Goal: Information Seeking & Learning: Learn about a topic

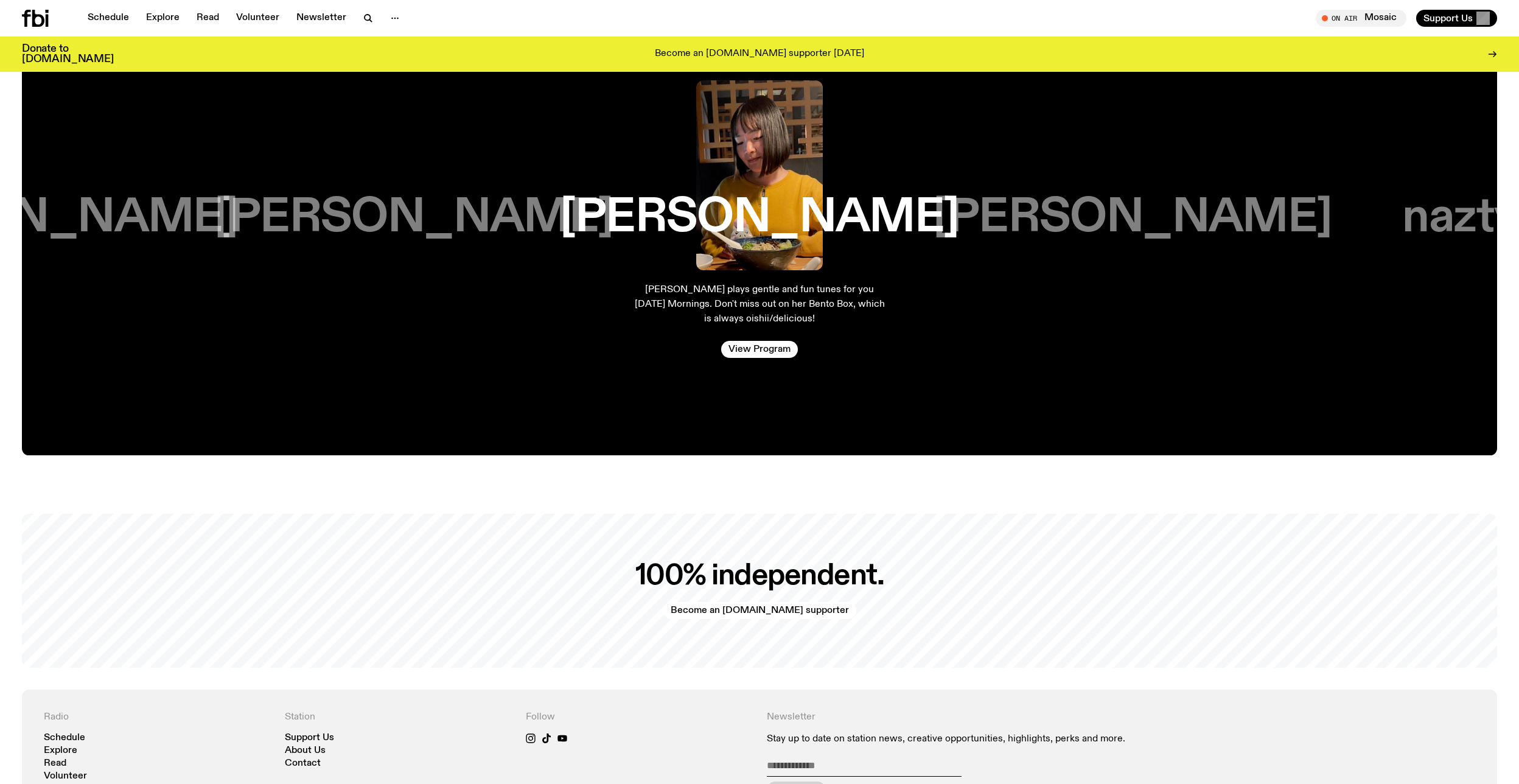
scroll to position [3097, 0]
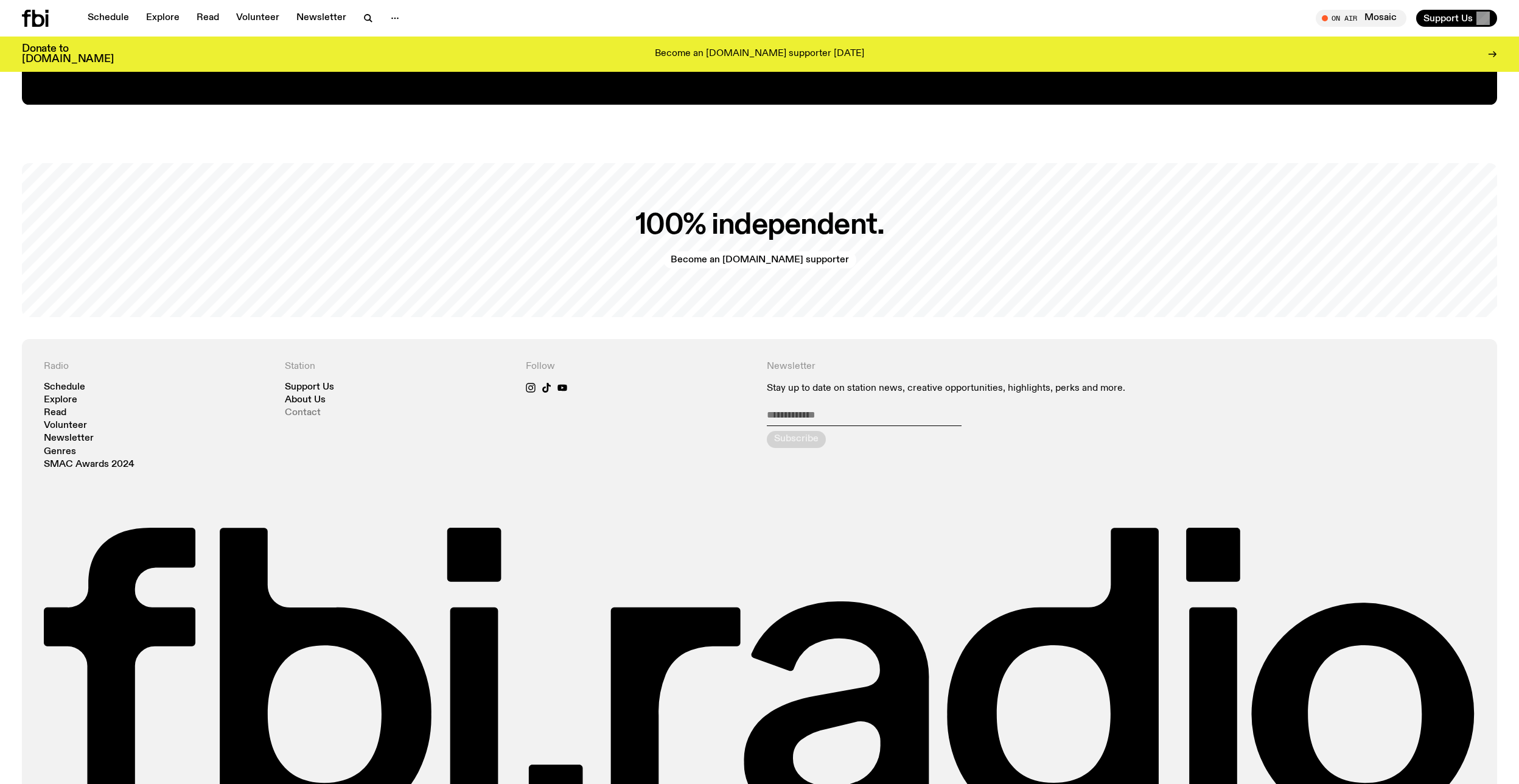
click at [302, 414] on link "Contact" at bounding box center [302, 413] width 36 height 9
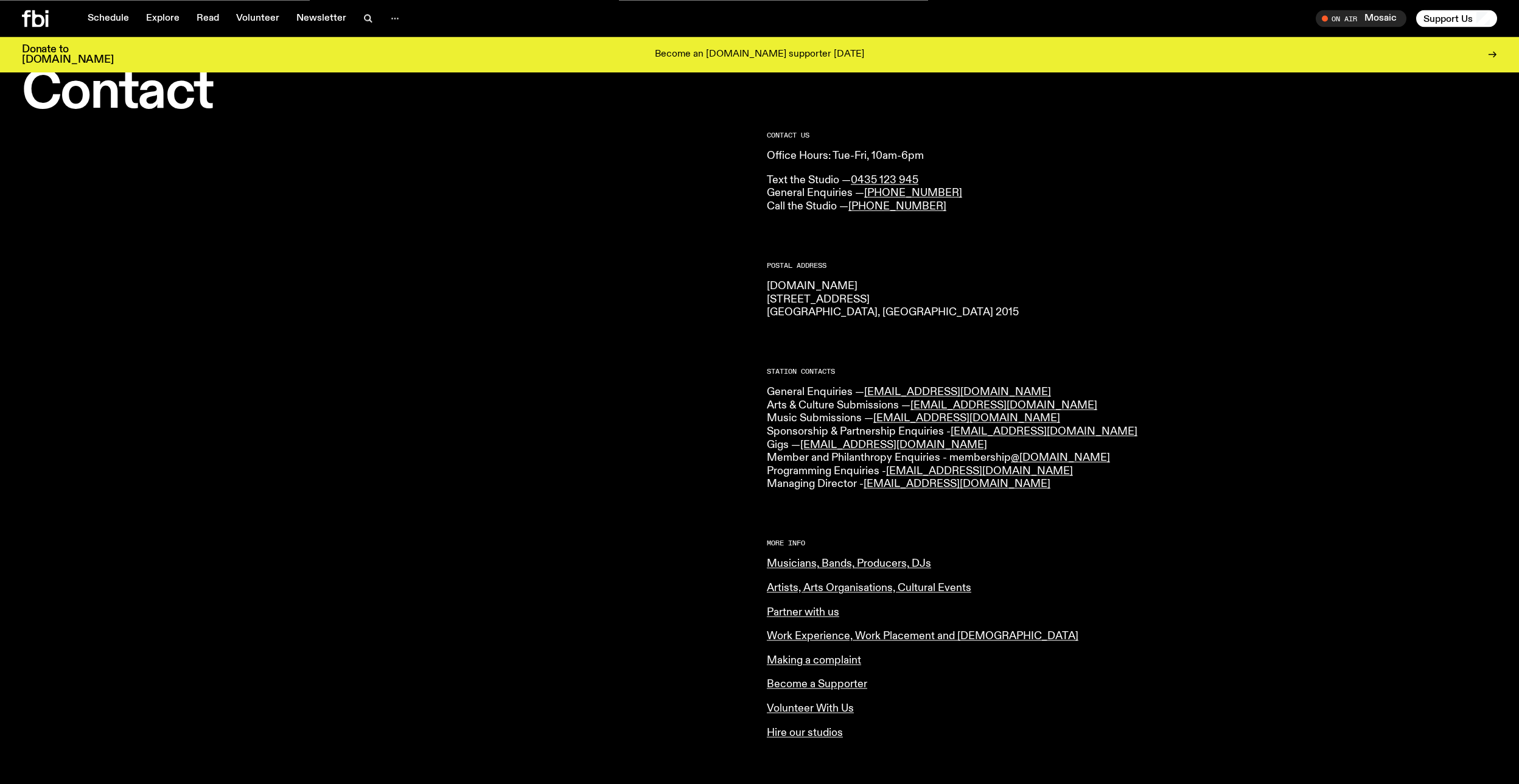
scroll to position [137, 0]
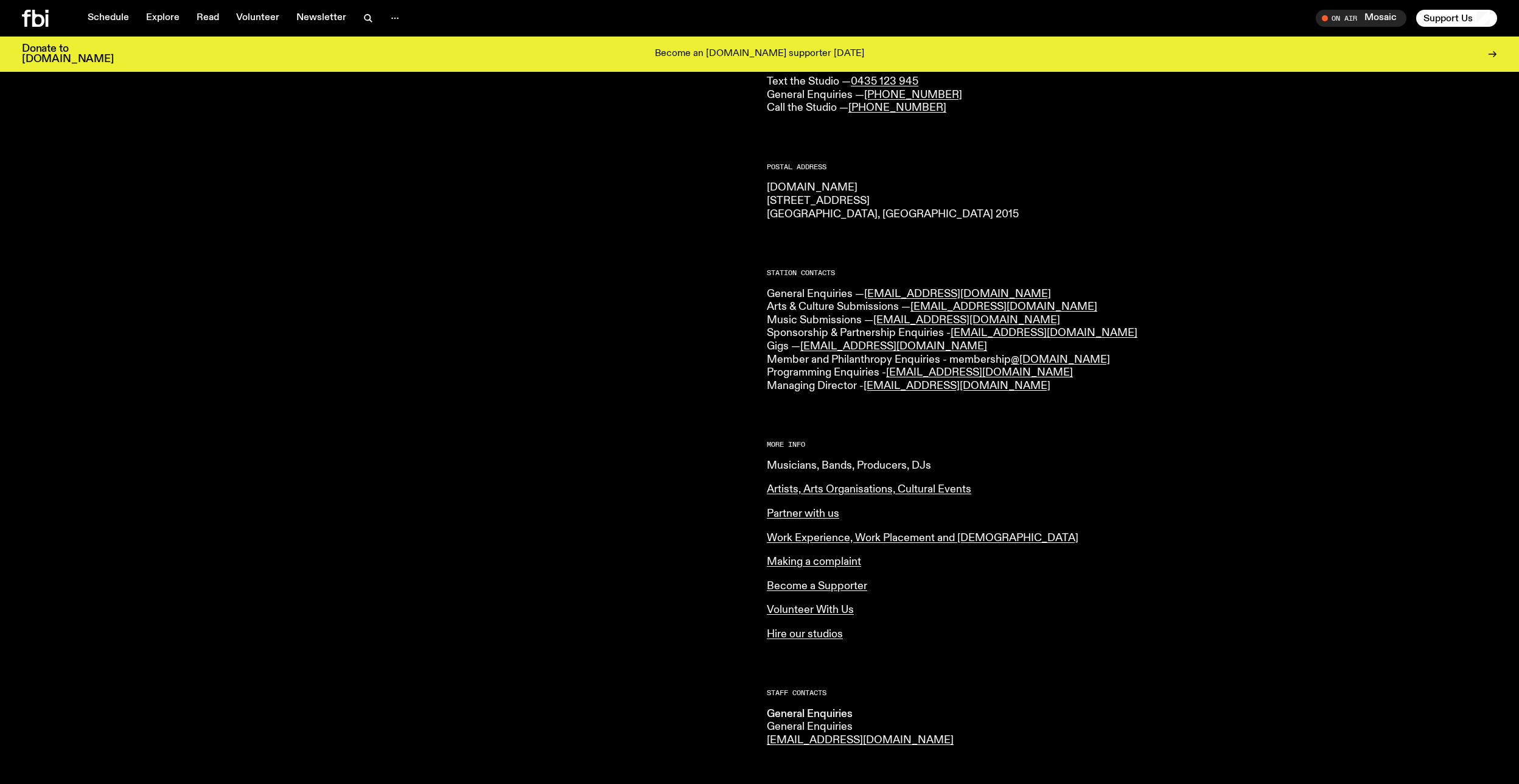
click at [875, 460] on link "Musicians, Bands, Producers, DJs" at bounding box center [849, 465] width 164 height 11
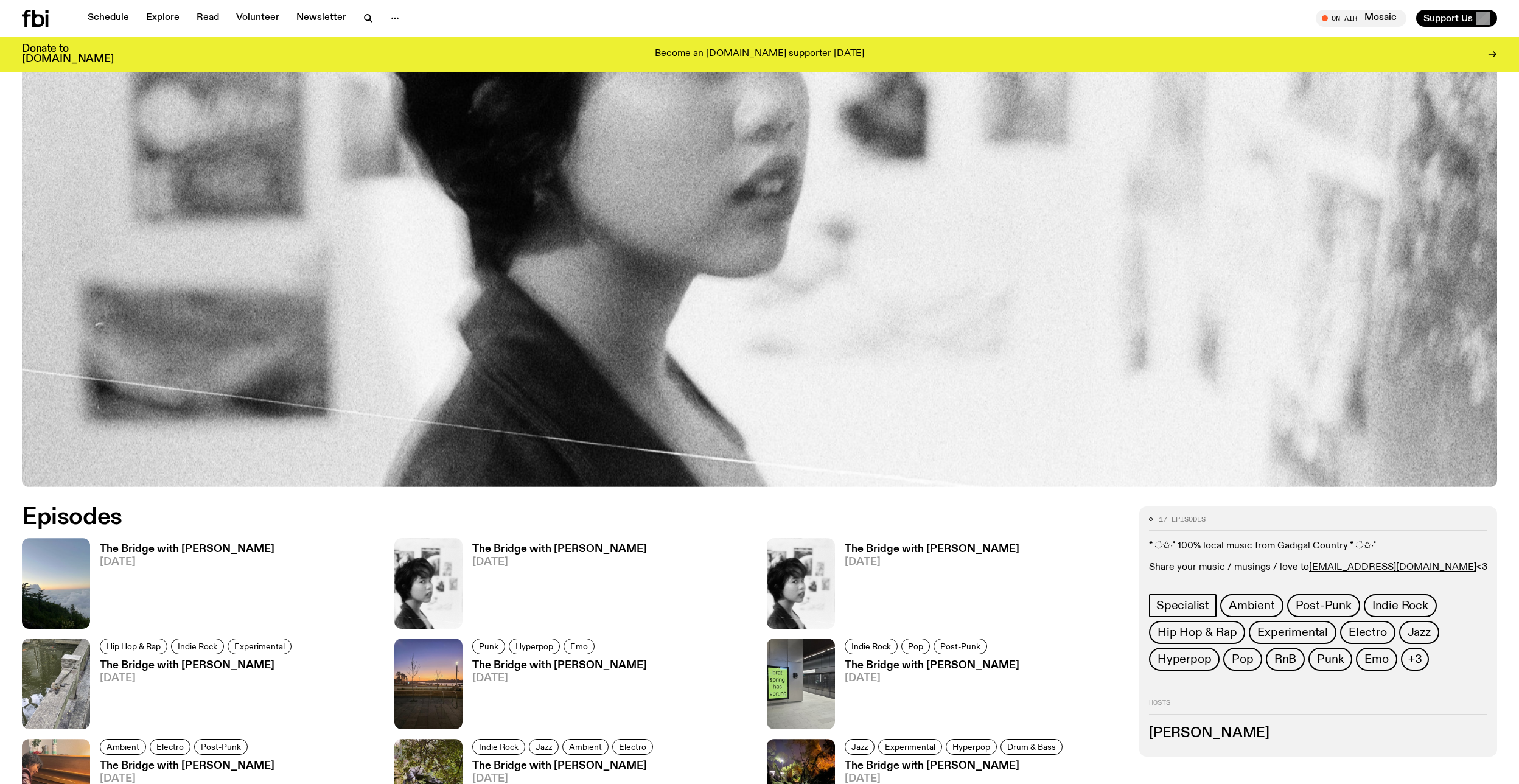
scroll to position [779, 0]
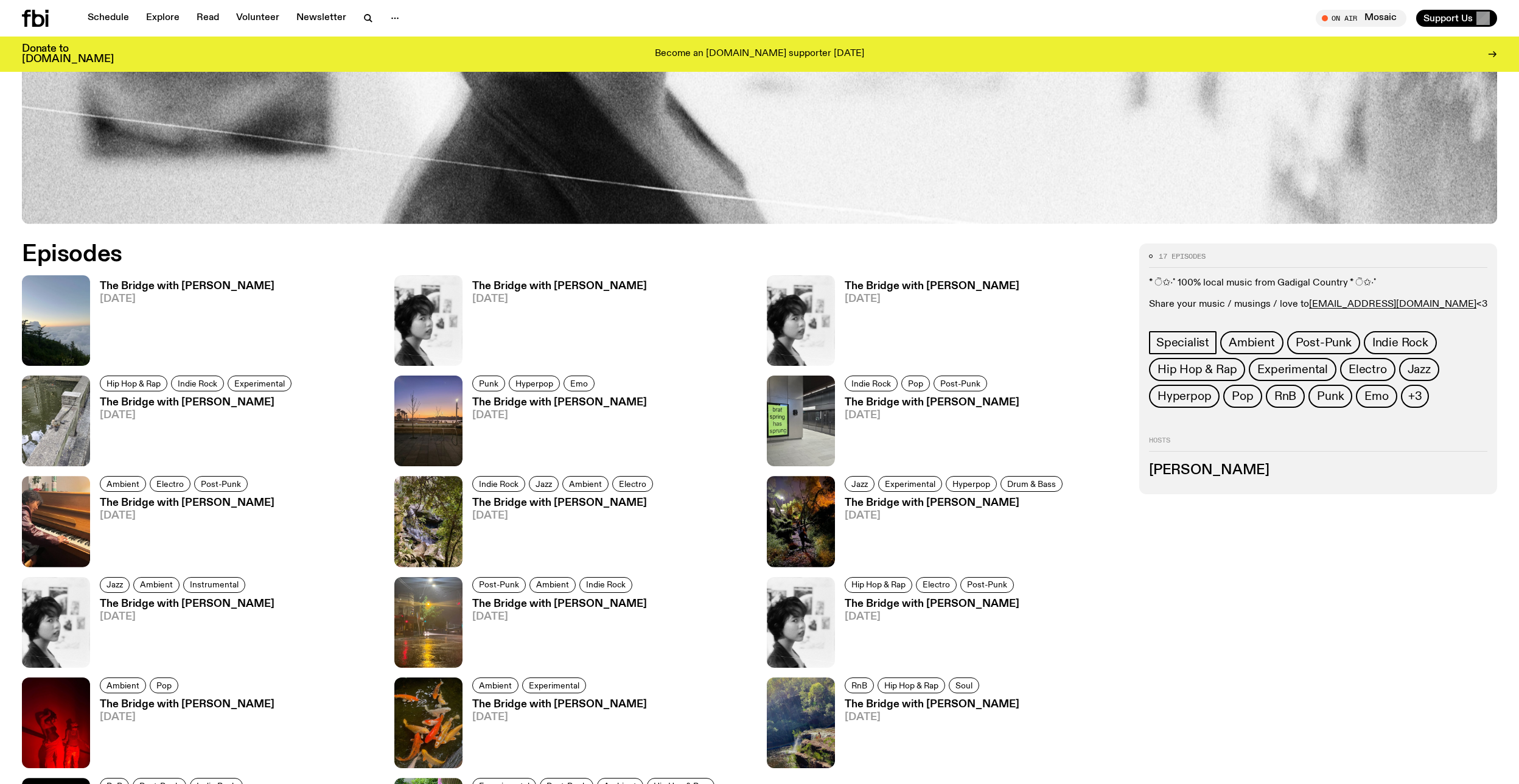
click at [592, 287] on h3 "The Bridge with Amelia Sparke" at bounding box center [559, 286] width 175 height 10
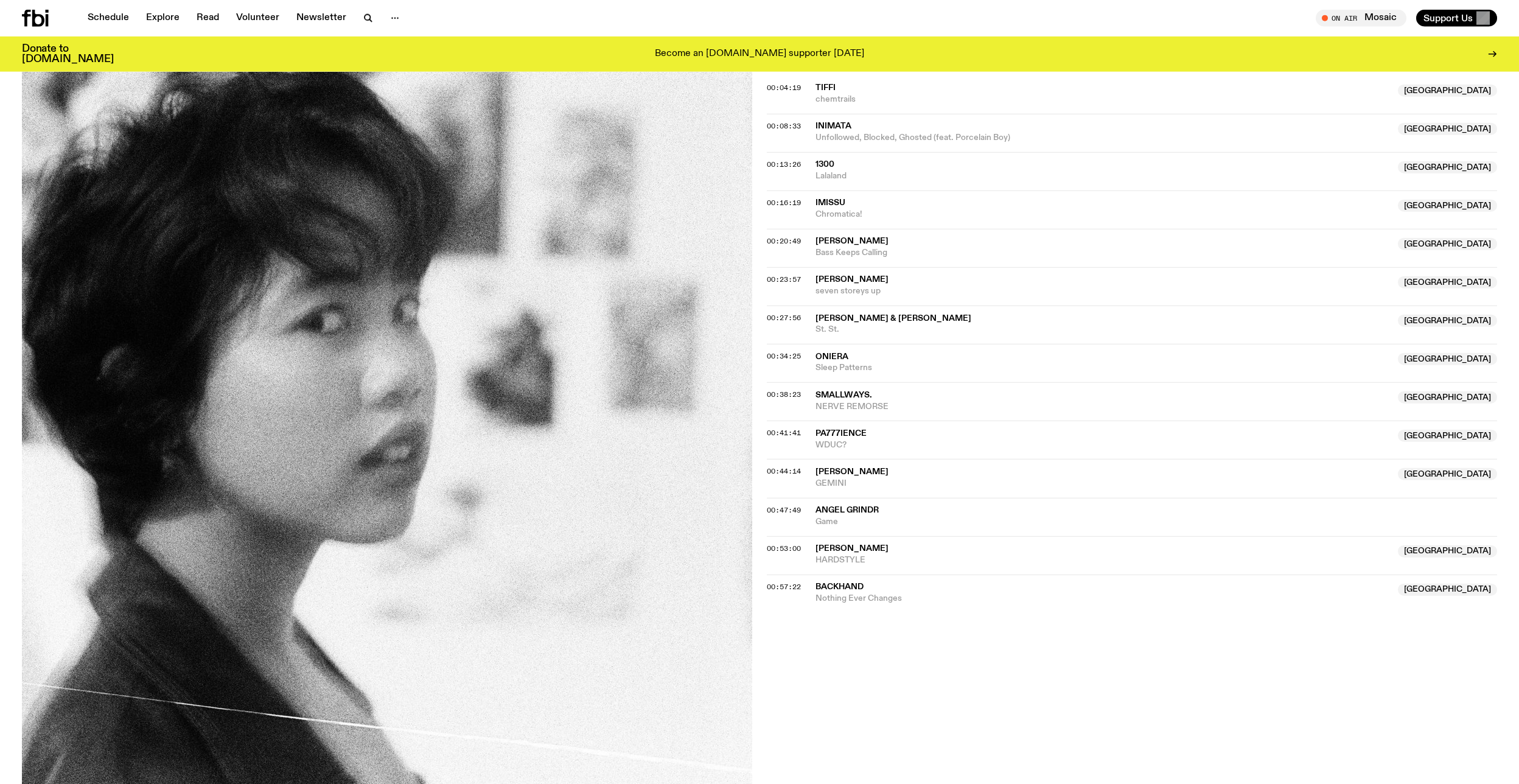
scroll to position [419, 0]
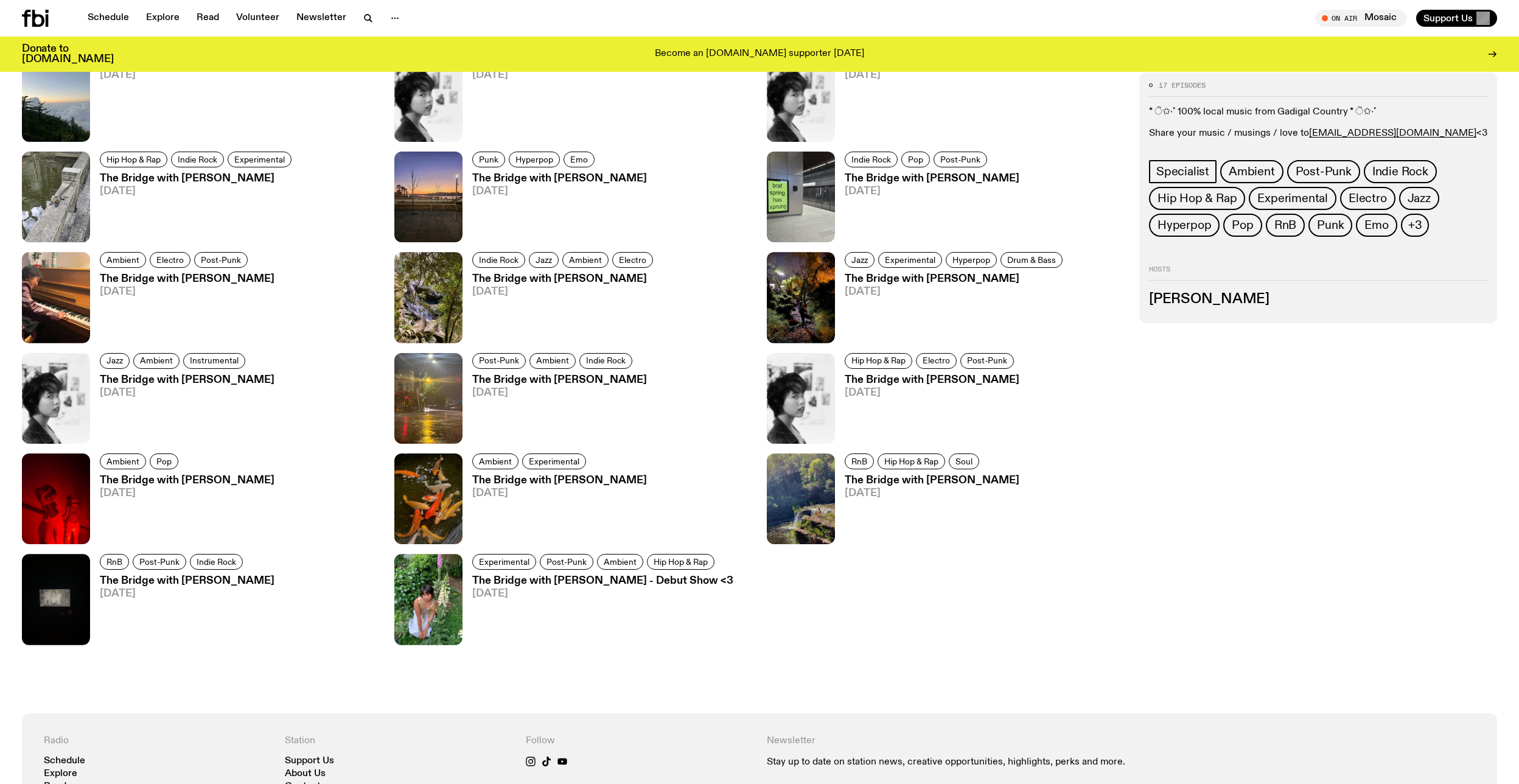
scroll to position [915, 0]
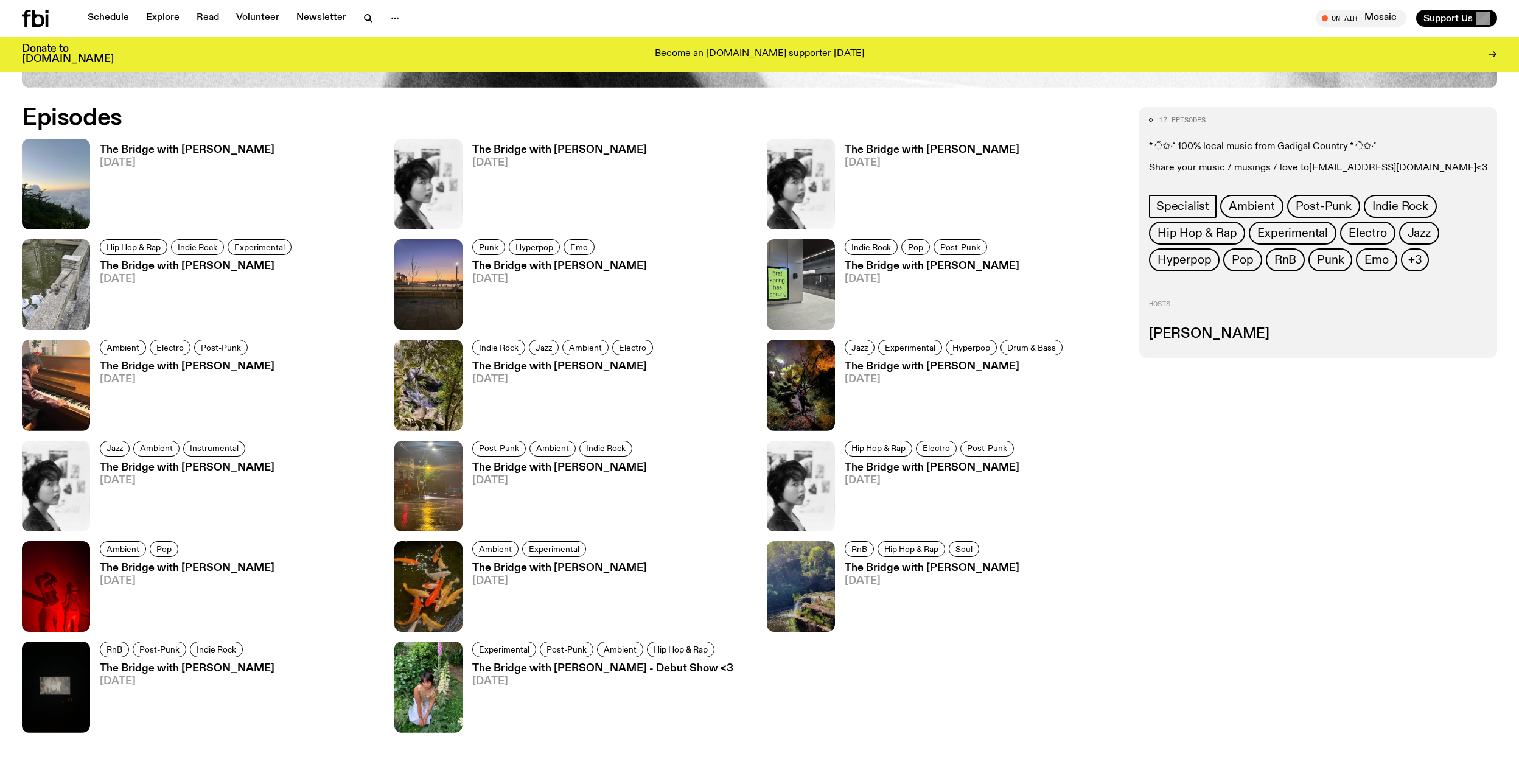
click at [199, 148] on h3 "The Bridge with Bindi Mutiara" at bounding box center [187, 150] width 175 height 10
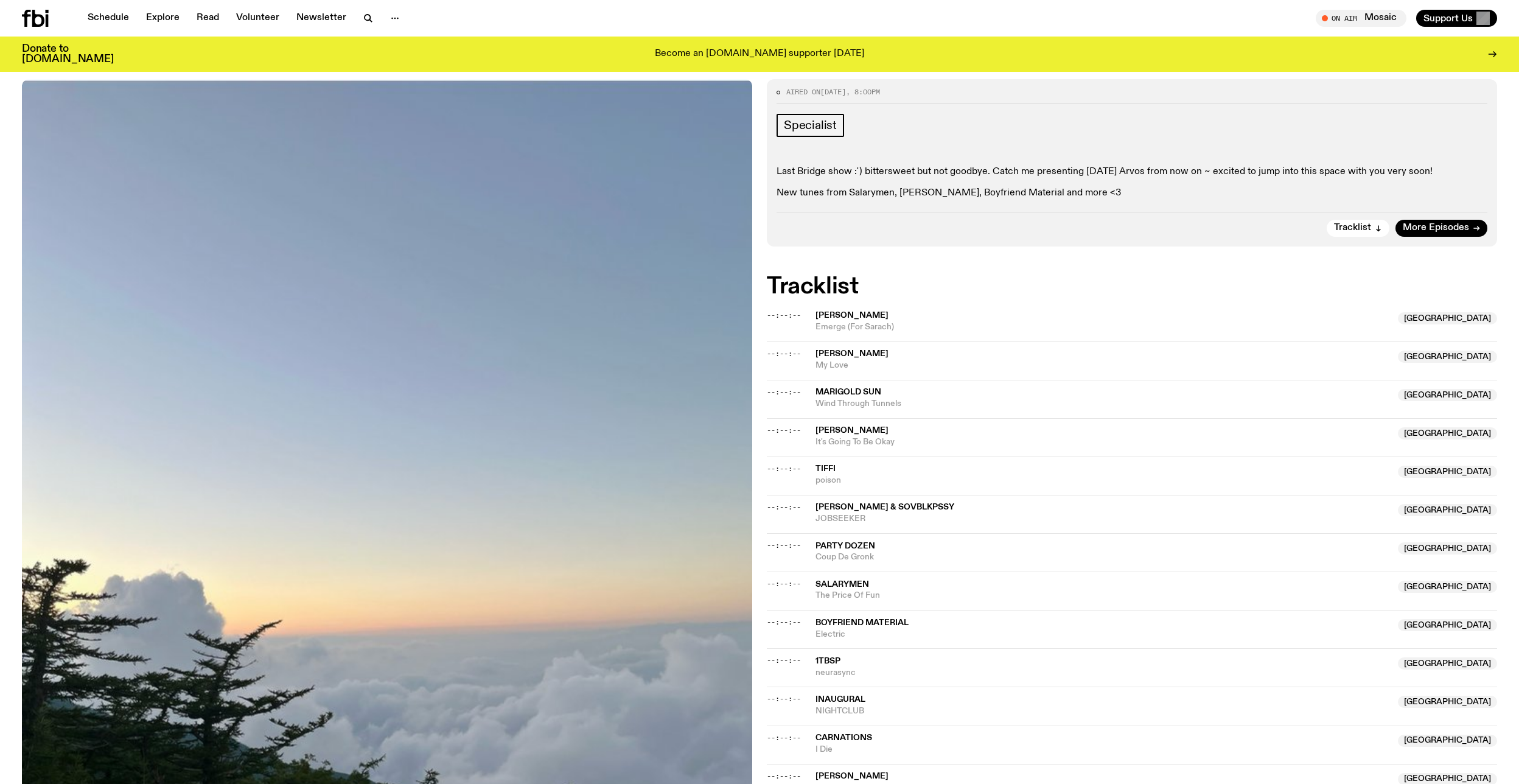
scroll to position [409, 0]
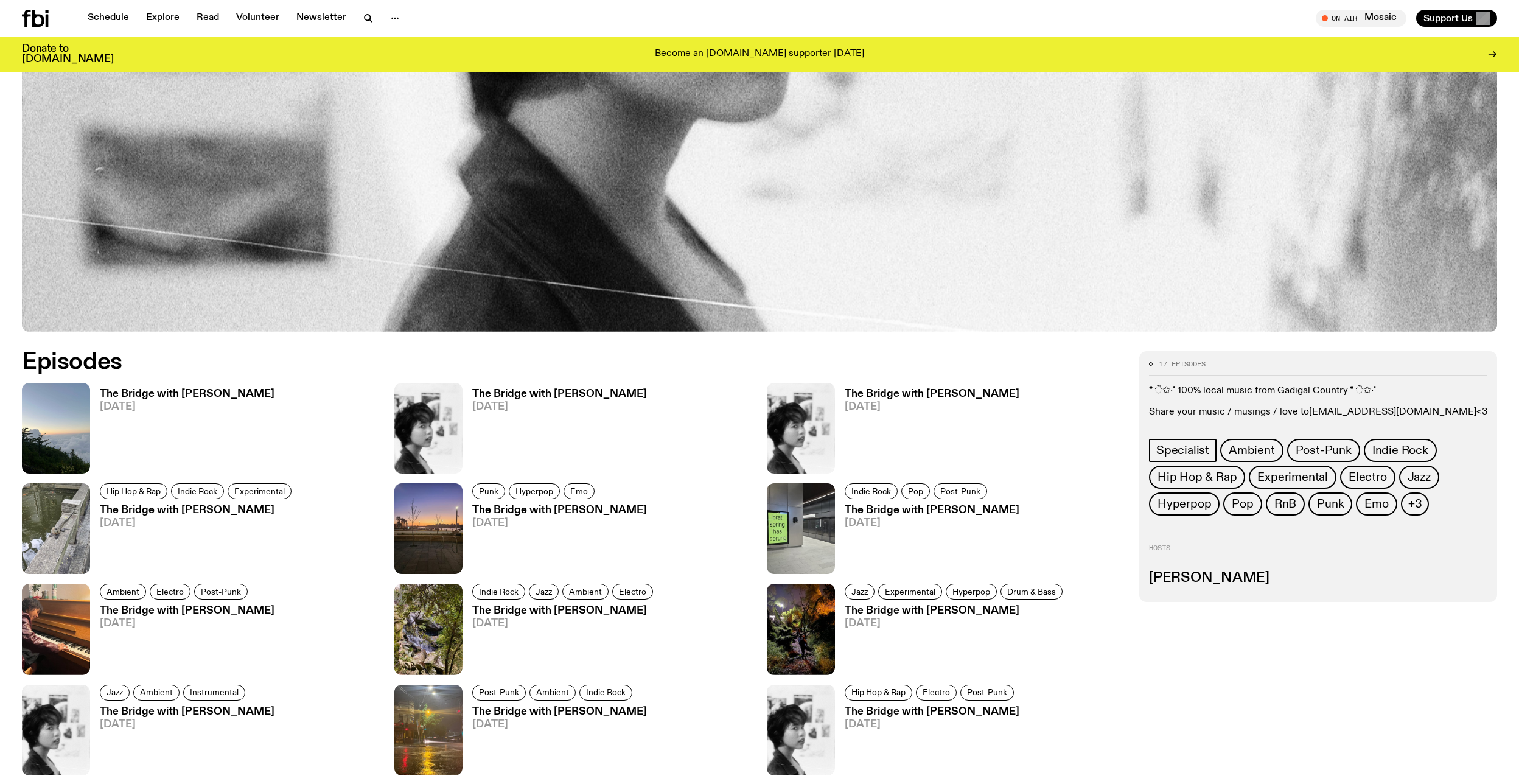
scroll to position [399, 0]
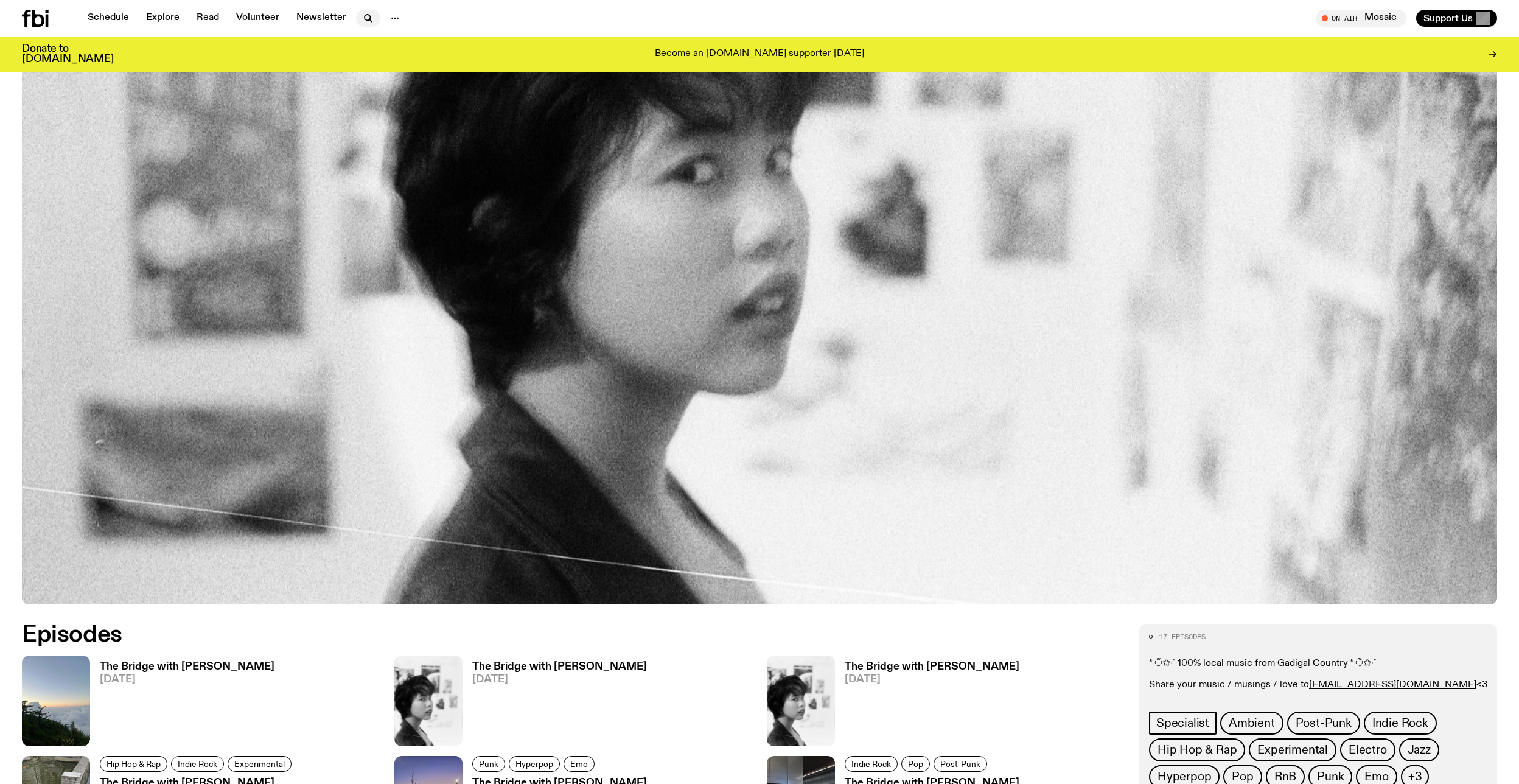
click at [362, 16] on icon "button" at bounding box center [368, 18] width 15 height 15
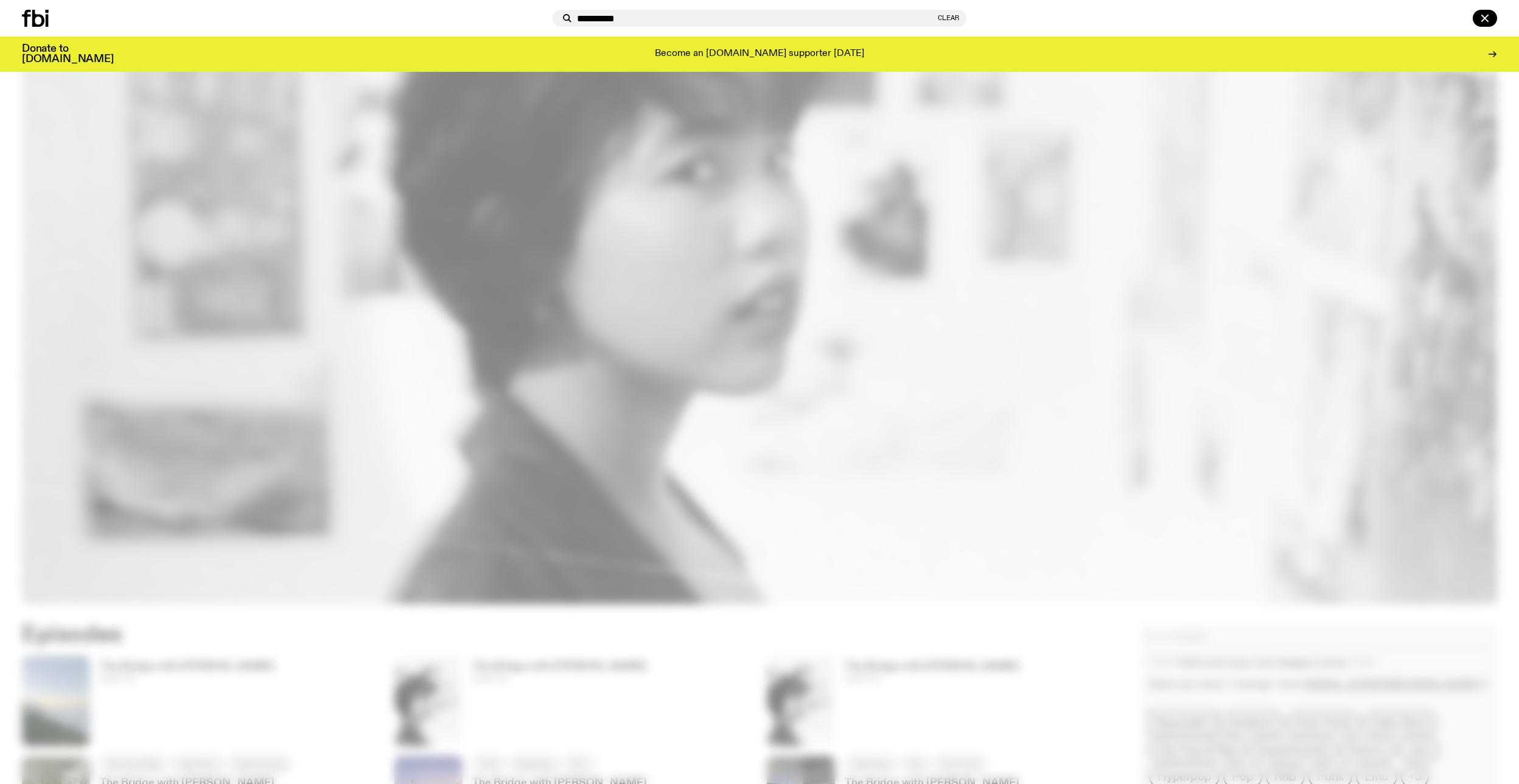
type input "**********"
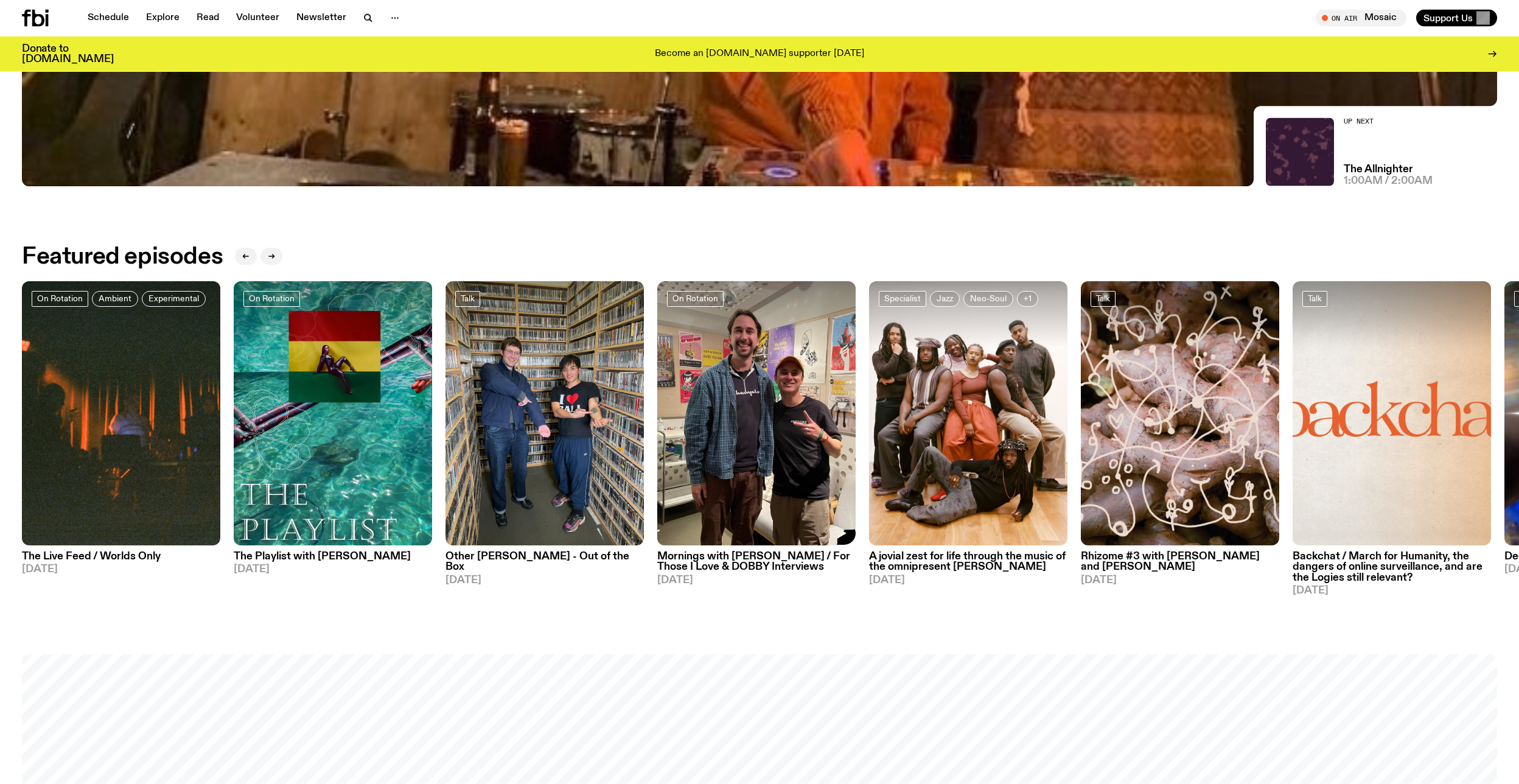
scroll to position [759, 0]
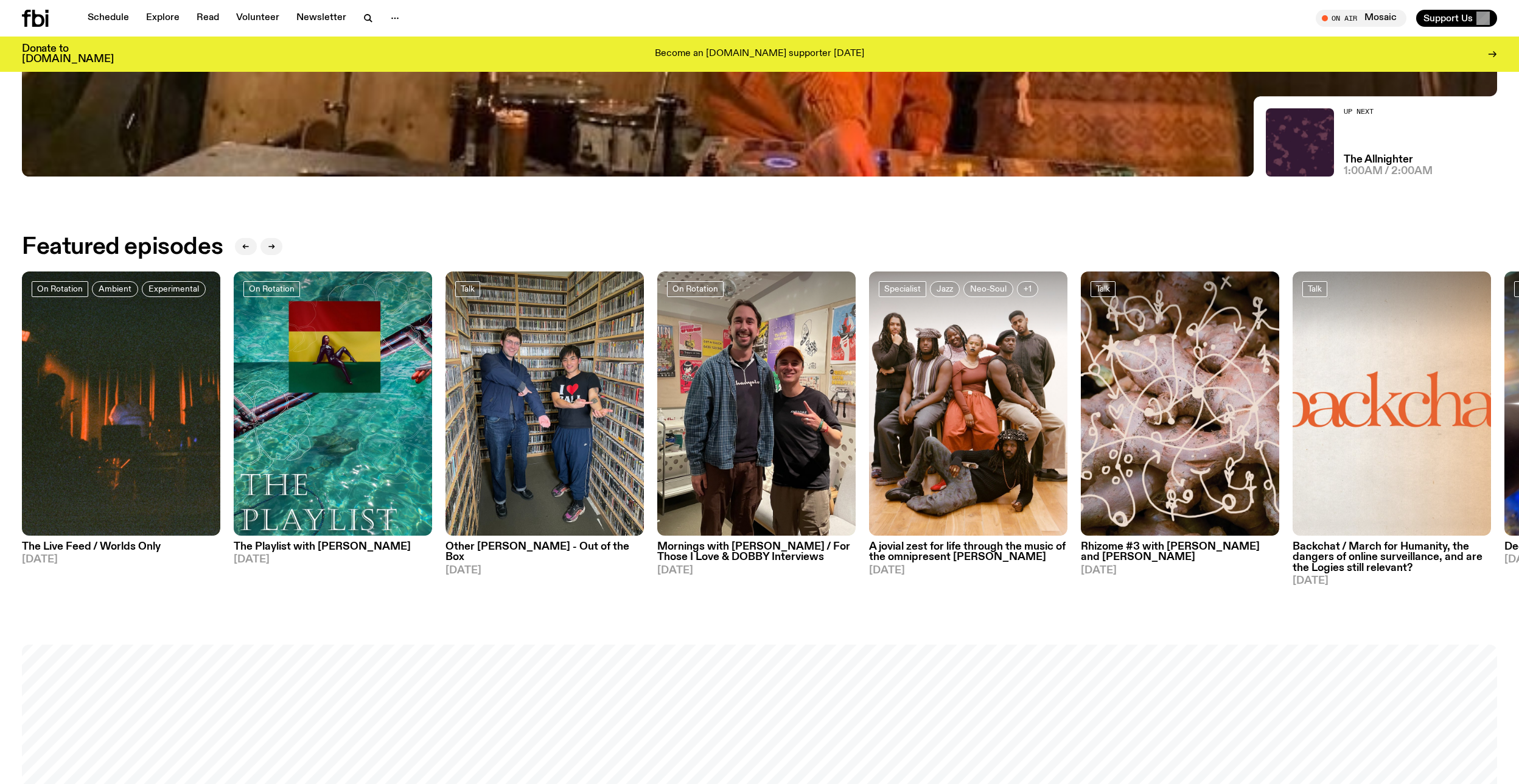
click at [247, 547] on h3 "The Playlist with Jim" at bounding box center [333, 546] width 198 height 10
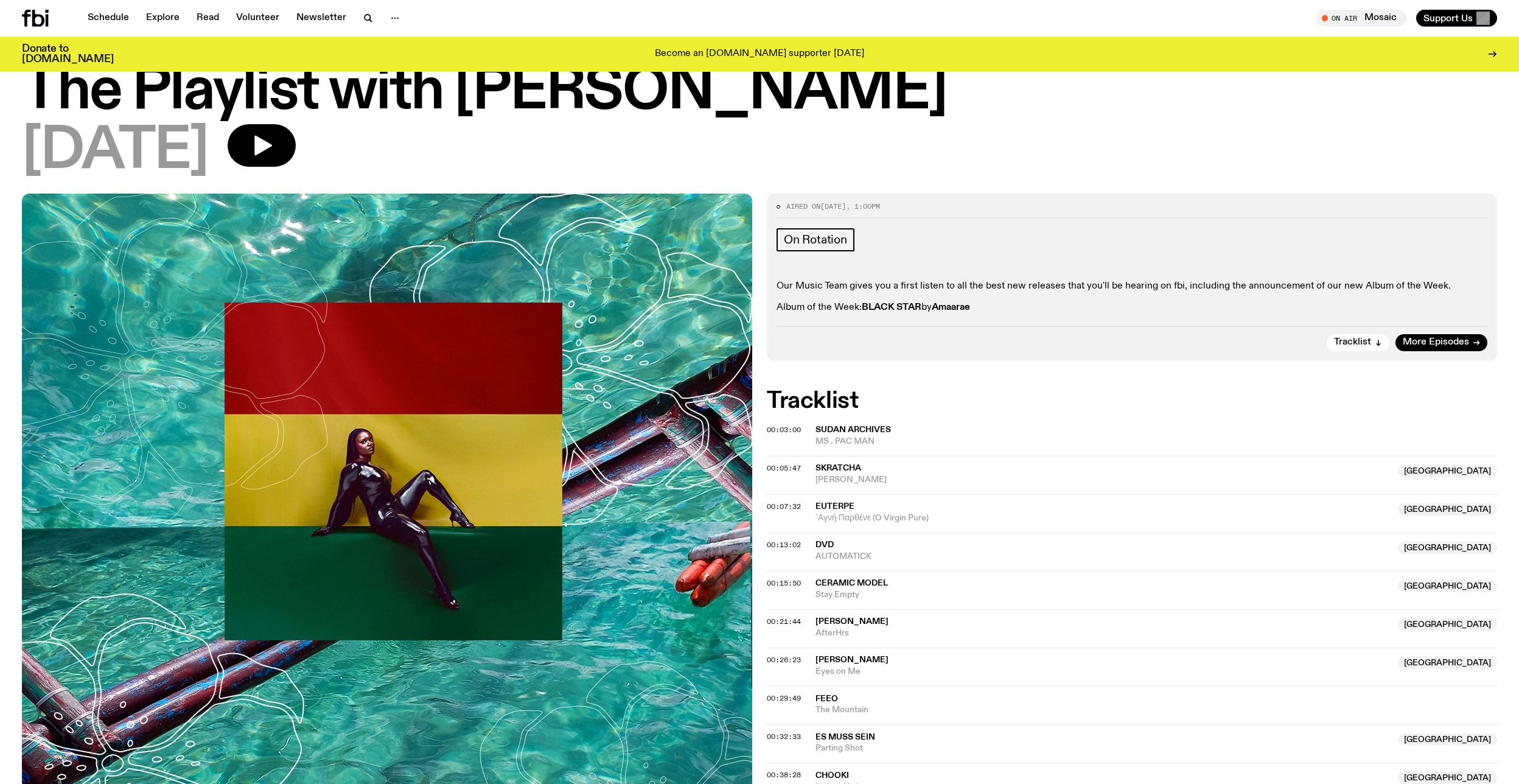
scroll to position [49, 0]
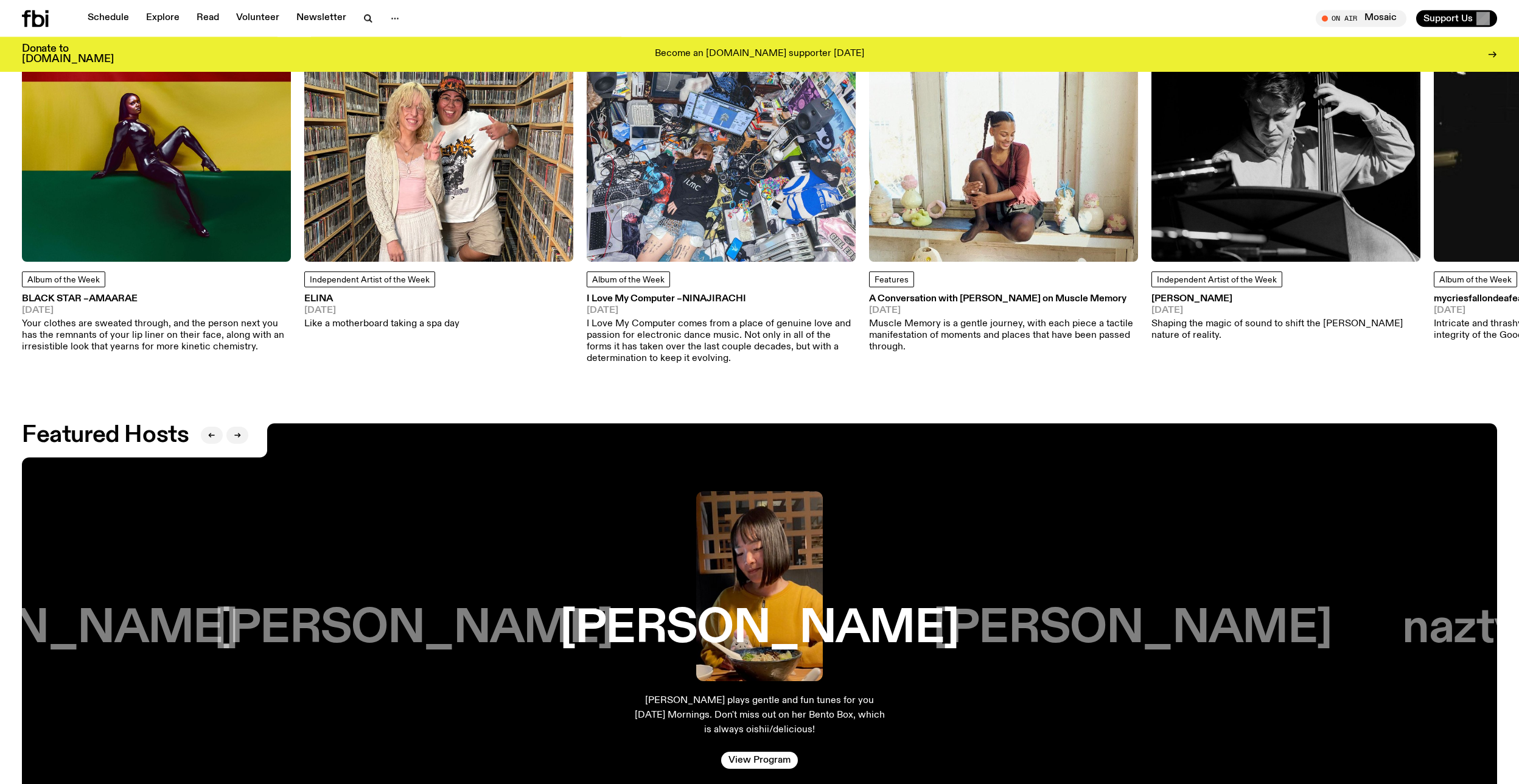
scroll to position [2366, 0]
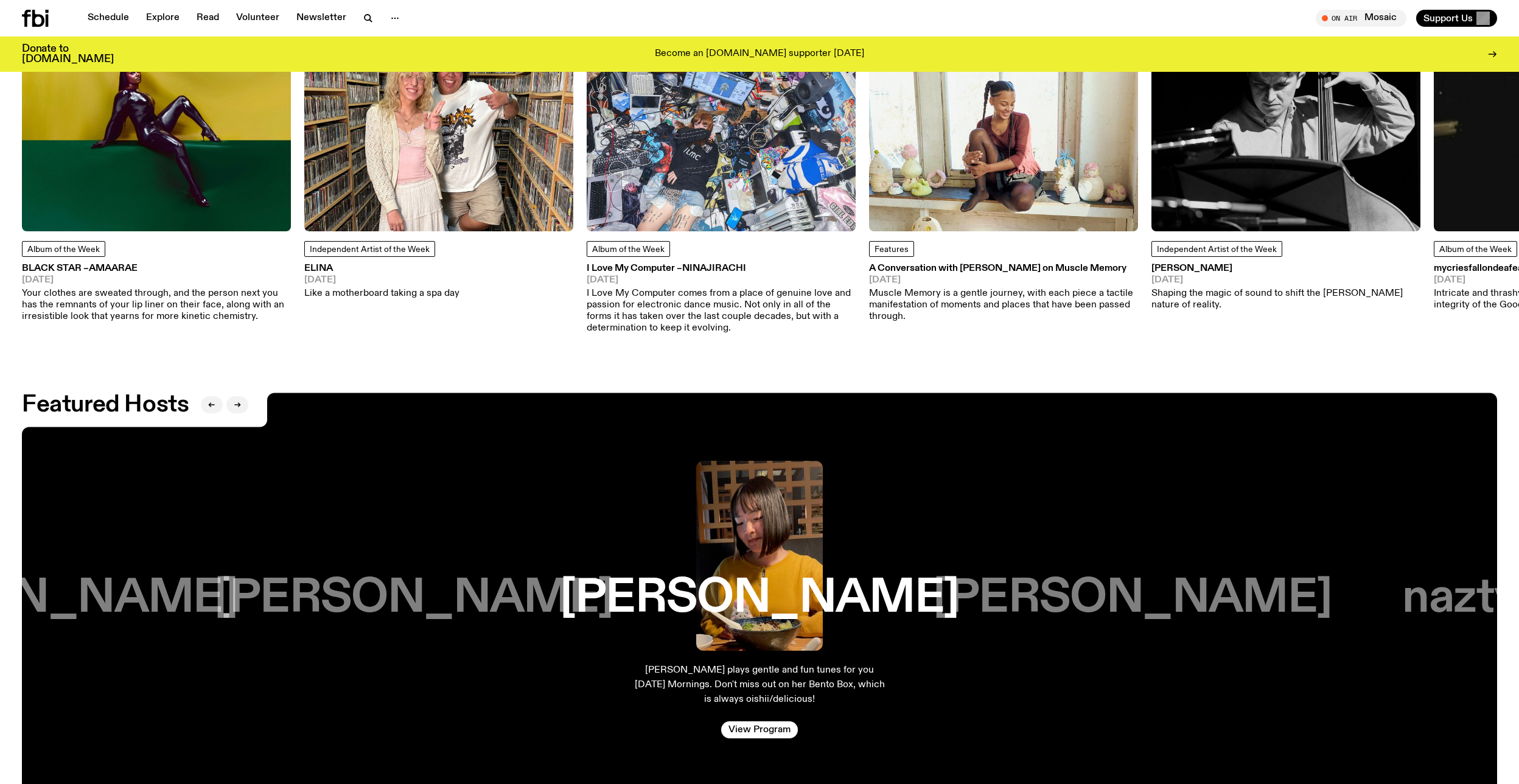
click at [723, 587] on h3 "Kana Frazer" at bounding box center [760, 598] width 399 height 46
click at [762, 737] on link "View Program" at bounding box center [760, 730] width 76 height 17
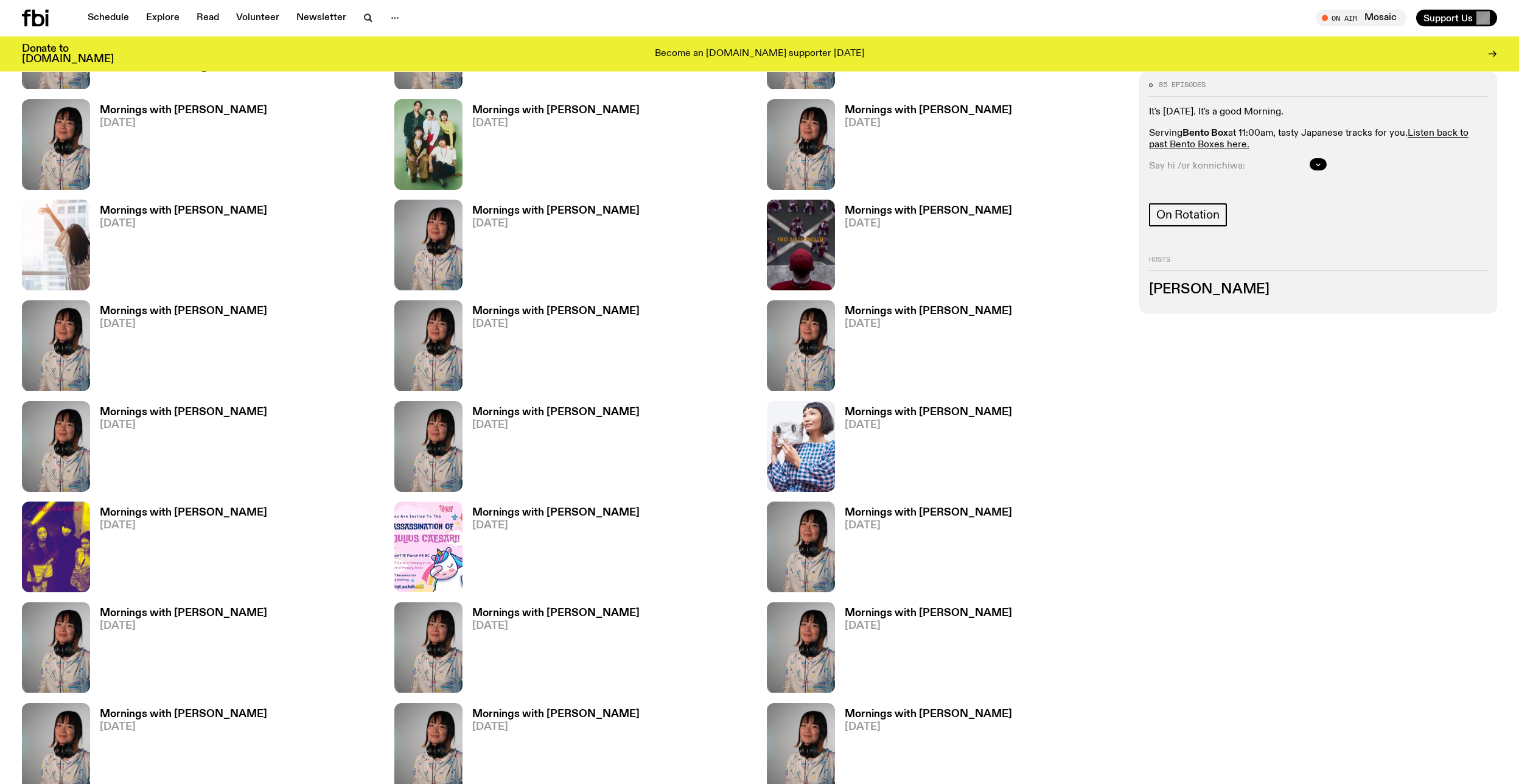
scroll to position [1227, 0]
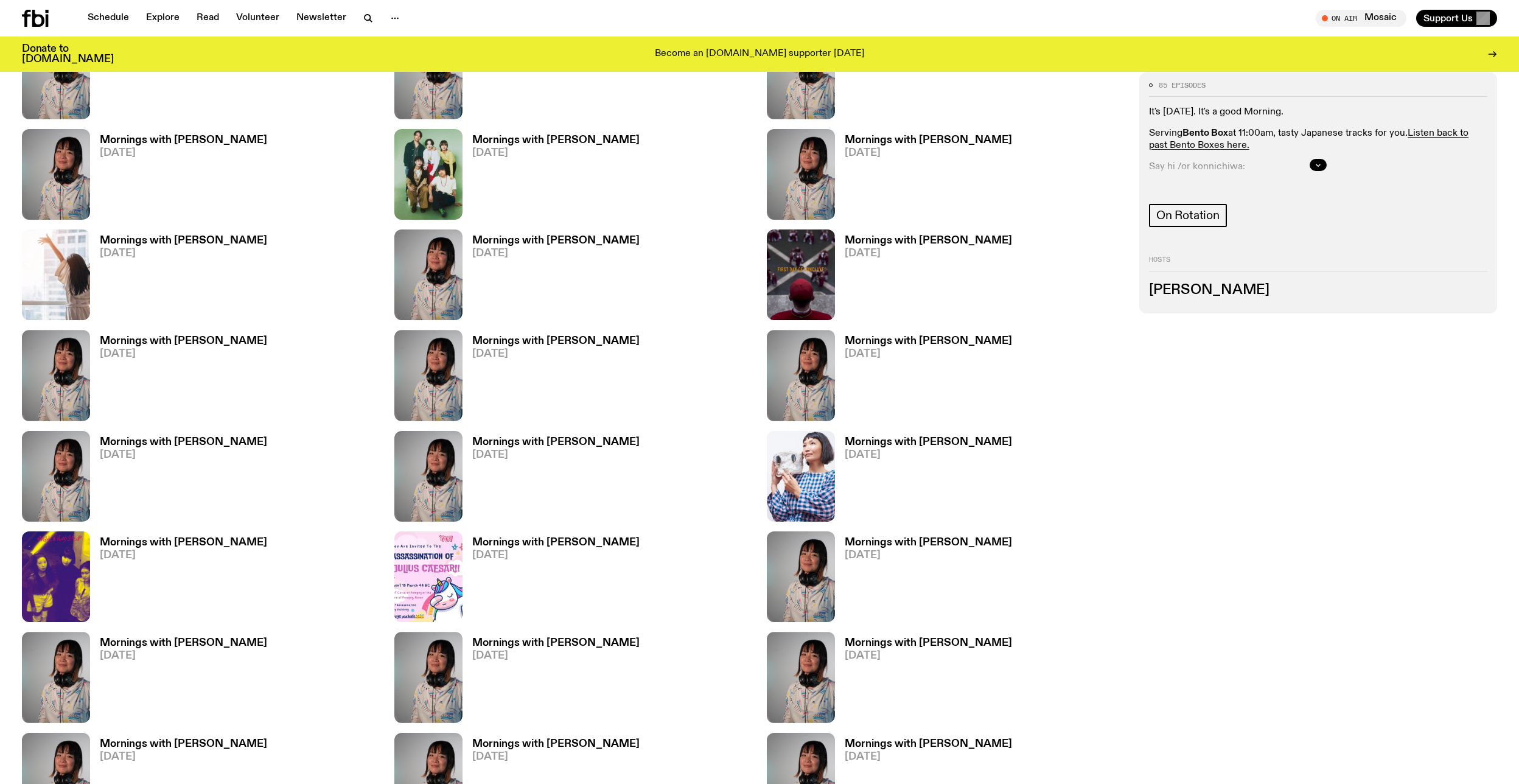
click at [576, 545] on h3 "Mornings with Kana Frazer" at bounding box center [556, 543] width 167 height 10
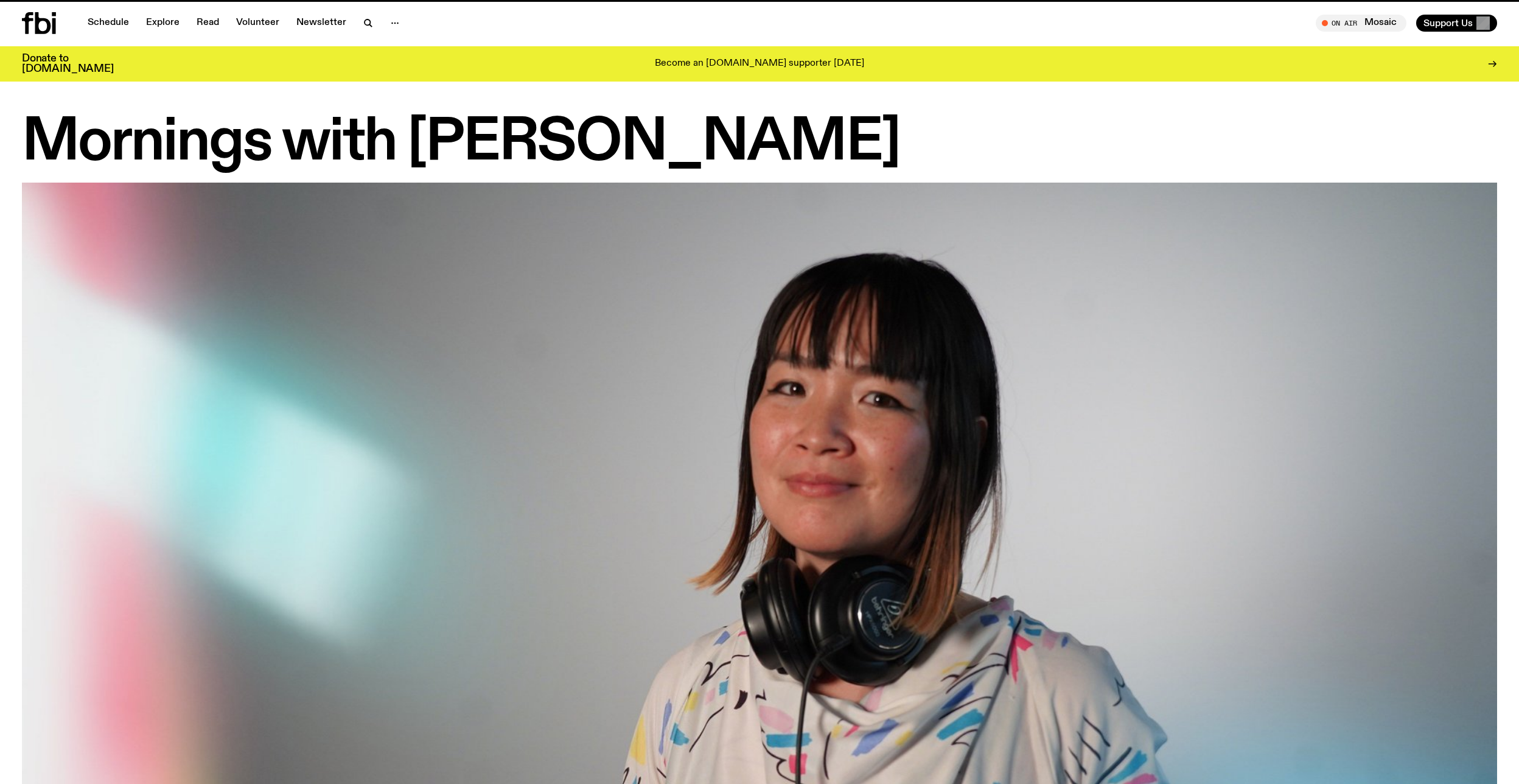
scroll to position [1227, 0]
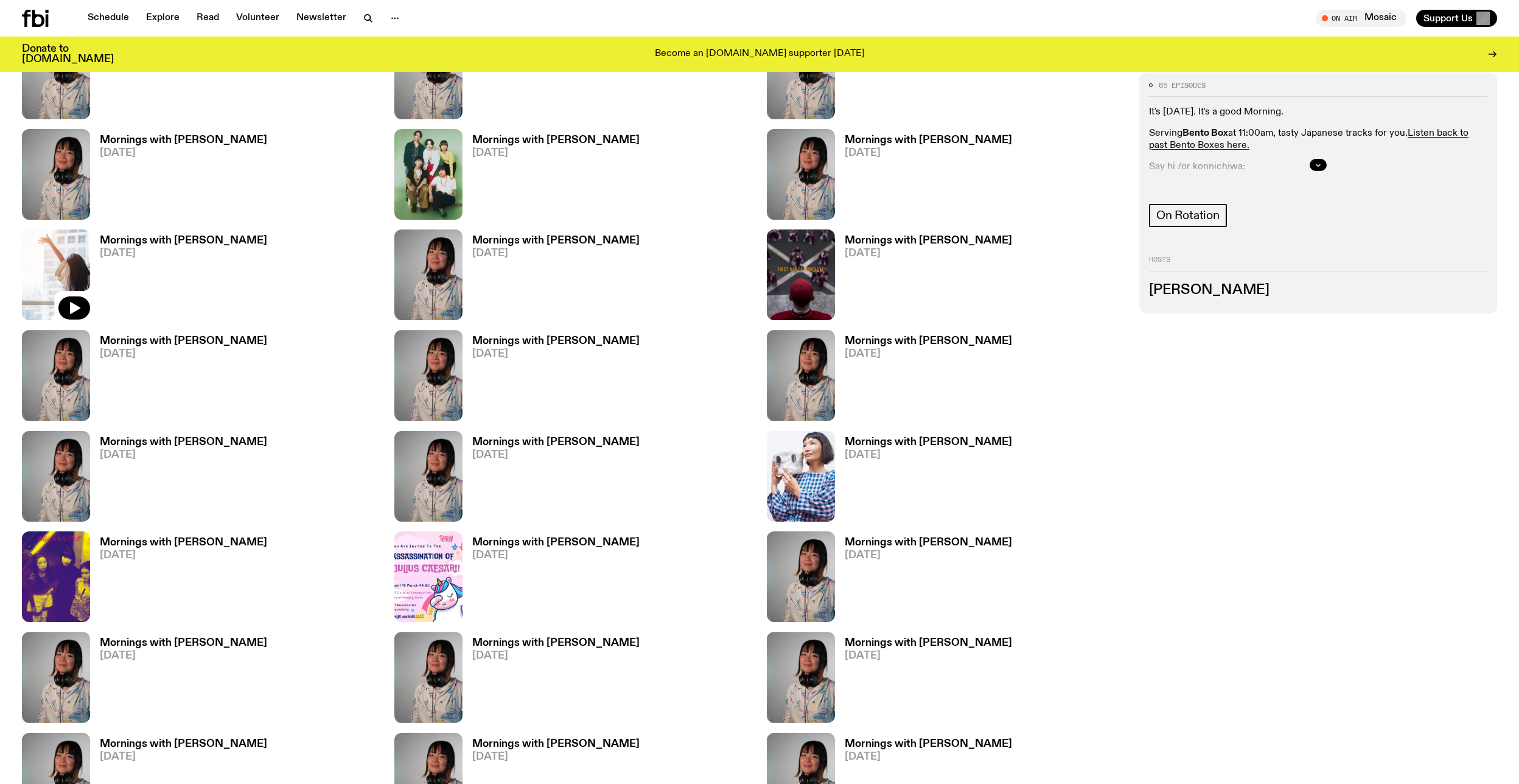
click at [60, 274] on img at bounding box center [56, 274] width 68 height 91
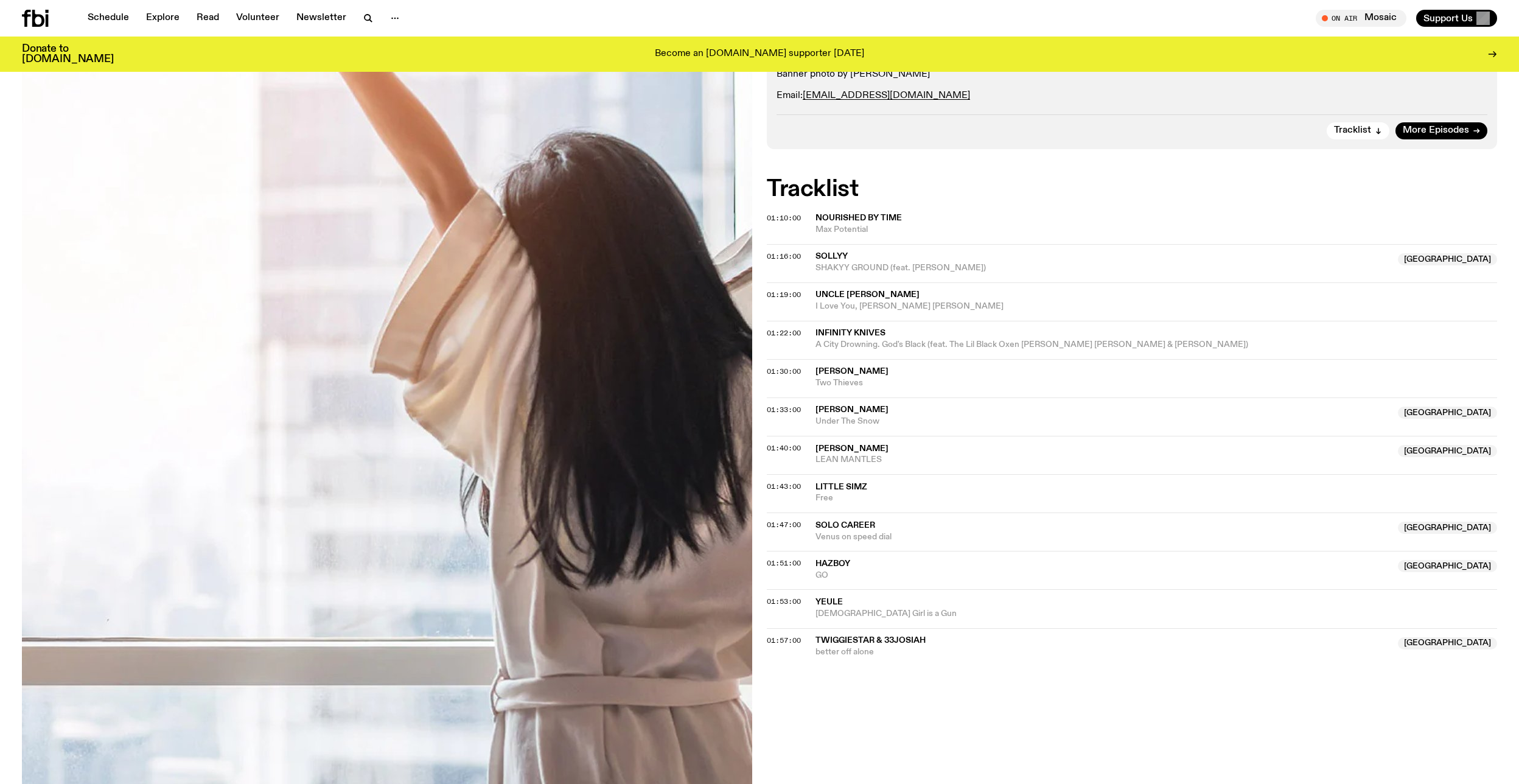
scroll to position [87, 0]
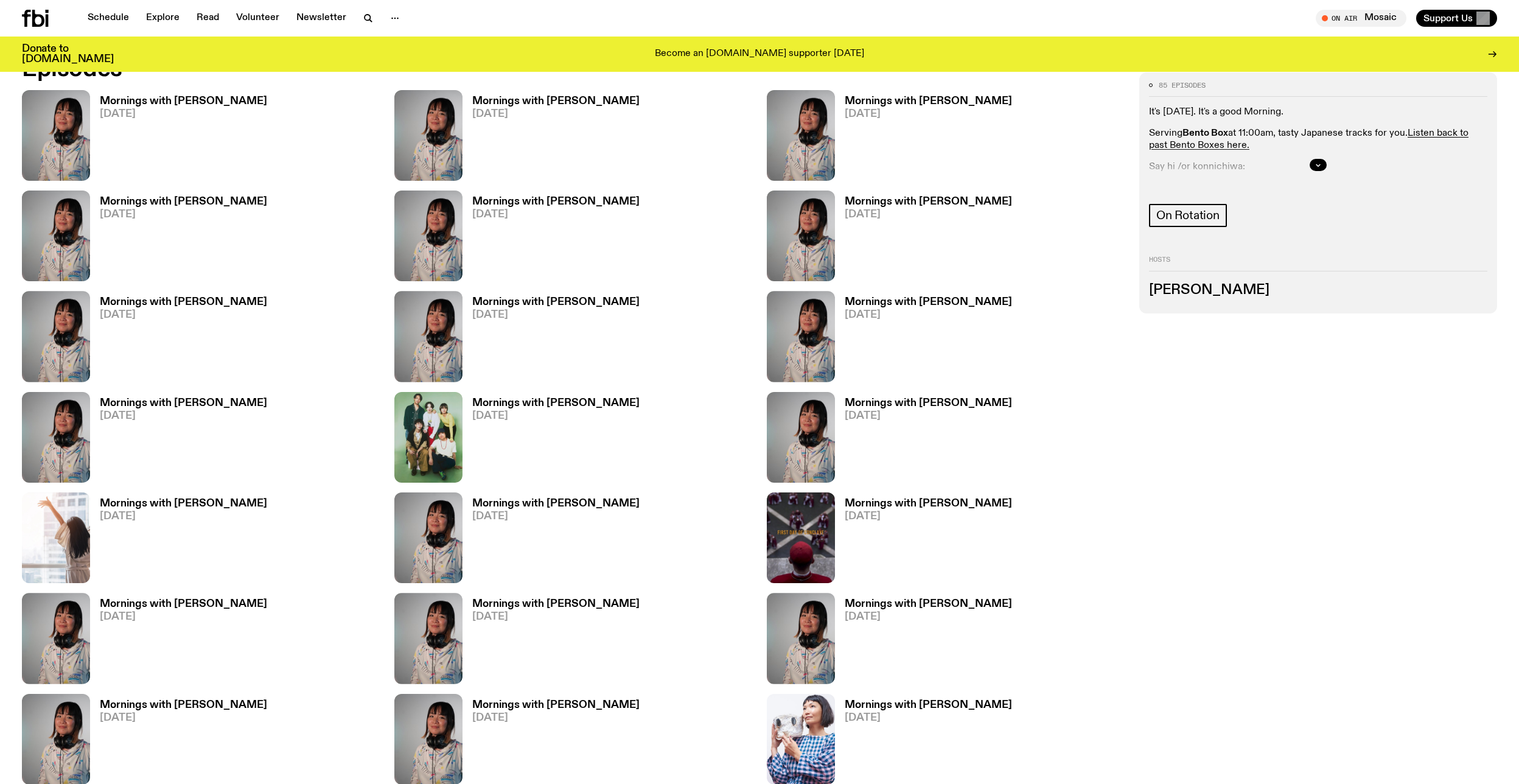
scroll to position [711, 0]
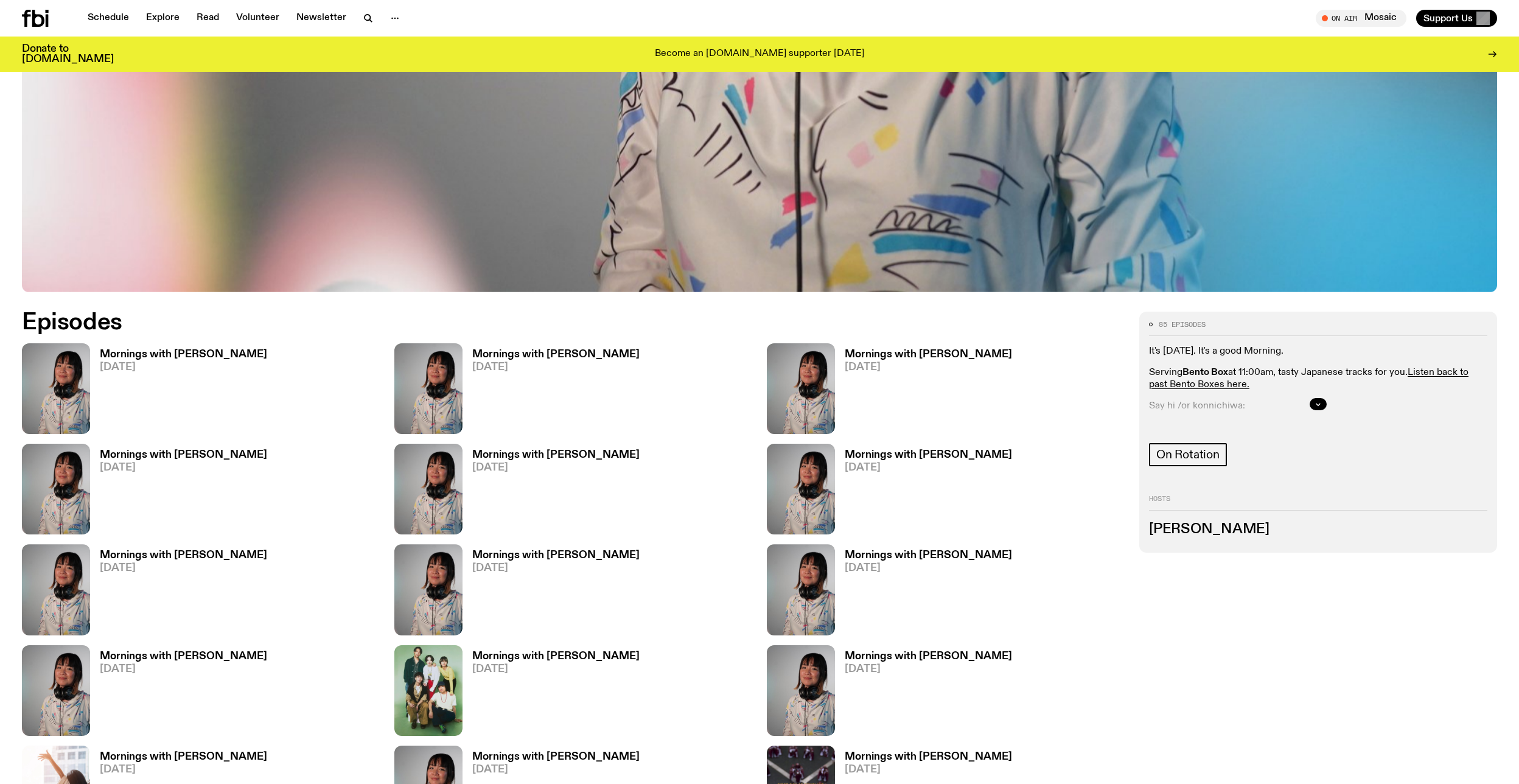
click at [152, 351] on h3 "Mornings with Kana Frazer" at bounding box center [183, 354] width 167 height 10
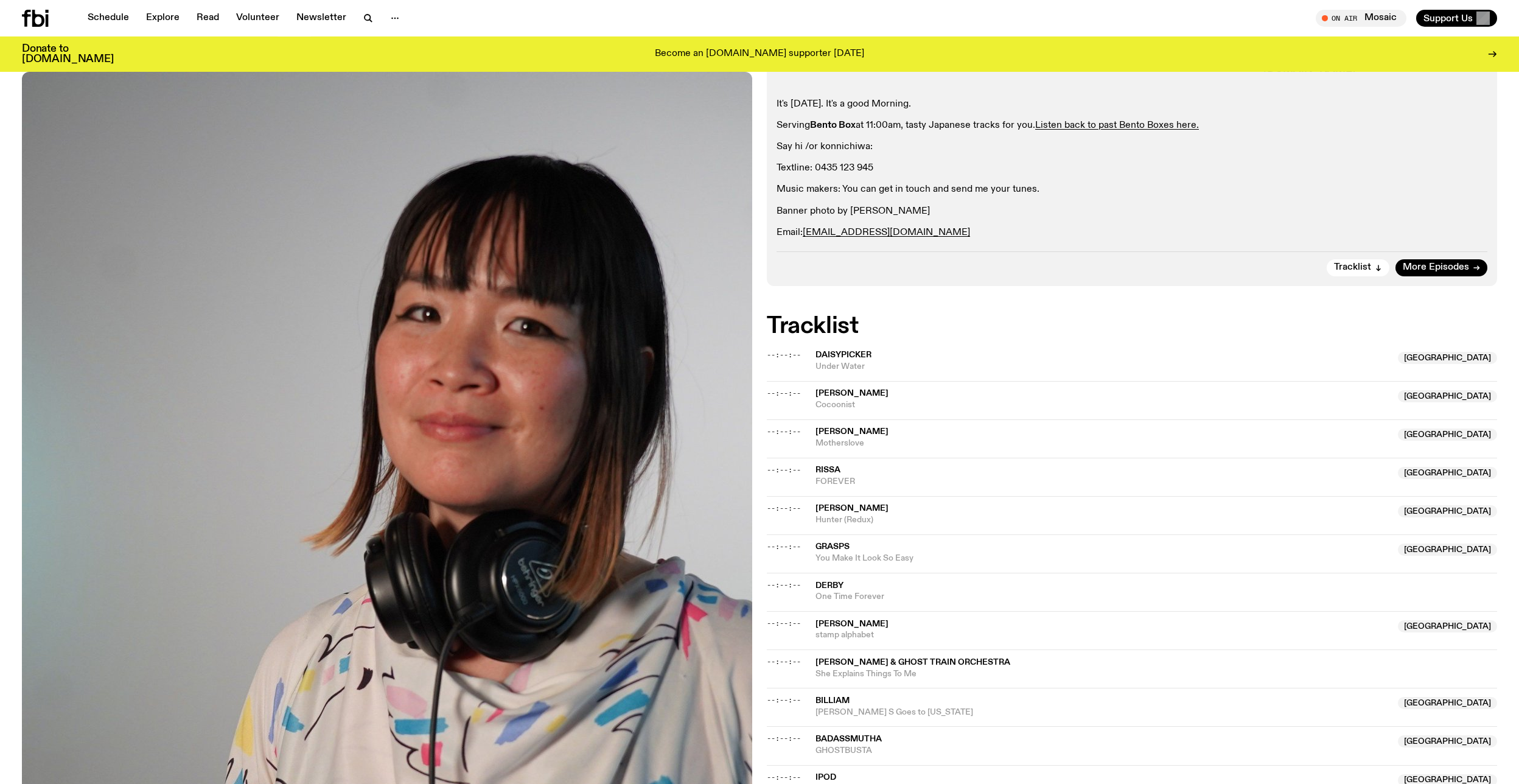
scroll to position [282, 0]
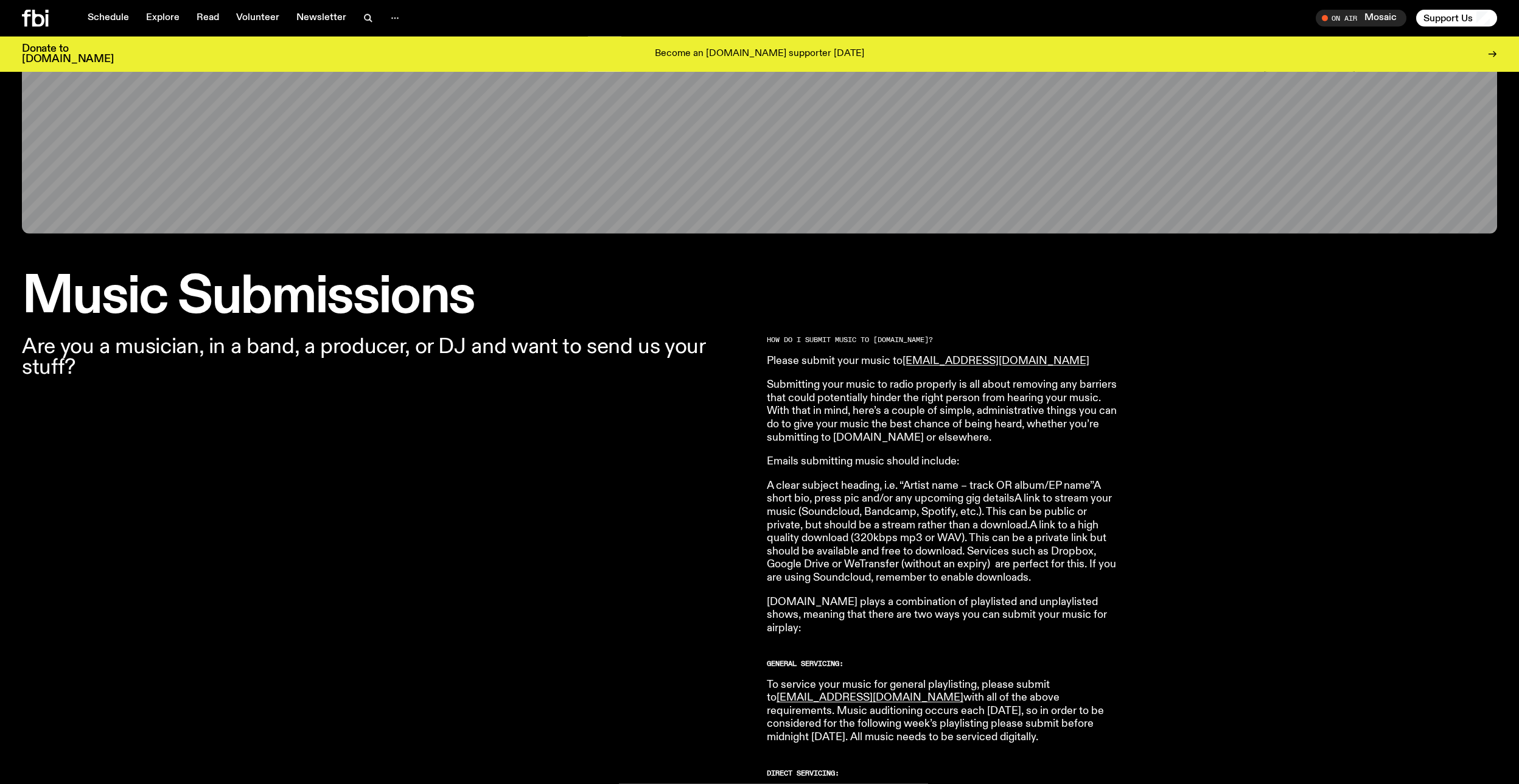
scroll to position [198, 0]
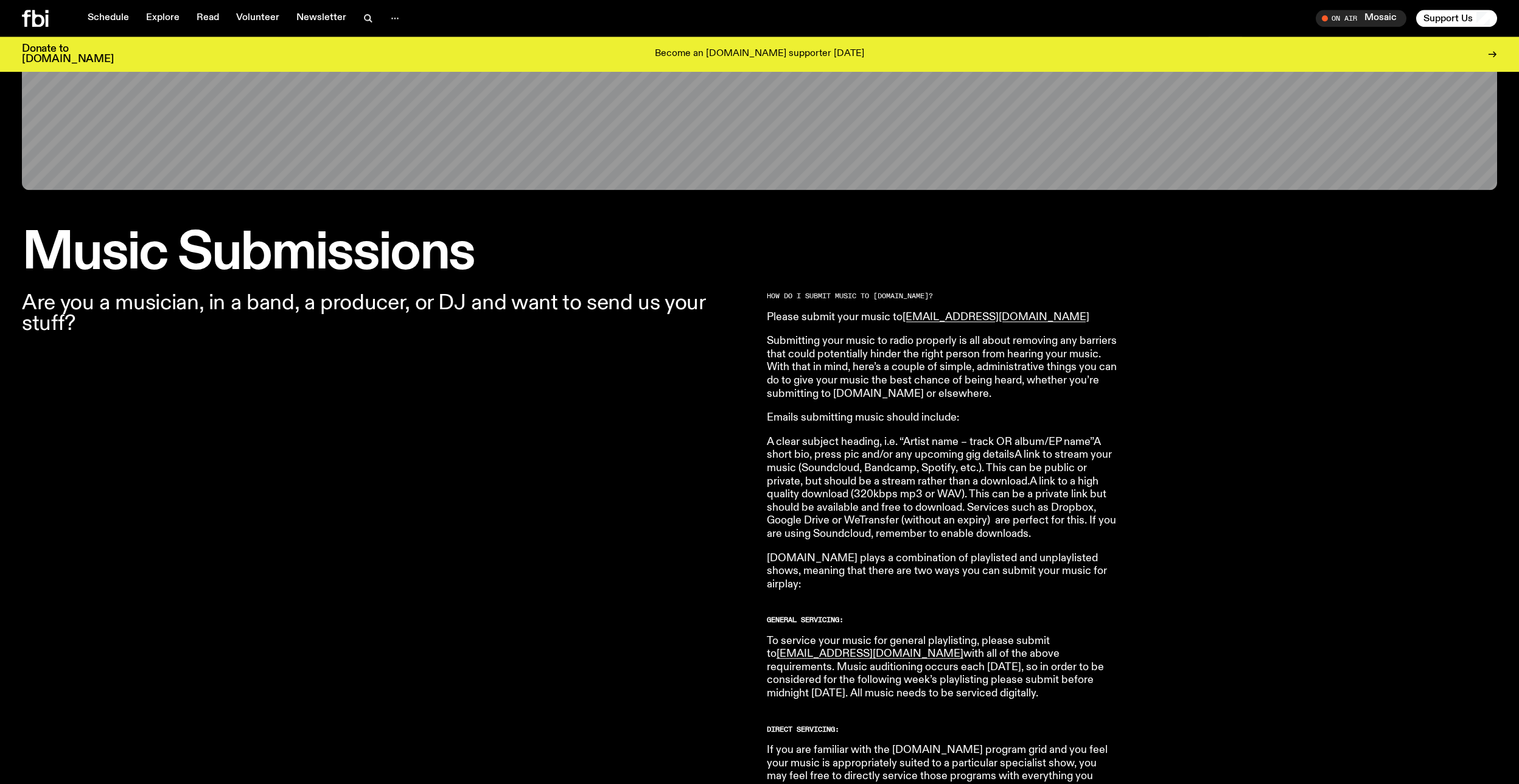
scroll to position [218, 0]
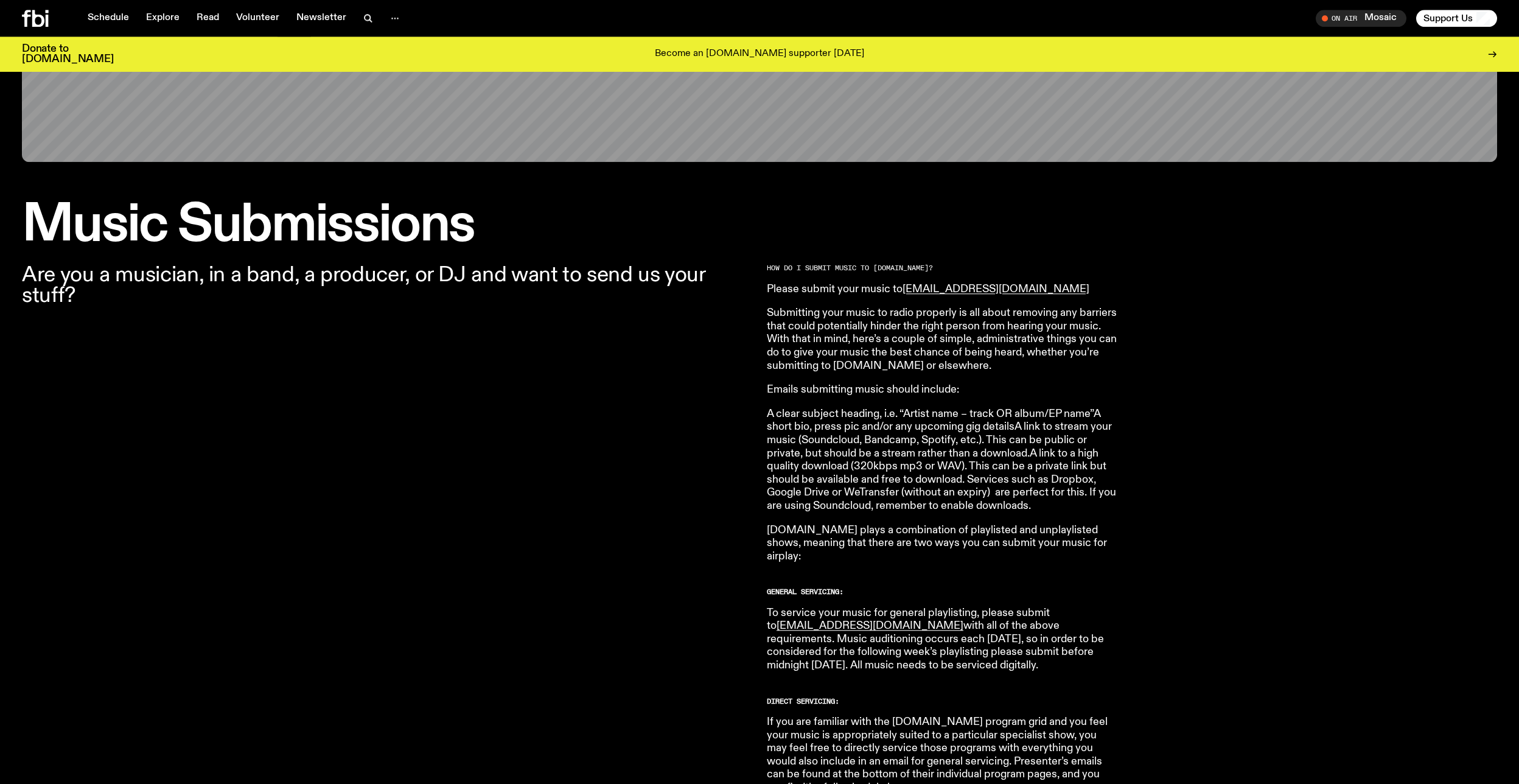
scroll to position [238, 0]
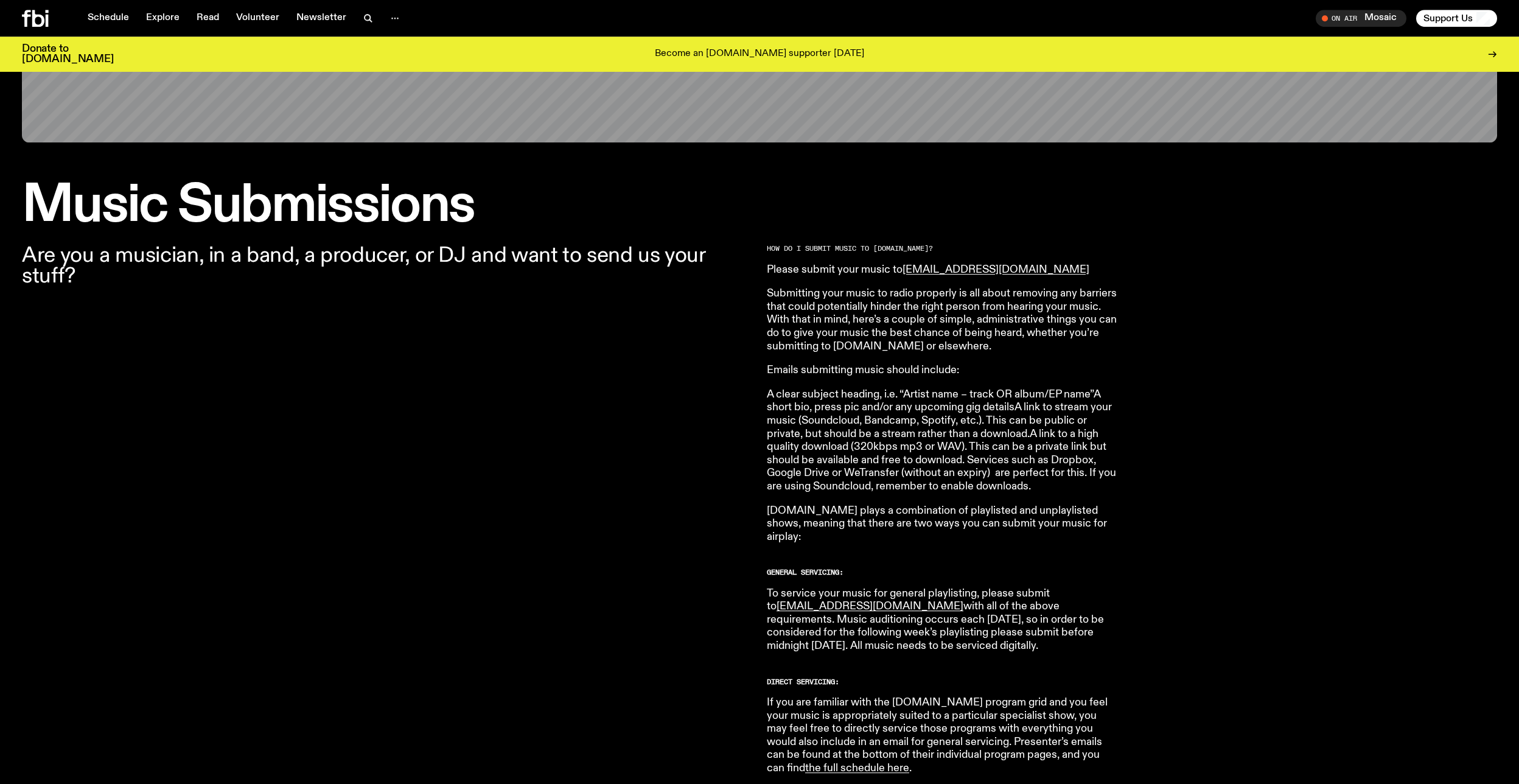
scroll to position [257, 0]
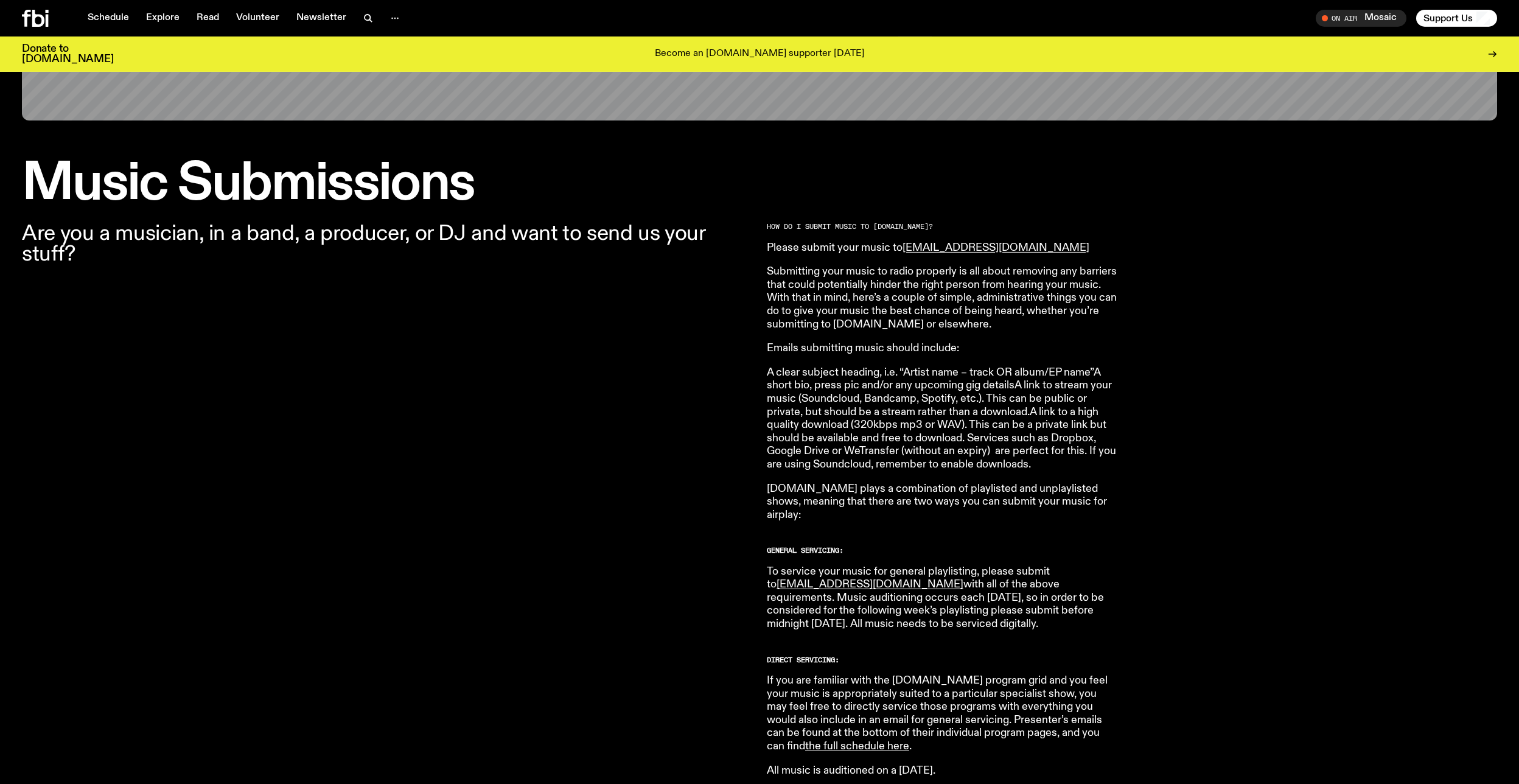
scroll to position [315, 0]
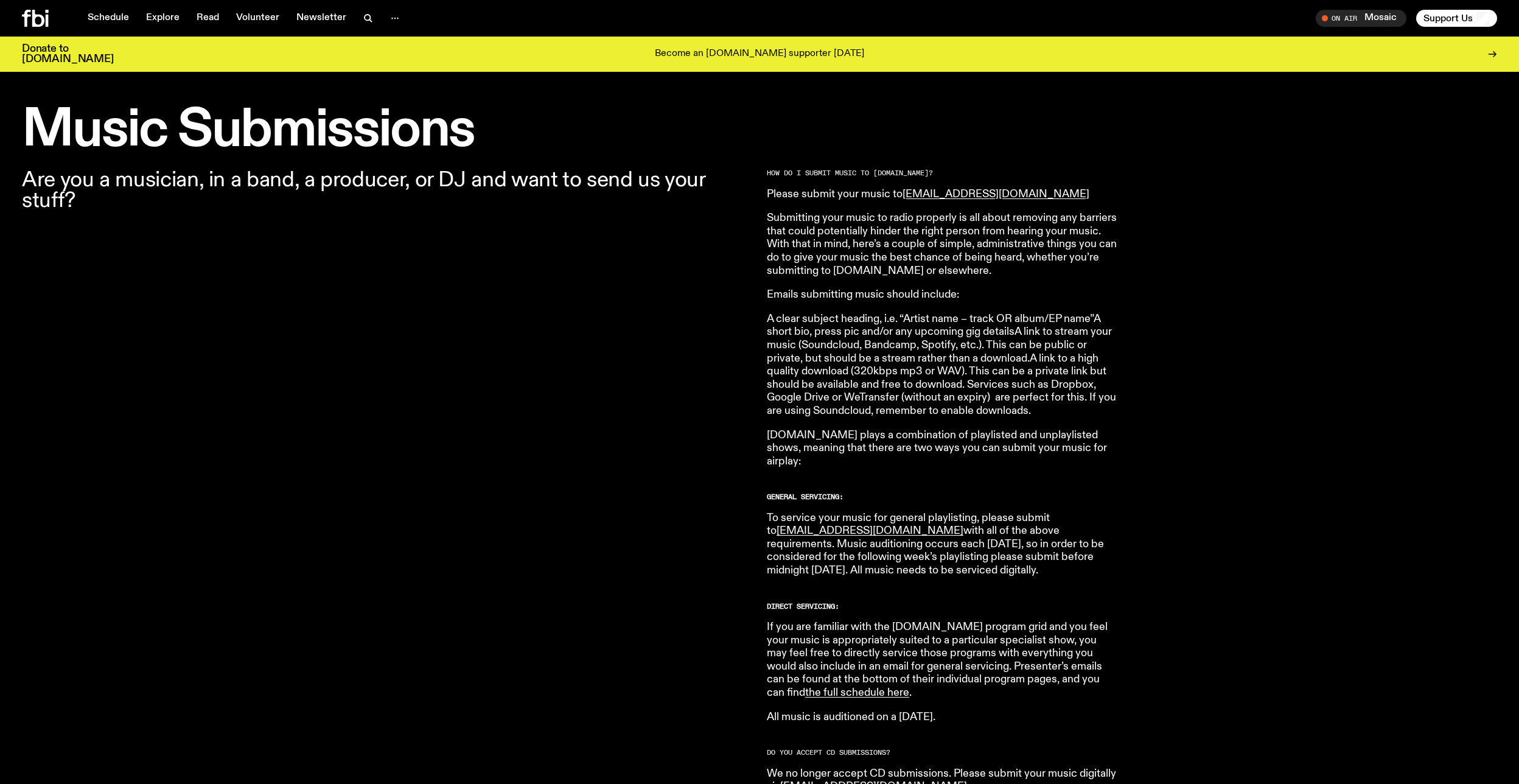
scroll to position [335, 0]
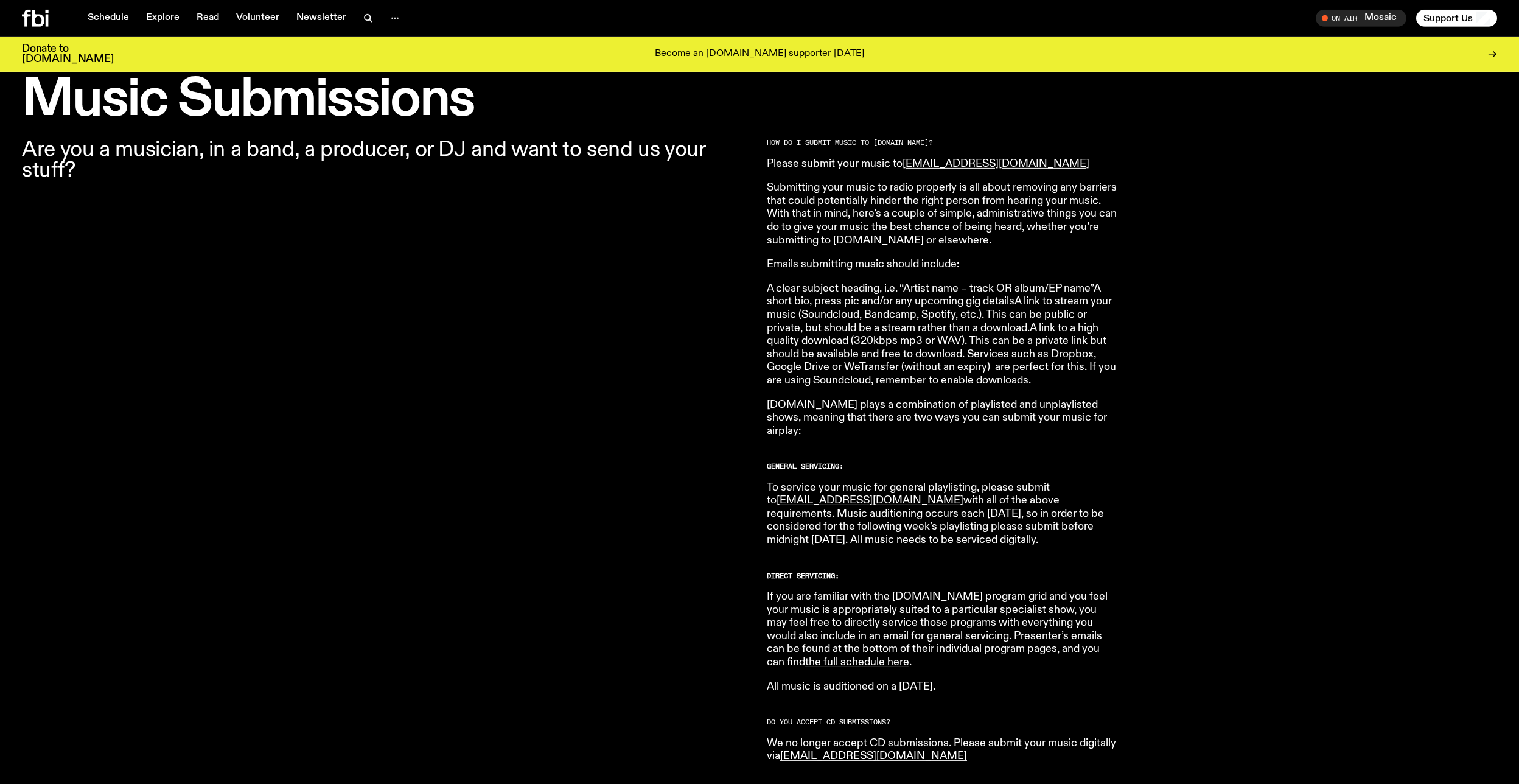
scroll to position [364, 0]
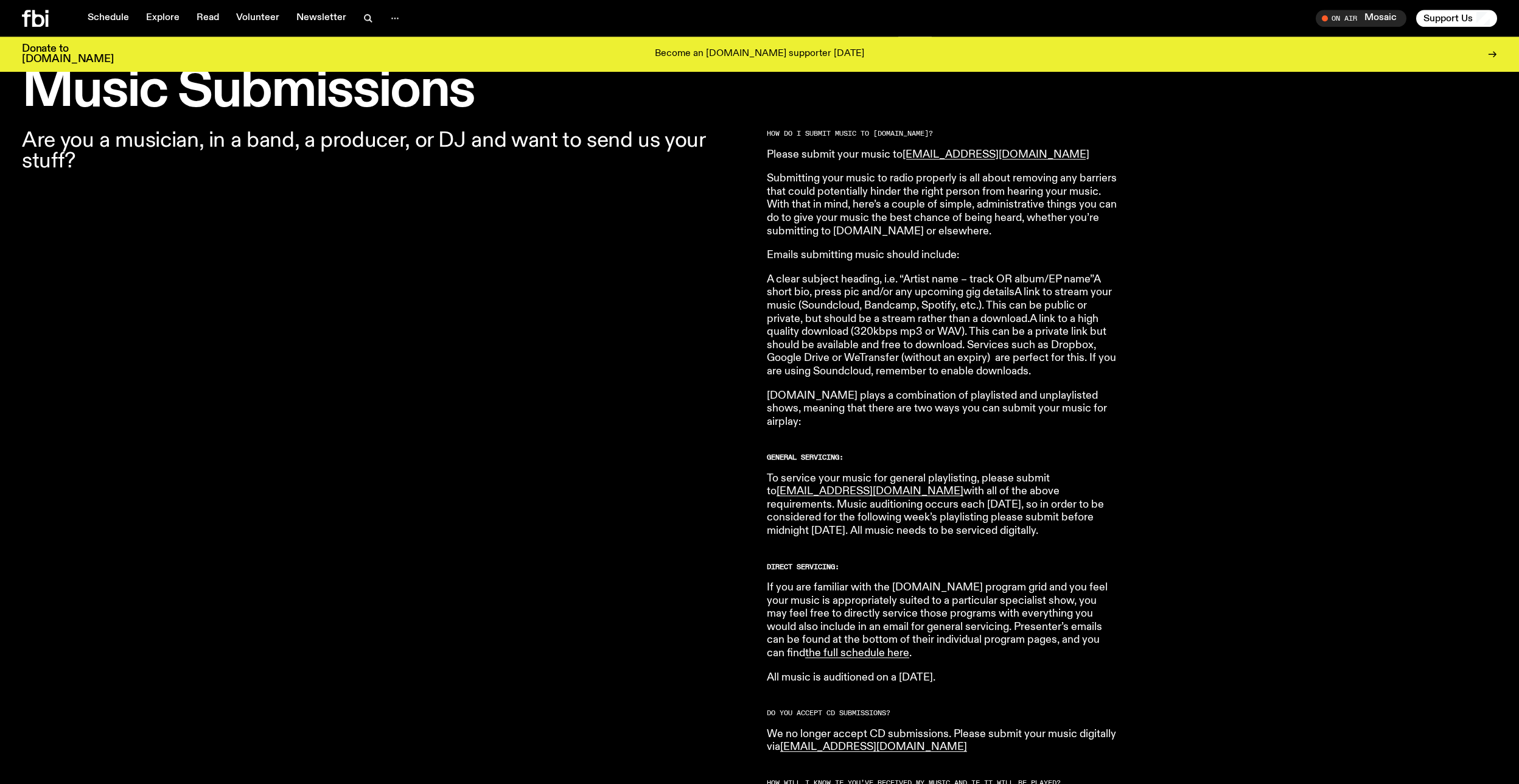
scroll to position [374, 0]
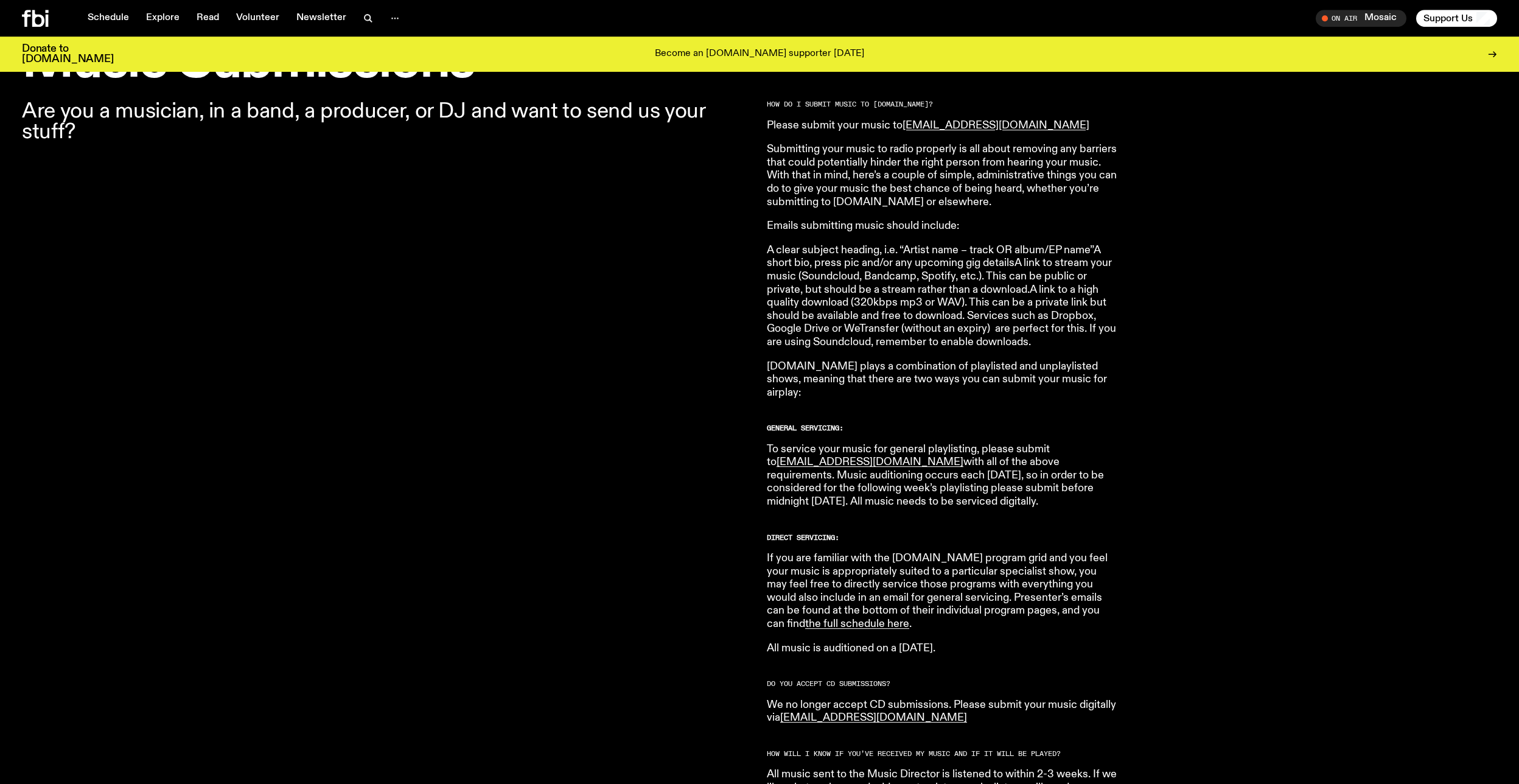
scroll to position [403, 0]
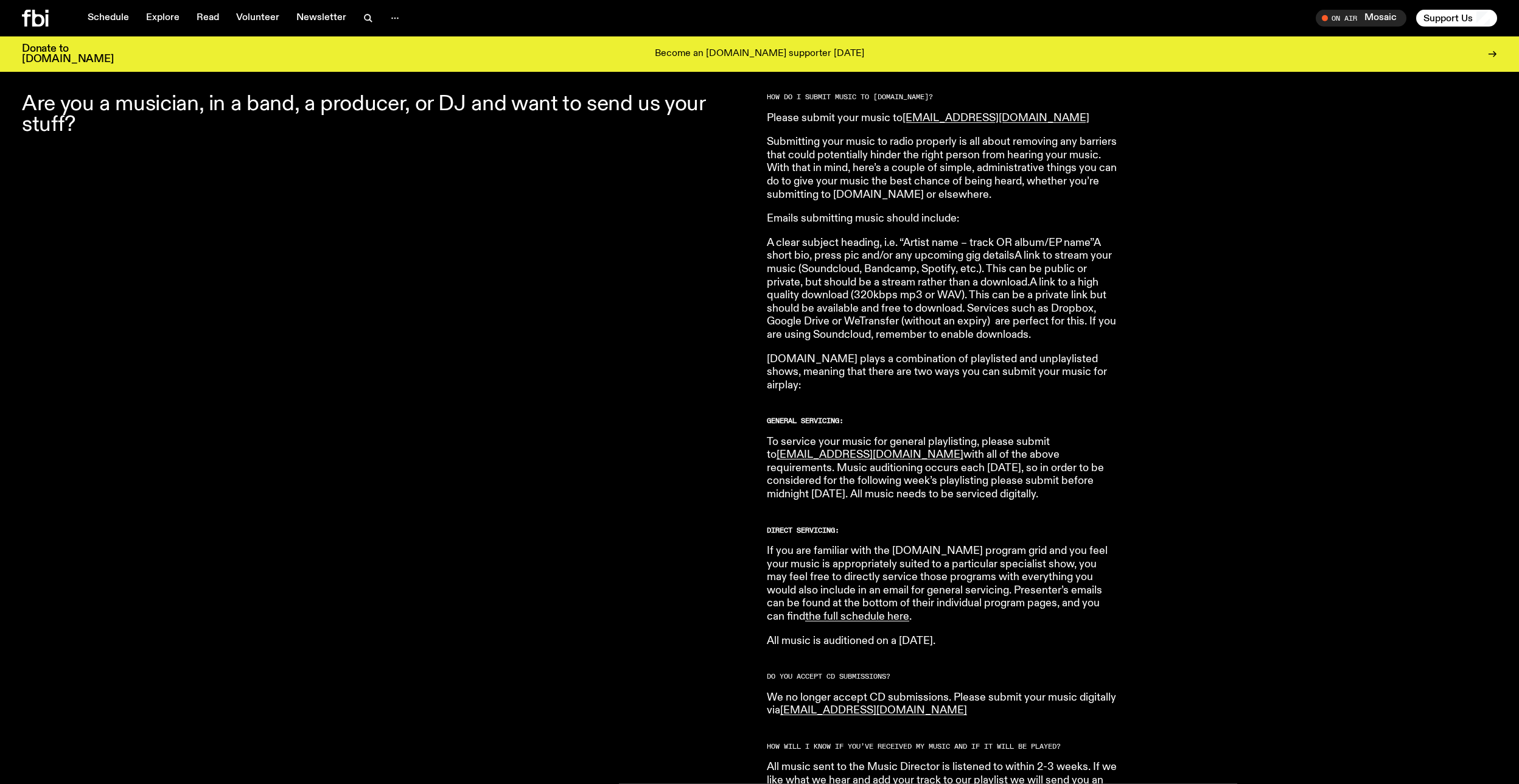
scroll to position [412, 0]
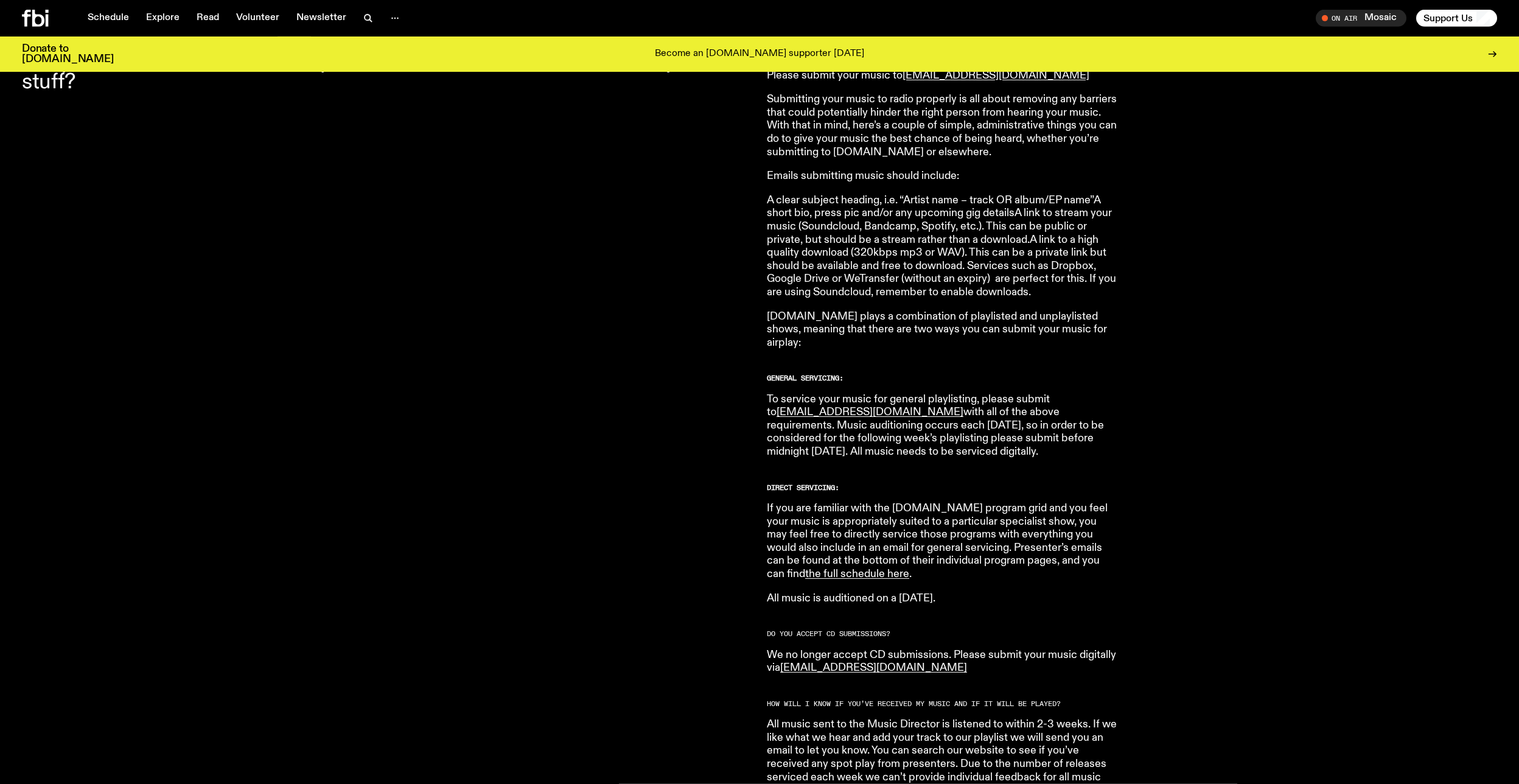
scroll to position [451, 0]
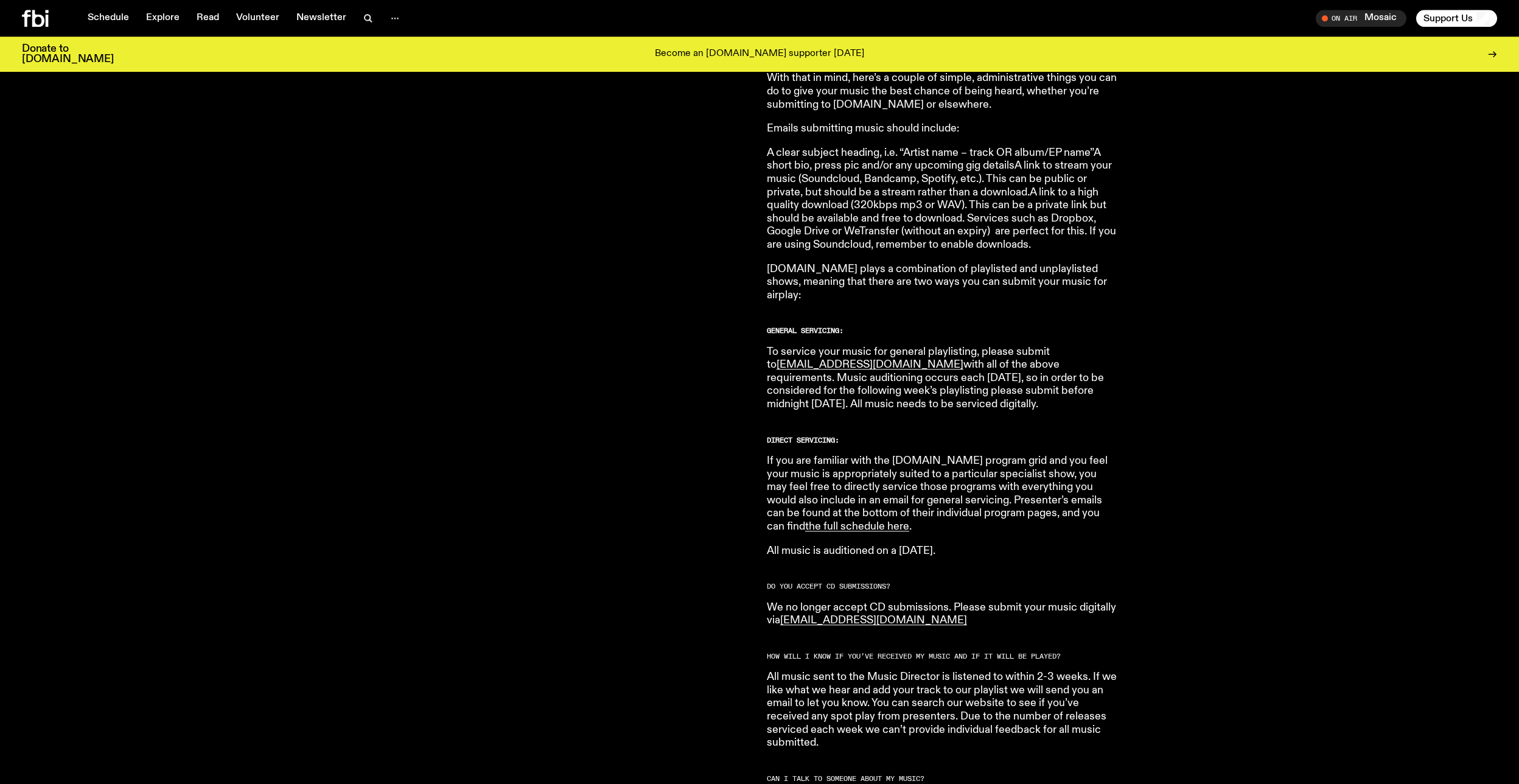
scroll to position [500, 0]
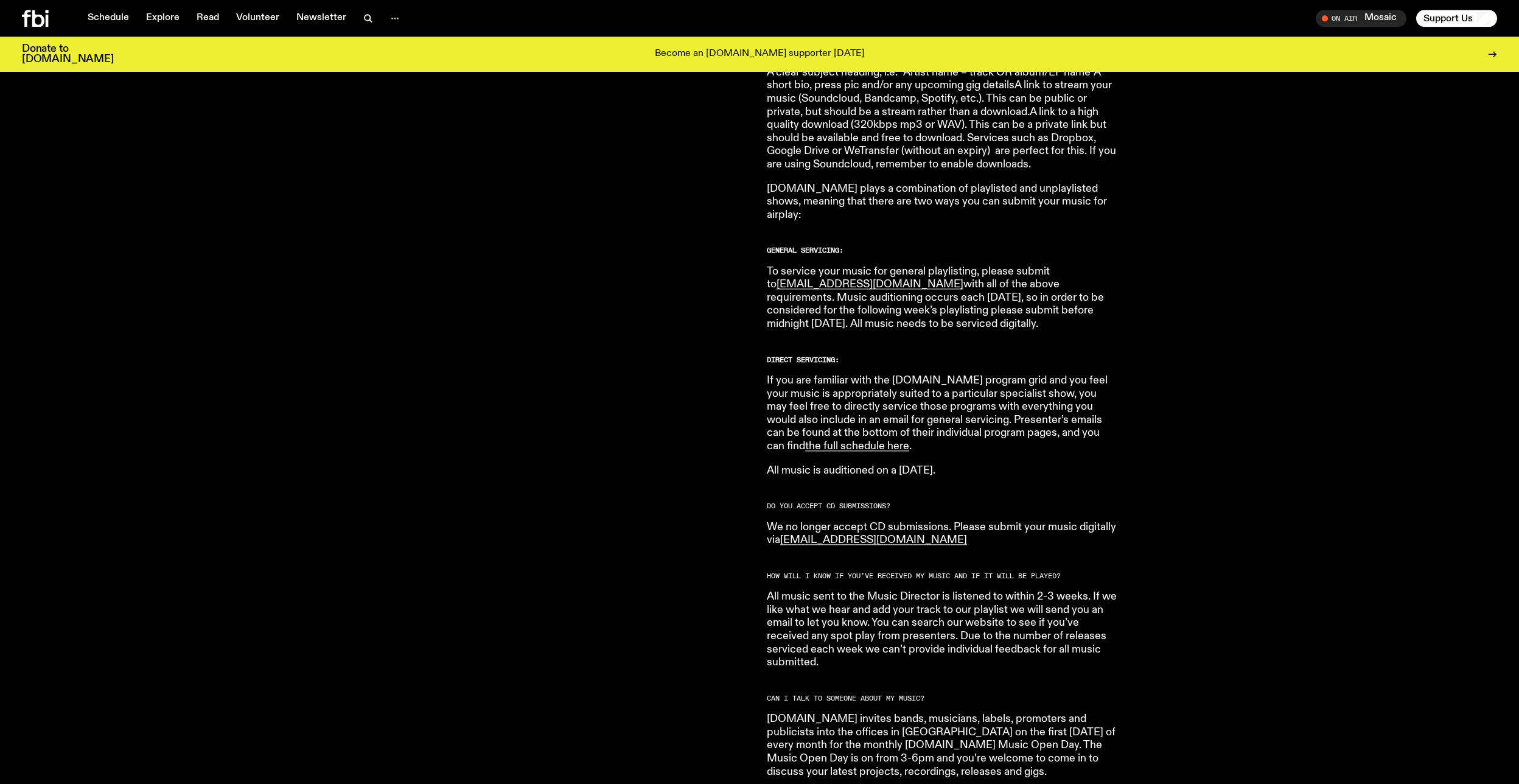
scroll to position [578, 0]
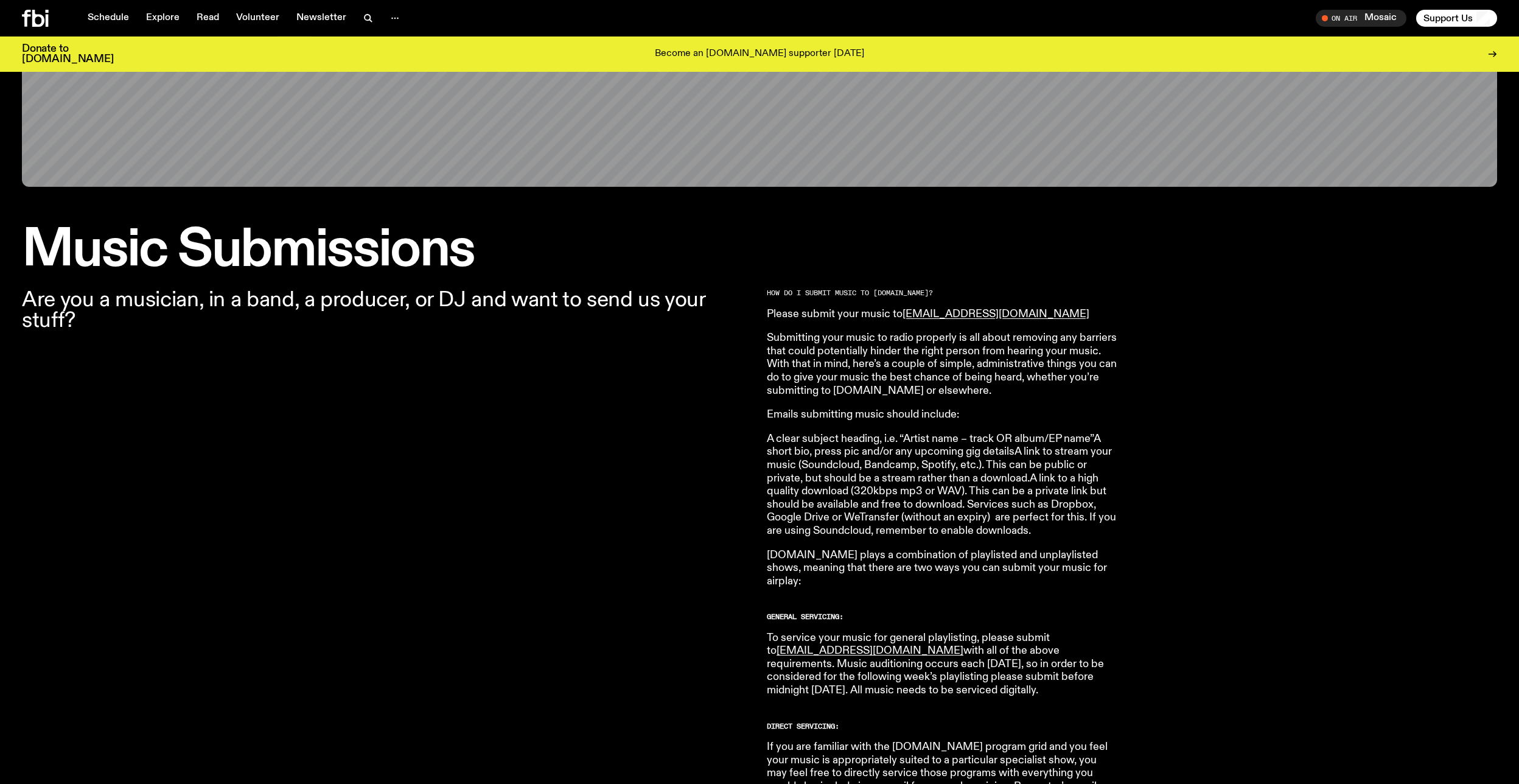
scroll to position [198, 0]
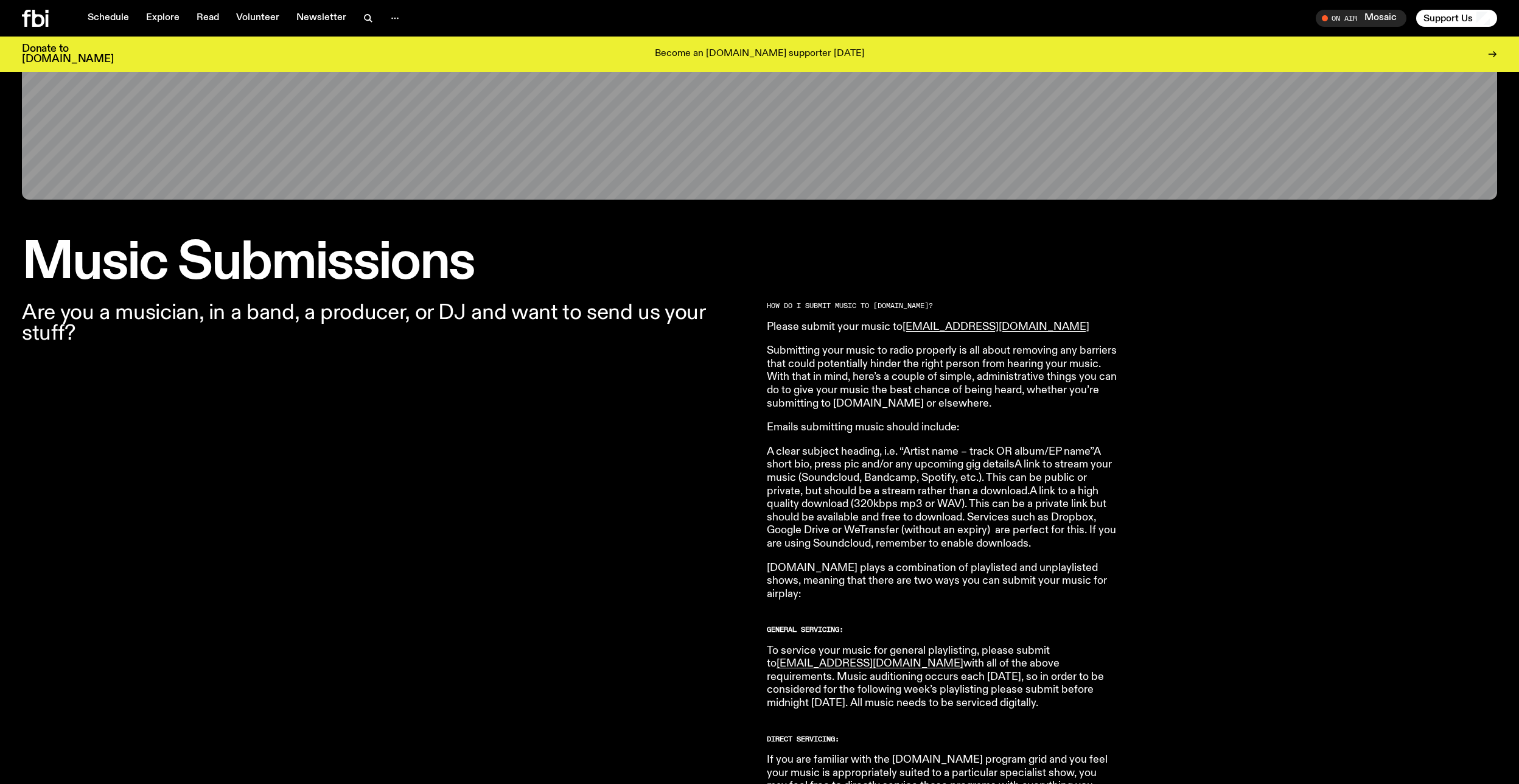
click at [365, 17] on icon "button" at bounding box center [367, 17] width 5 height 5
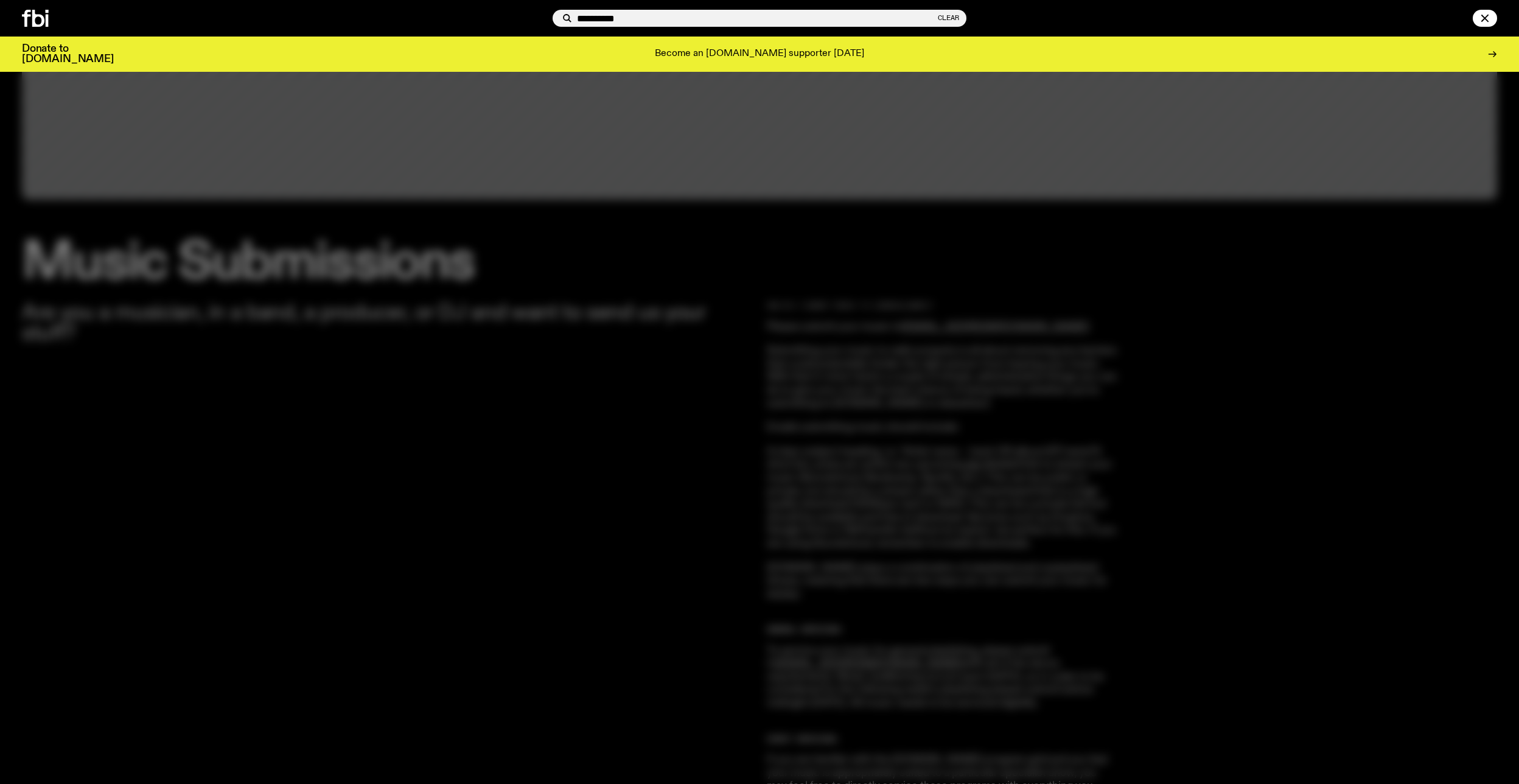
type input "**********"
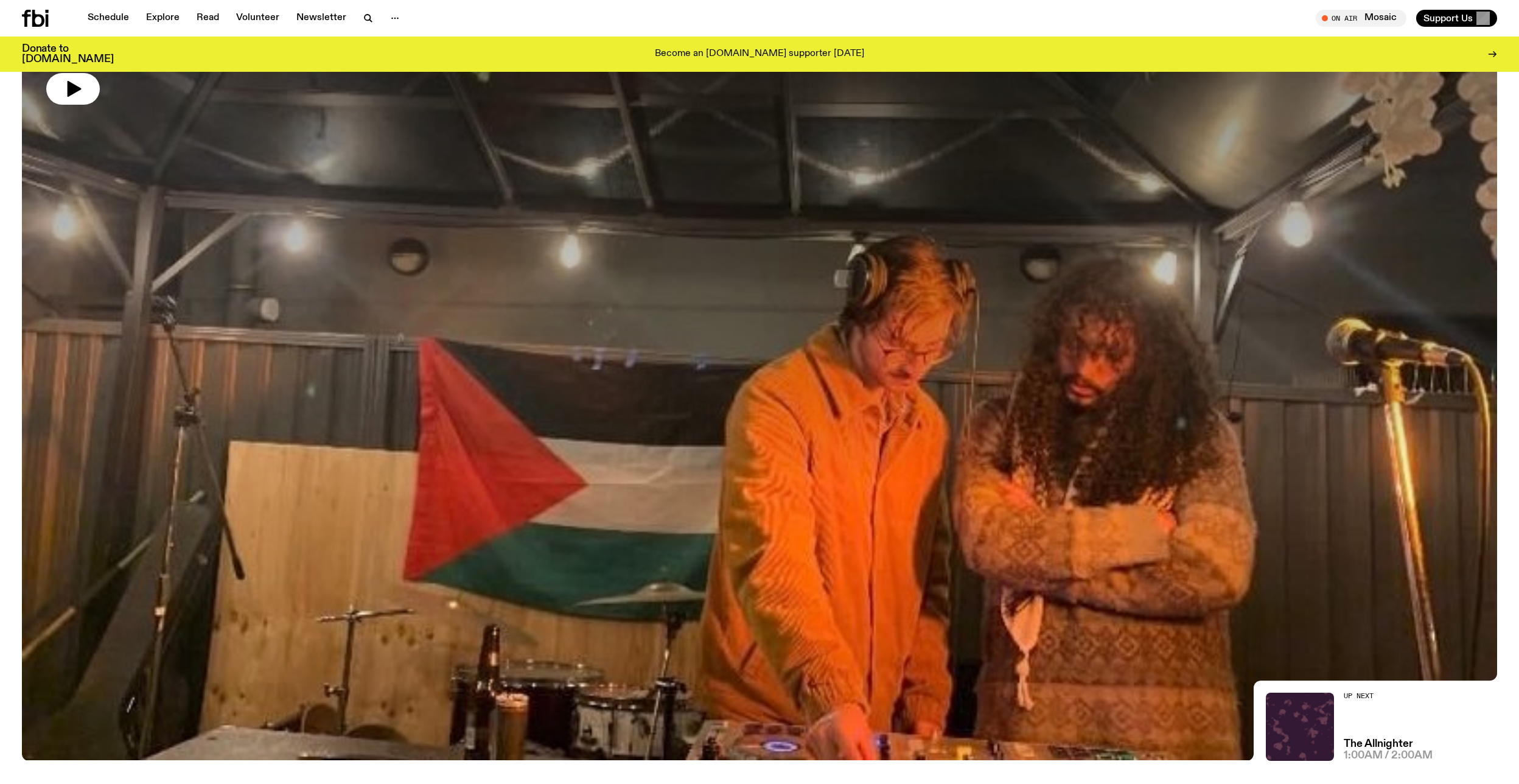
drag, startPoint x: 681, startPoint y: 367, endPoint x: 684, endPoint y: 359, distance: 8.5
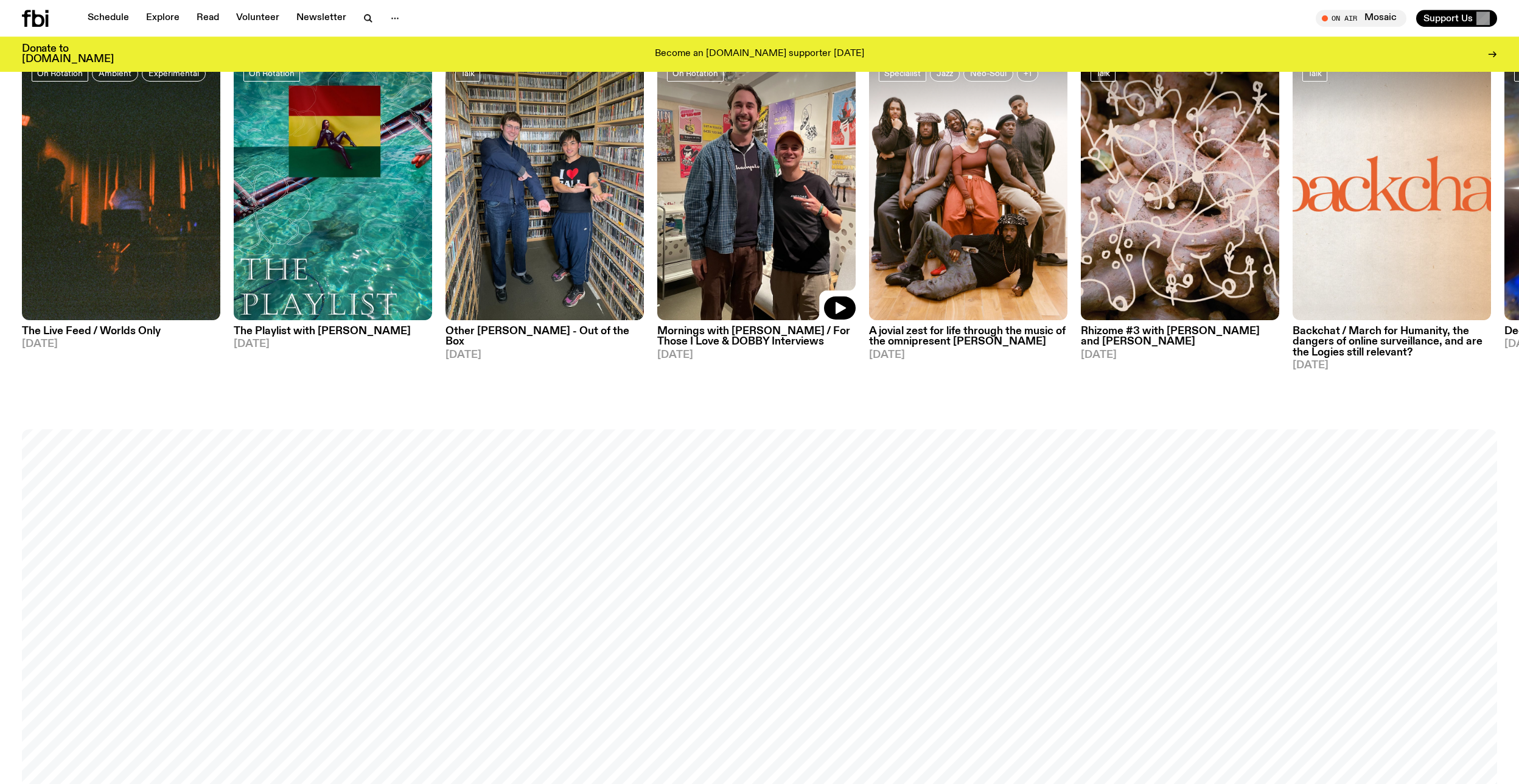
scroll to position [1032, 0]
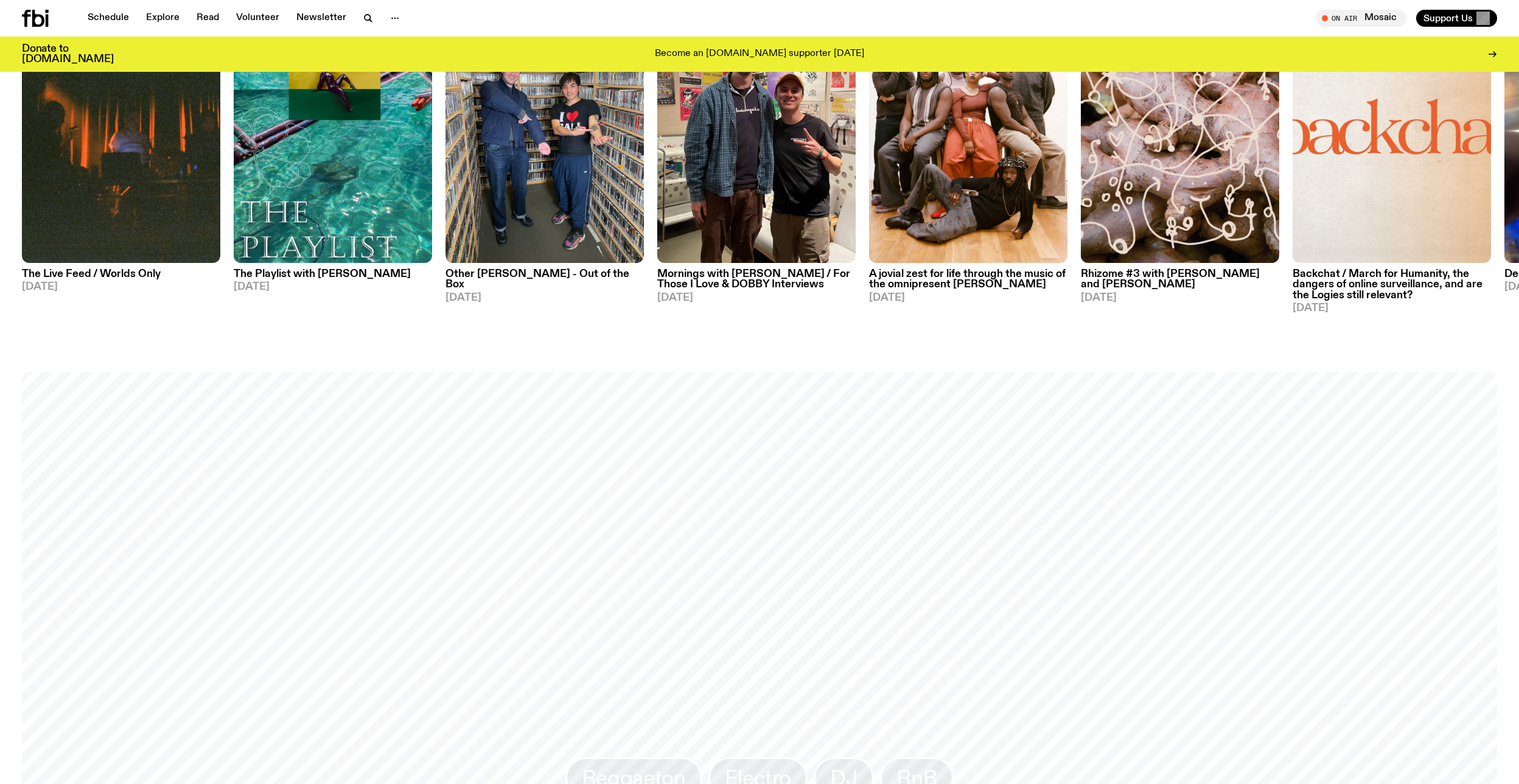
click at [1033, 331] on div "On Air Specialist Mosaic Creating a community for Middle Eastern, Asian, and Af…" at bounding box center [760, 739] width 1519 height 3330
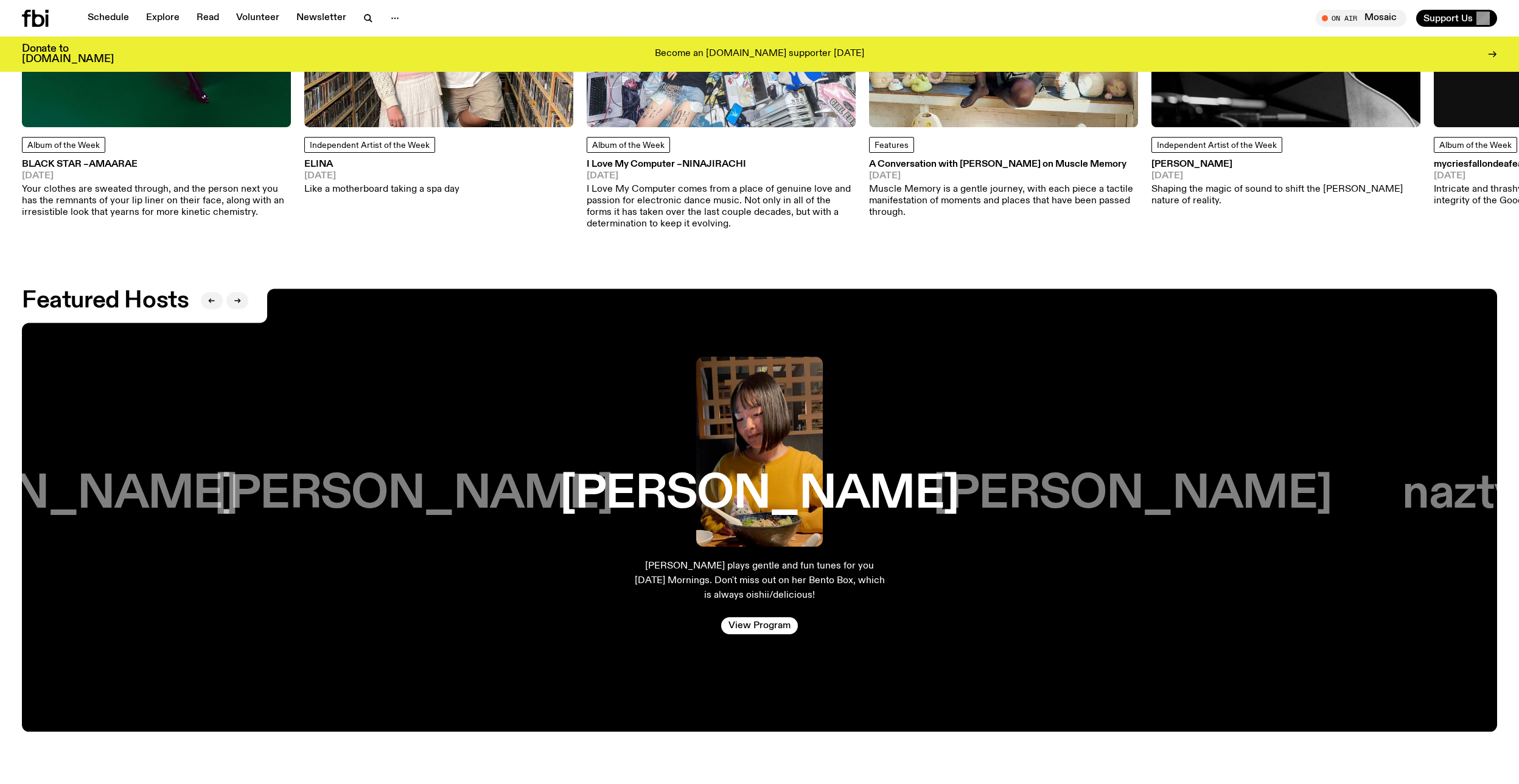
scroll to position [2638, 0]
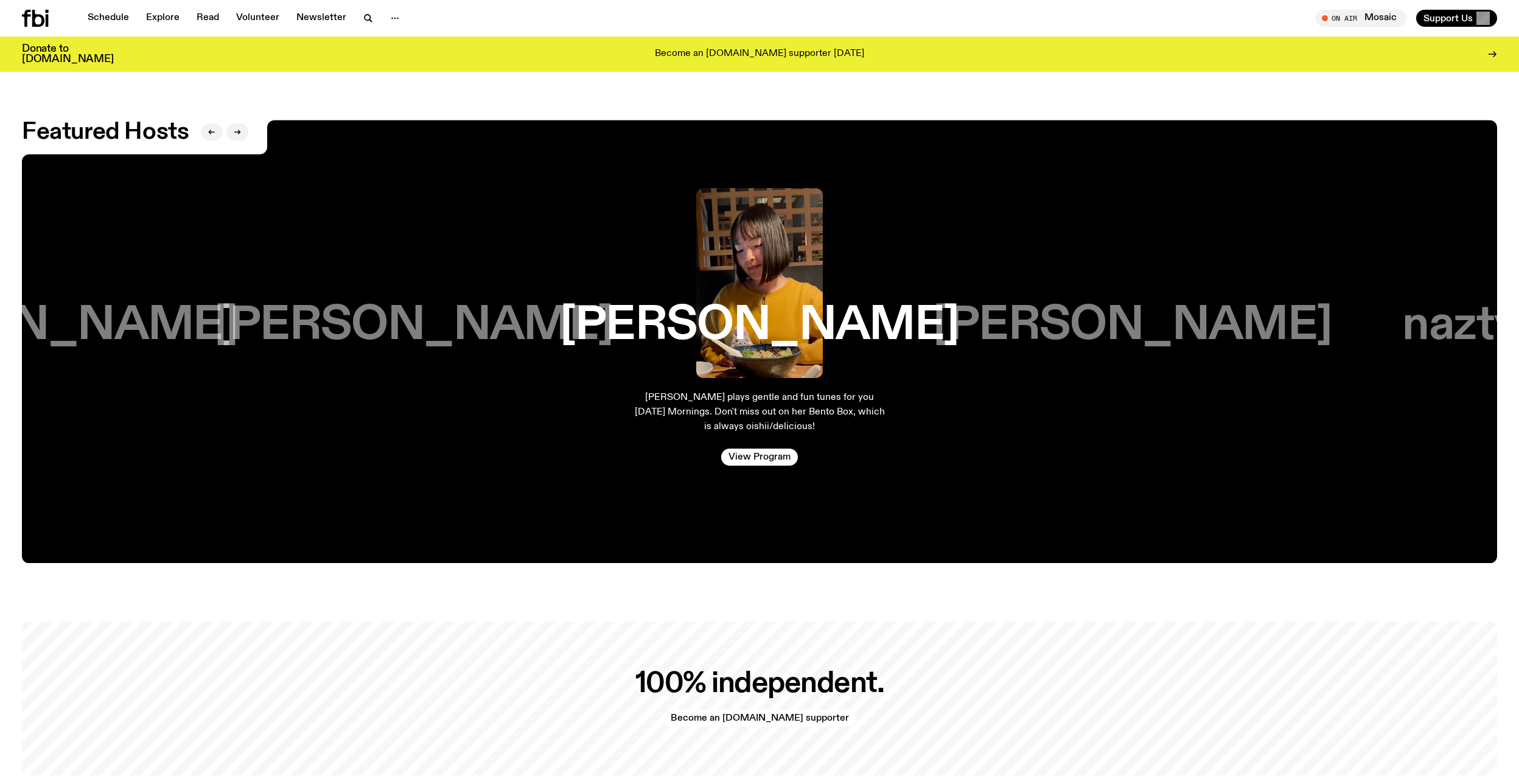
click at [464, 319] on h3 "Matt Do" at bounding box center [414, 325] width 399 height 46
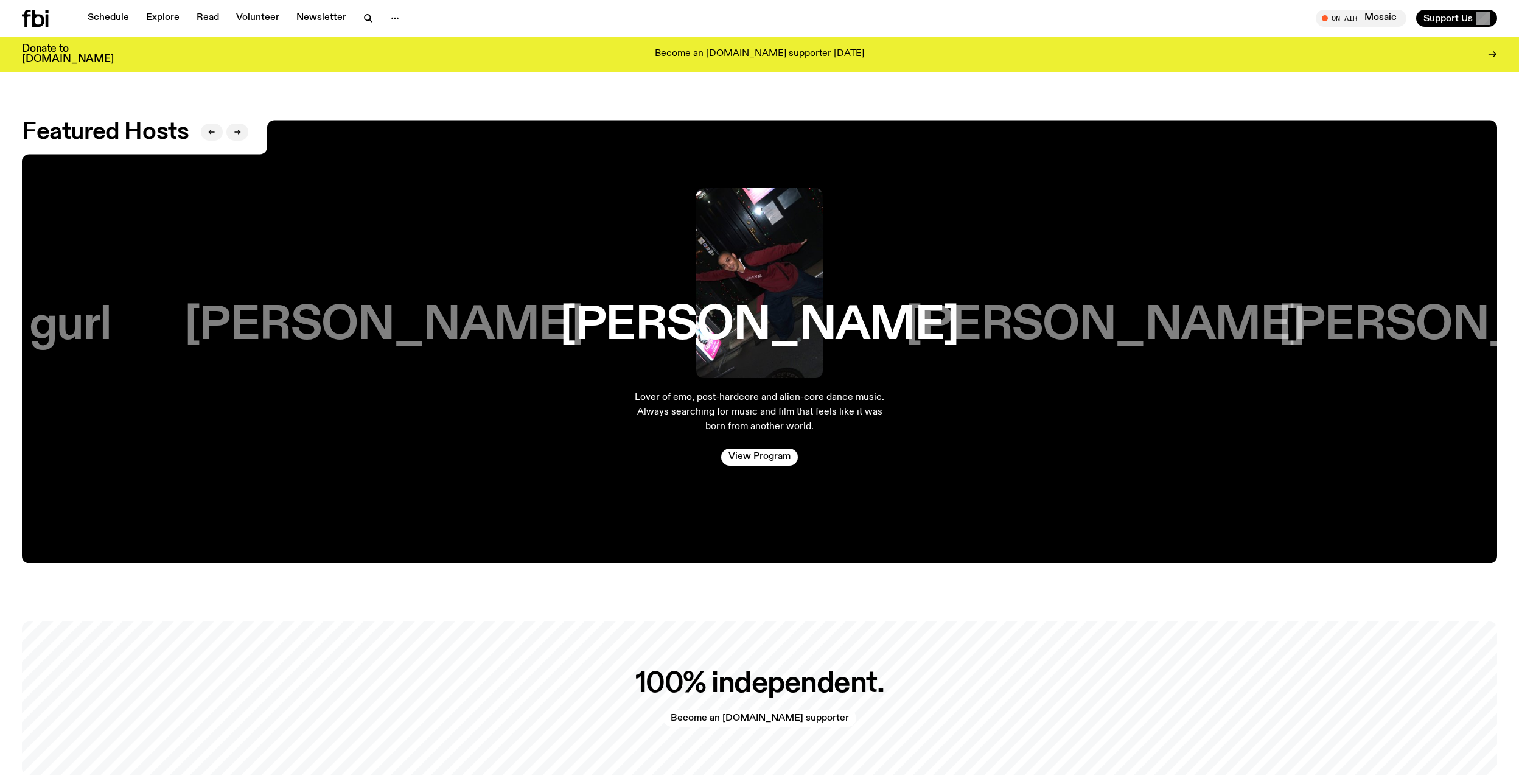
click at [430, 320] on h3 "Jim Kretschmer" at bounding box center [384, 325] width 399 height 46
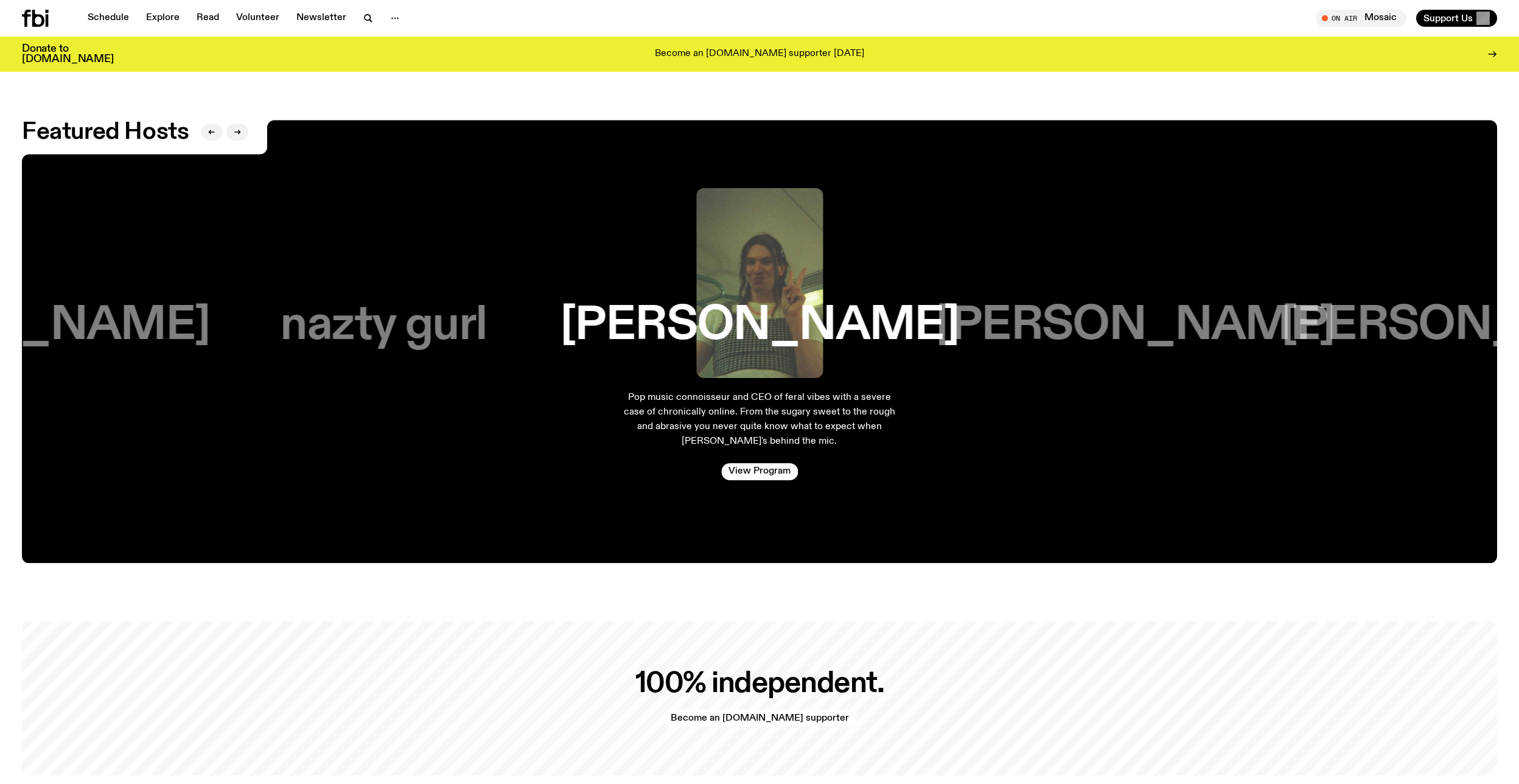
click at [433, 326] on h3 "nazty gurl" at bounding box center [383, 325] width 207 height 46
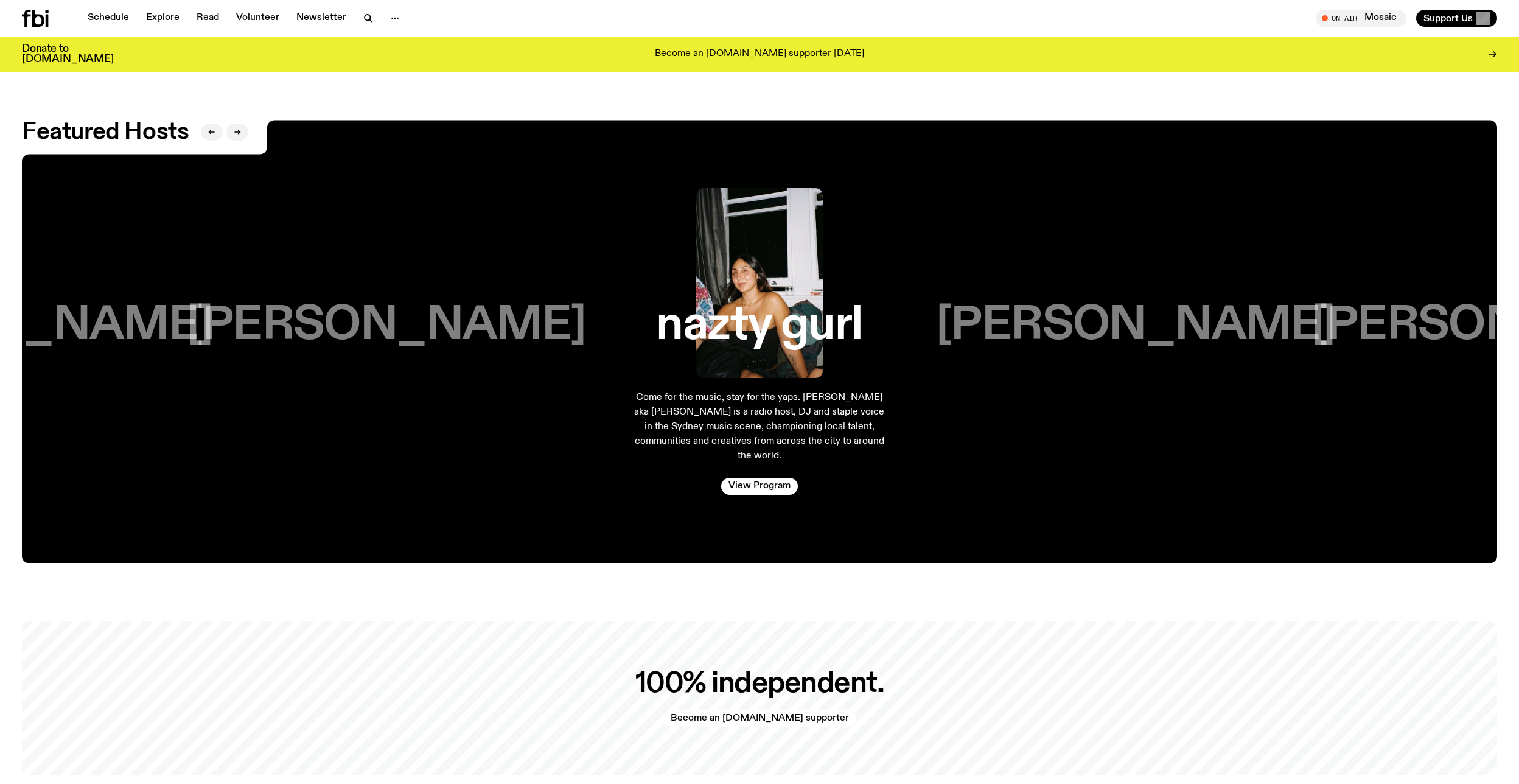
click at [433, 326] on h3 "Harrie Hastings" at bounding box center [387, 325] width 399 height 46
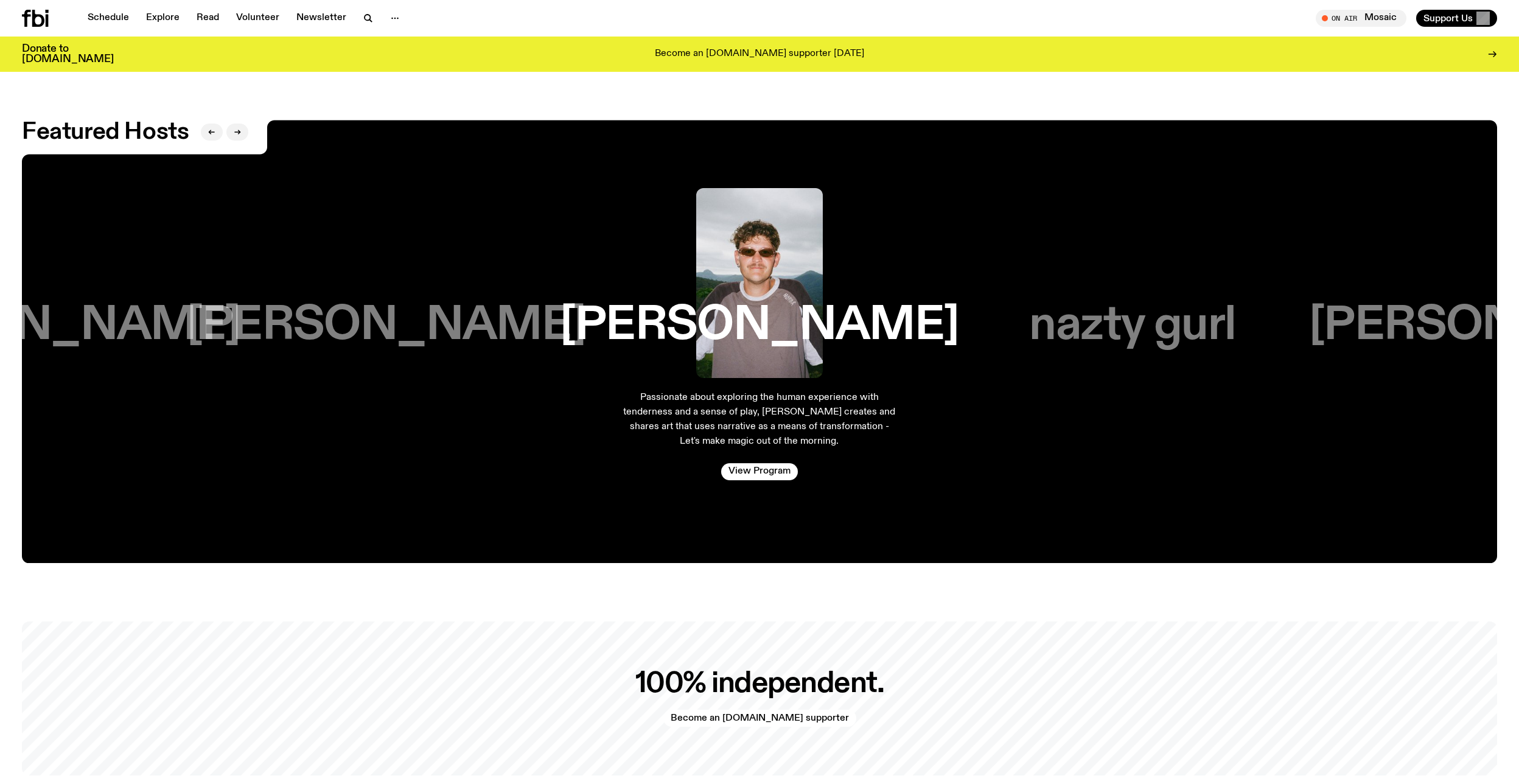
click at [432, 331] on h3 "Kana Frazer" at bounding box center [387, 325] width 399 height 46
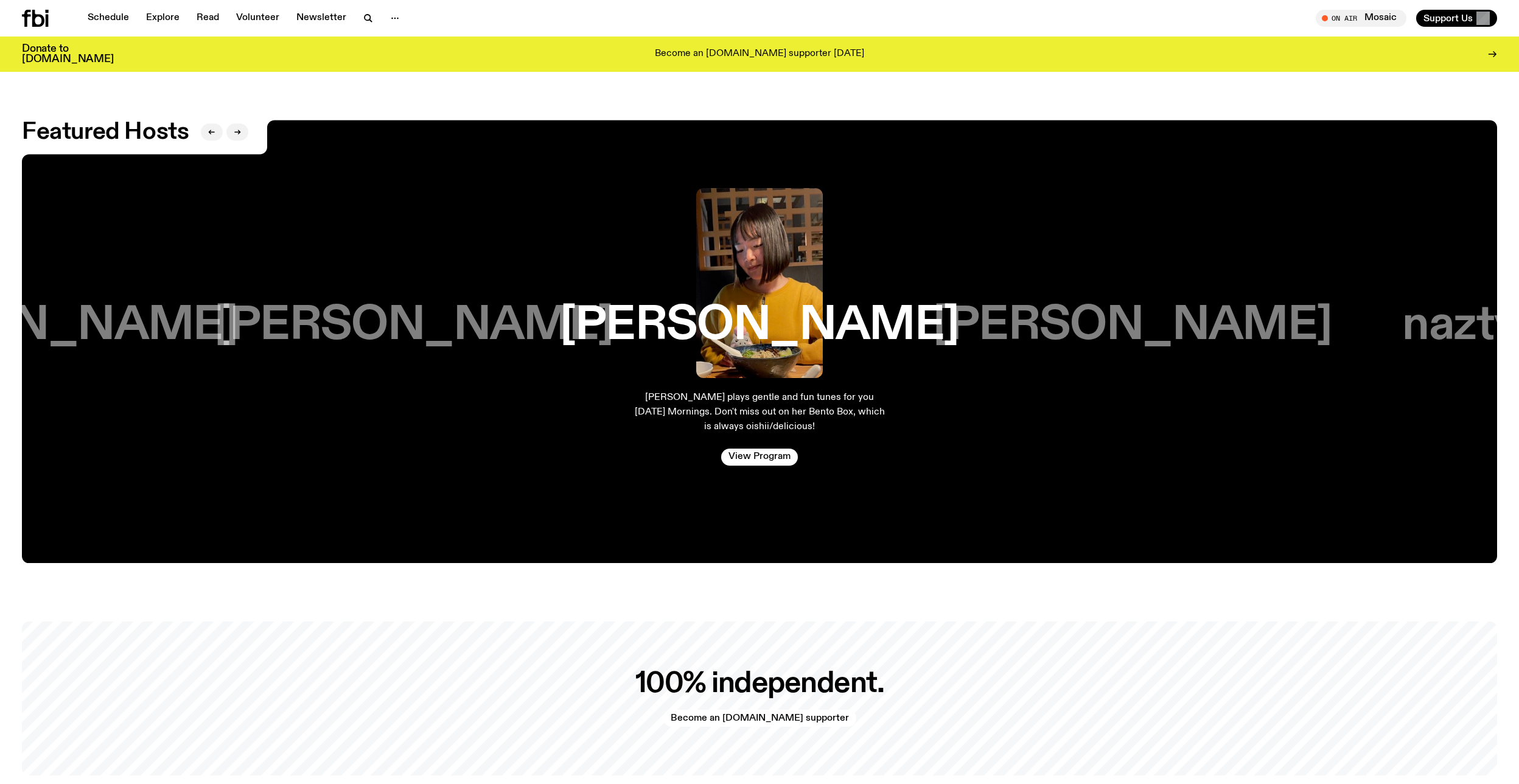
click at [432, 331] on h3 "Matt Do" at bounding box center [414, 325] width 399 height 46
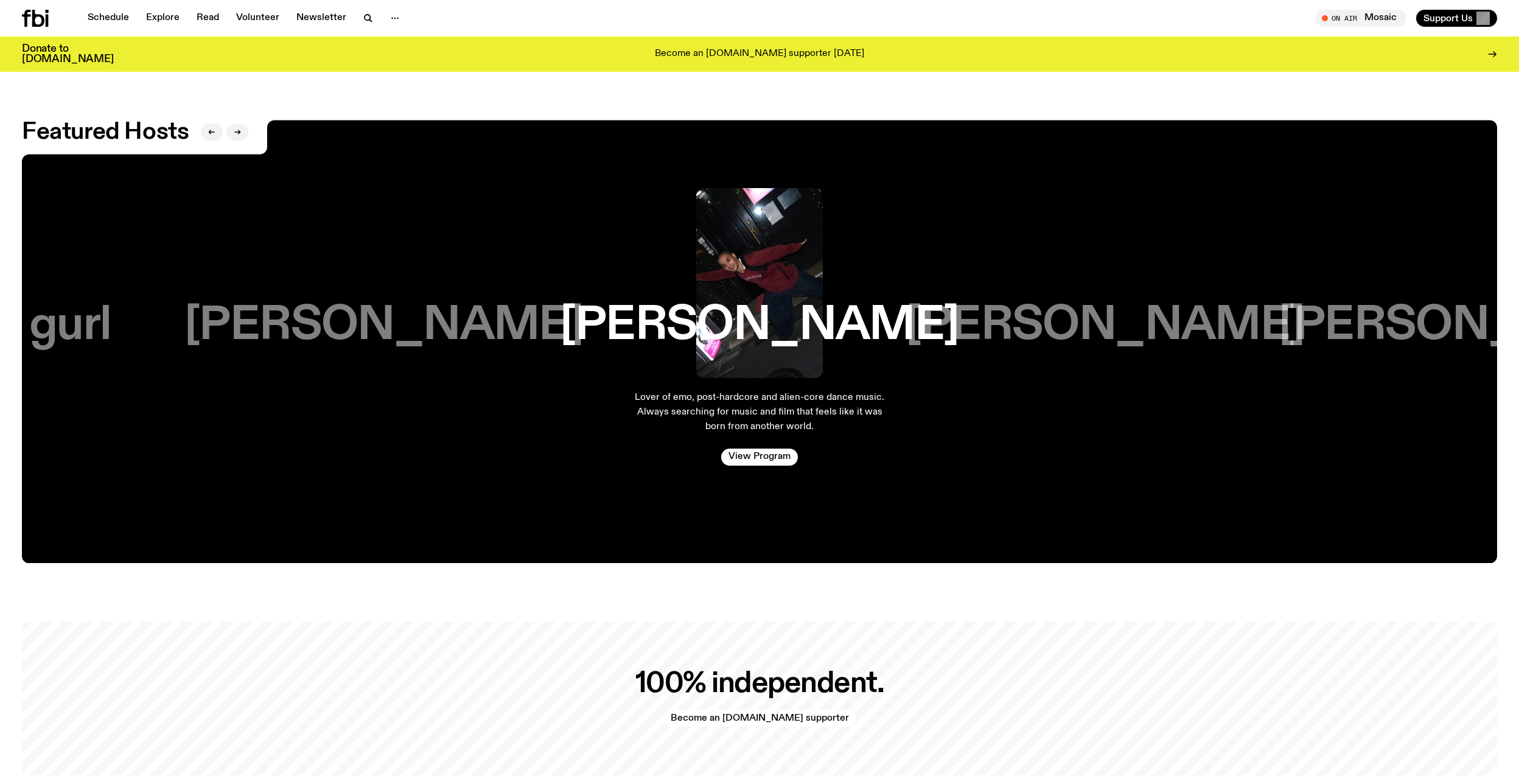
click at [432, 331] on h3 "Jim Kretschmer" at bounding box center [384, 325] width 399 height 46
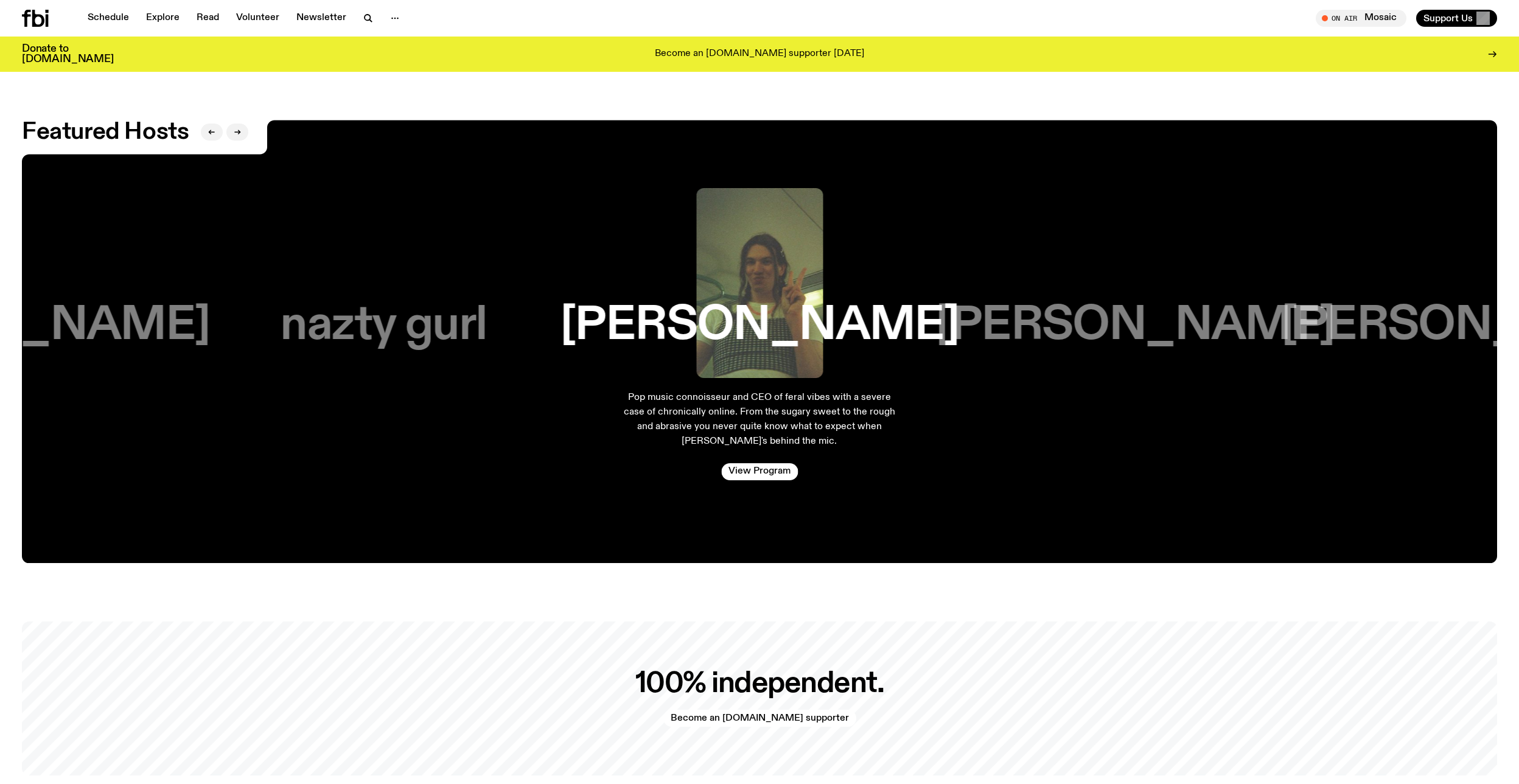
click at [432, 331] on h3 "nazty gurl" at bounding box center [383, 325] width 207 height 46
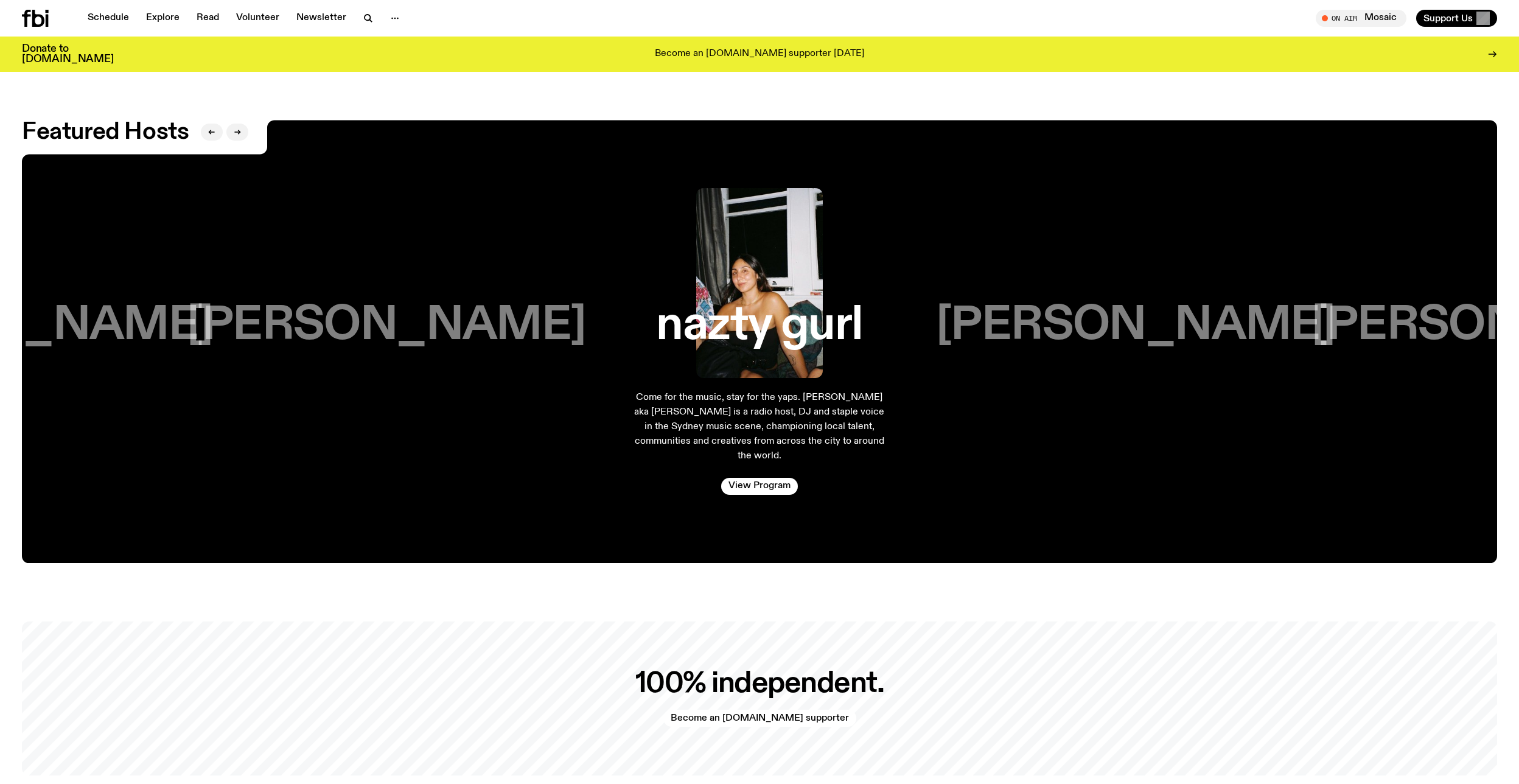
click at [432, 331] on h3 "Harrie Hastings" at bounding box center [387, 325] width 399 height 46
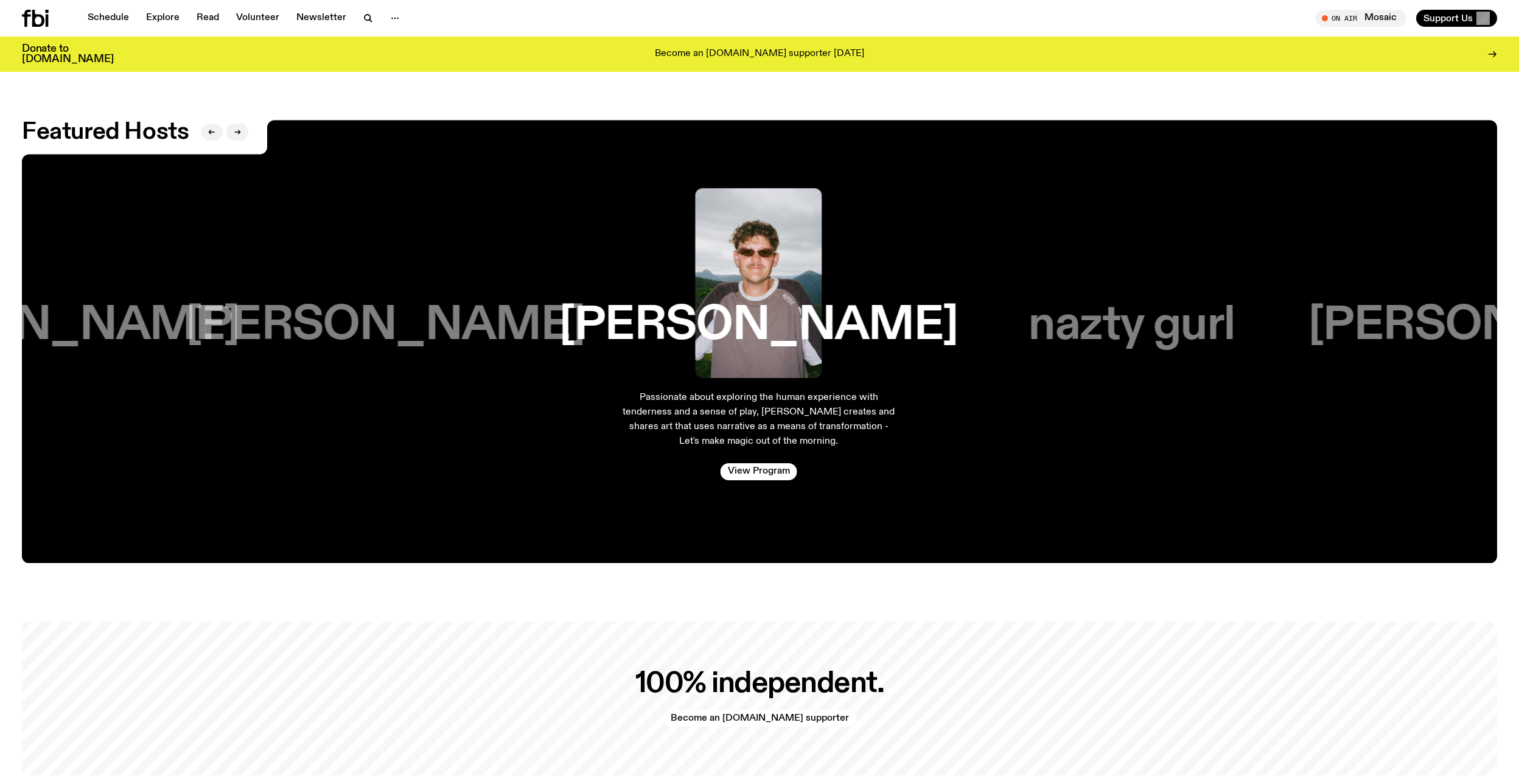
click at [432, 331] on h3 "Kana Frazer" at bounding box center [386, 325] width 399 height 46
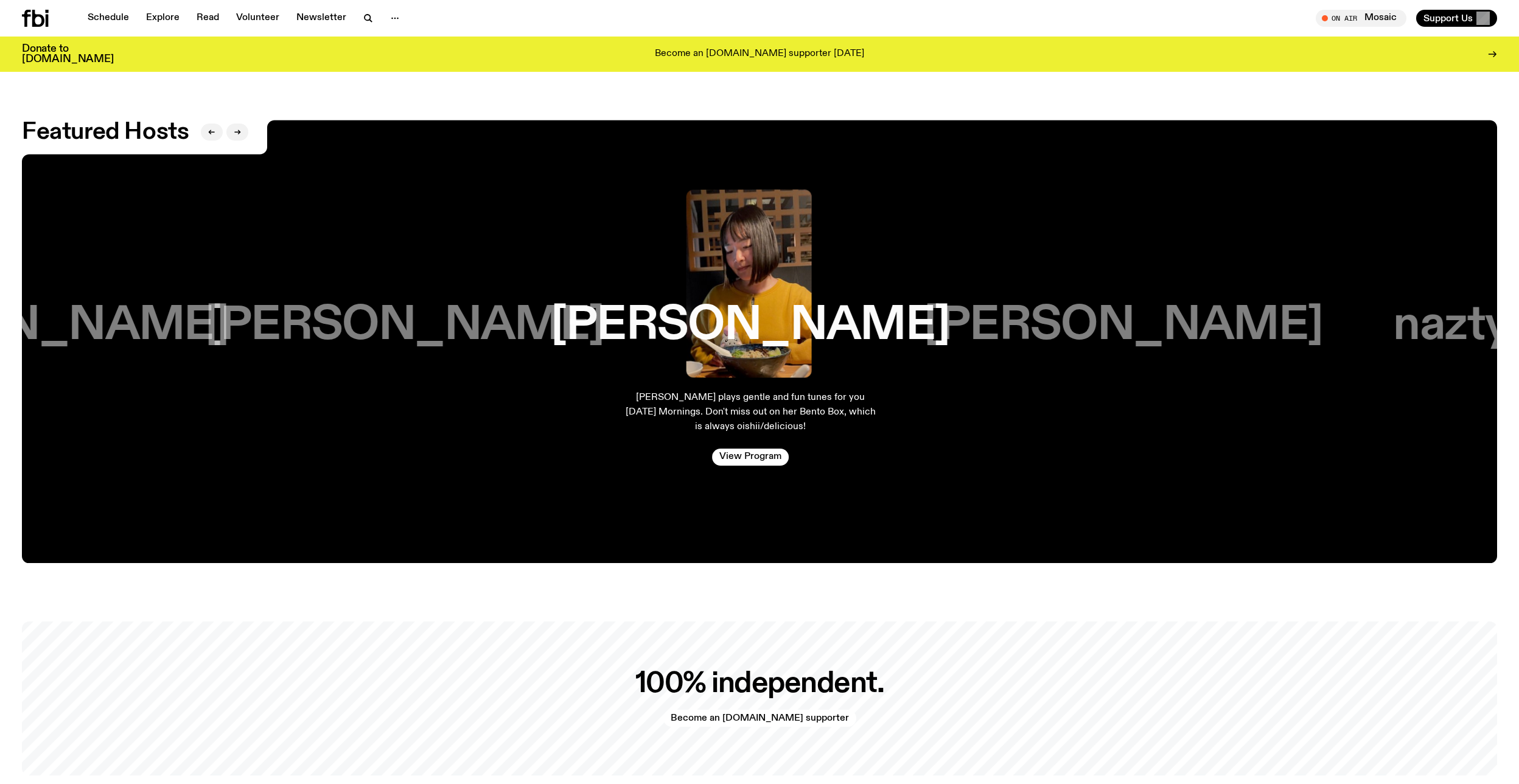
click at [432, 331] on h3 "Matt Do" at bounding box center [405, 325] width 399 height 46
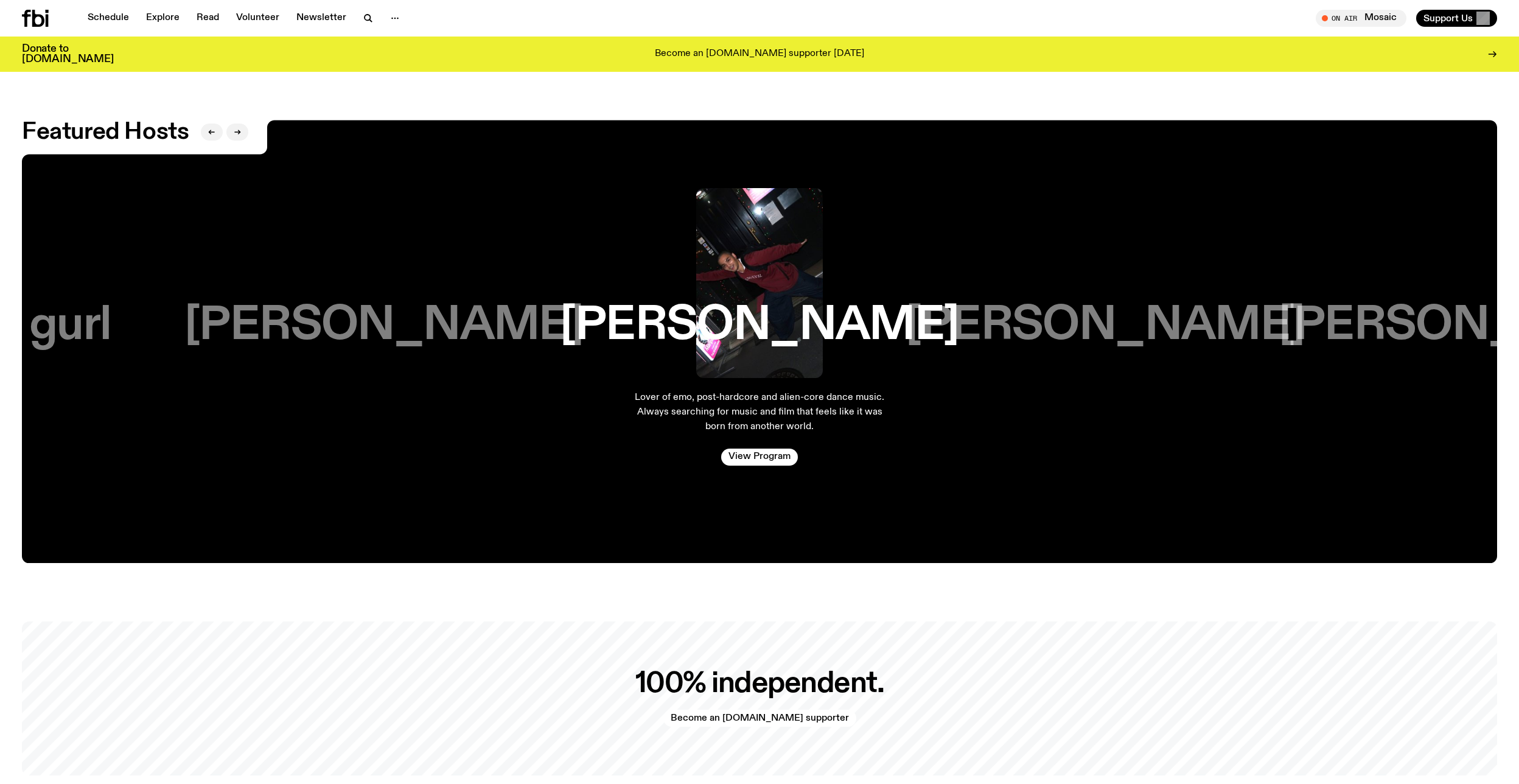
click at [432, 331] on h3 "Jim Kretschmer" at bounding box center [384, 325] width 399 height 46
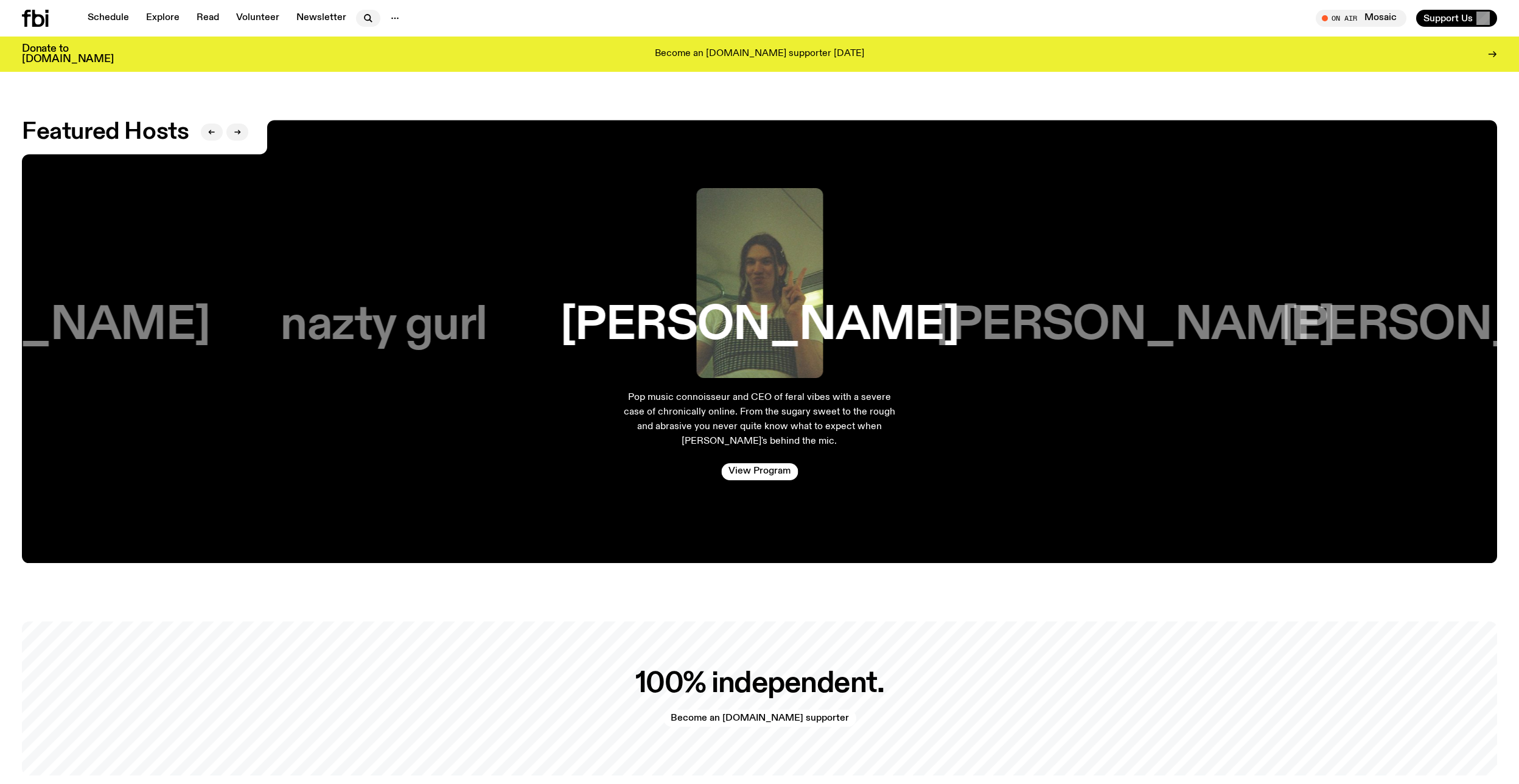
click at [365, 18] on icon "button" at bounding box center [368, 18] width 15 height 15
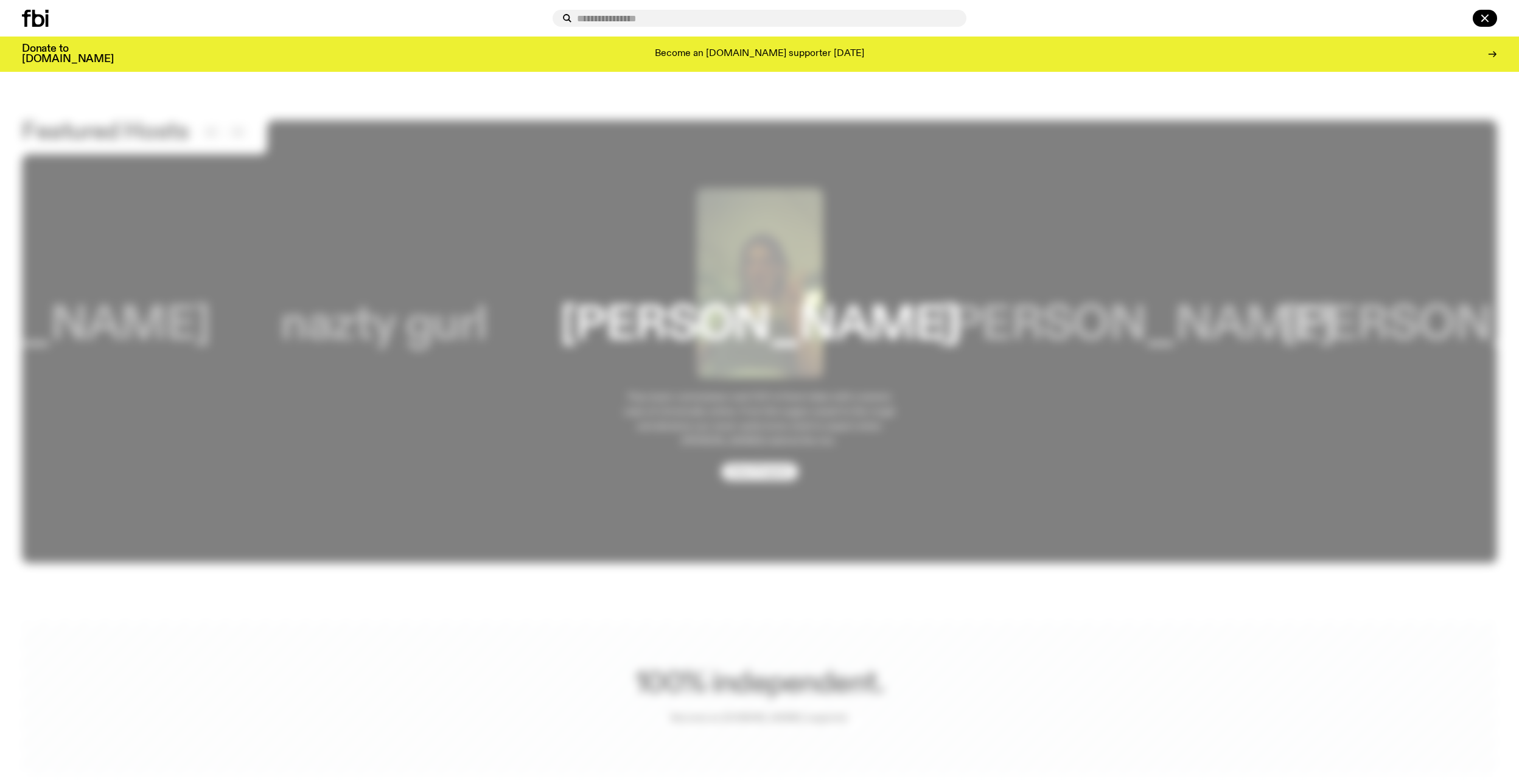
click at [644, 16] on input "text" at bounding box center [767, 19] width 379 height 10
type input "*********"
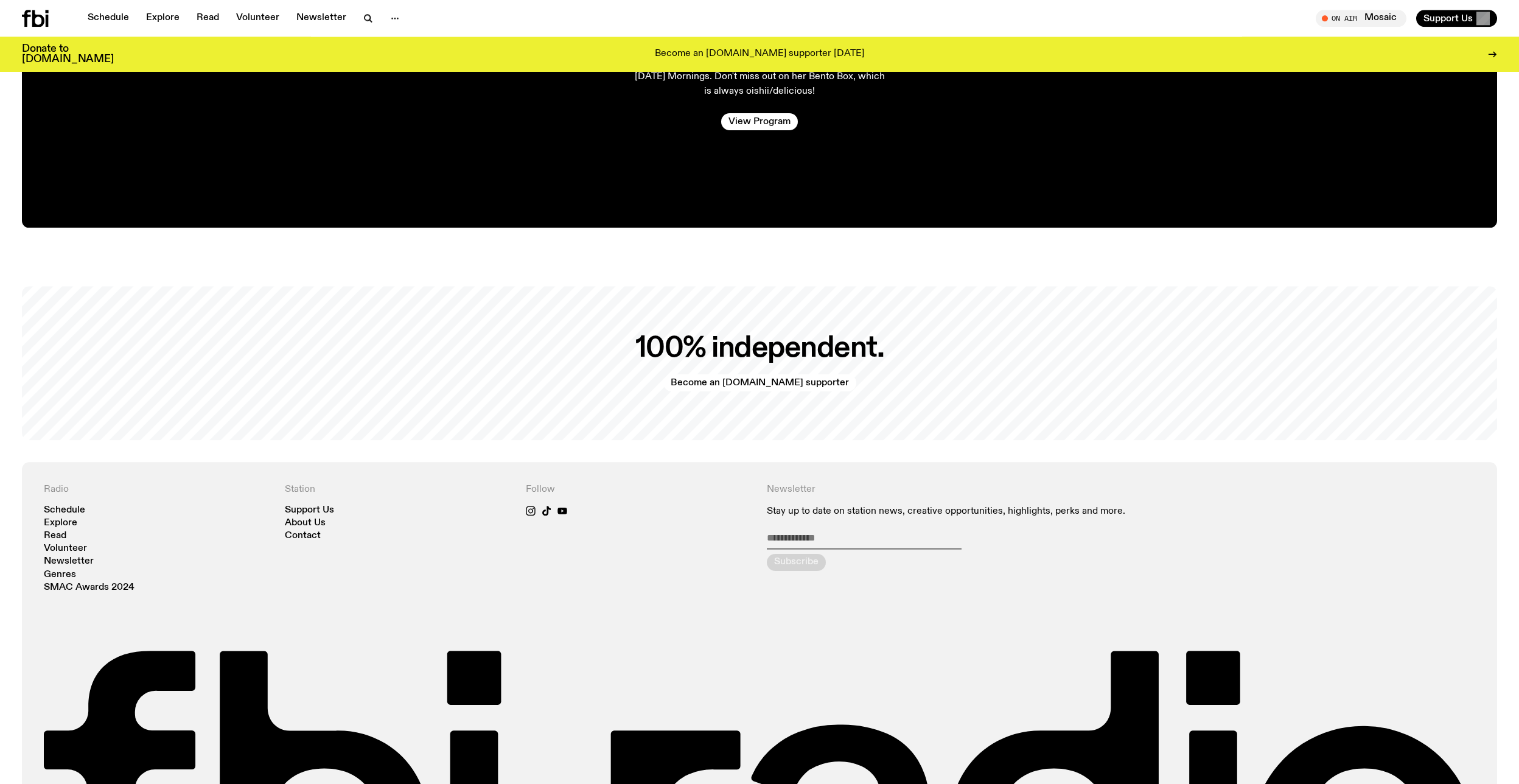
scroll to position [3115, 0]
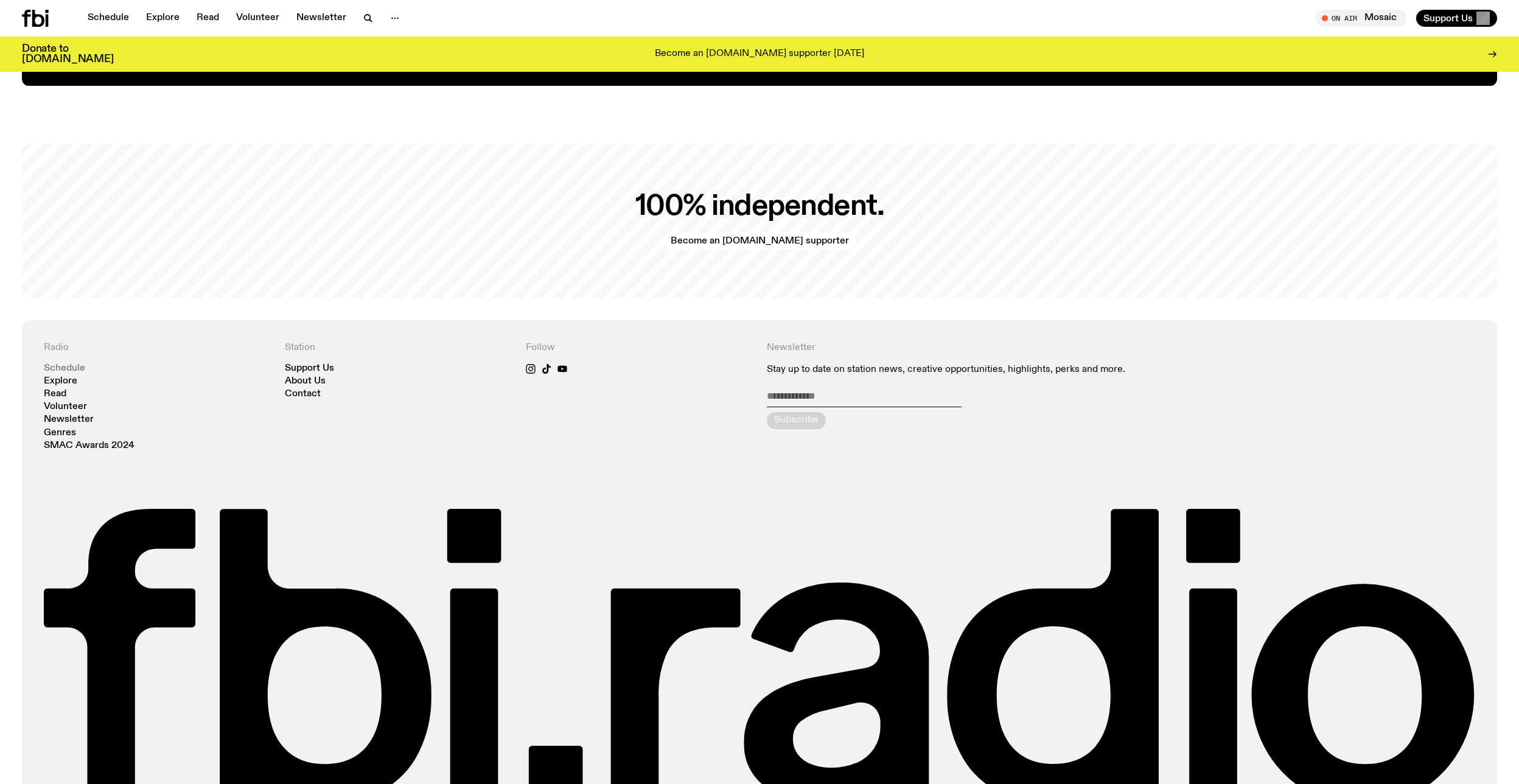
click at [58, 366] on link "Schedule" at bounding box center [65, 368] width 41 height 9
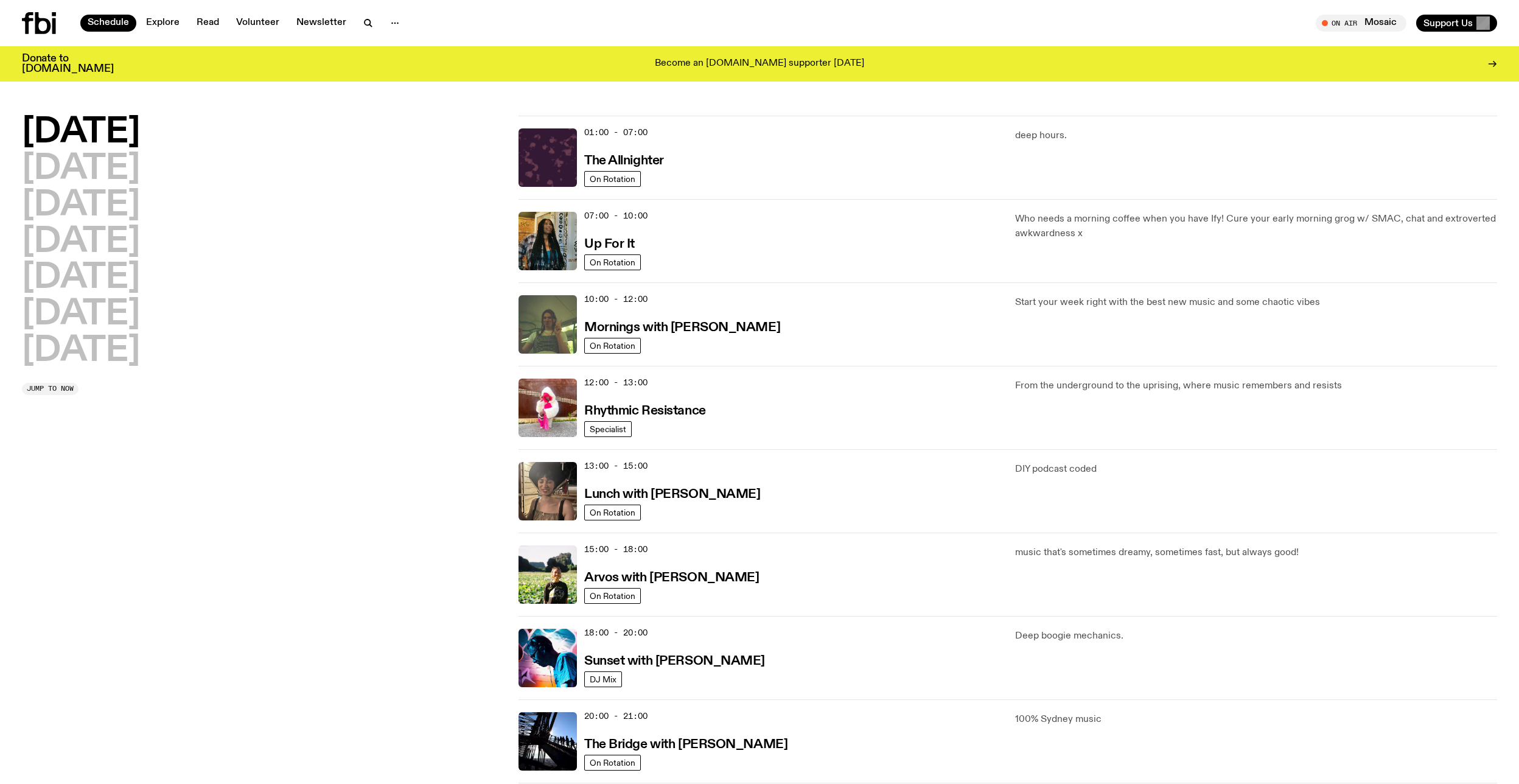
click at [1355, 449] on div "12:00 - 13:00 Rhythmic Resistance Specialist From the underground to the uprisi…" at bounding box center [1007, 491] width 978 height 84
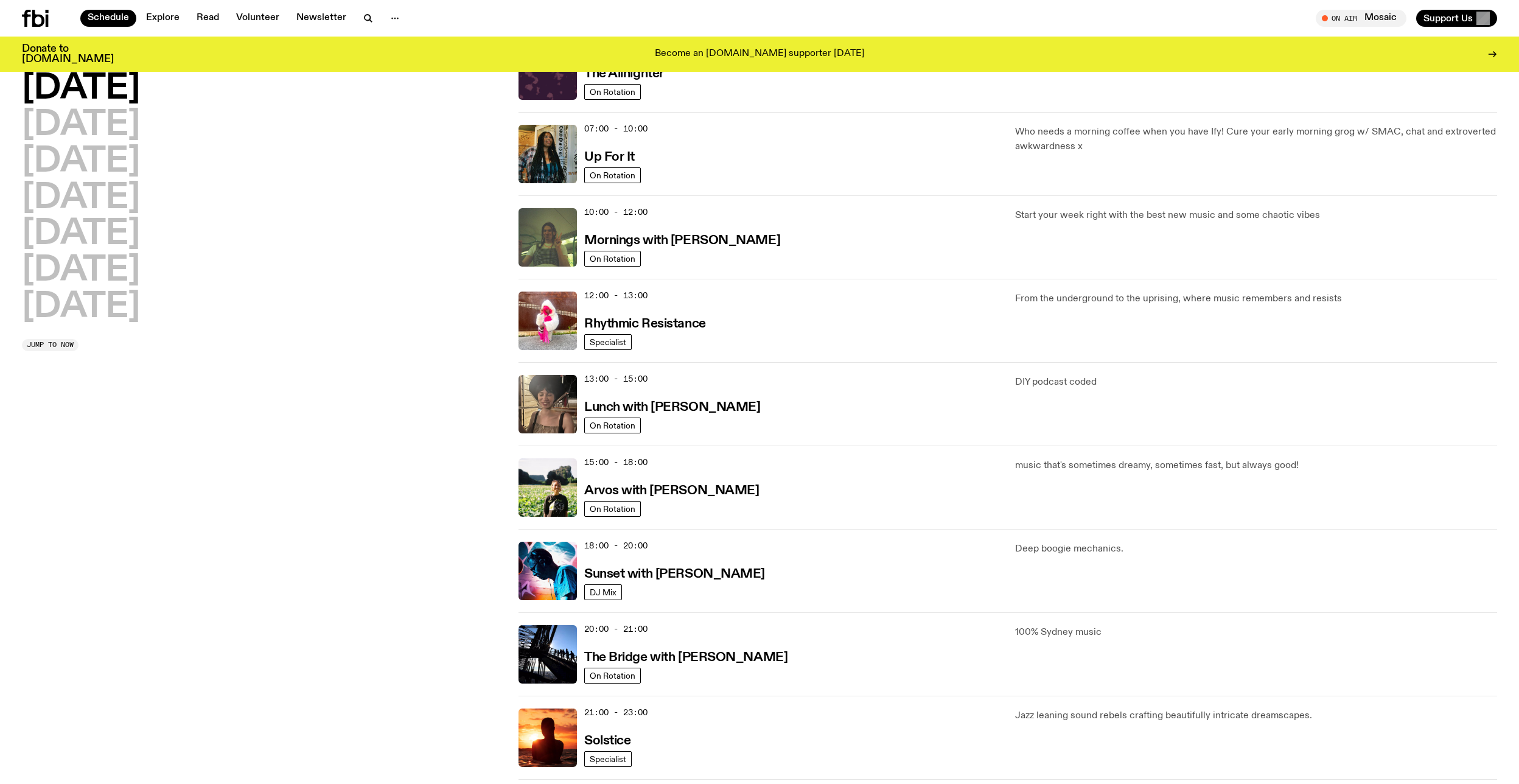
scroll to position [107, 0]
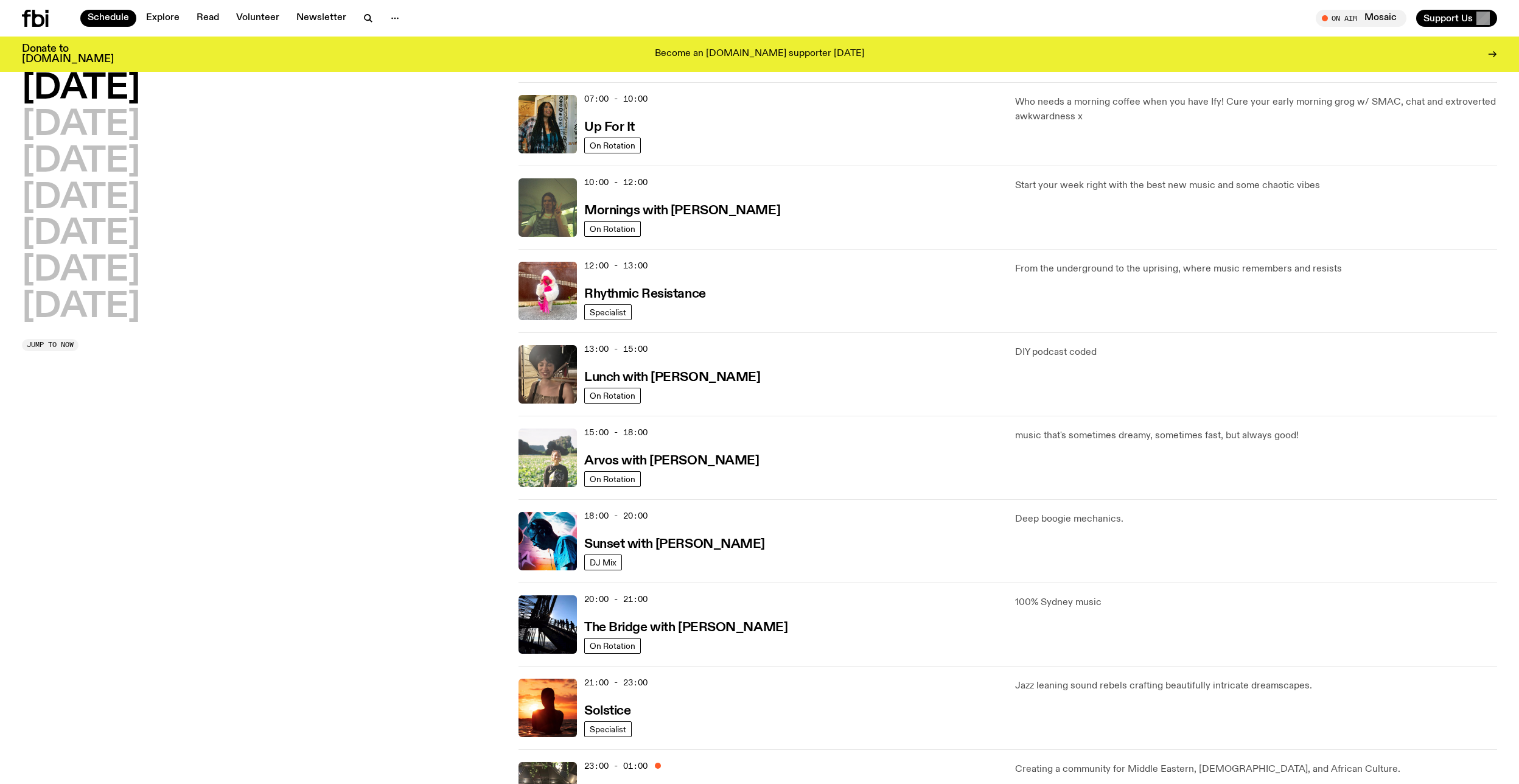
click at [545, 462] on img at bounding box center [548, 458] width 58 height 58
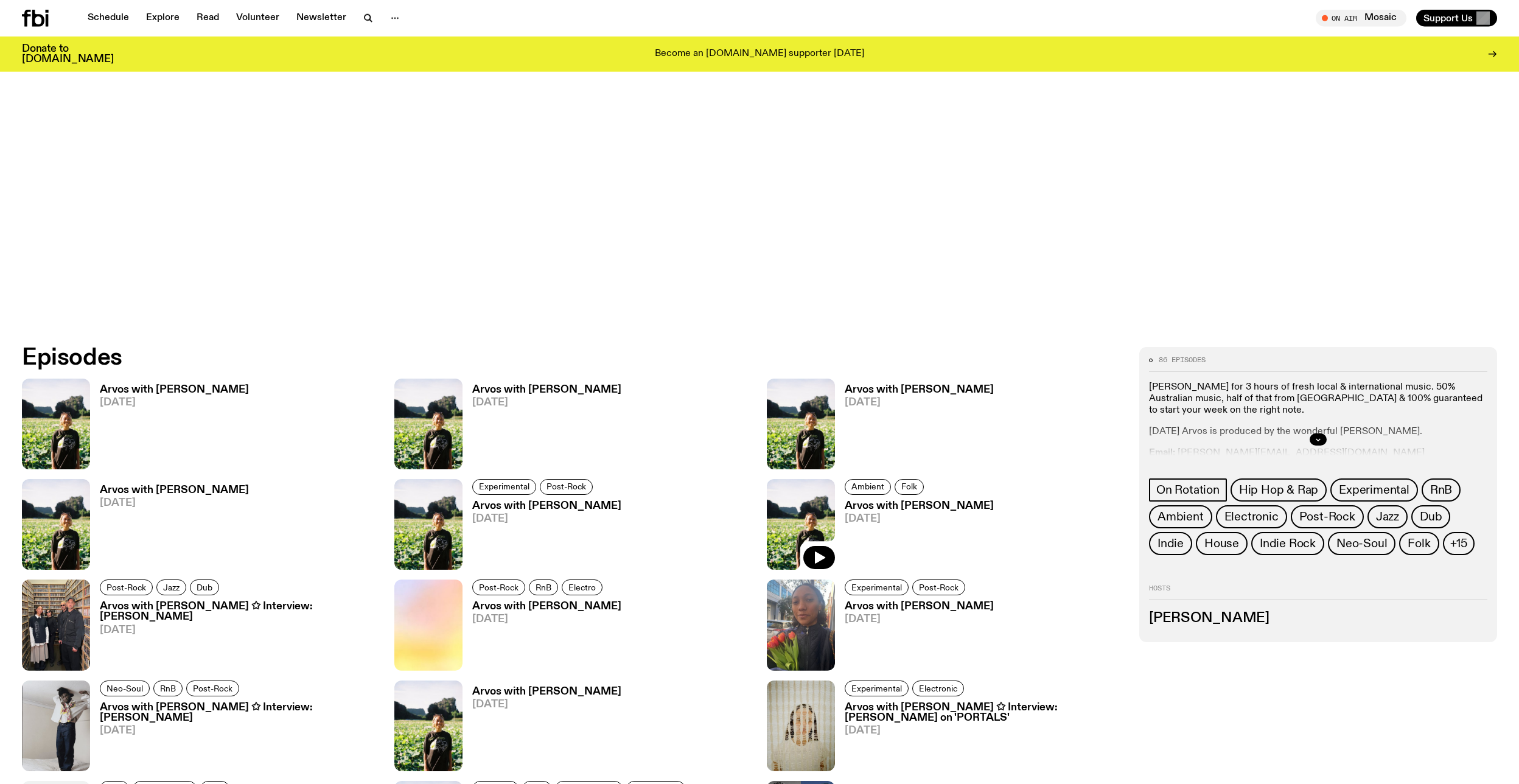
scroll to position [701, 0]
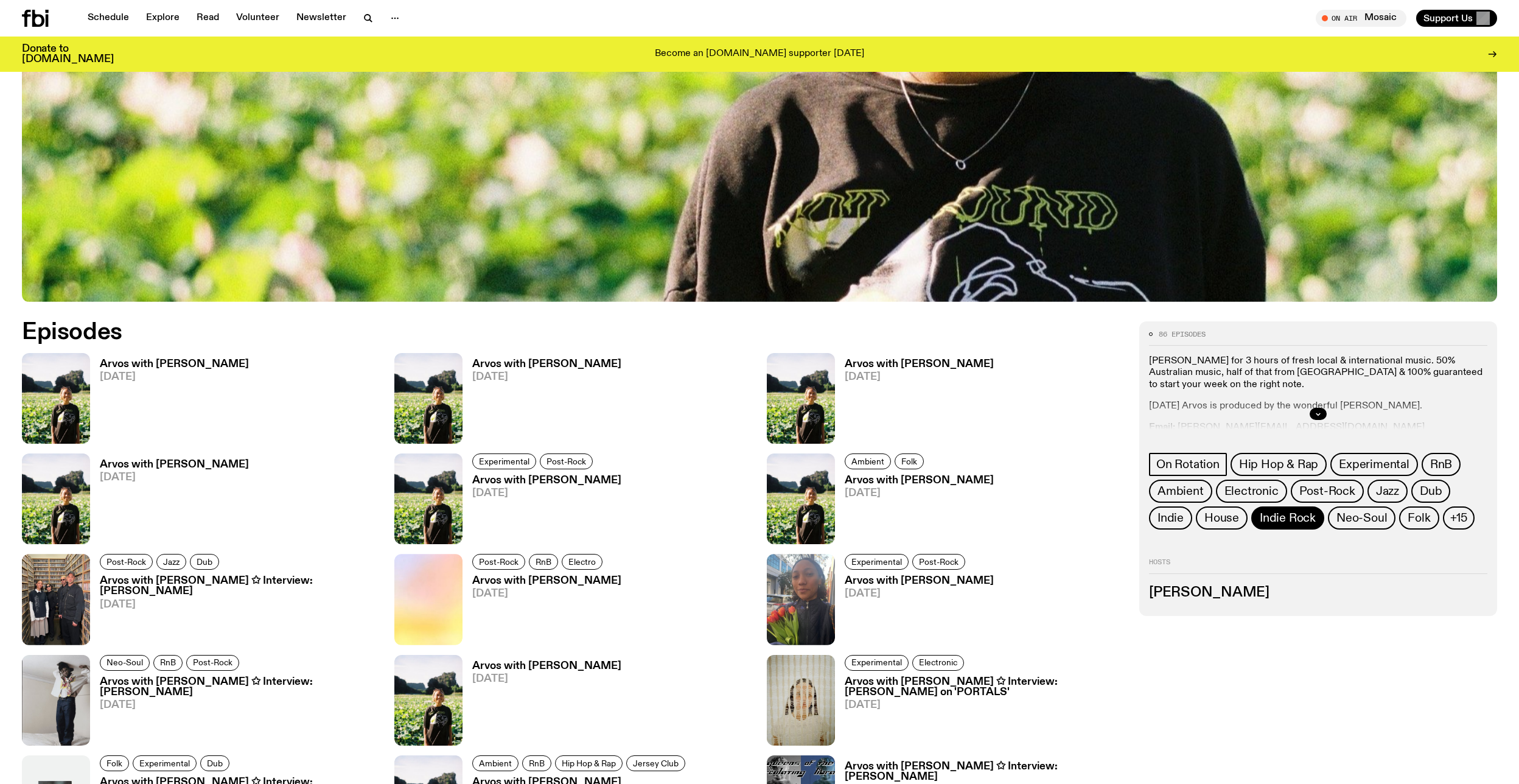
click at [1290, 523] on span "Indie Rock" at bounding box center [1287, 517] width 56 height 14
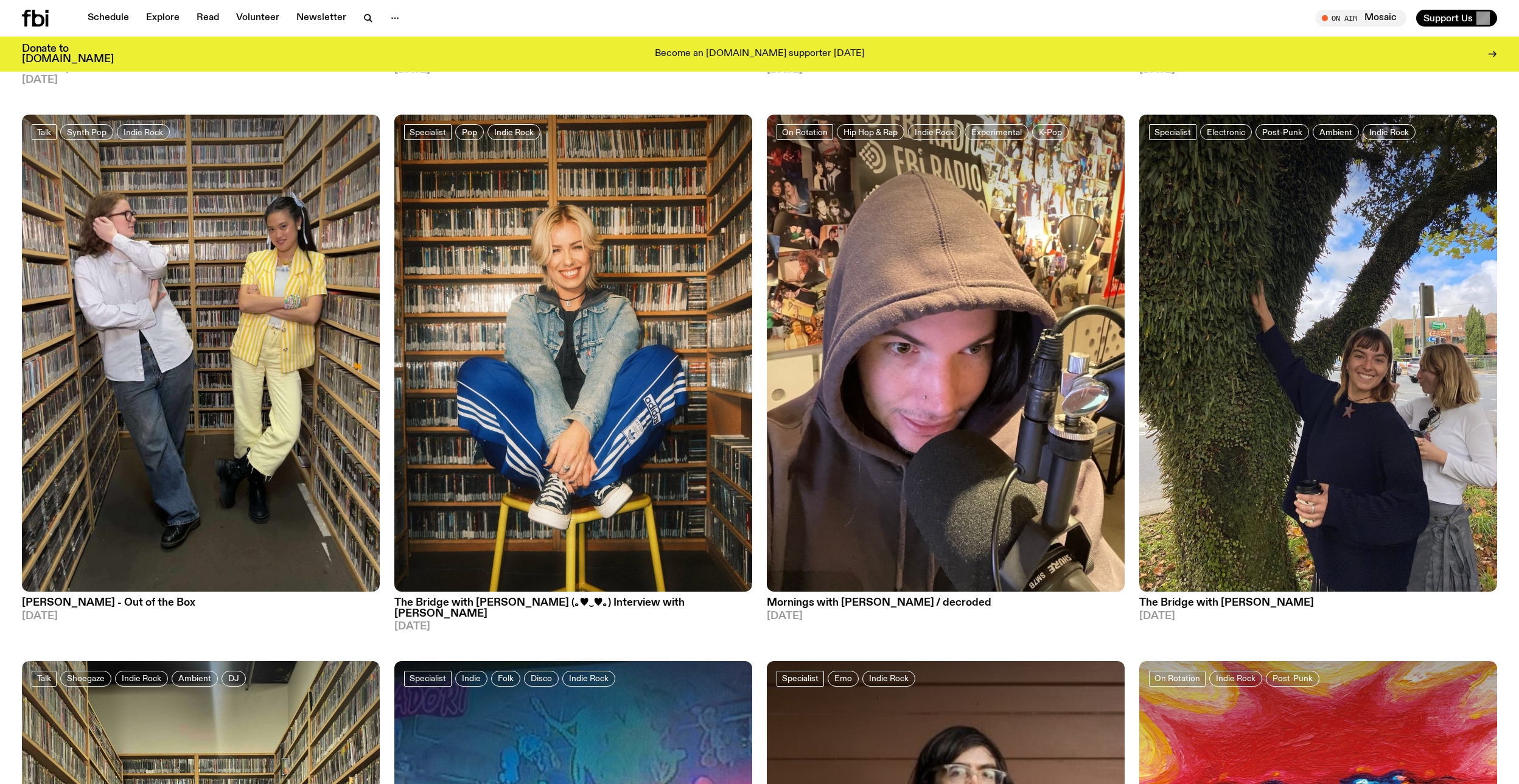
scroll to position [633, 0]
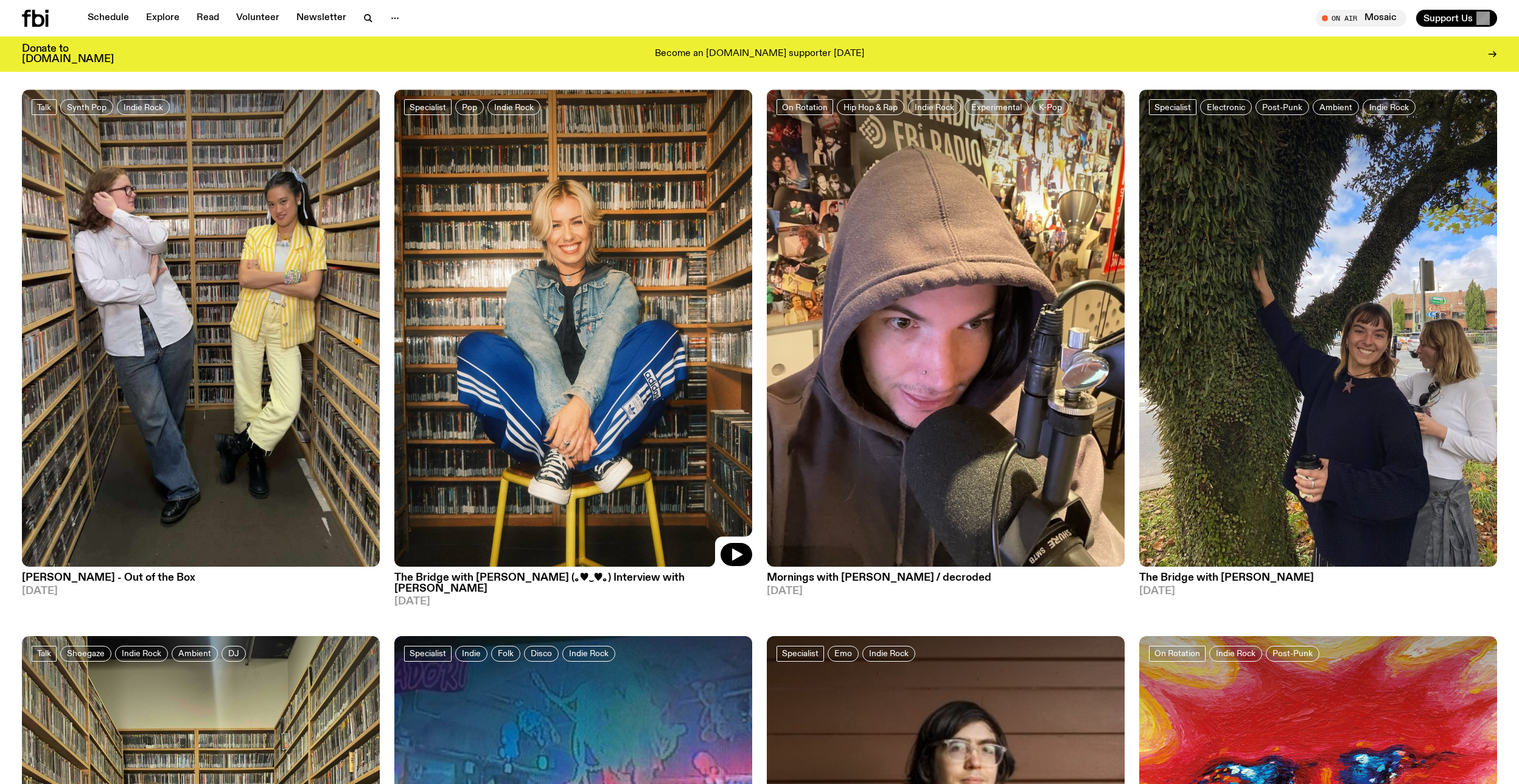
click at [583, 501] on img at bounding box center [573, 328] width 358 height 477
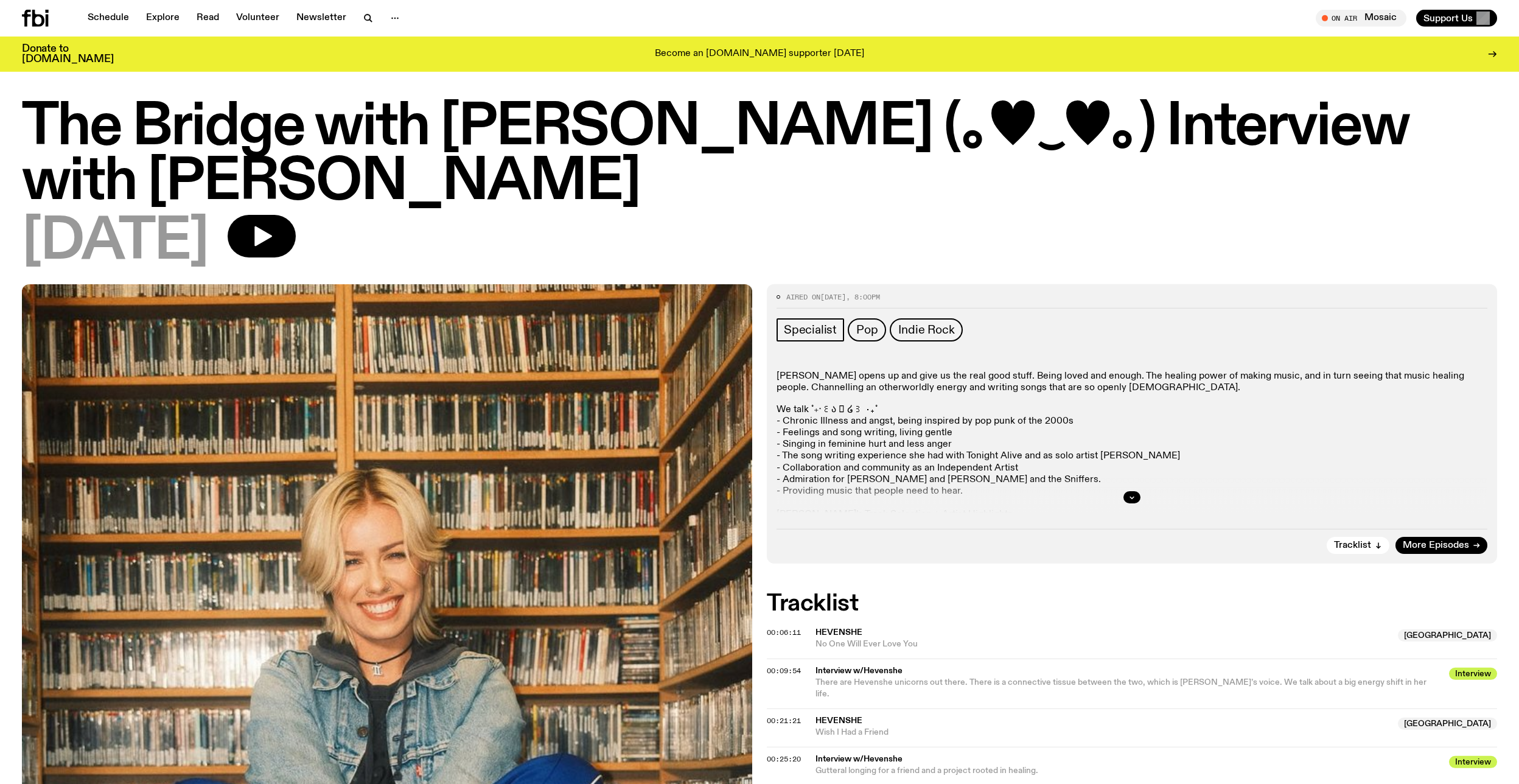
scroll to position [10, 0]
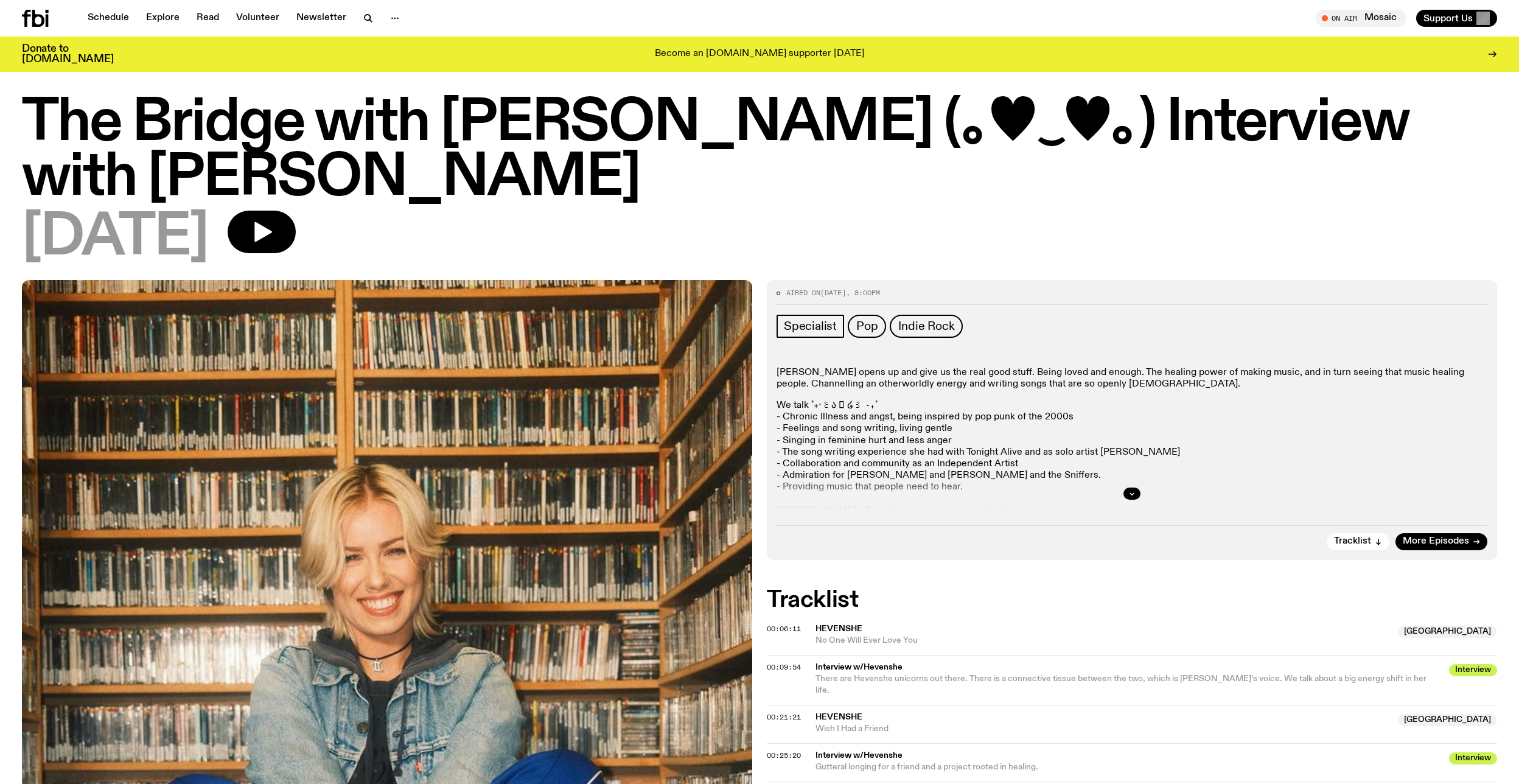
click at [1006, 579] on div "Aired on 18.06.25 , 8:00pm Specialist Pop Indie Rock Hevenshe opens up and give…" at bounding box center [760, 795] width 1519 height 1031
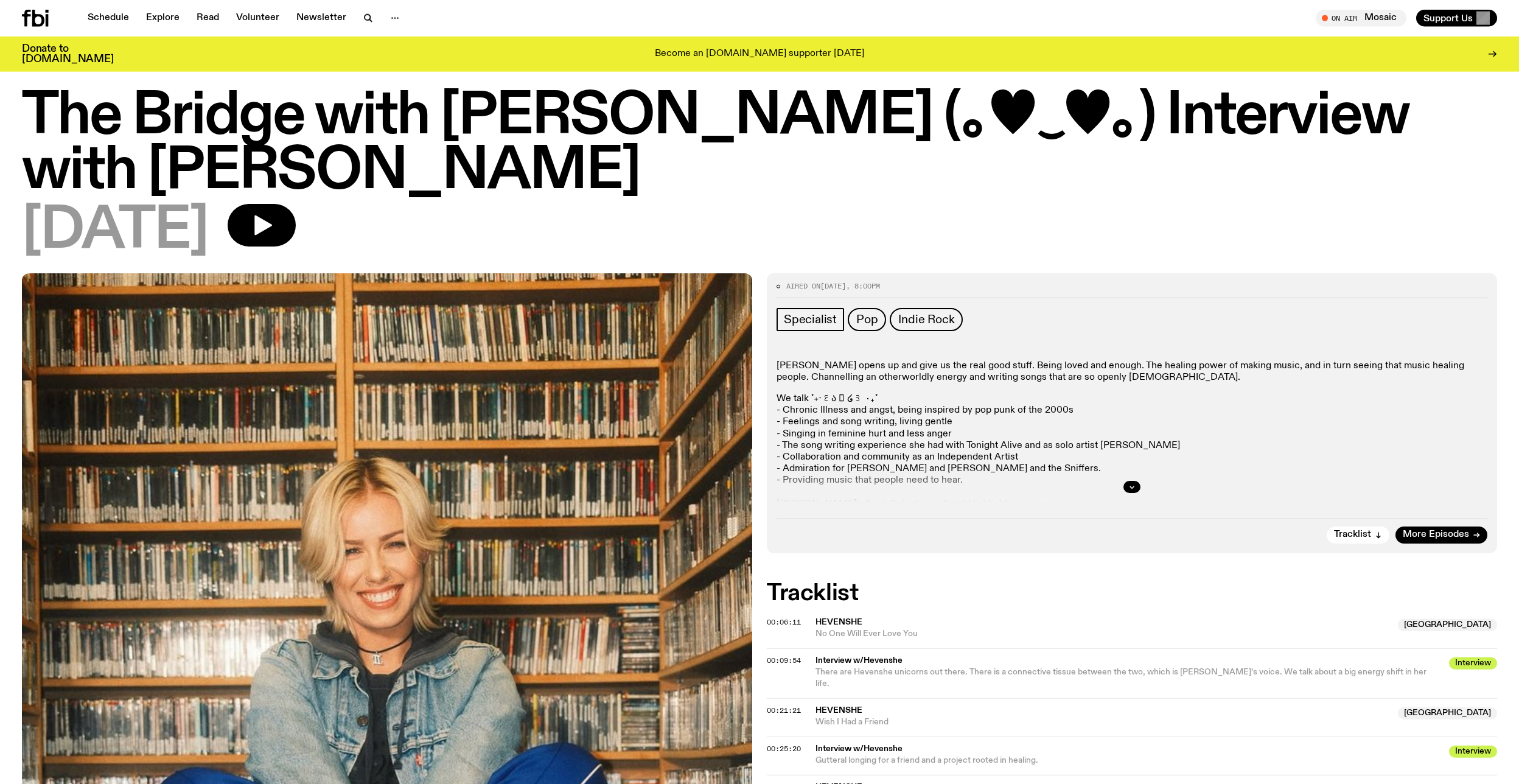
scroll to position [29, 0]
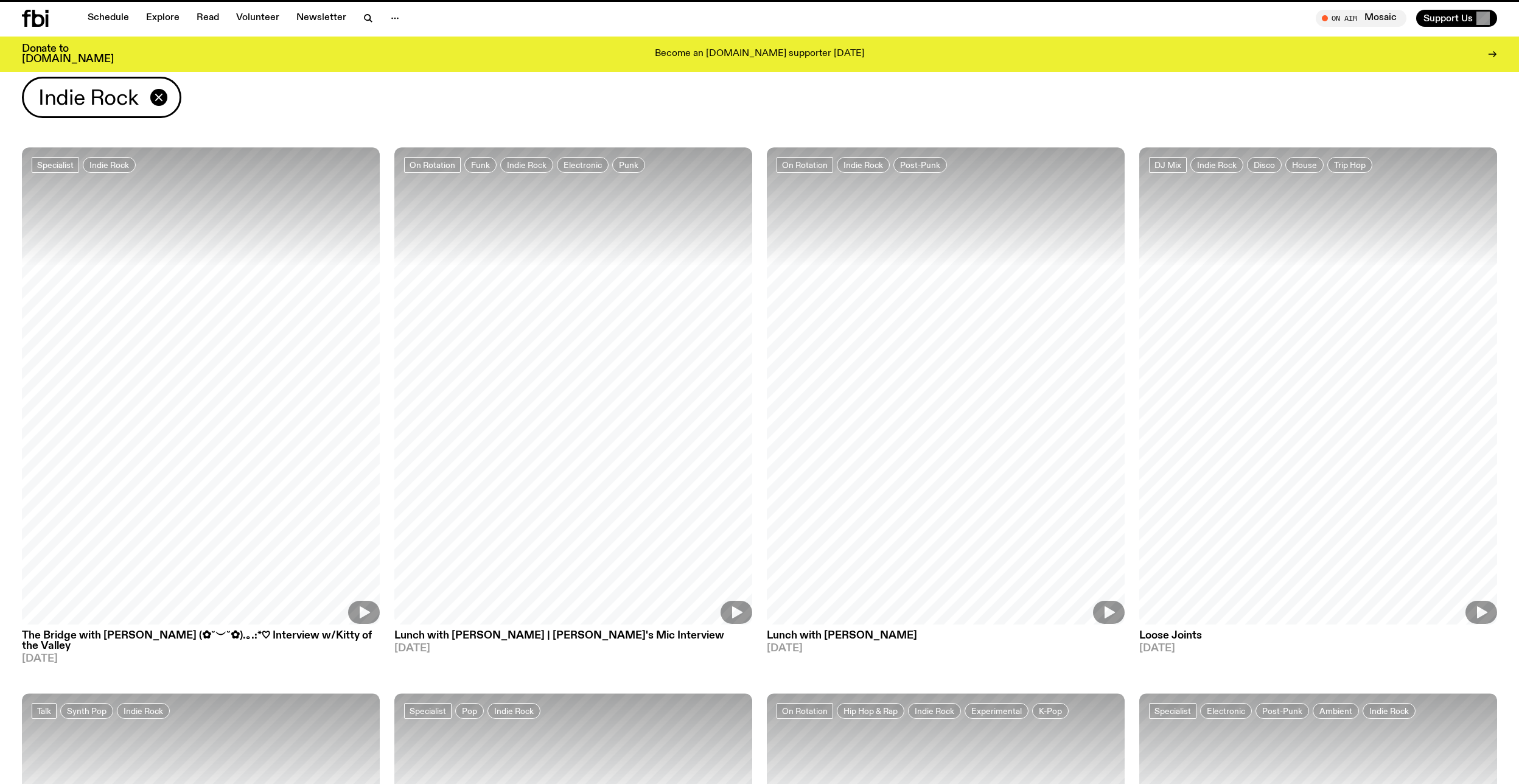
scroll to position [633, 0]
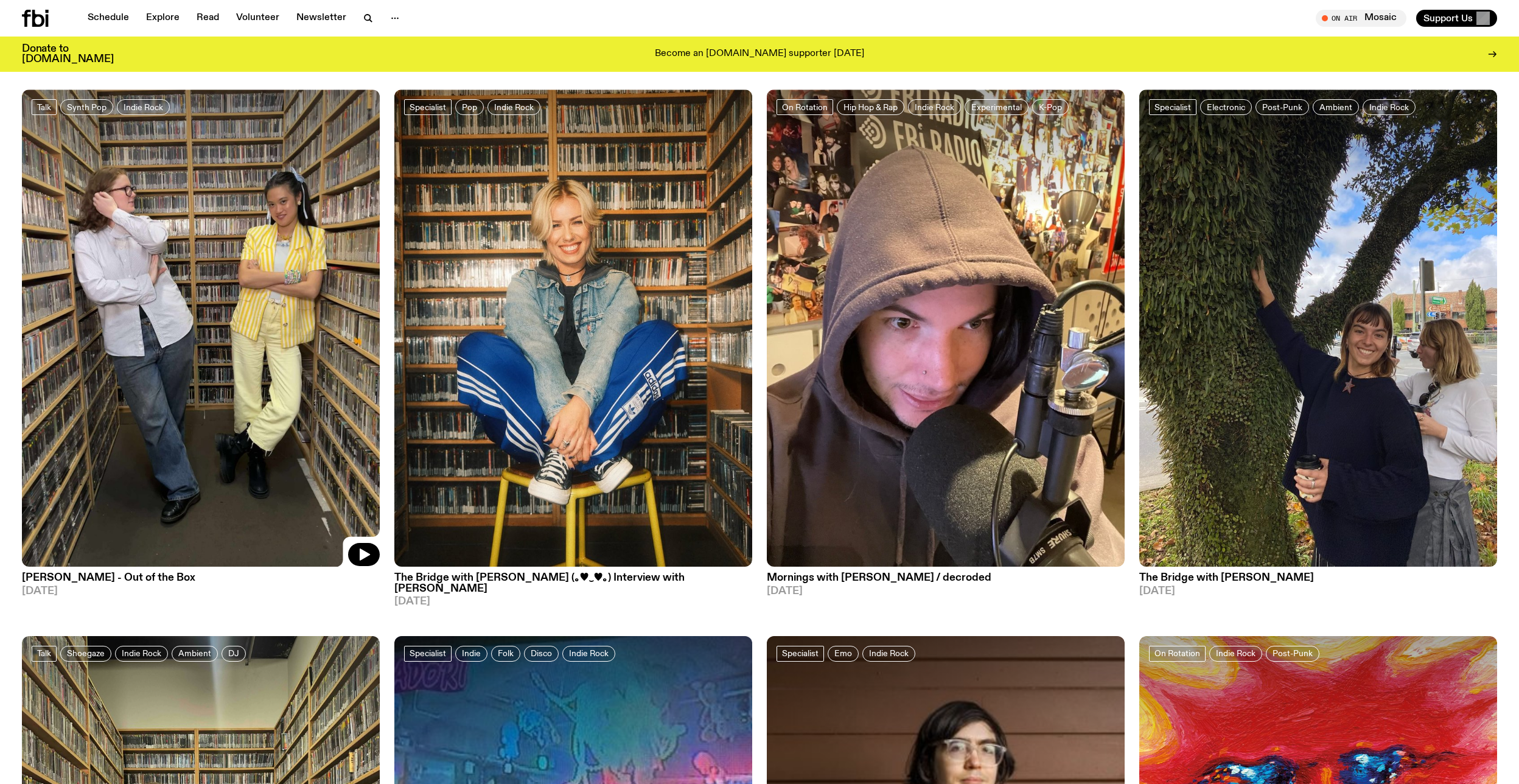
click at [251, 388] on img at bounding box center [201, 328] width 358 height 477
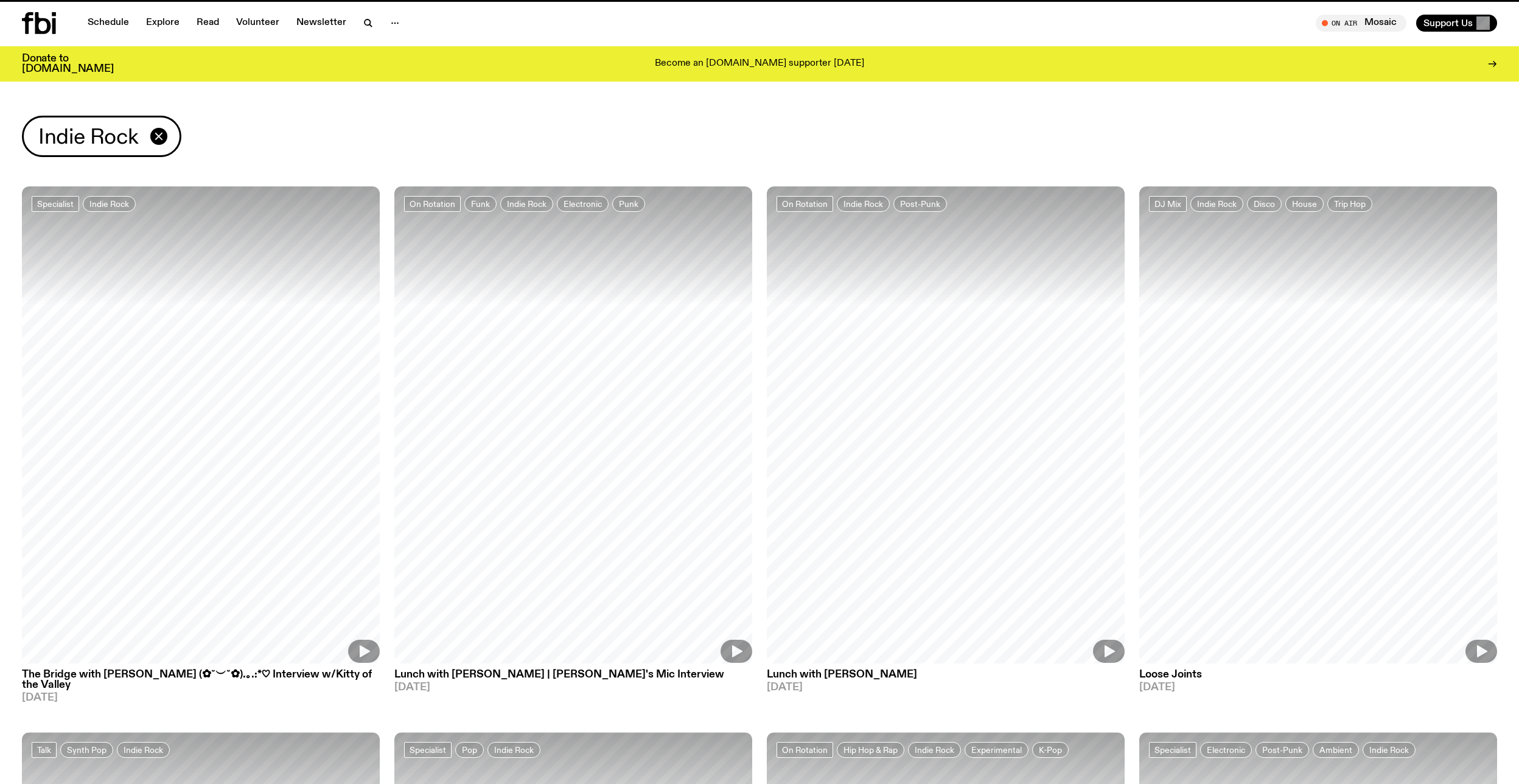
scroll to position [633, 0]
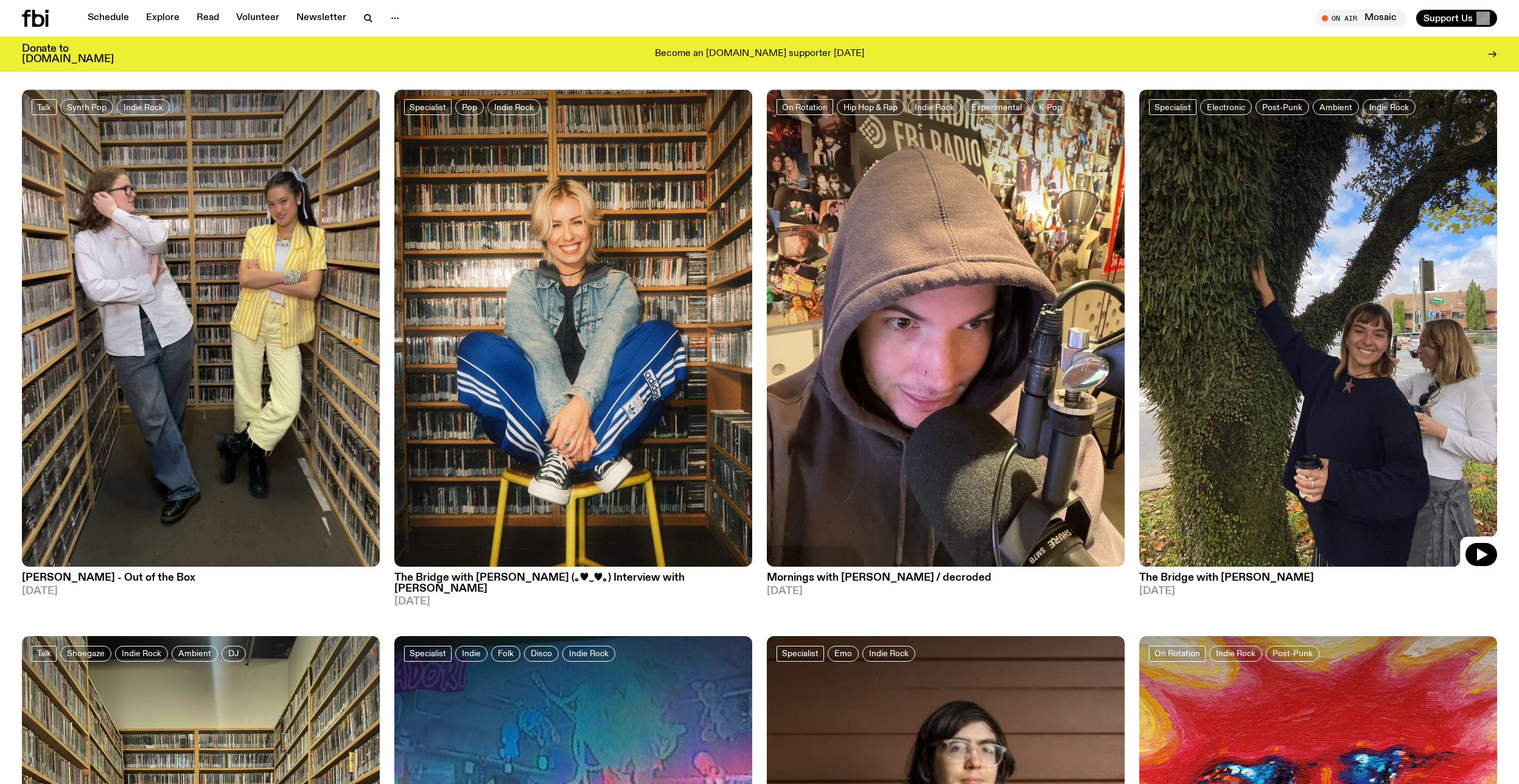
click at [1277, 460] on img at bounding box center [1318, 328] width 358 height 477
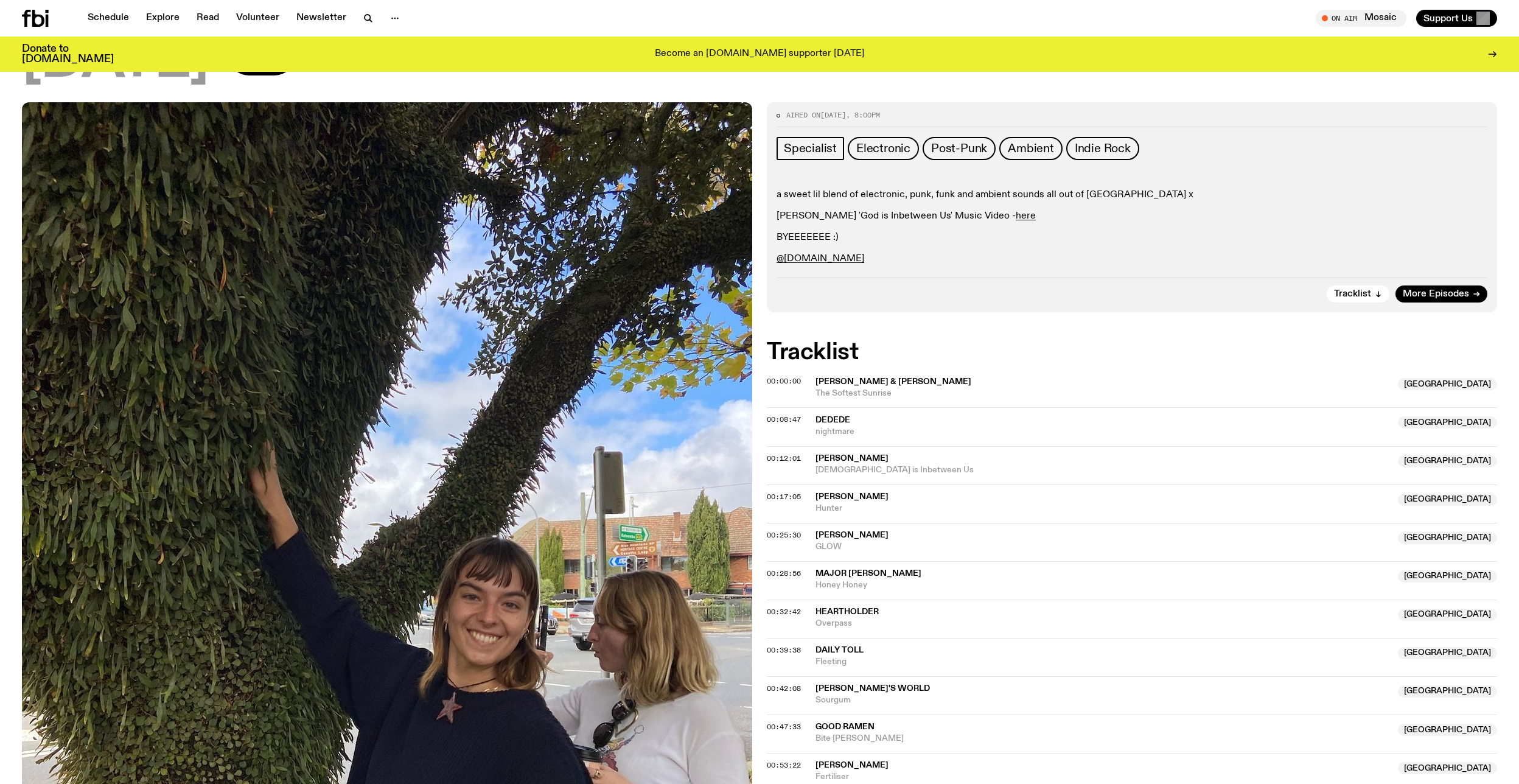
scroll to position [117, 0]
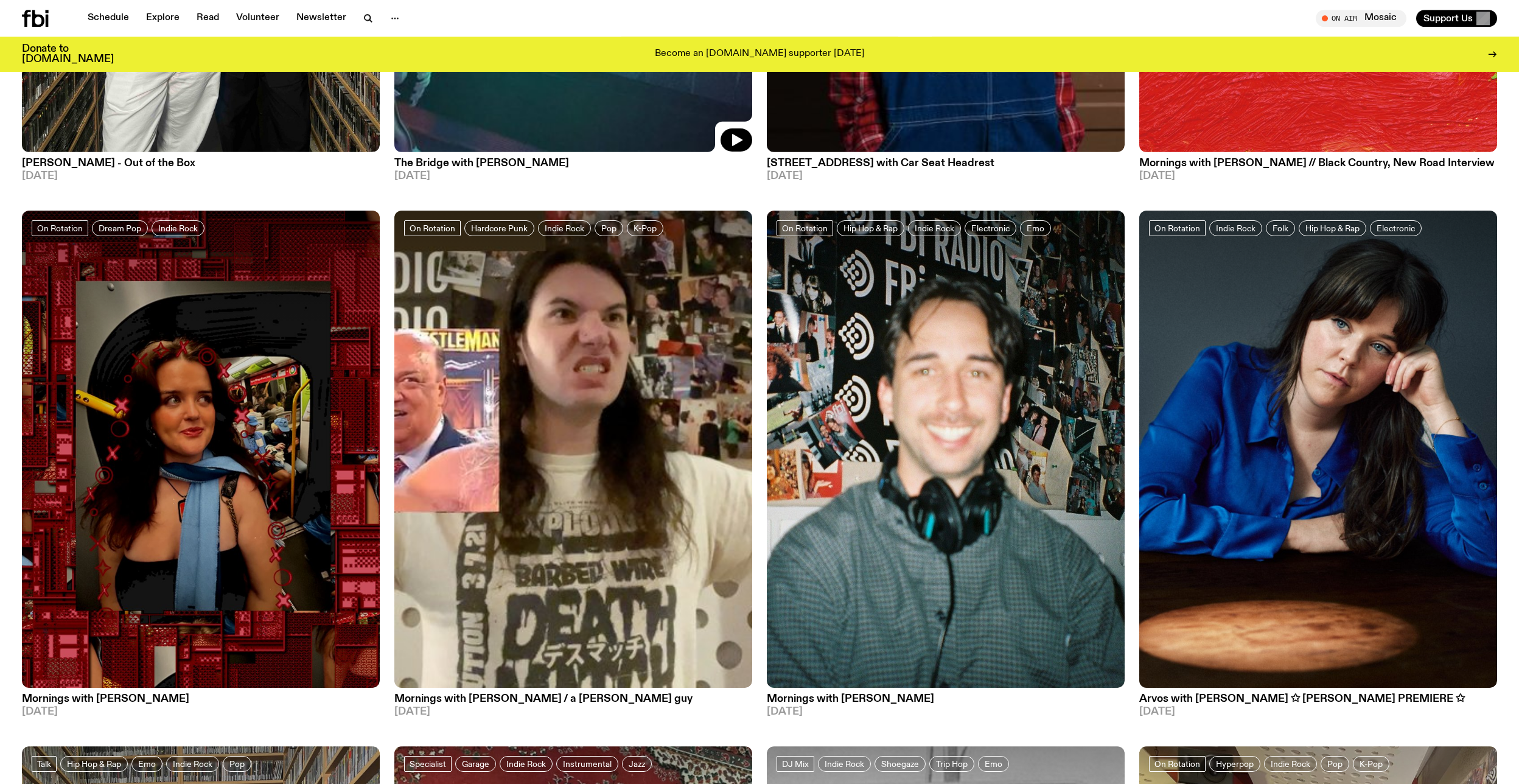
scroll to position [1616, 0]
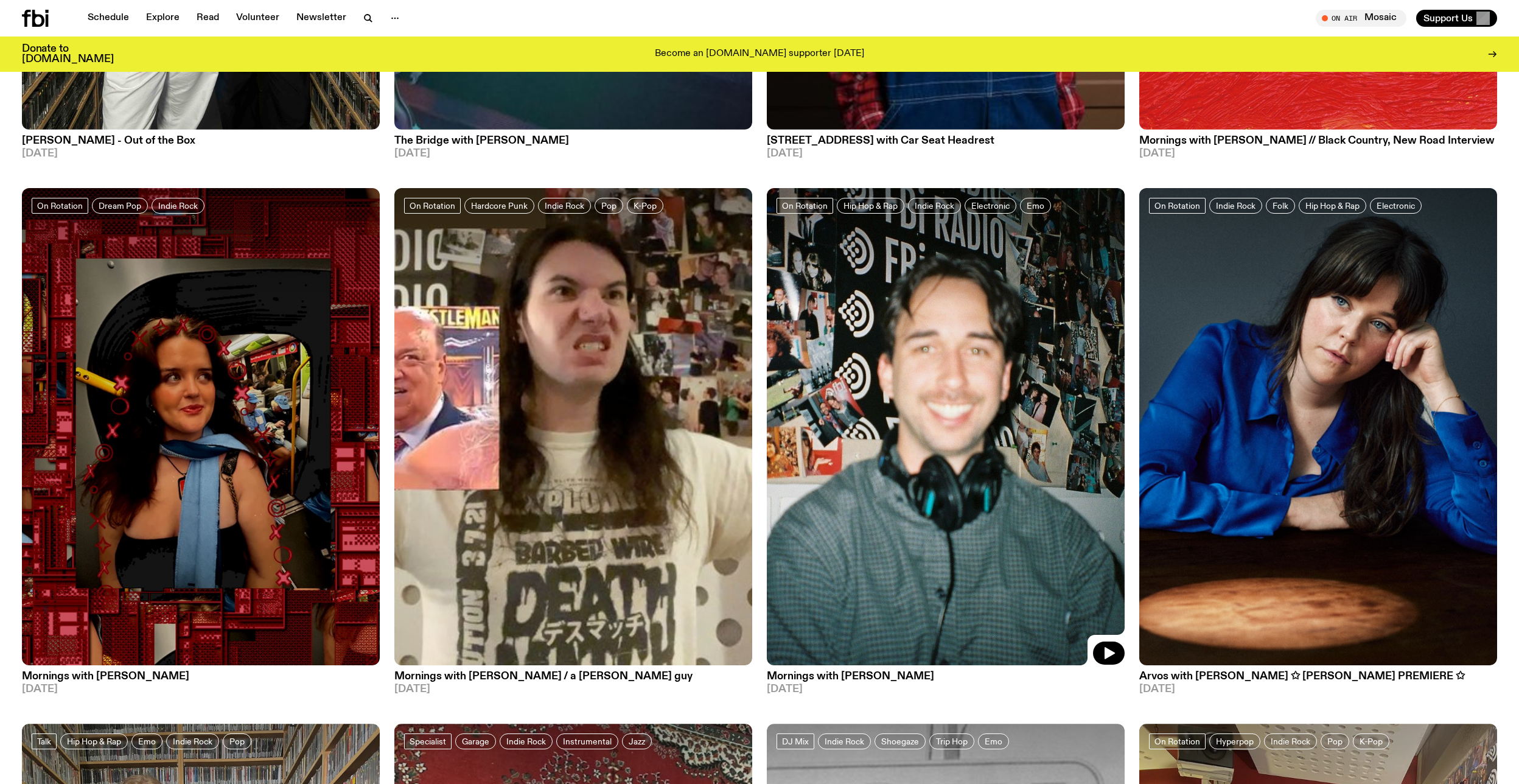
click at [1024, 522] on img at bounding box center [945, 426] width 358 height 477
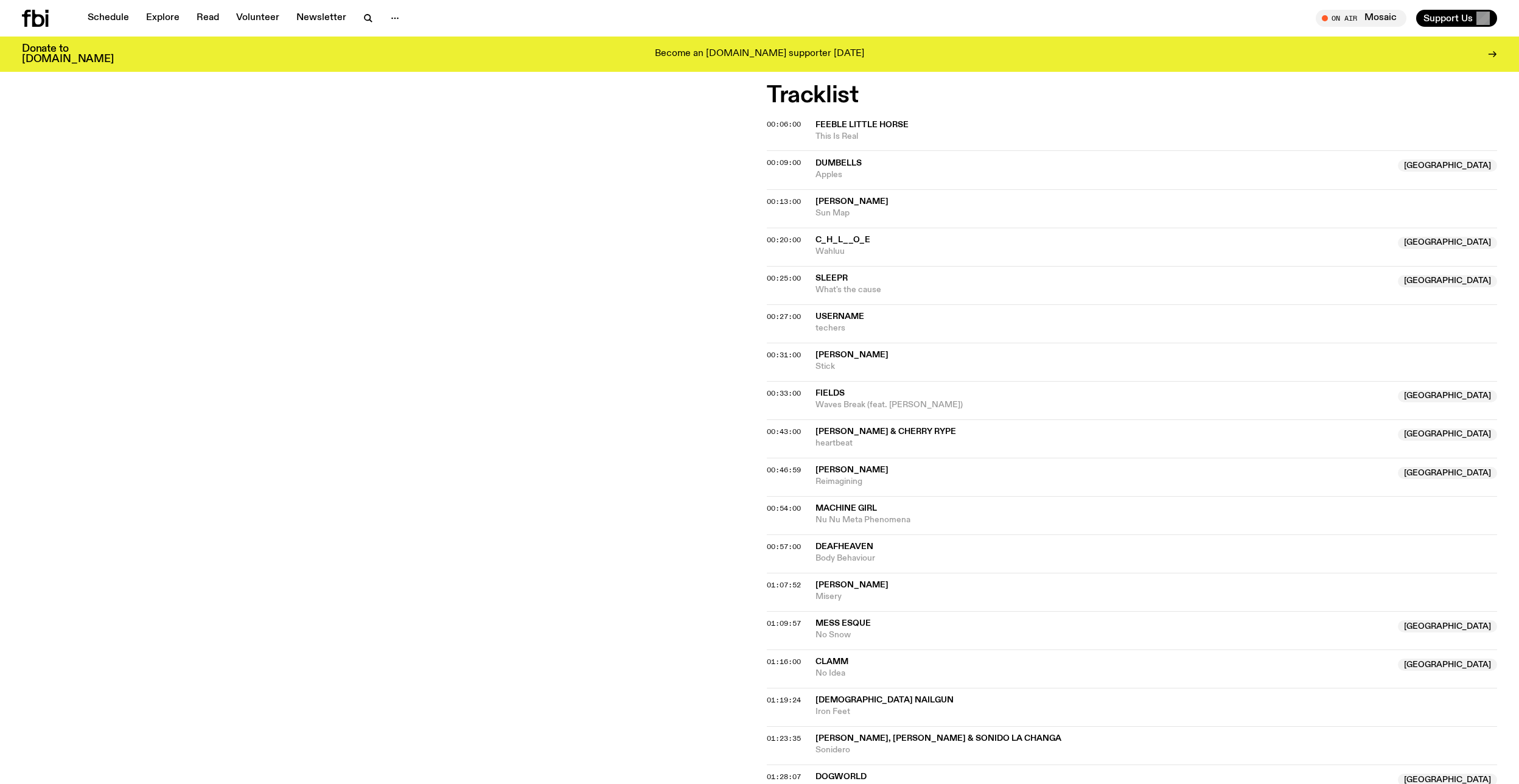
scroll to position [117, 0]
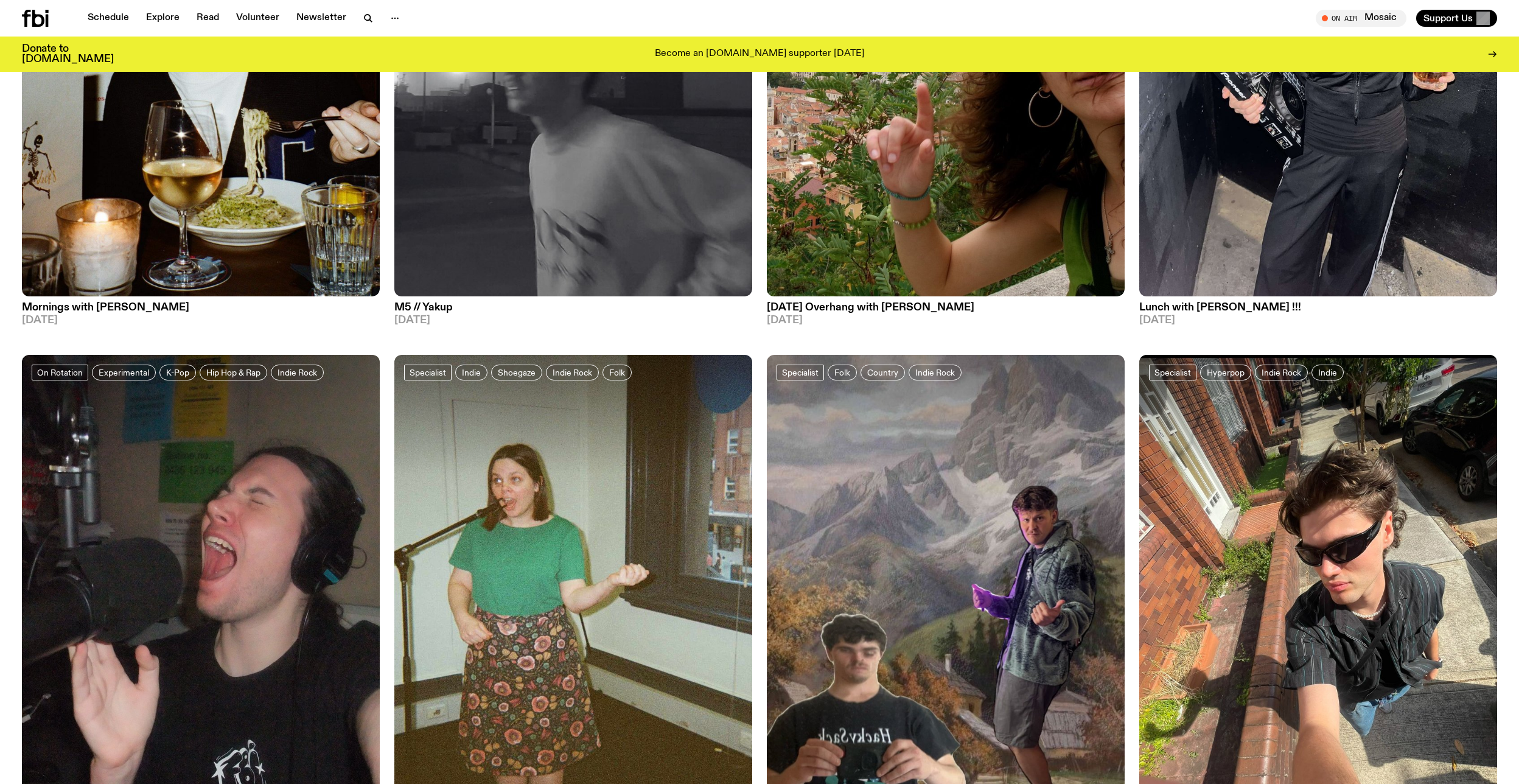
scroll to position [3972, 0]
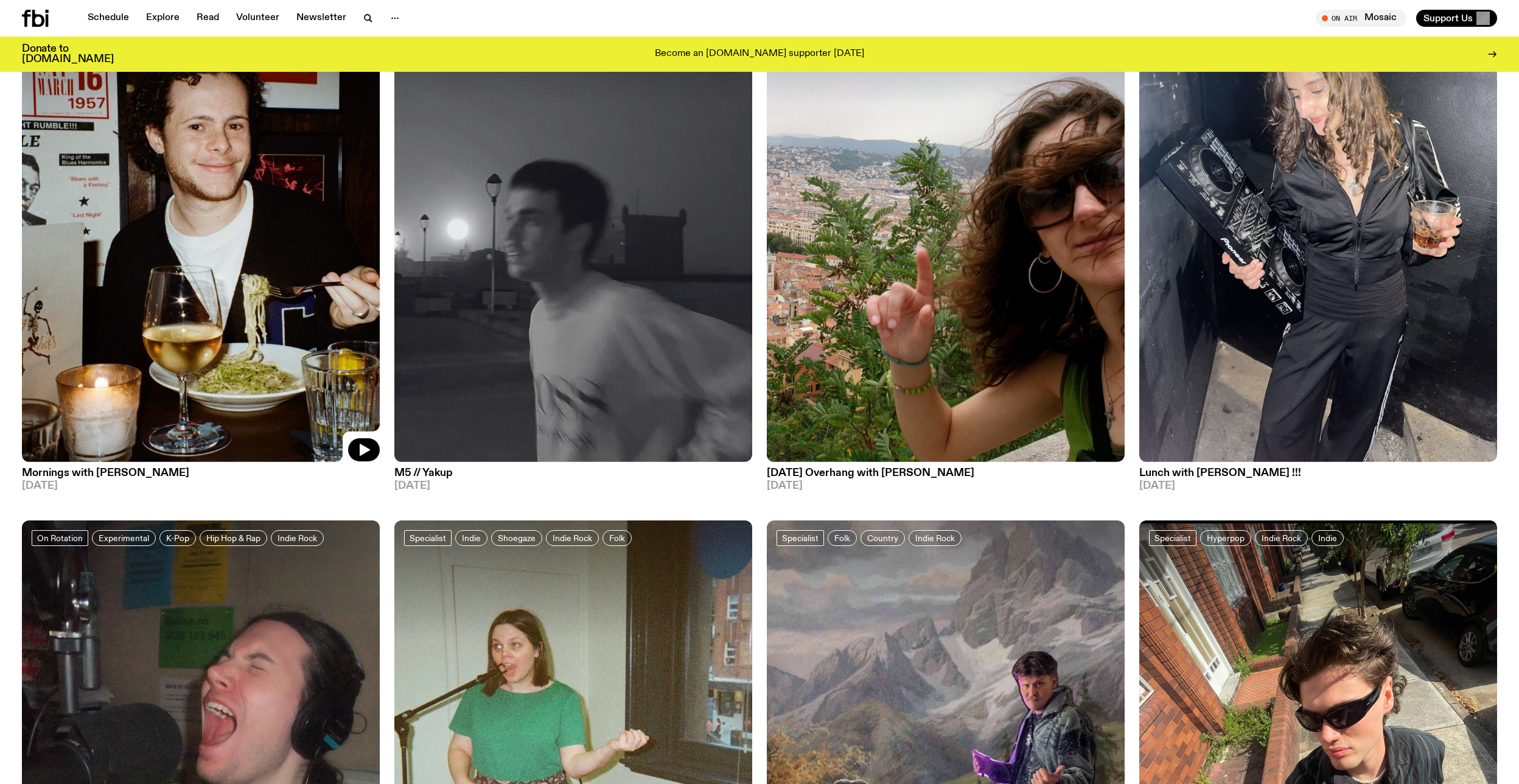
click at [229, 200] on img at bounding box center [201, 223] width 358 height 477
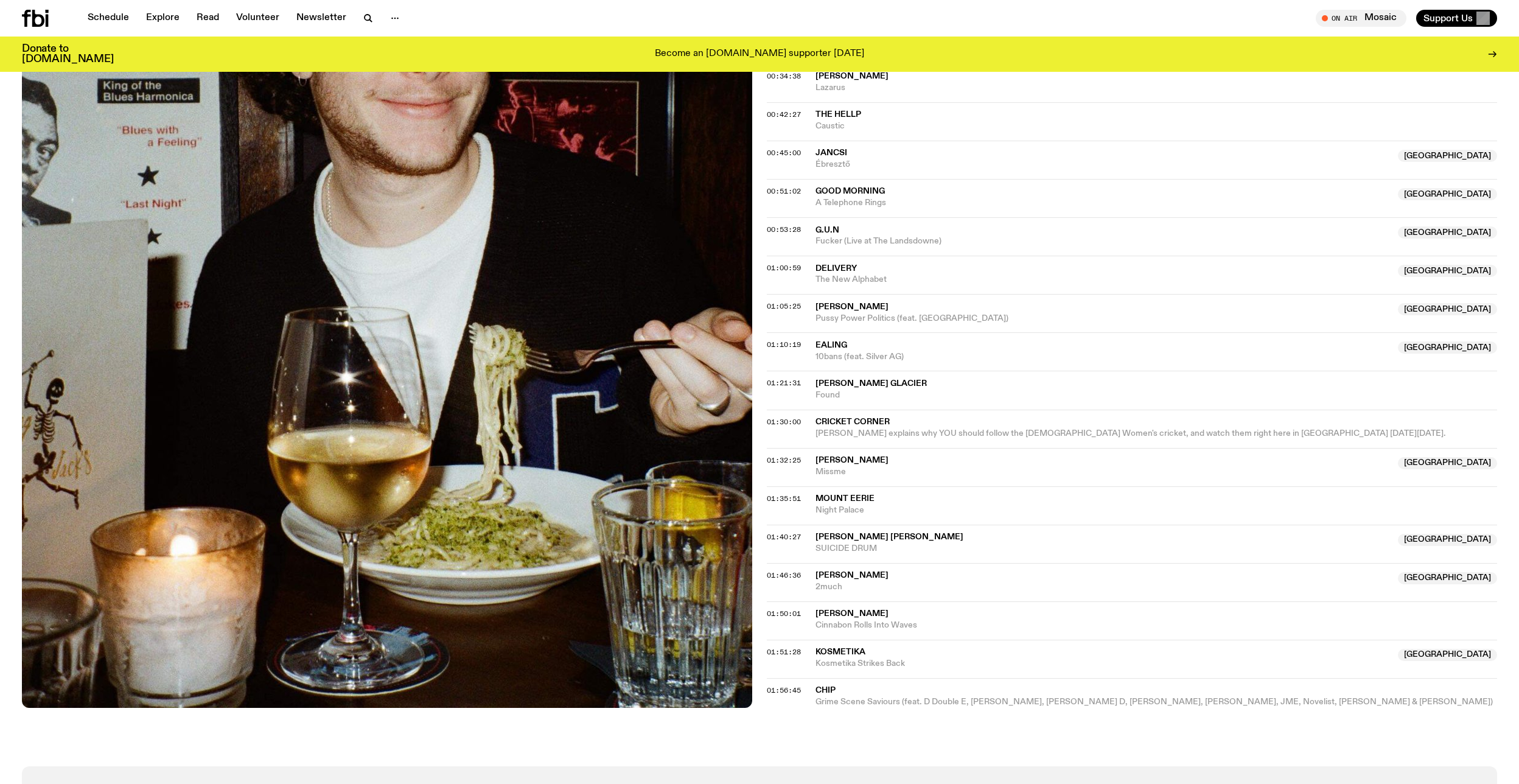
scroll to position [438, 0]
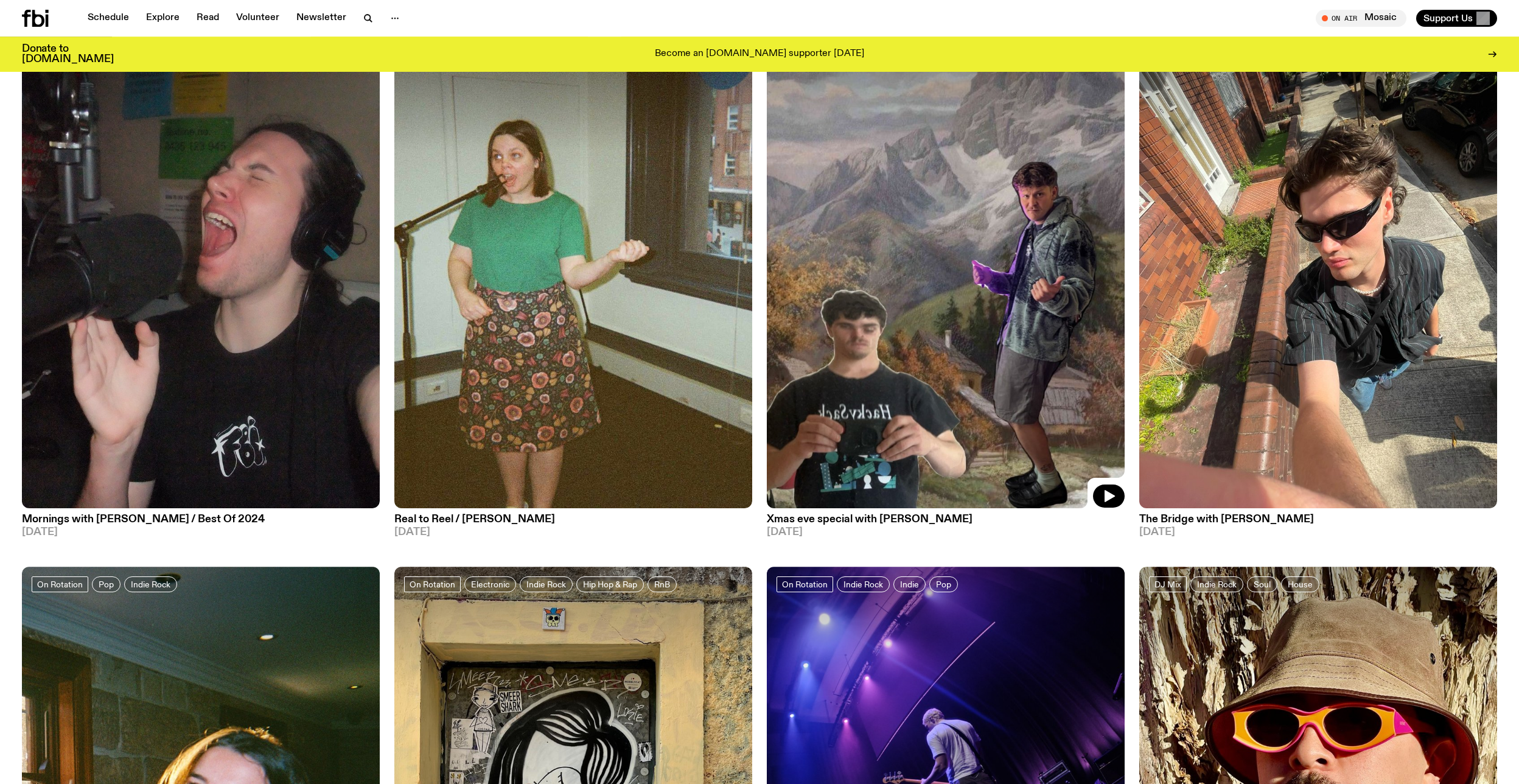
scroll to position [4468, 0]
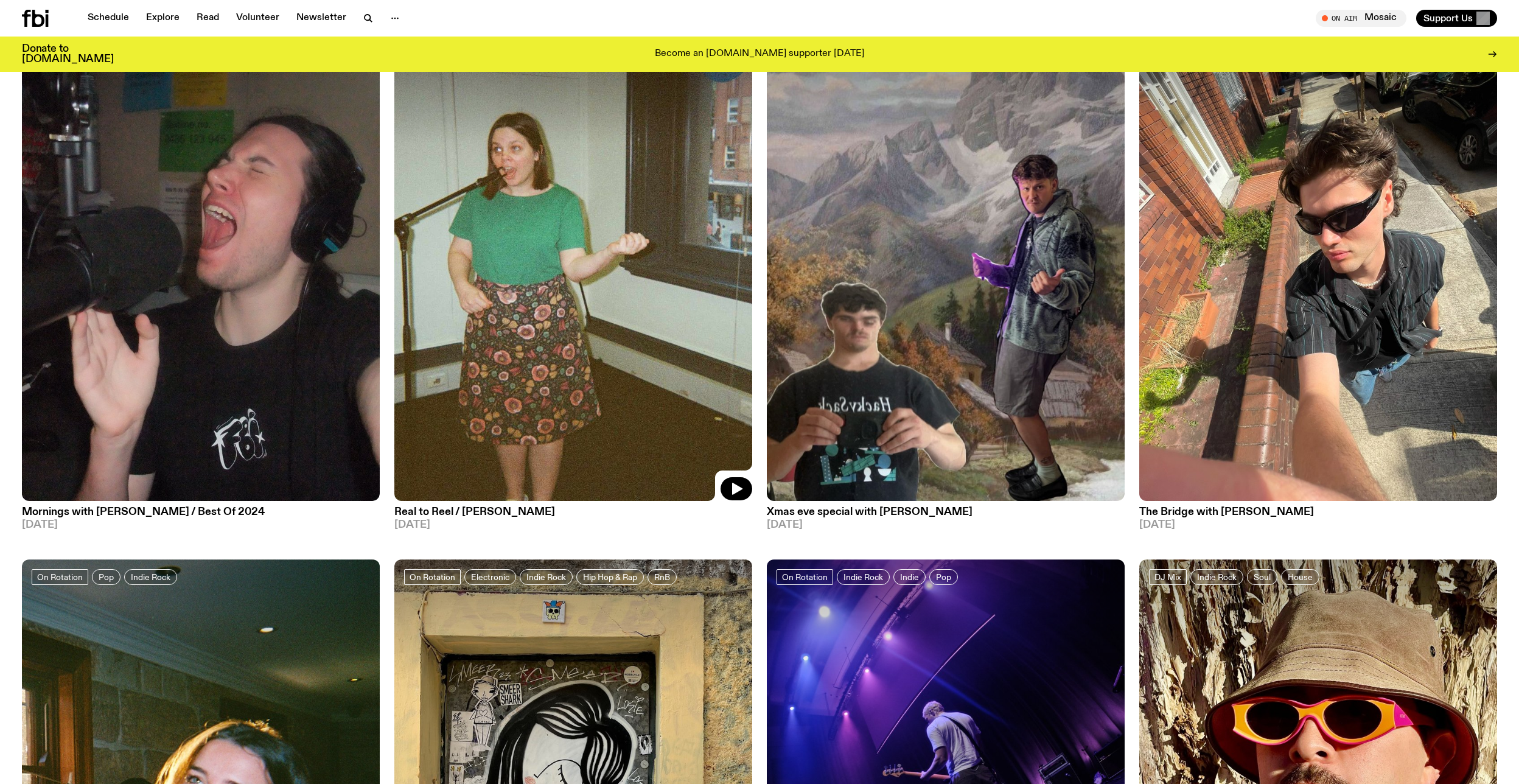
click at [534, 376] on img at bounding box center [573, 262] width 358 height 477
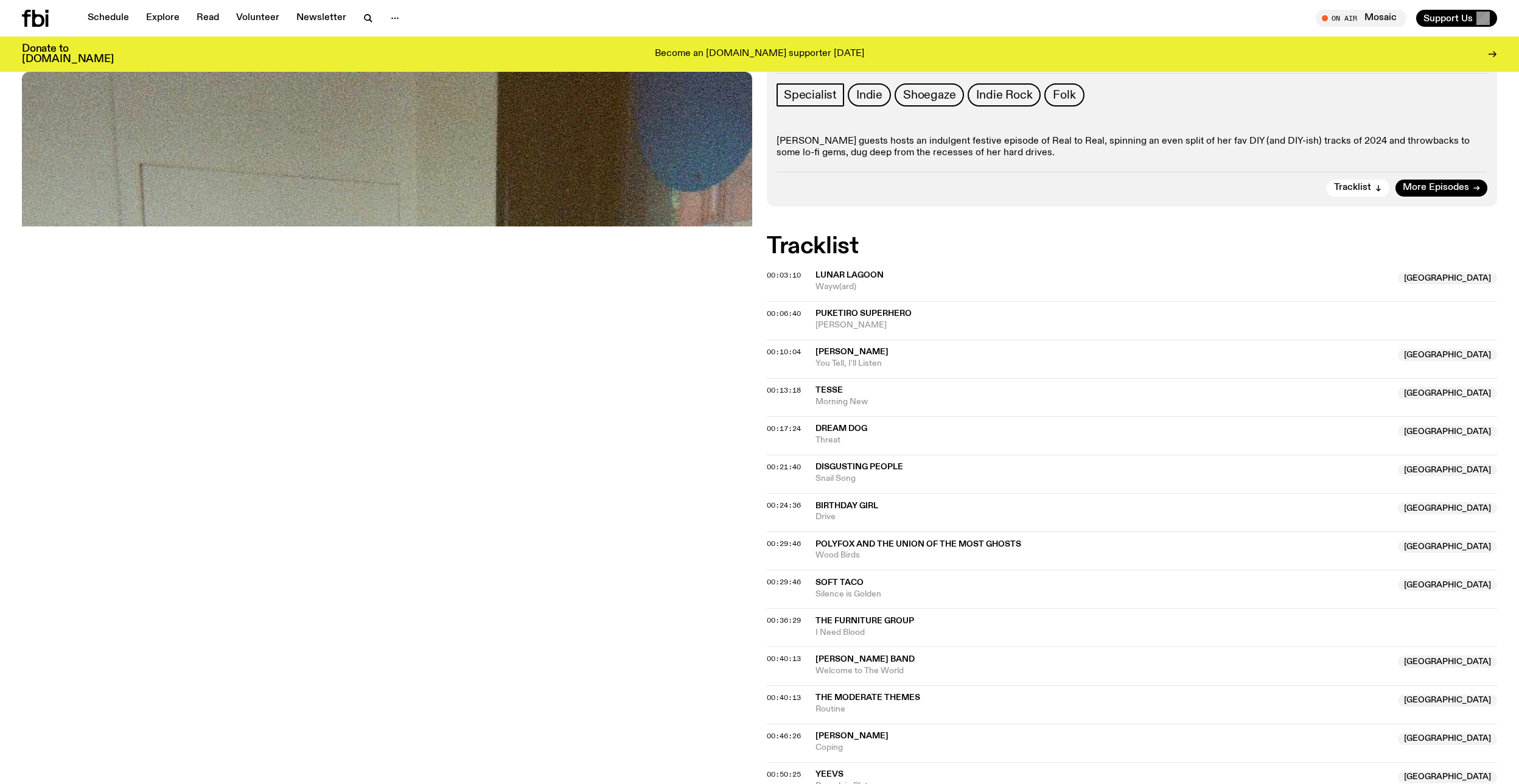
scroll to position [21, 0]
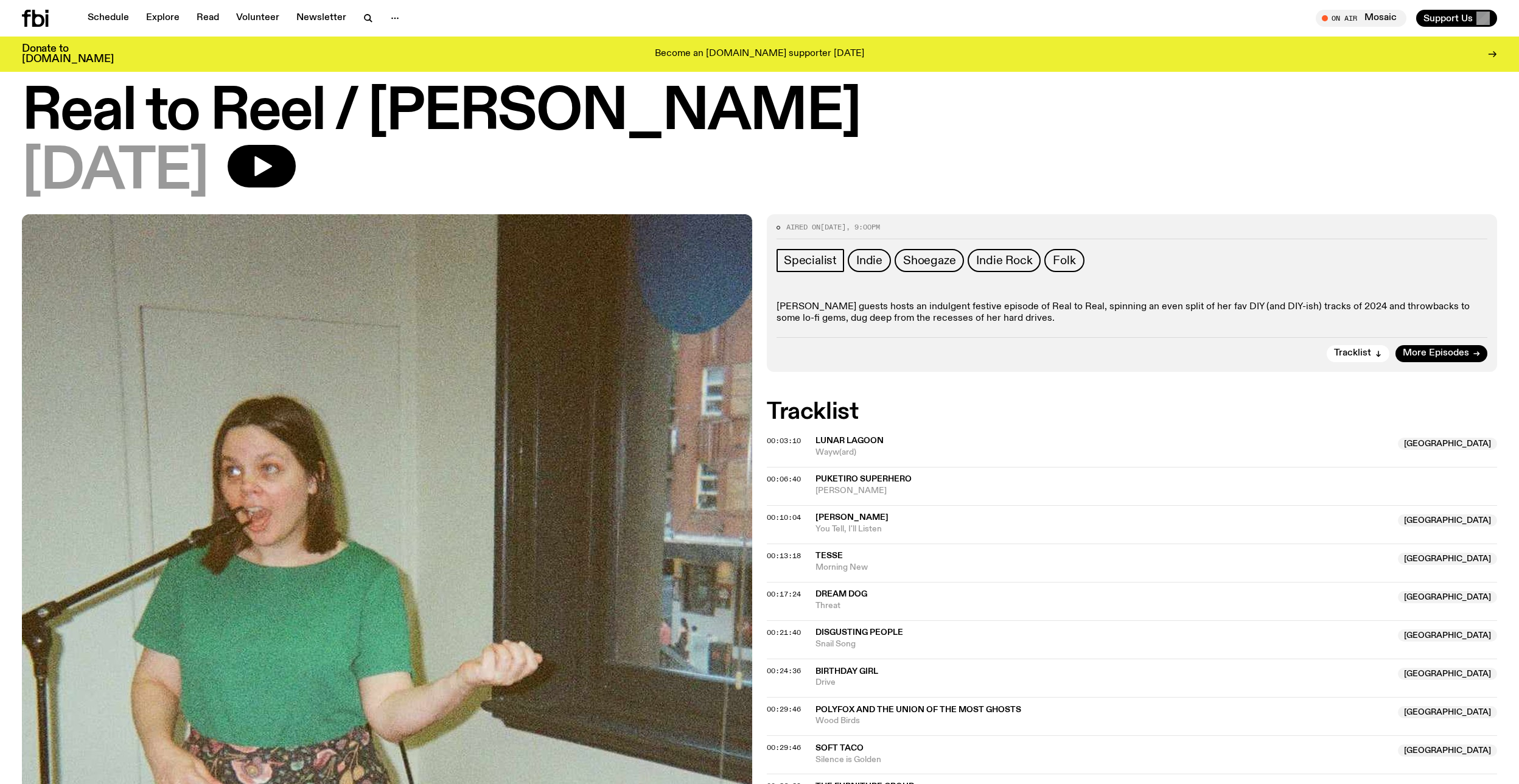
click at [1019, 321] on p "Bre Jones guests hosts an indulgent festive episode of Real to Real, spinning a…" at bounding box center [1132, 313] width 711 height 23
click at [1118, 309] on p "Bre Jones guests hosts an indulgent festive episode of Real to Real, spinning a…" at bounding box center [1132, 313] width 711 height 23
click at [439, 295] on img at bounding box center [387, 701] width 730 height 974
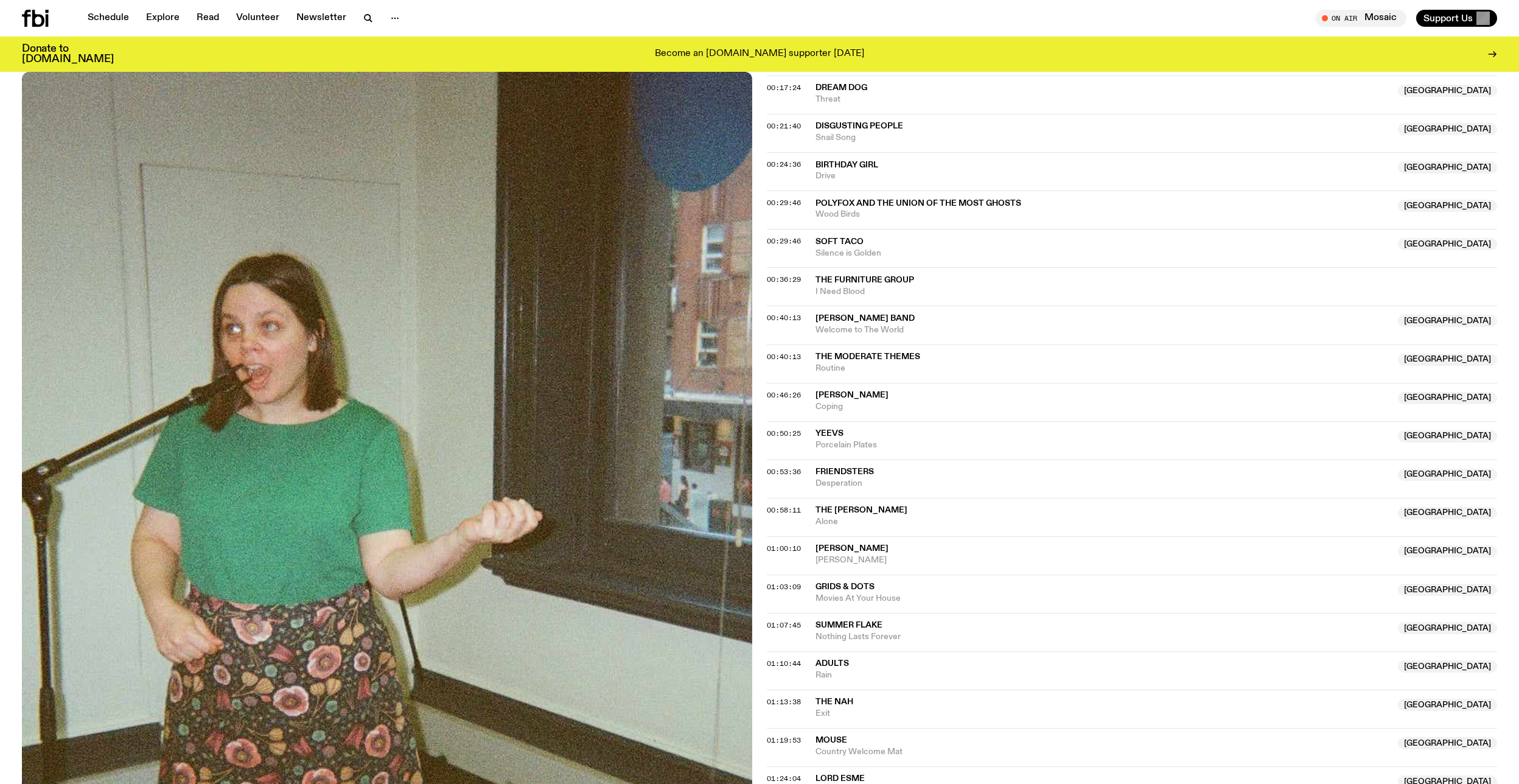
scroll to position [254, 0]
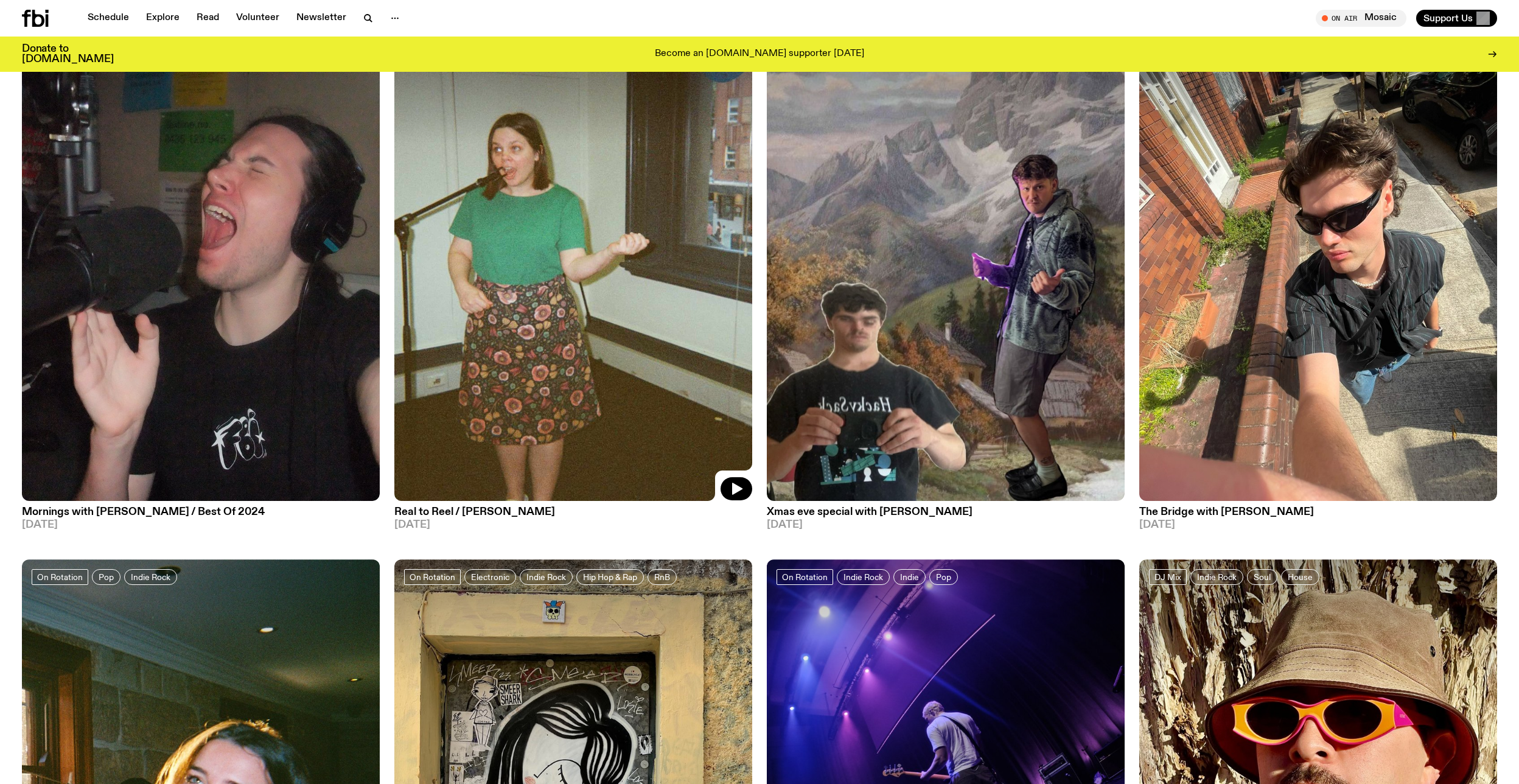
scroll to position [4303, 0]
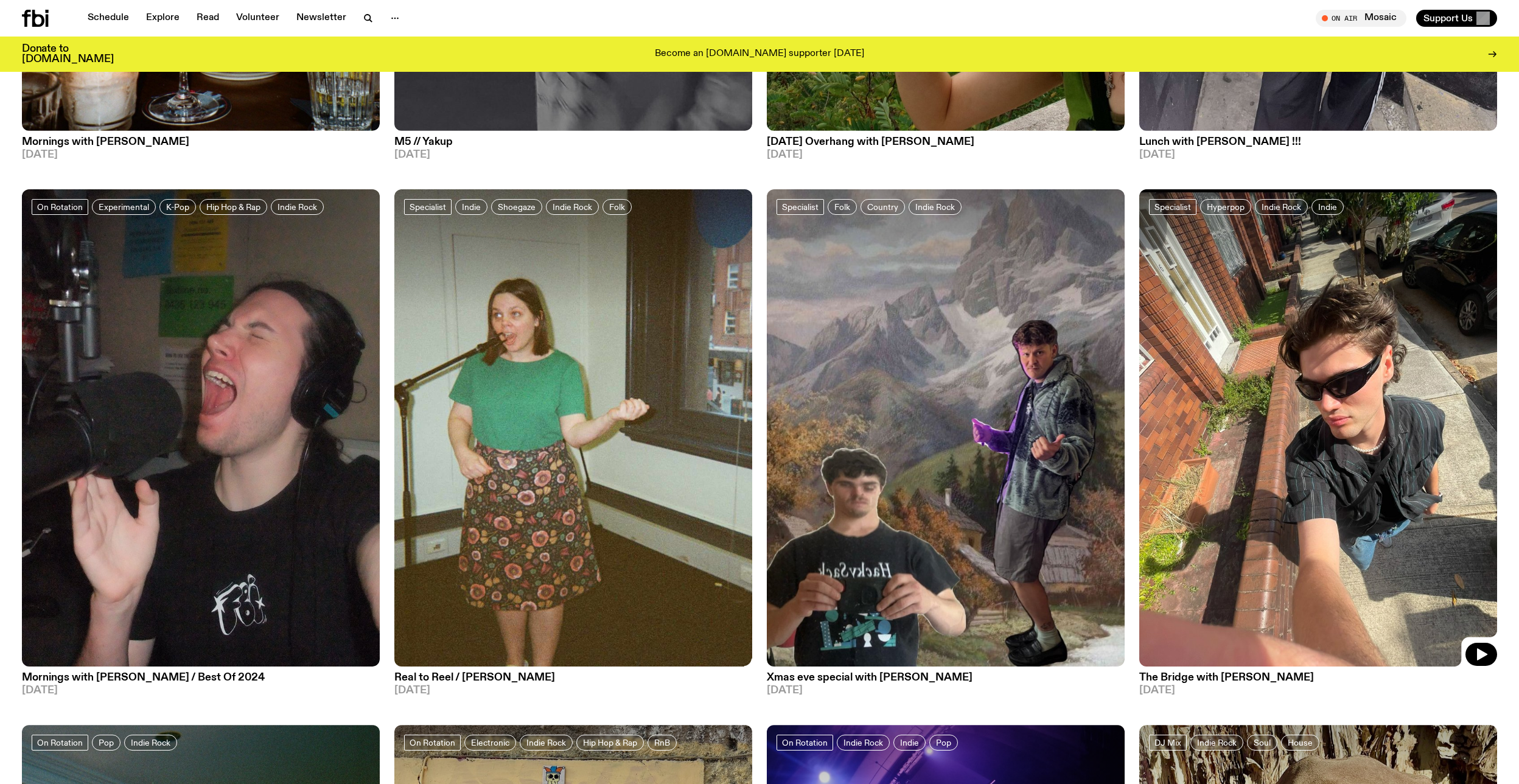
click at [1243, 372] on img at bounding box center [1318, 427] width 358 height 477
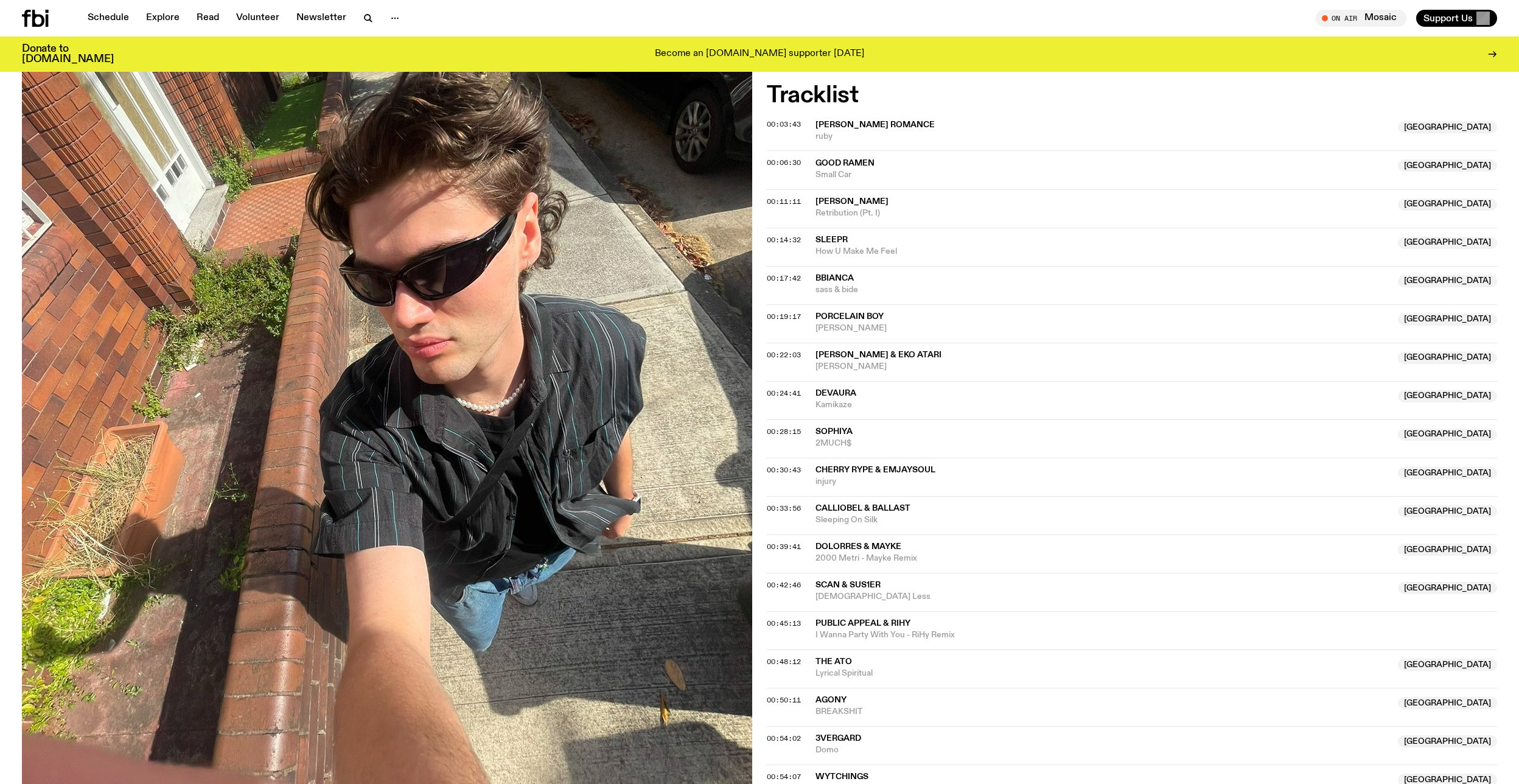
scroll to position [379, 0]
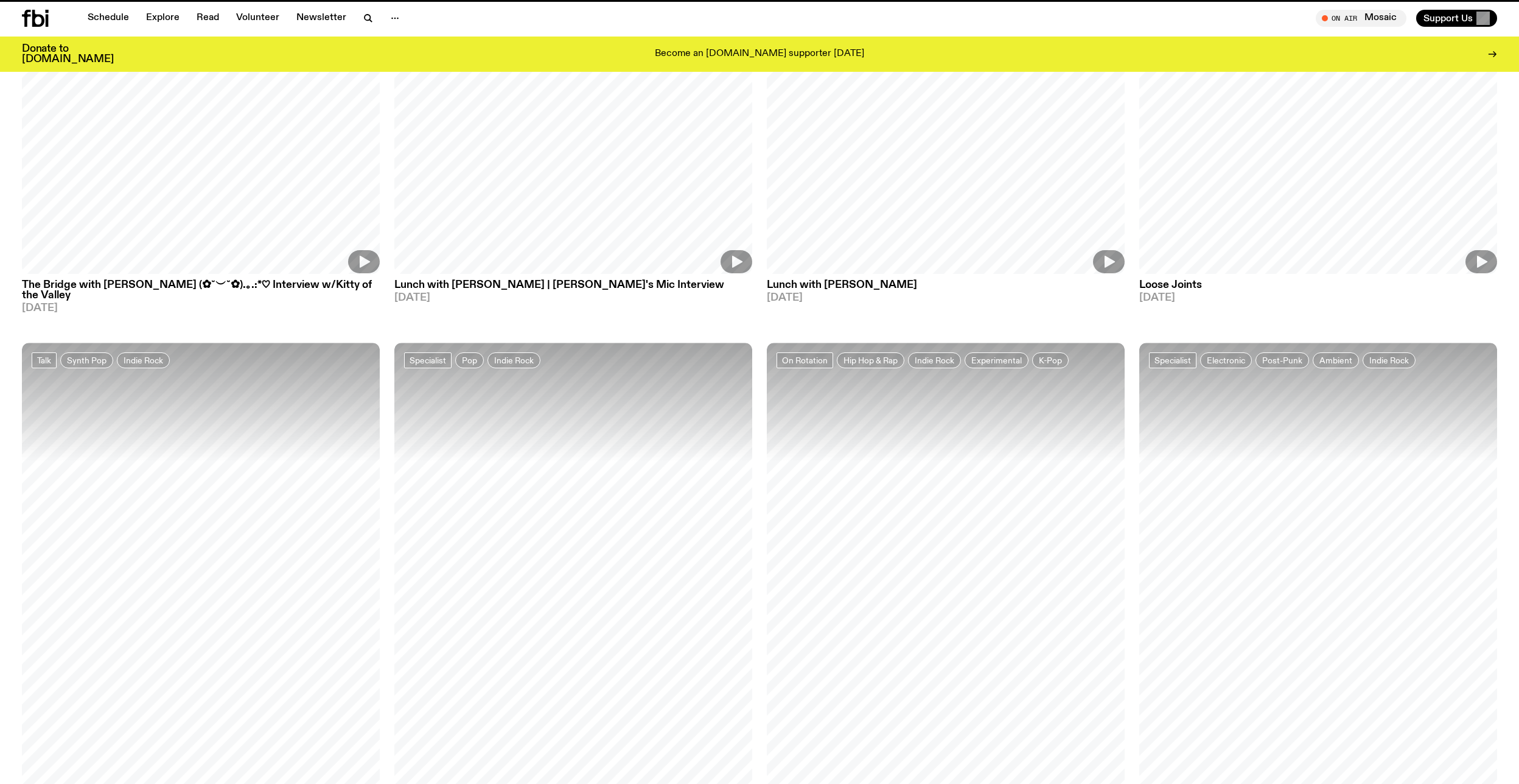
scroll to position [4303, 0]
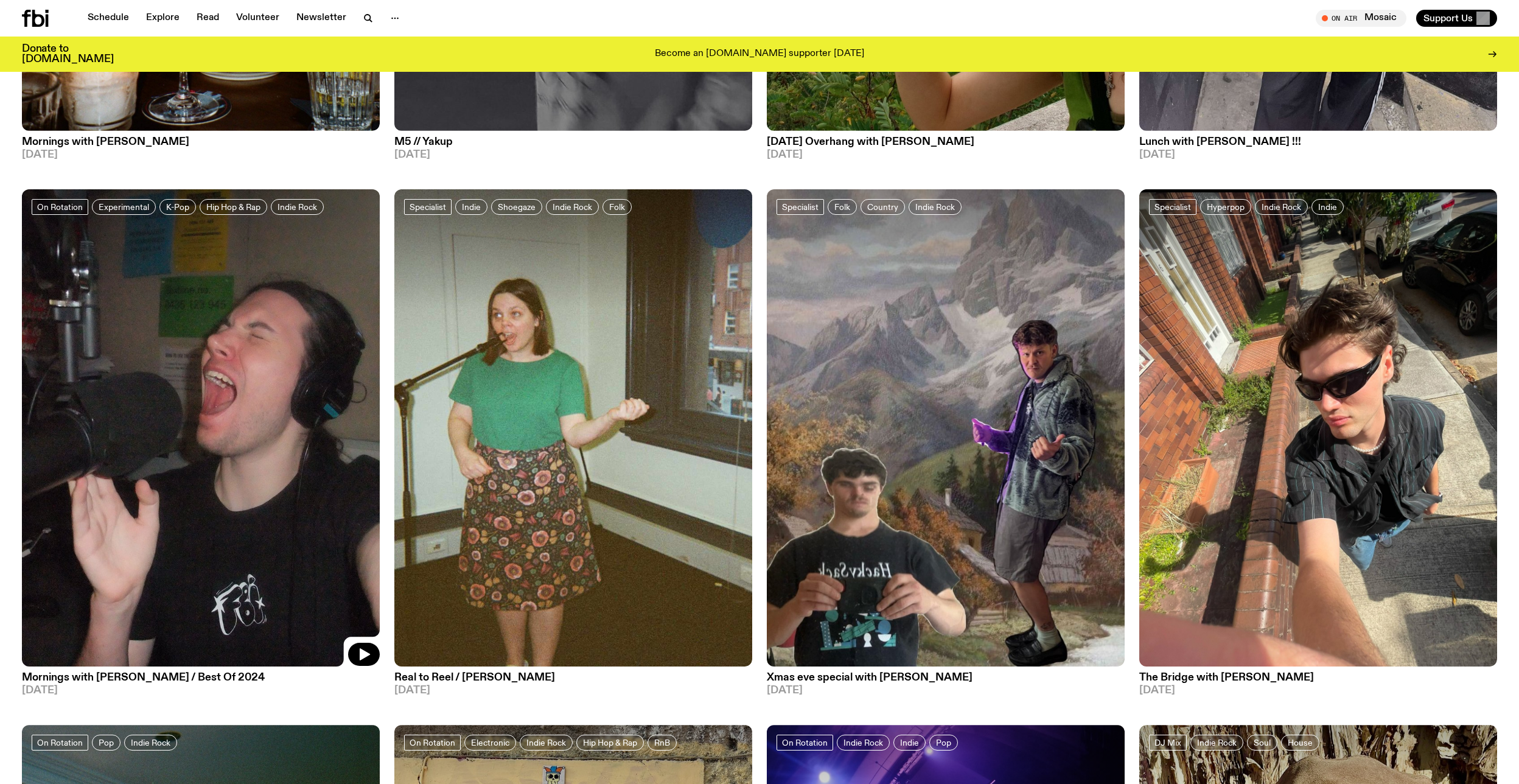
click at [239, 453] on img at bounding box center [201, 427] width 358 height 477
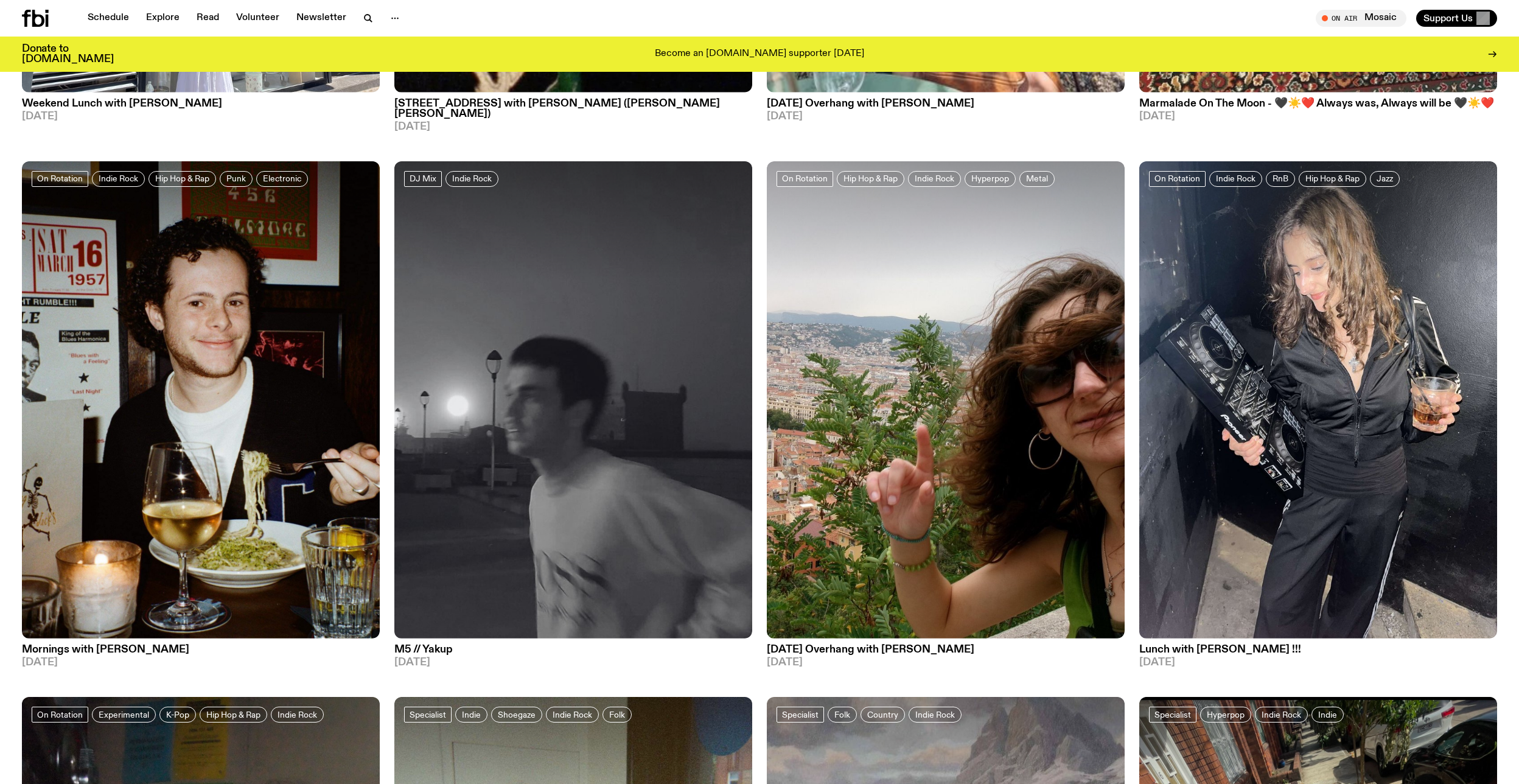
scroll to position [3699, 0]
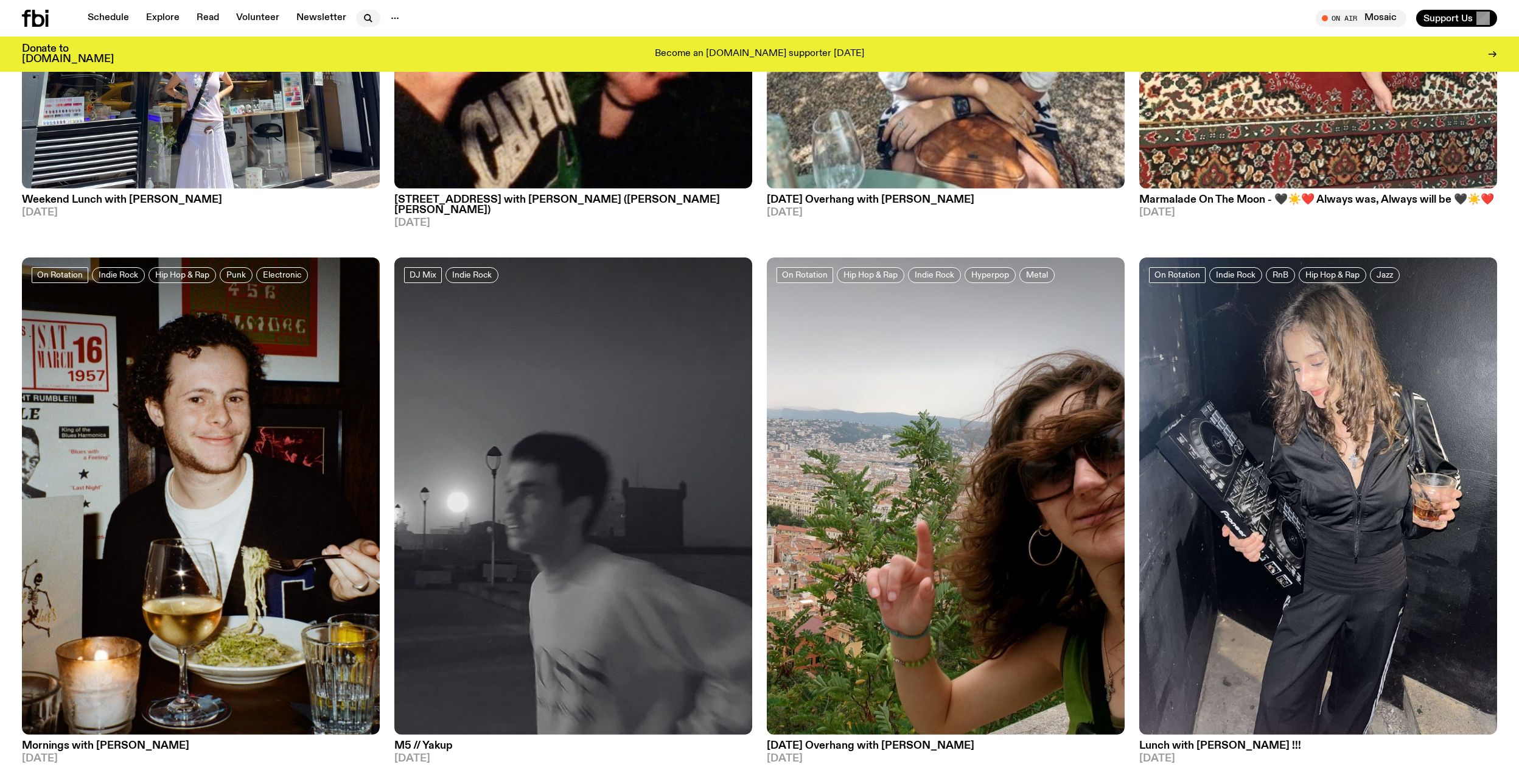
click at [365, 16] on icon "button" at bounding box center [367, 17] width 5 height 5
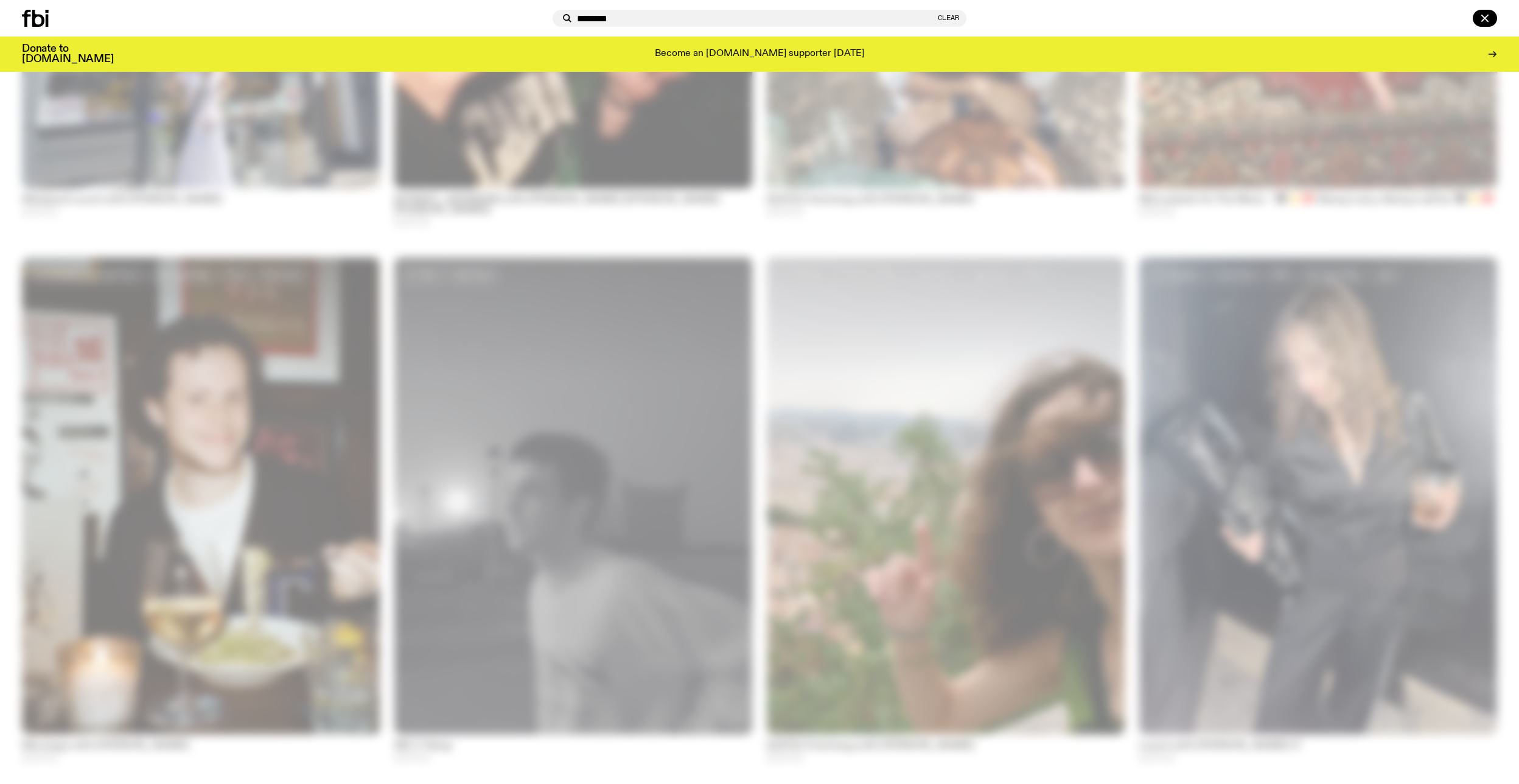
type input "*********"
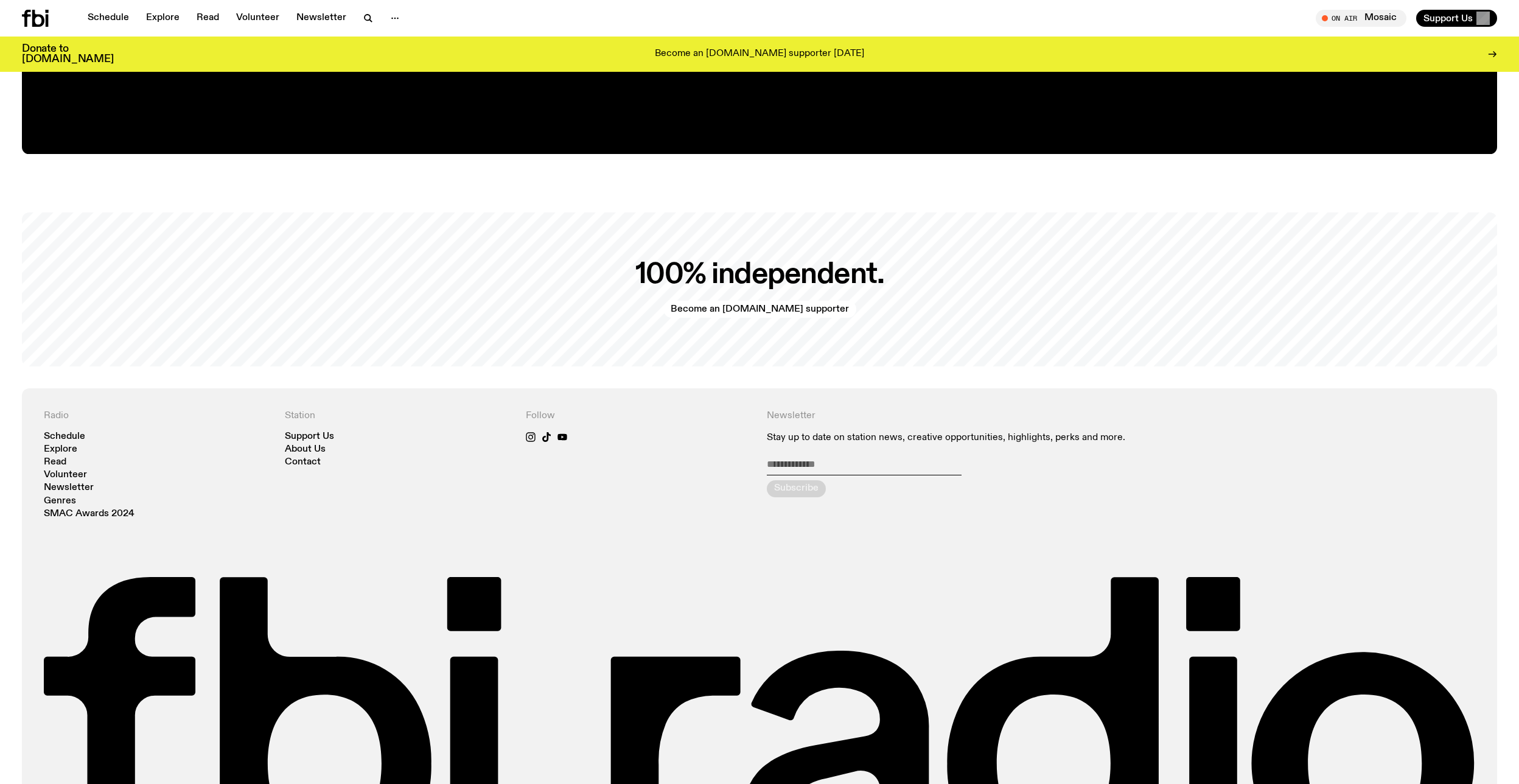
scroll to position [3210, 0]
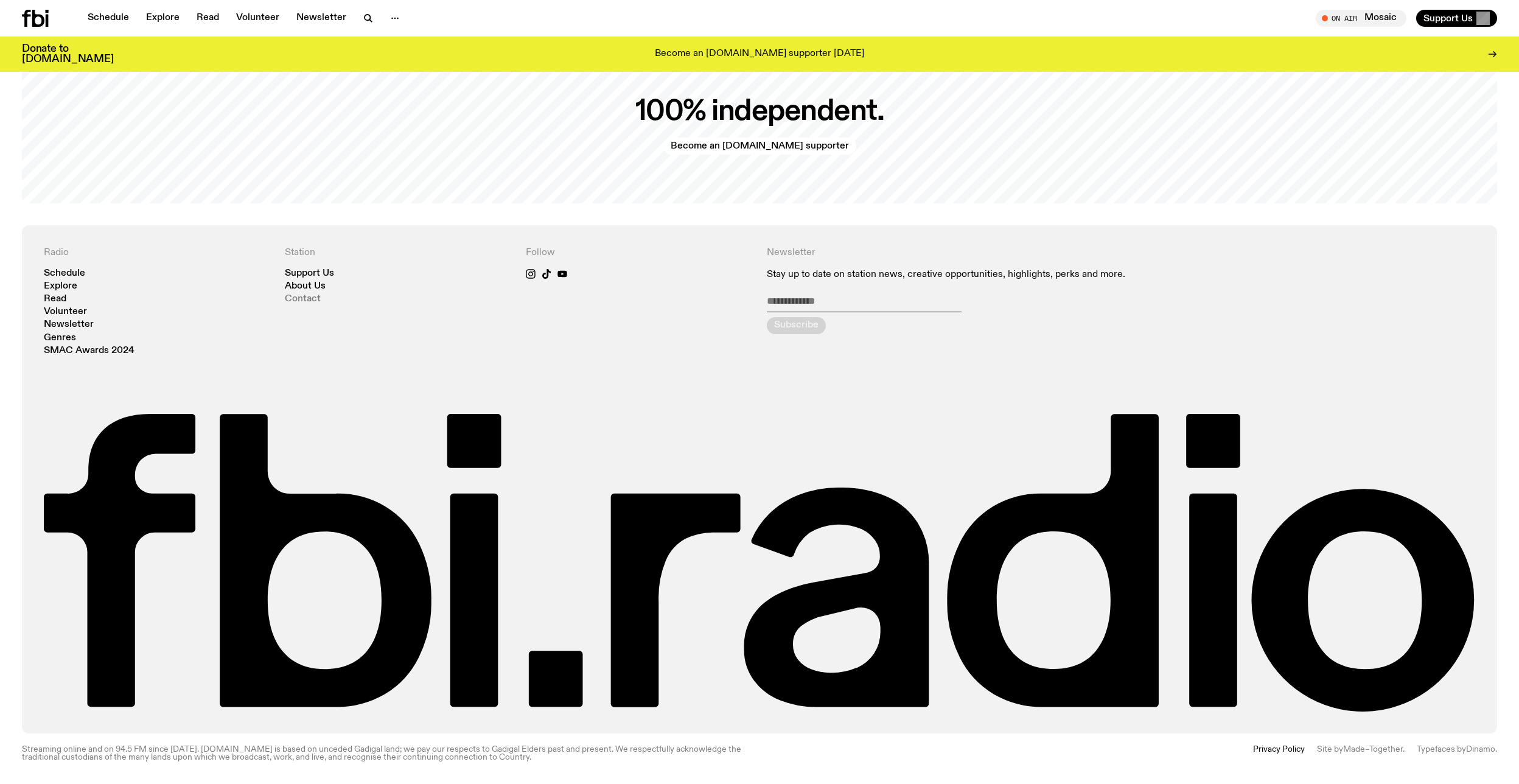
click at [303, 300] on link "Contact" at bounding box center [302, 299] width 36 height 9
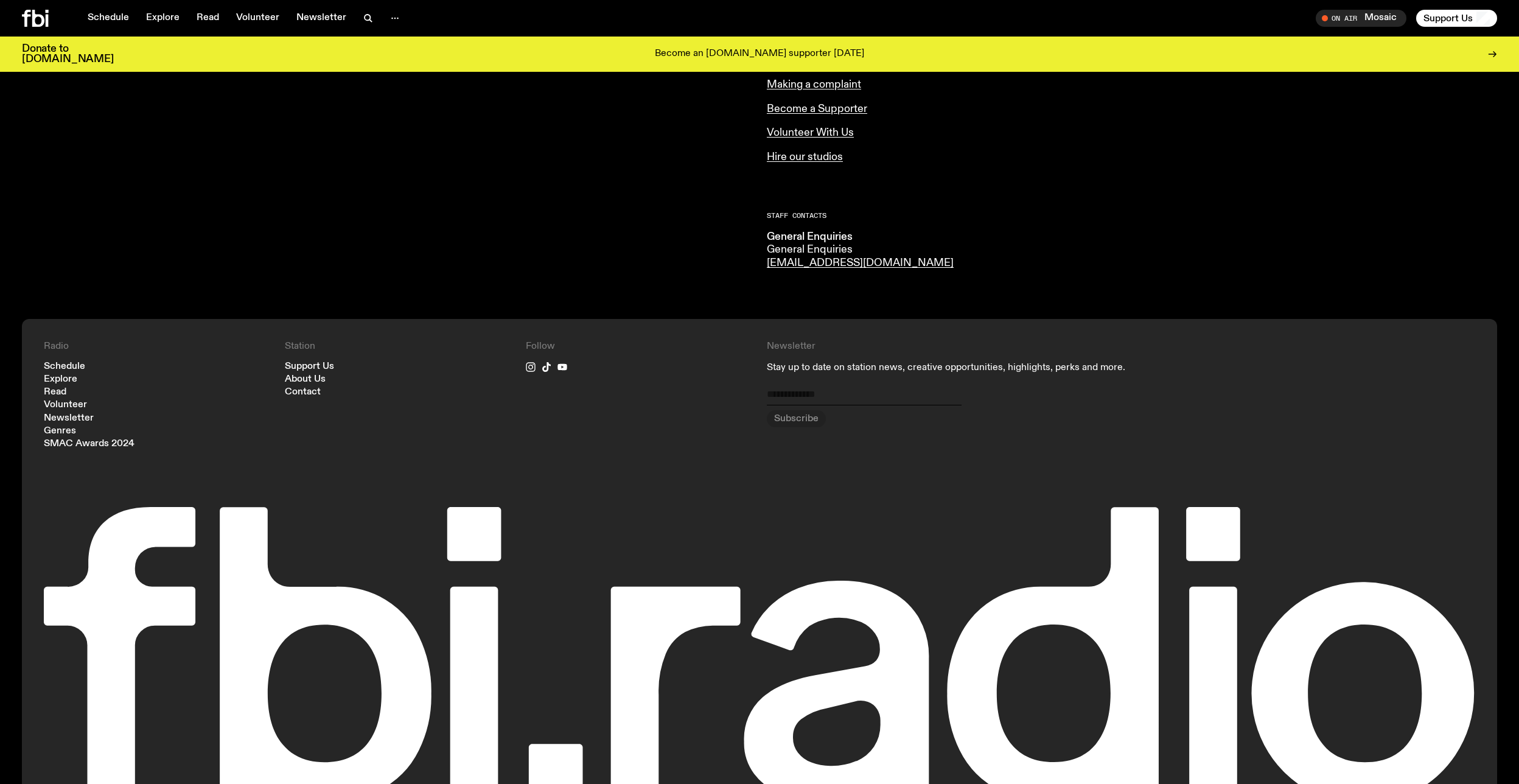
scroll to position [360, 0]
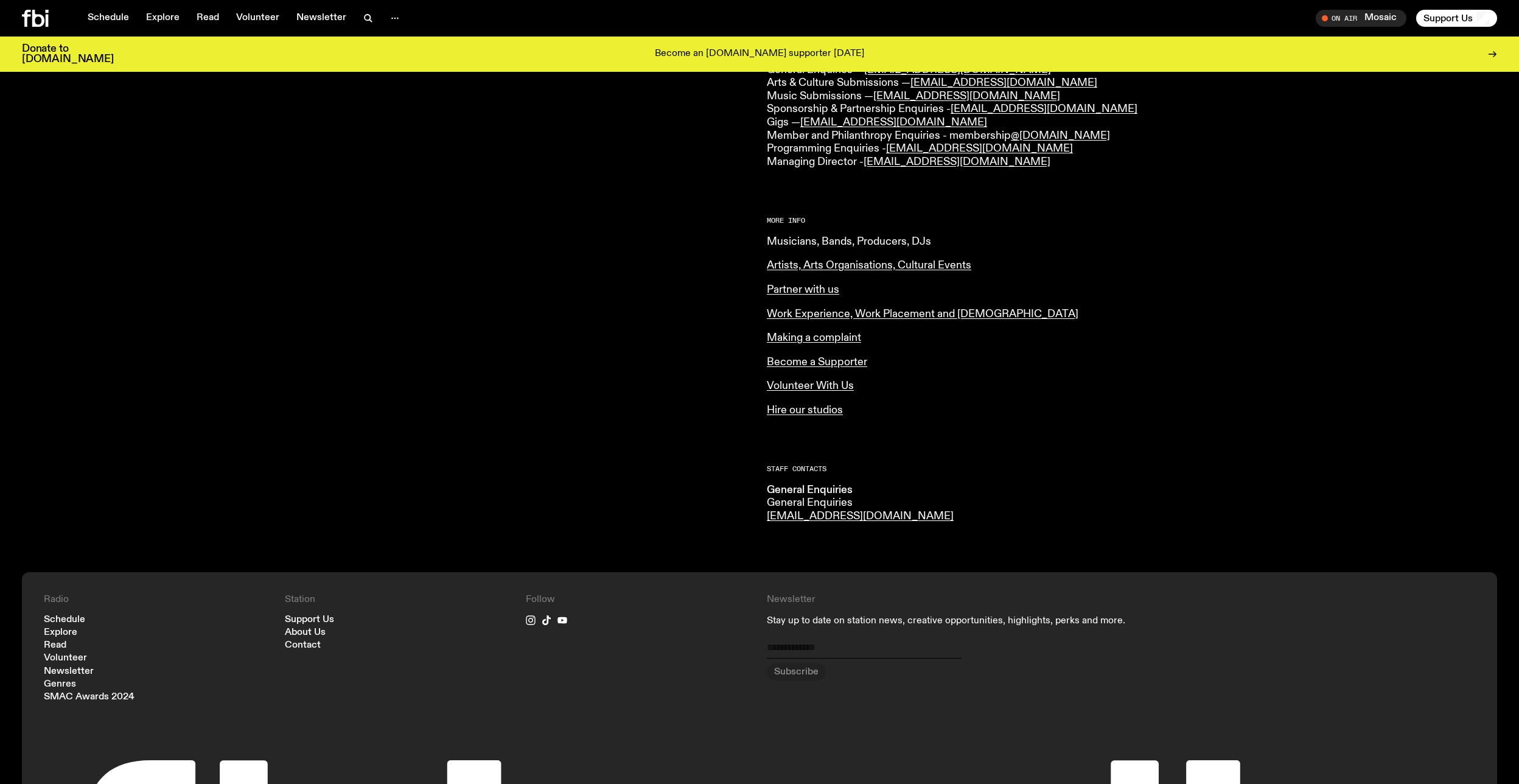
click at [913, 245] on link "Musicians, Bands, Producers, DJs" at bounding box center [849, 241] width 164 height 11
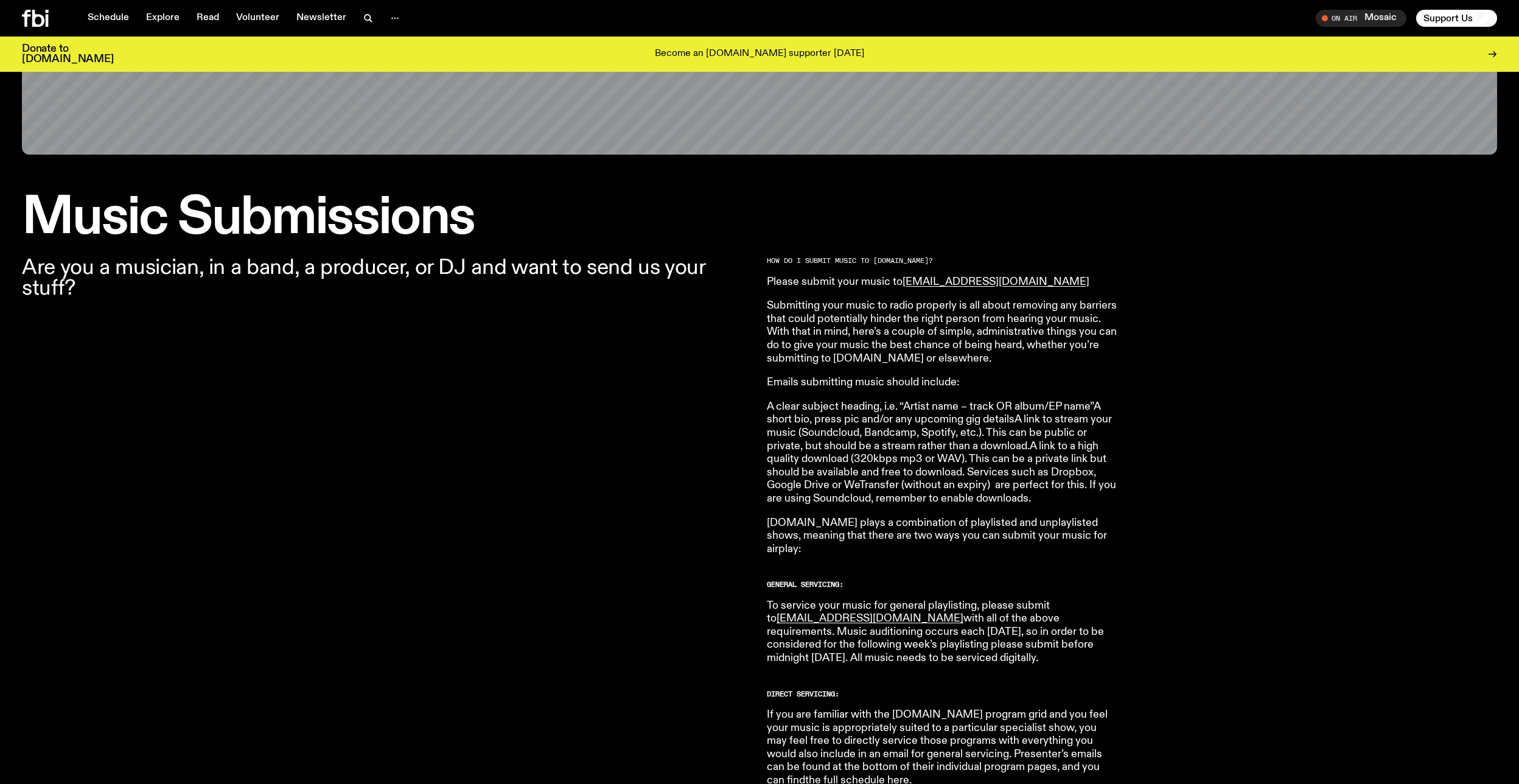
scroll to position [497, 0]
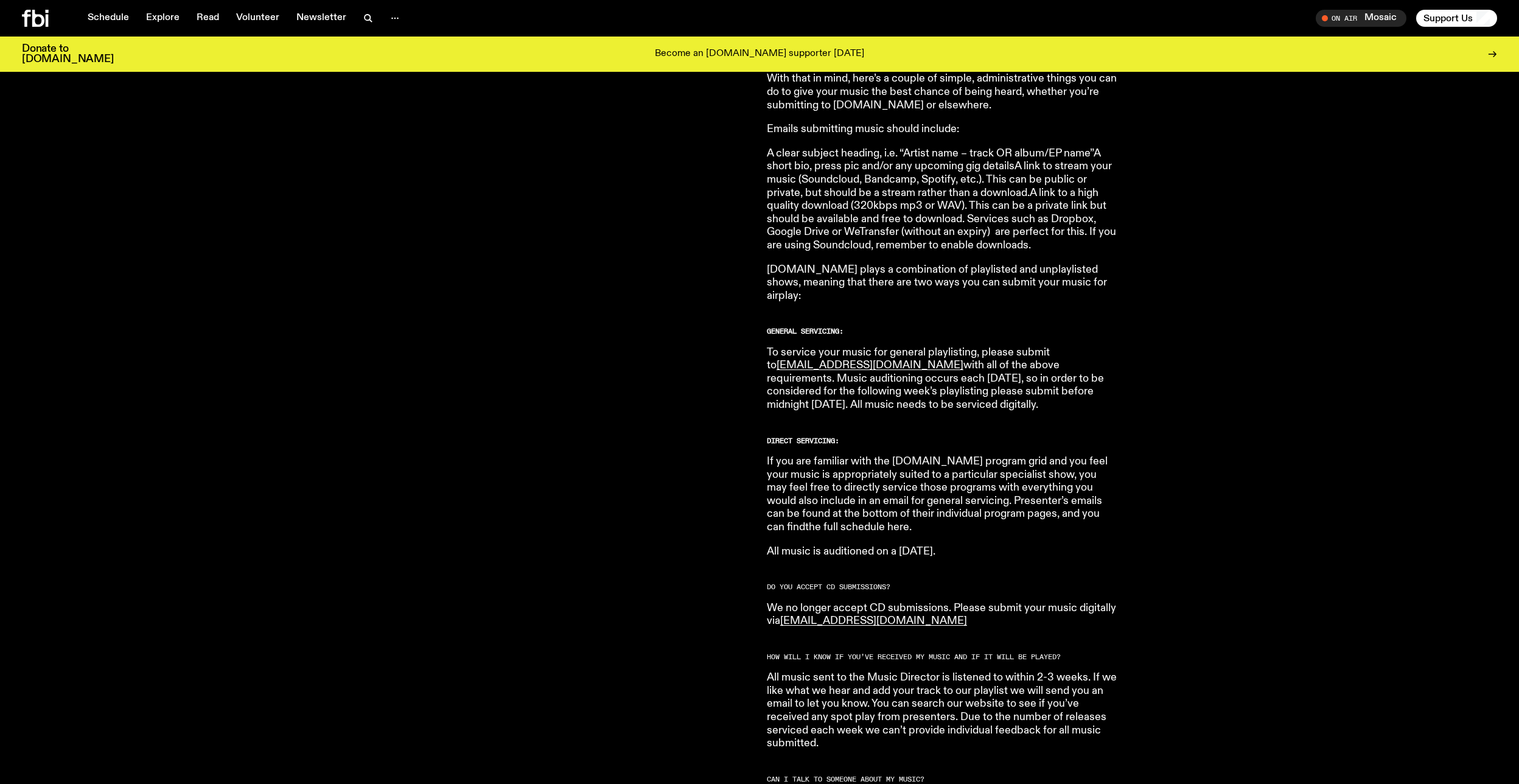
click at [909, 521] on link "the full schedule here" at bounding box center [857, 526] width 104 height 11
click at [816, 521] on link "the full schedule here" at bounding box center [857, 526] width 104 height 11
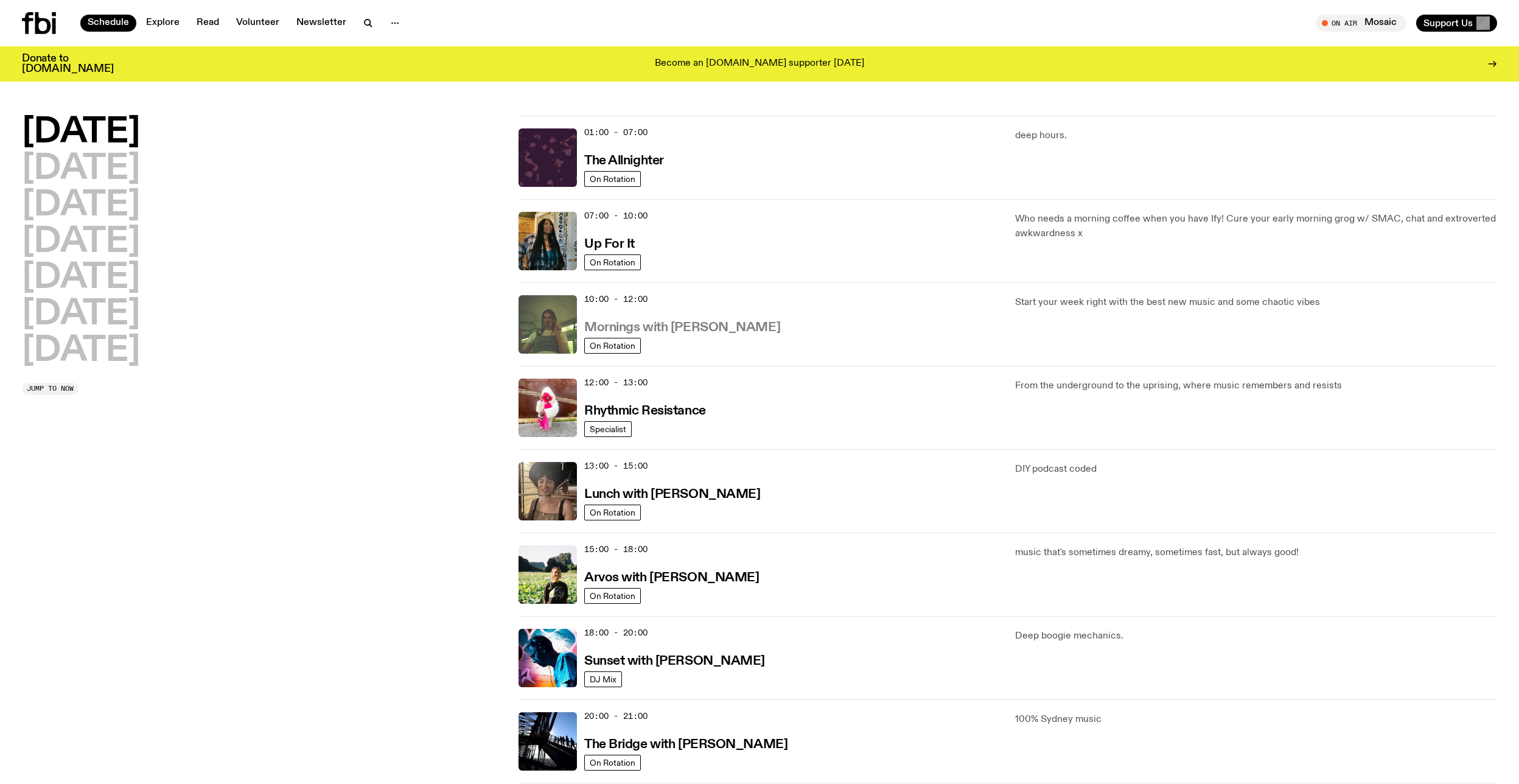
click at [618, 329] on h3 "Mornings with [PERSON_NAME]" at bounding box center [682, 328] width 196 height 13
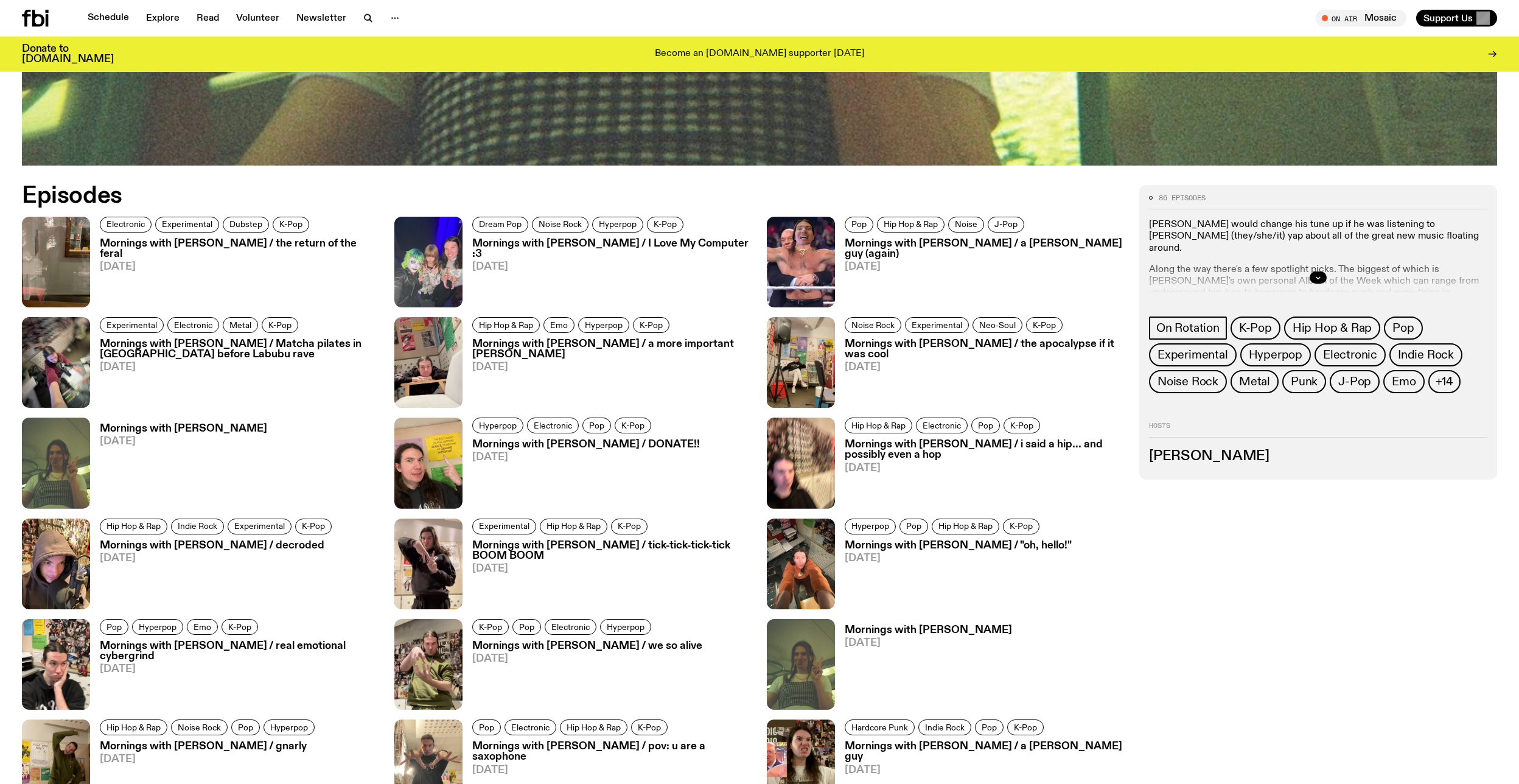
scroll to position [1908, 0]
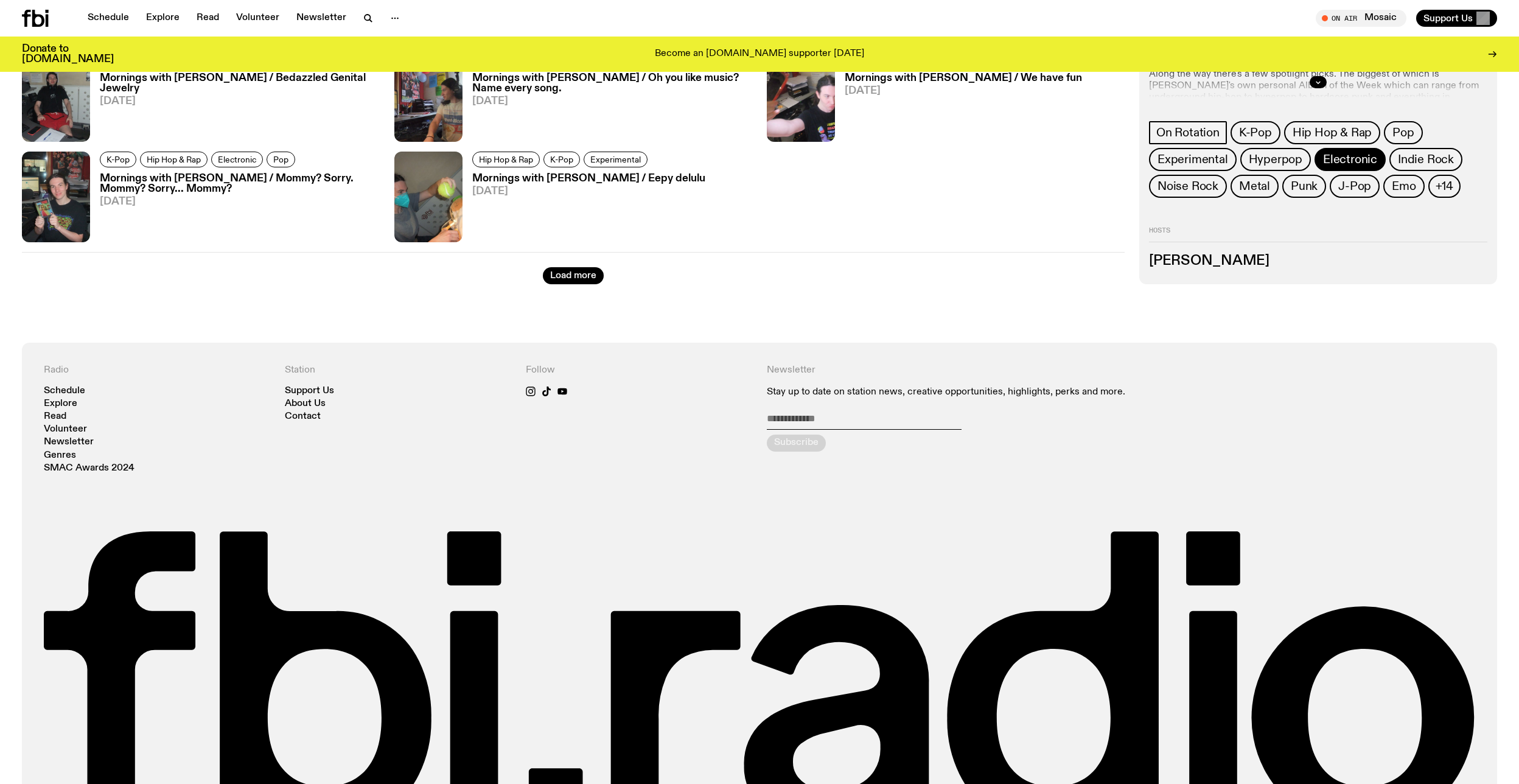
click at [1321, 166] on link "Electronic" at bounding box center [1350, 159] width 71 height 23
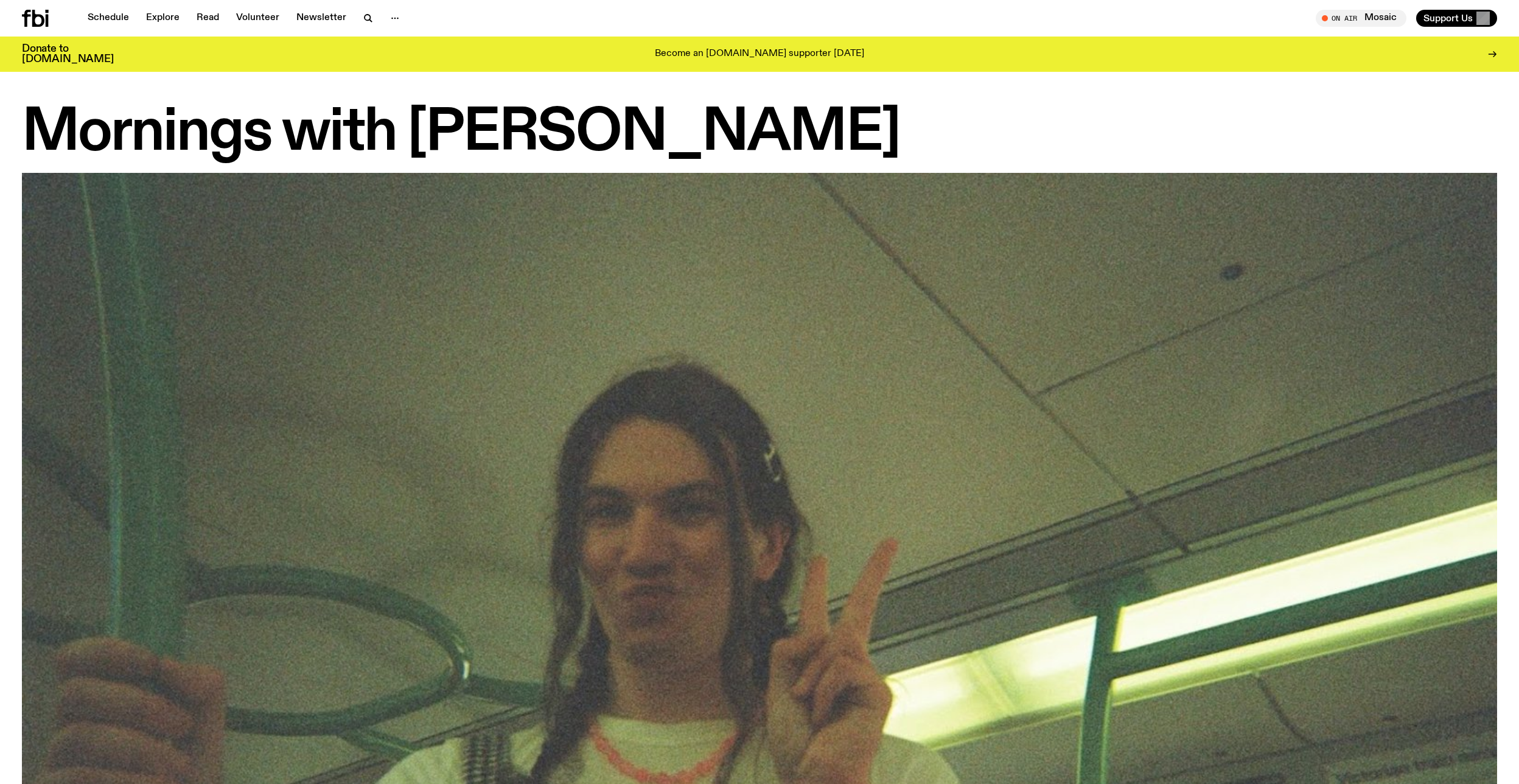
scroll to position [1898, 0]
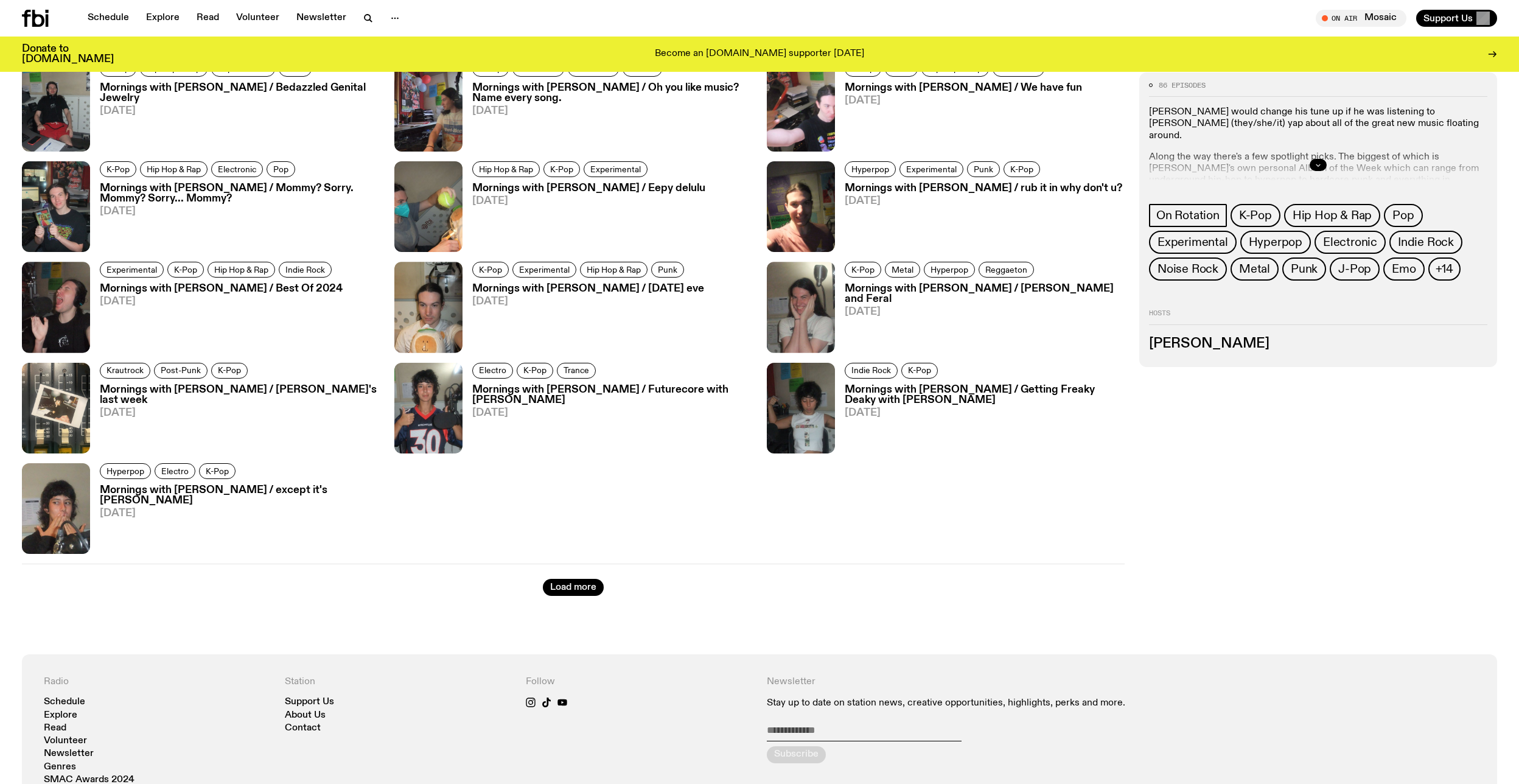
click at [1316, 167] on icon "button" at bounding box center [1318, 164] width 7 height 7
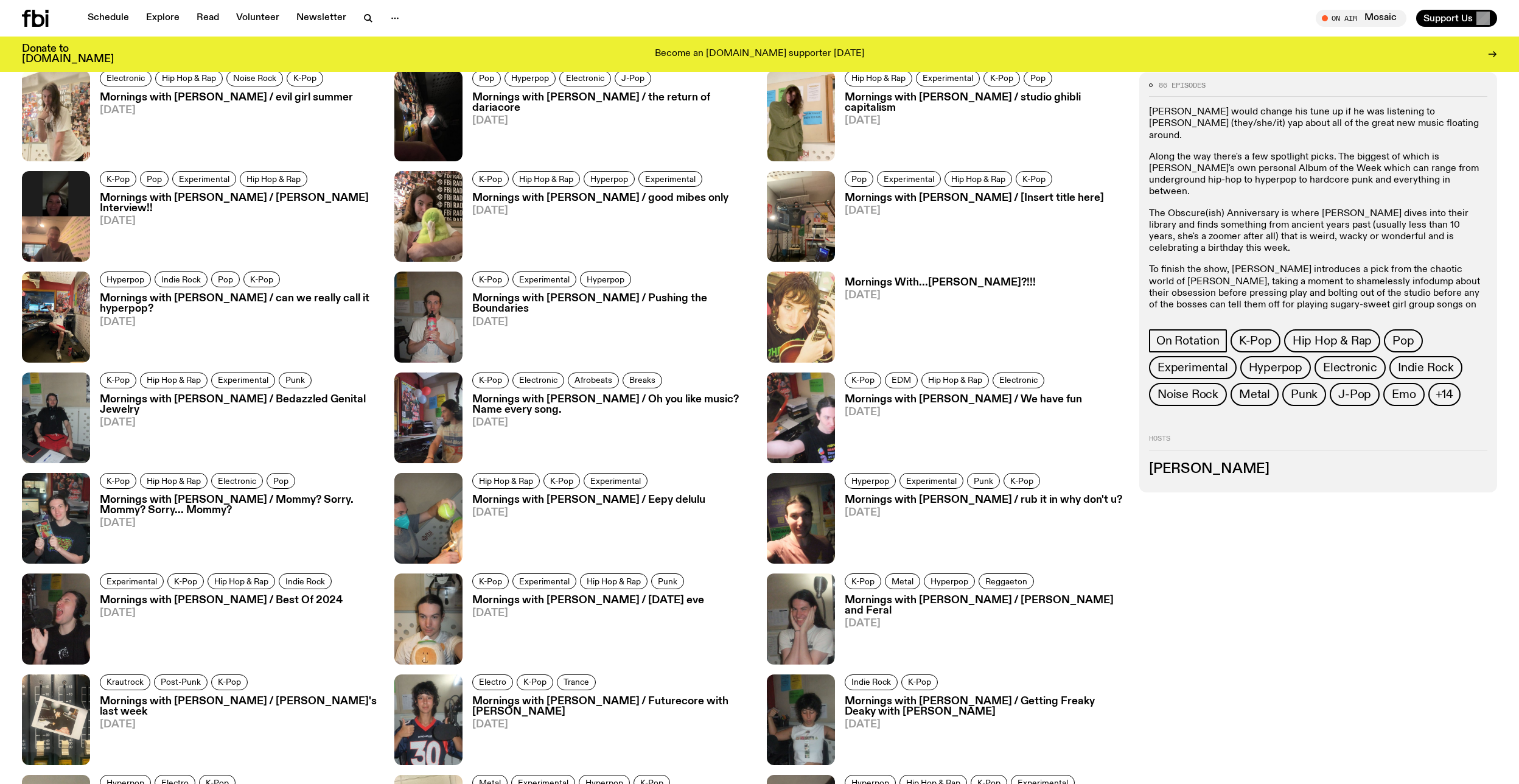
scroll to position [234, 0]
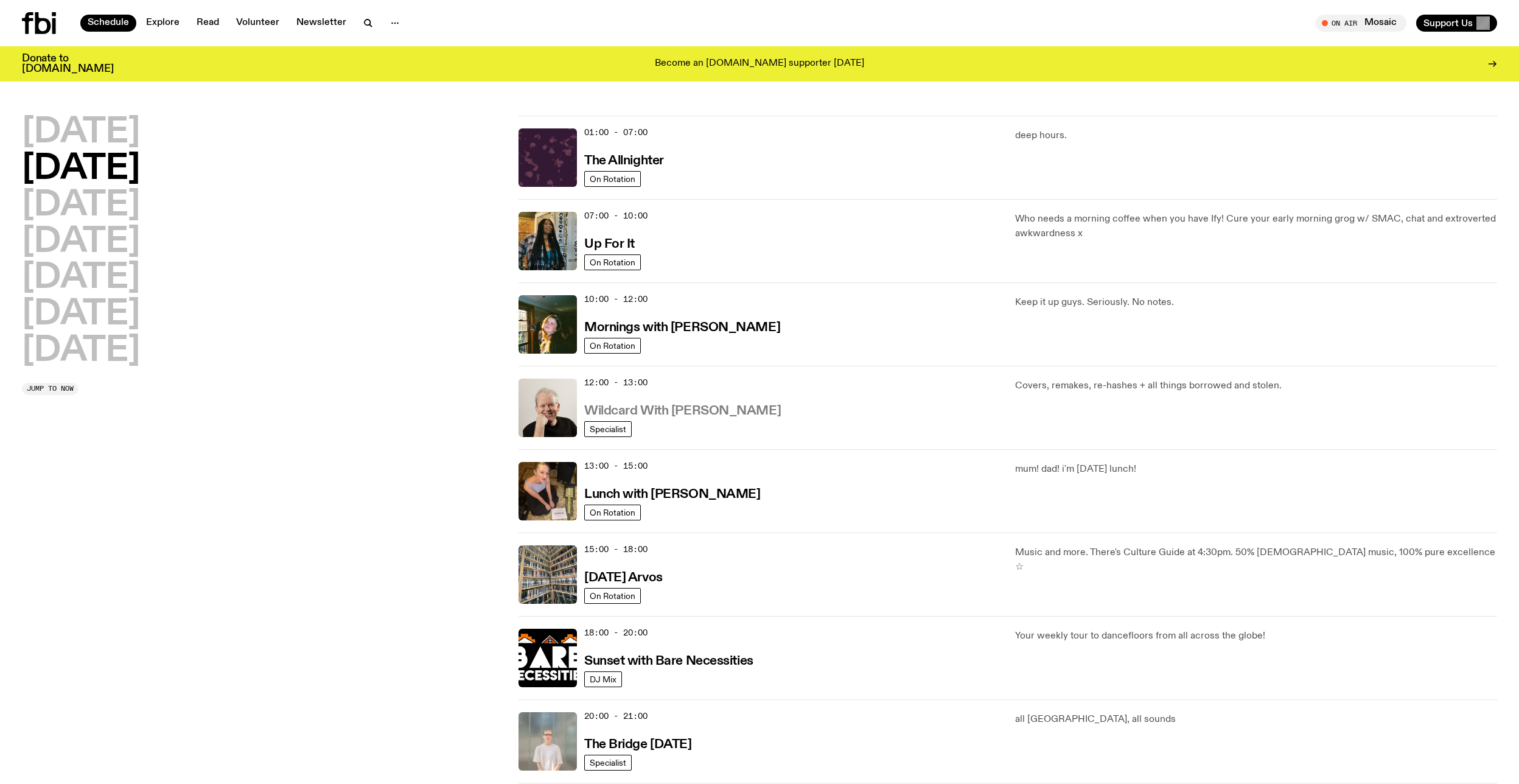
click at [626, 410] on h3 "Wildcard With [PERSON_NAME]" at bounding box center [682, 411] width 197 height 13
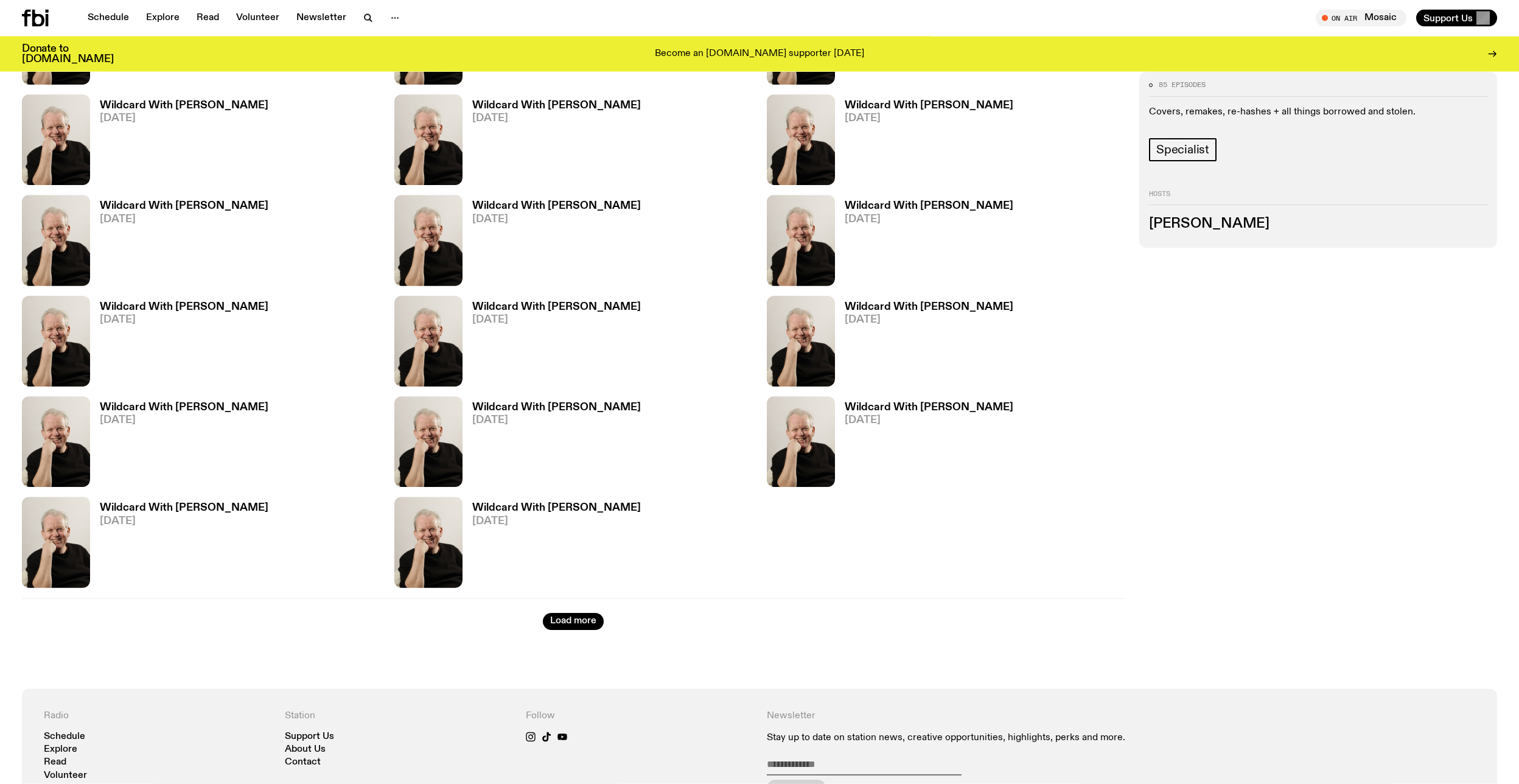
scroll to position [691, 0]
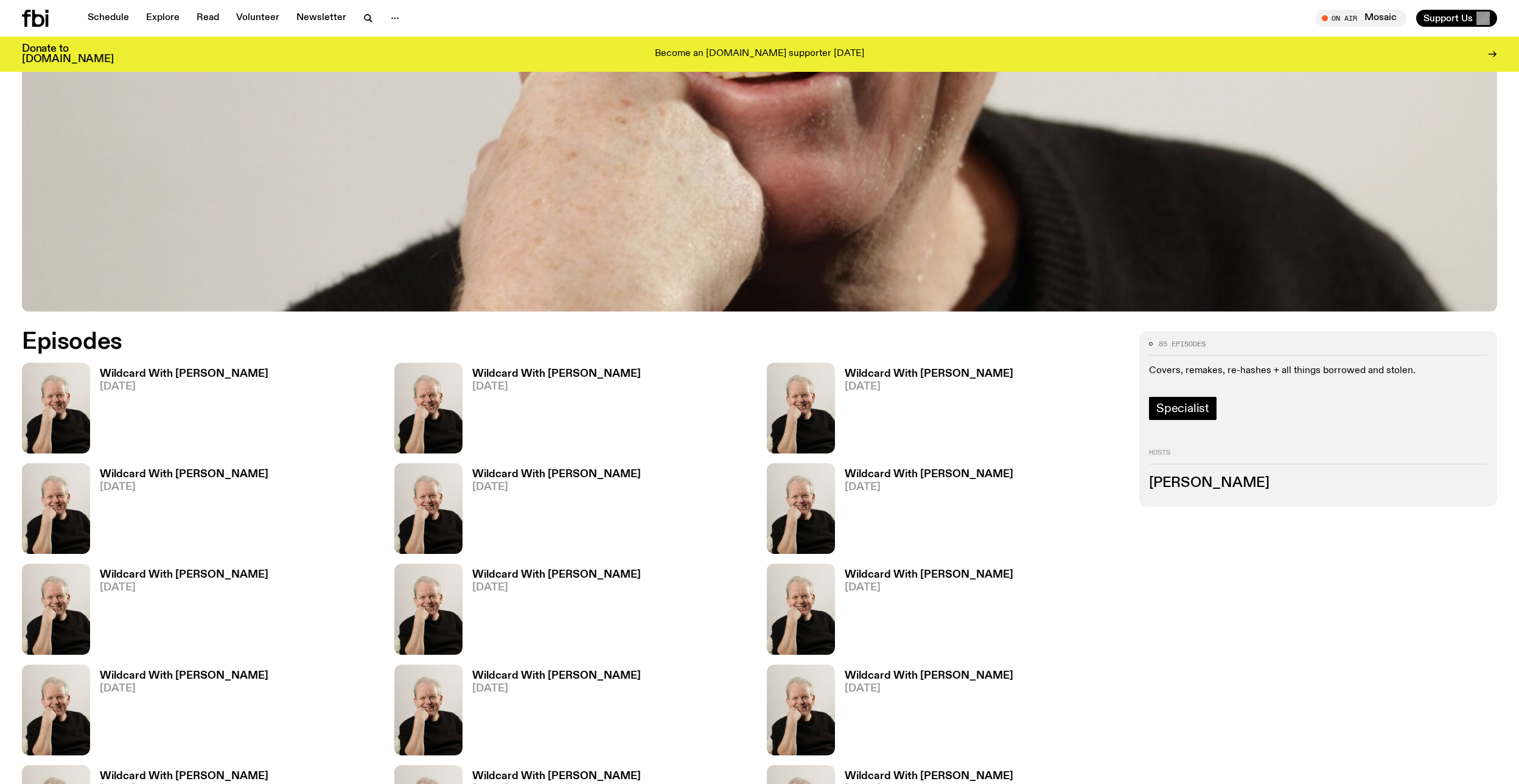
click at [1184, 415] on span "Specialist" at bounding box center [1183, 408] width 53 height 14
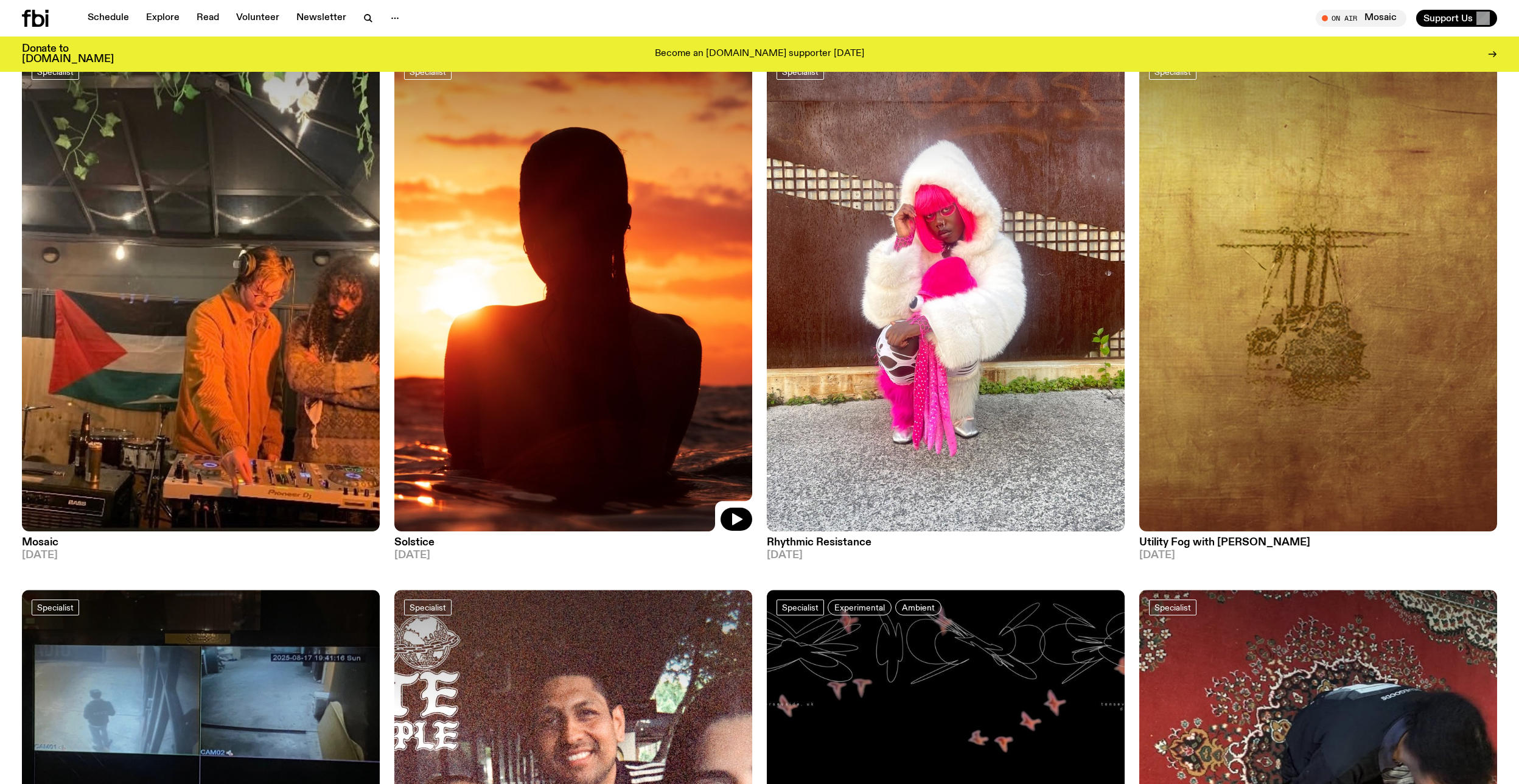
scroll to position [375, 0]
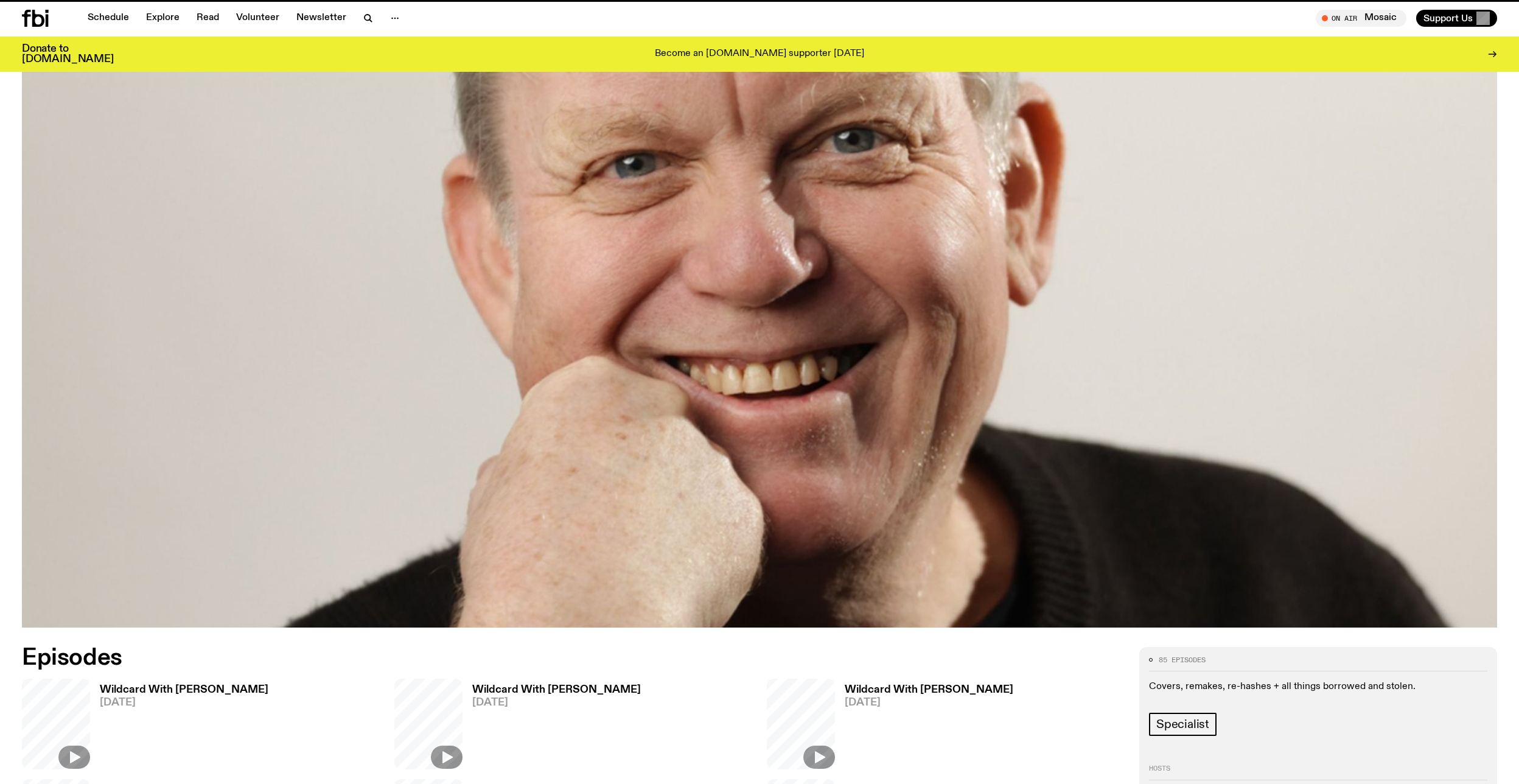
scroll to position [691, 0]
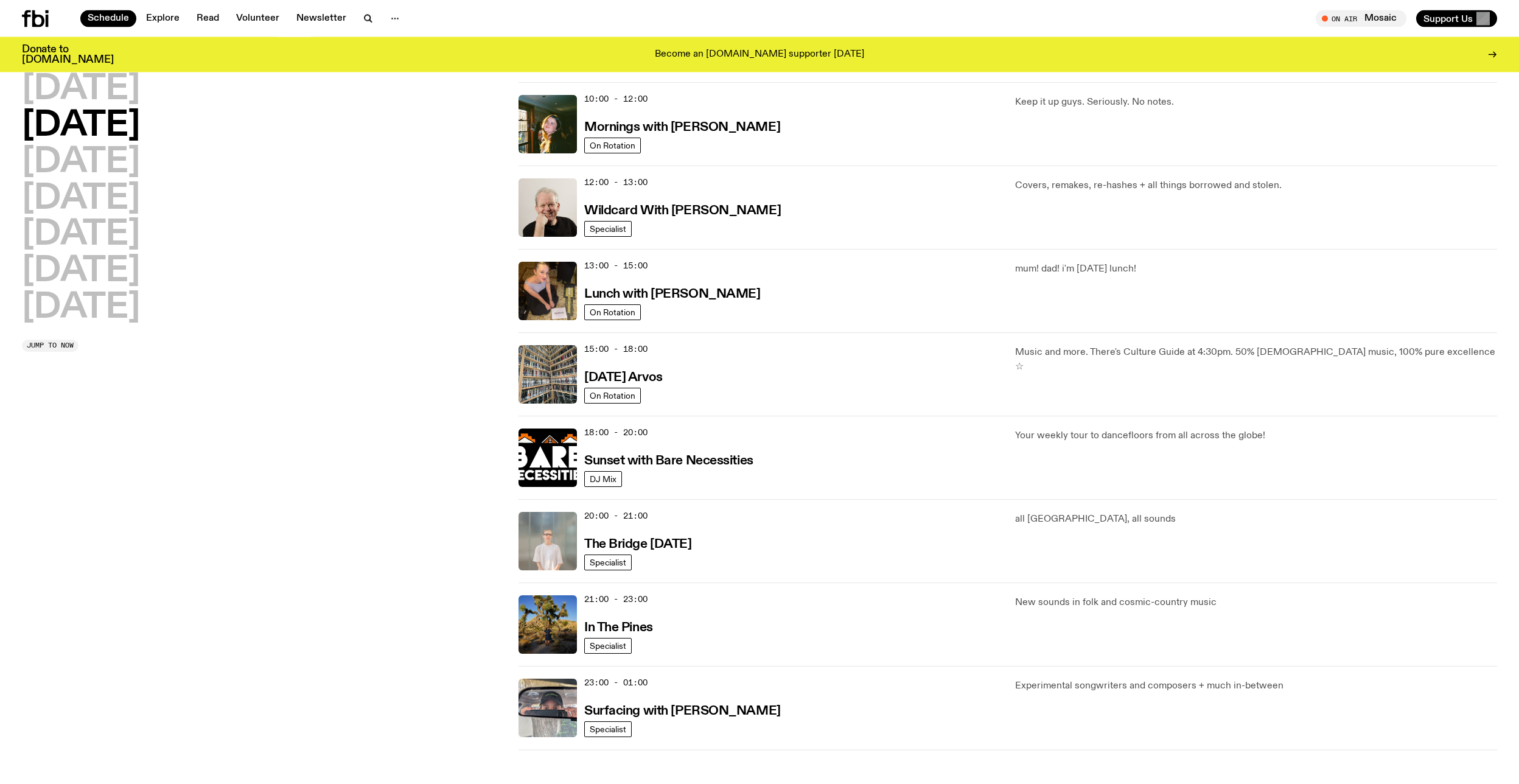
scroll to position [204, 0]
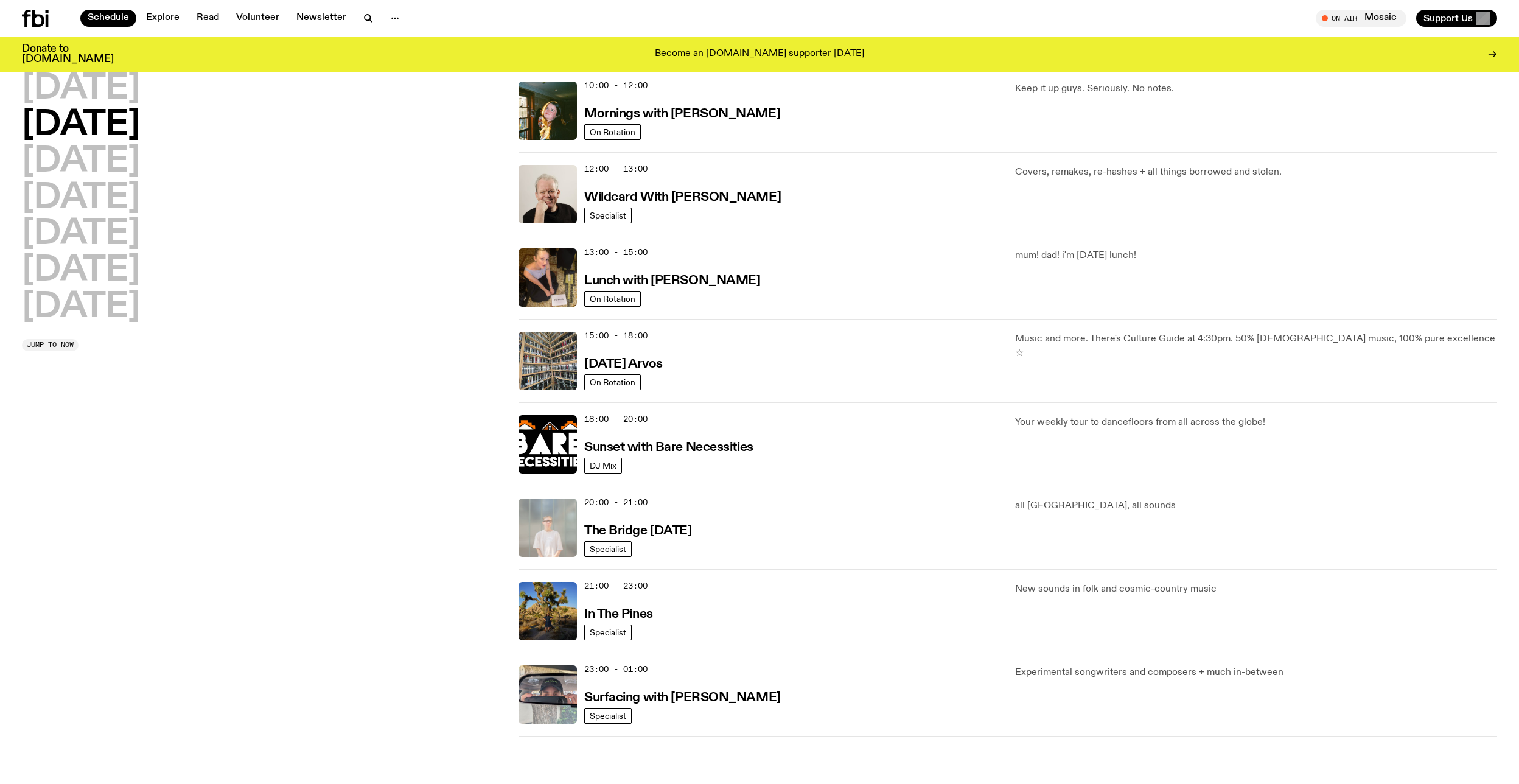
click at [559, 535] on img at bounding box center [548, 528] width 58 height 58
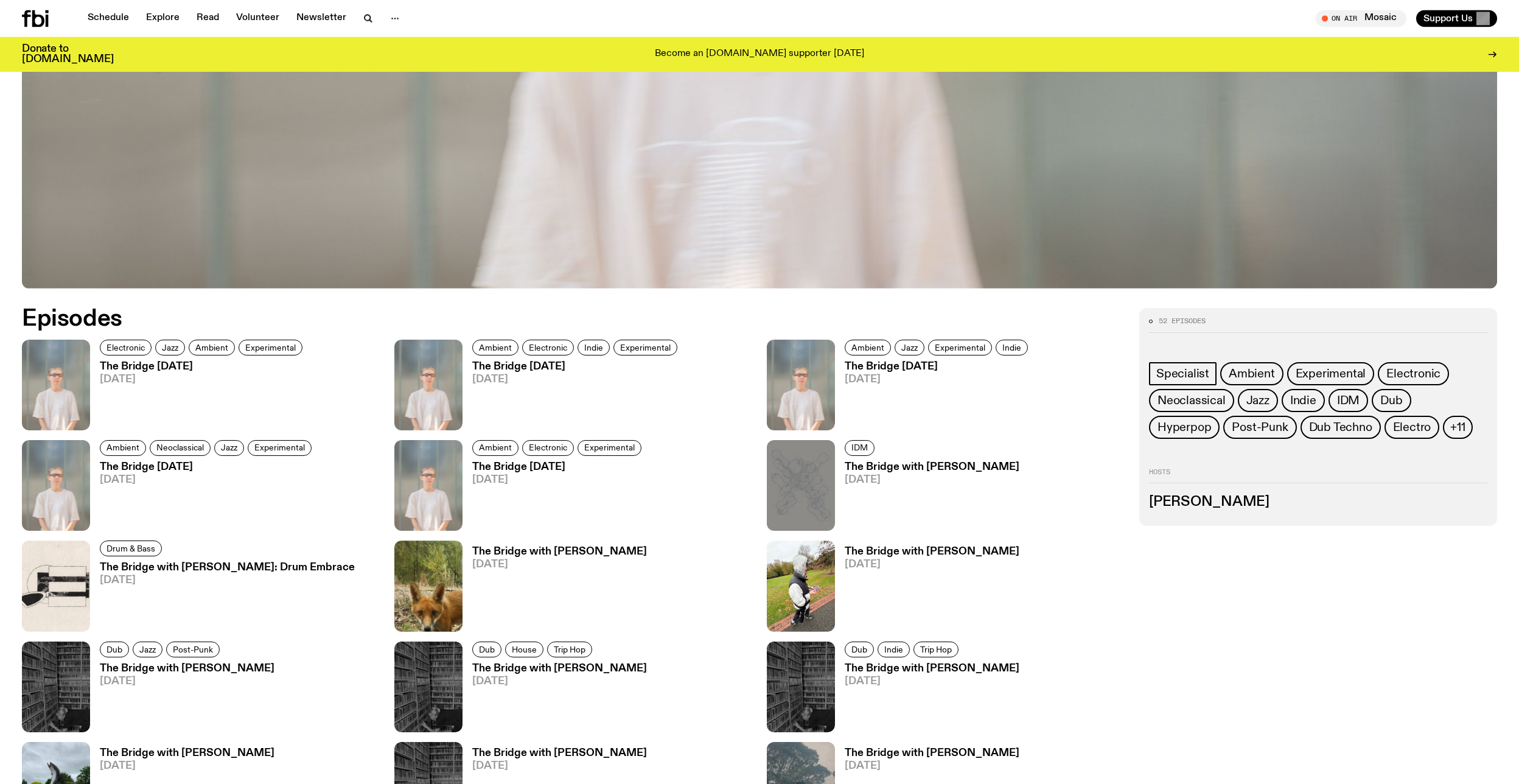
scroll to position [702, 0]
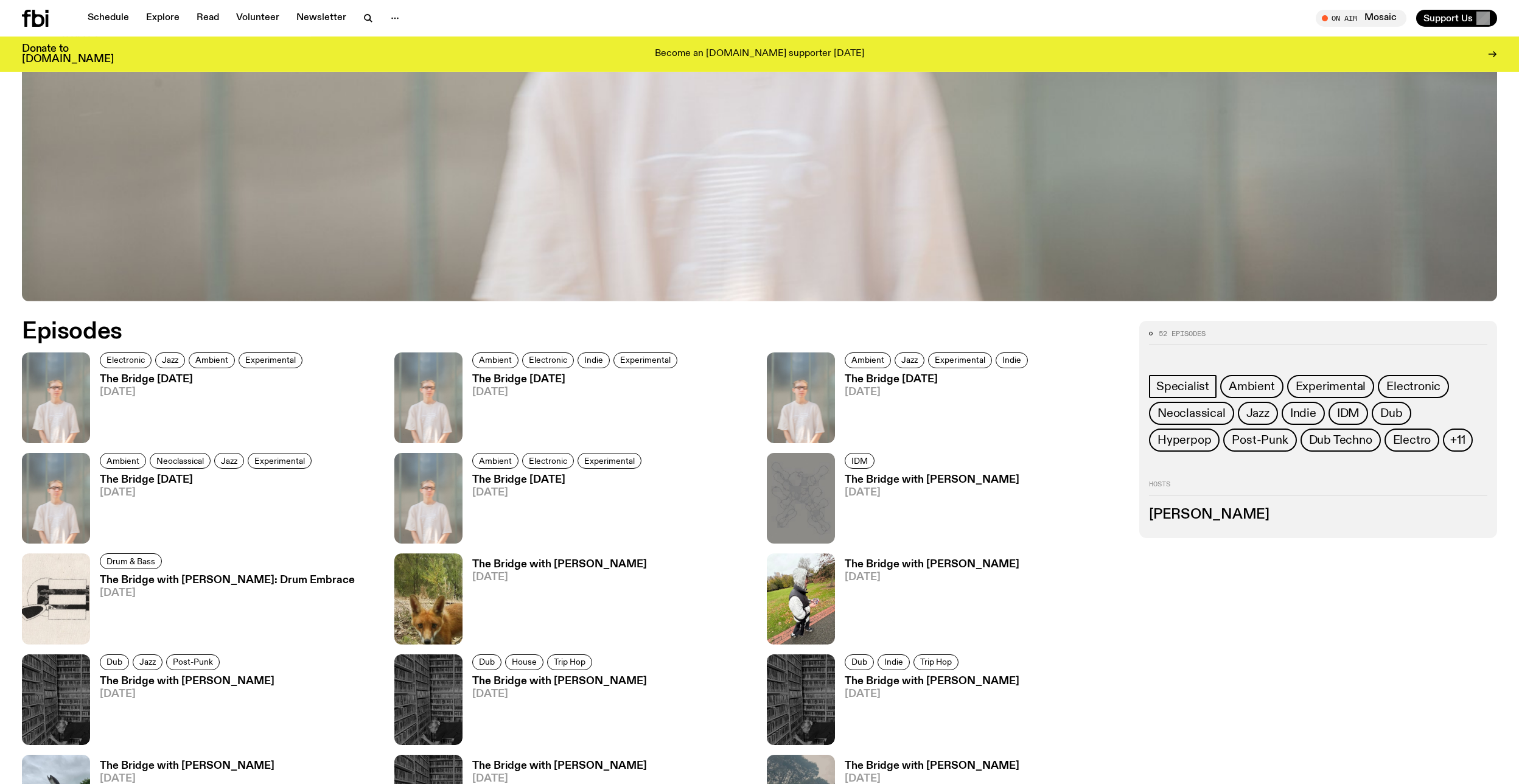
click at [1222, 515] on h3 "Mara Schwerdtfeger" at bounding box center [1318, 515] width 339 height 14
click at [1162, 482] on h2 "Hosts" at bounding box center [1318, 487] width 339 height 15
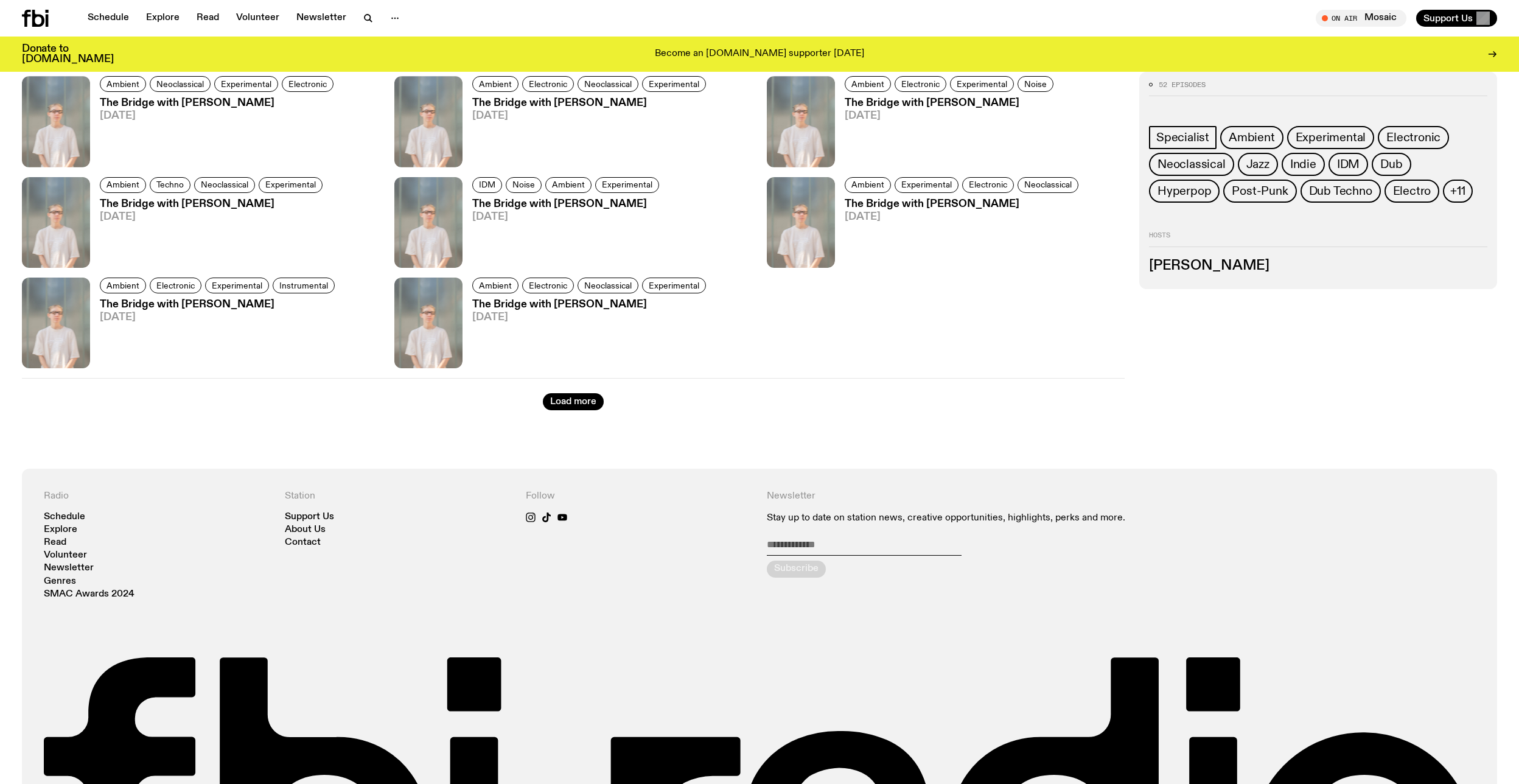
scroll to position [1510, 0]
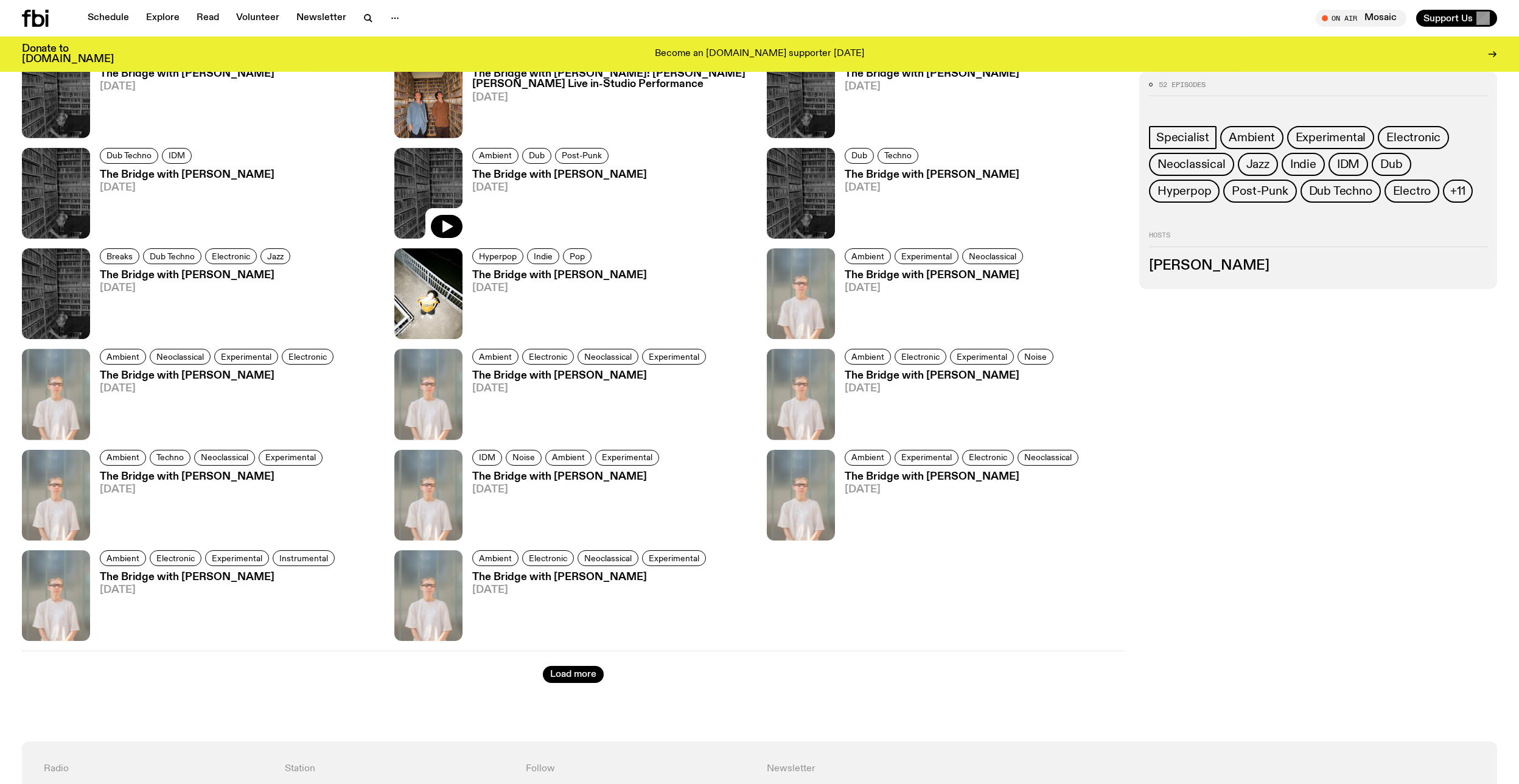
click at [440, 184] on img at bounding box center [428, 193] width 68 height 91
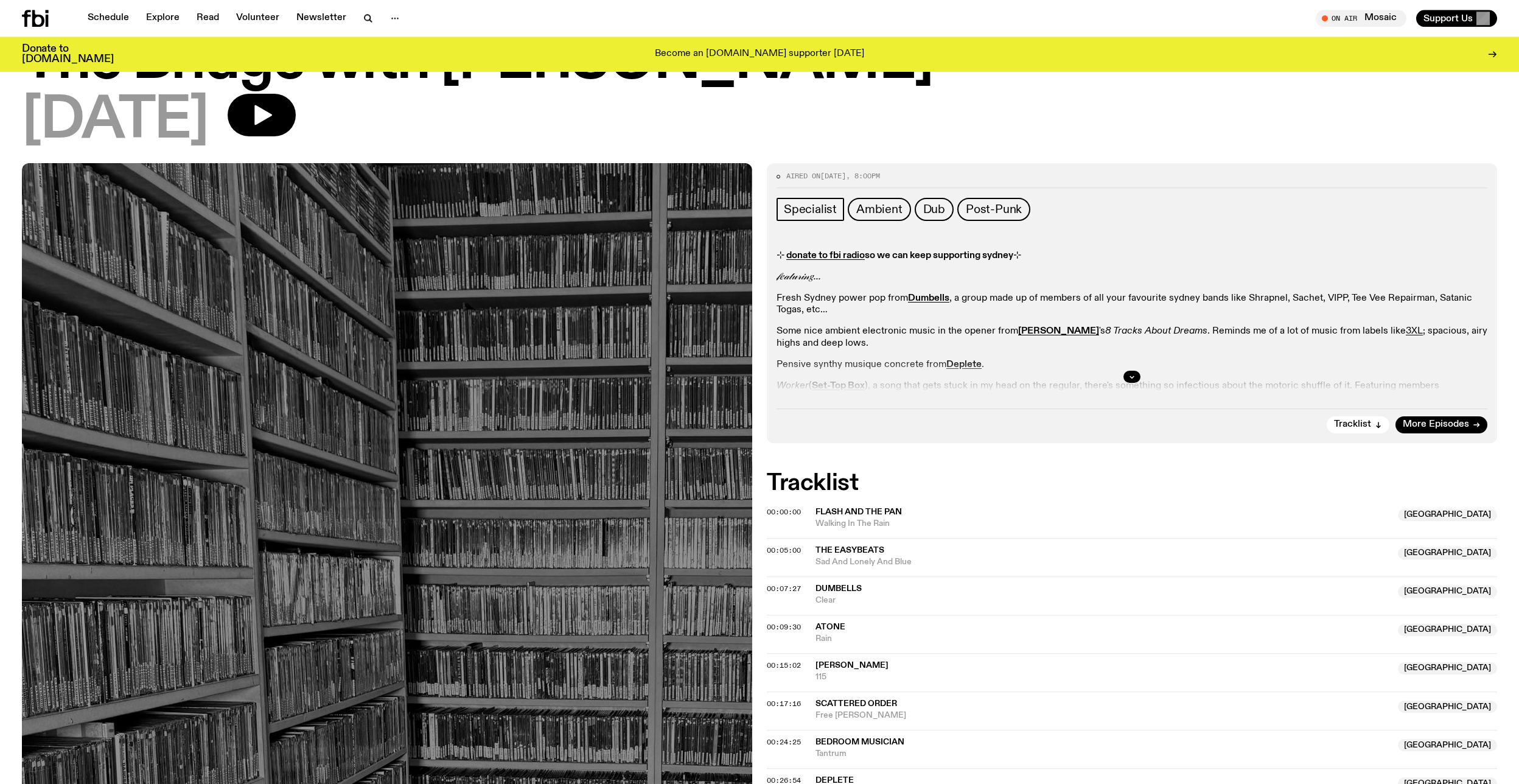
scroll to position [21, 0]
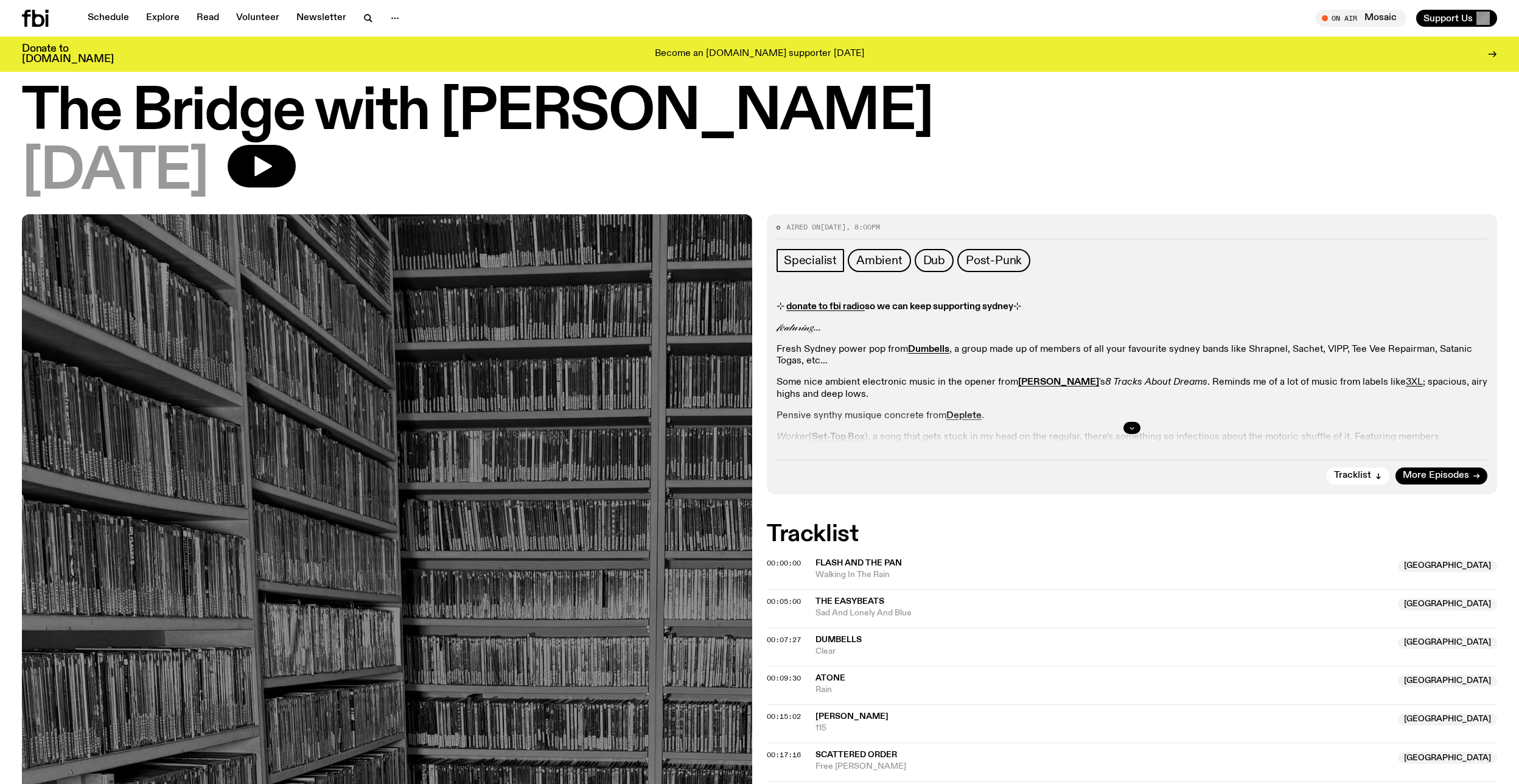
click at [1132, 427] on icon "button" at bounding box center [1131, 427] width 7 height 7
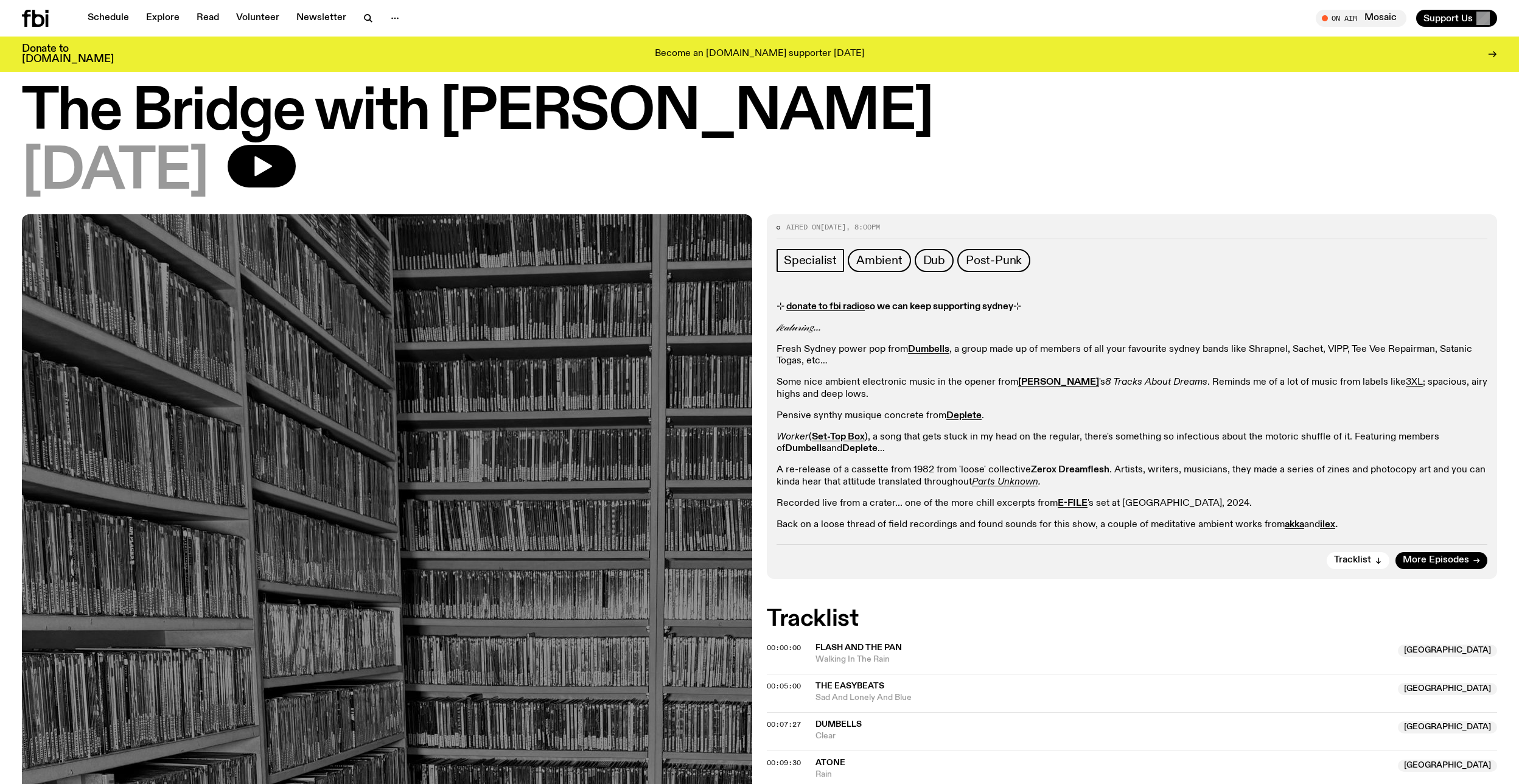
click at [1169, 539] on div "Aired on 01.04.25 , 8:00pm Specialist Ambient Dub Post-Punk ⊹ donate to fbi rad…" at bounding box center [1132, 396] width 730 height 364
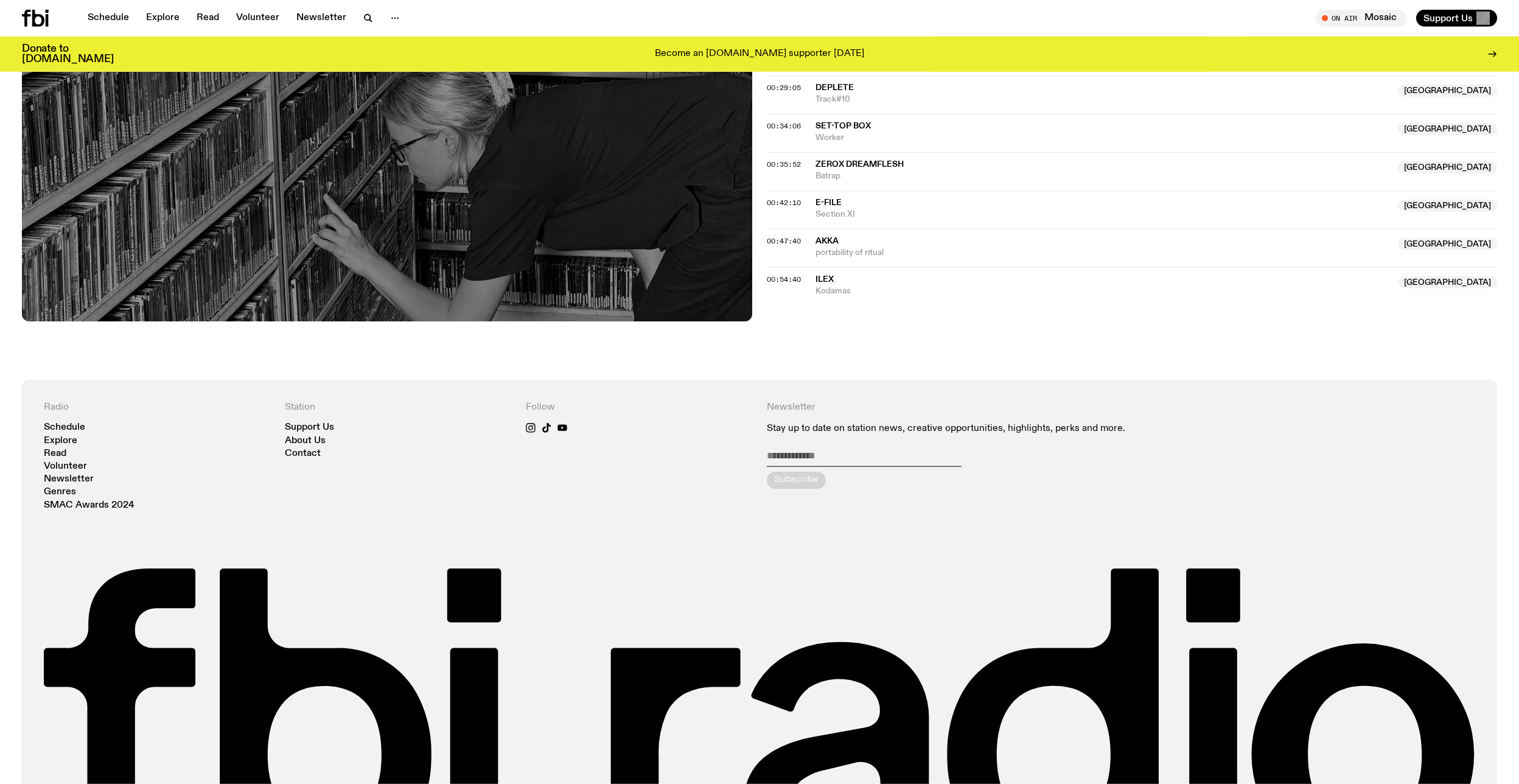
scroll to position [985, 0]
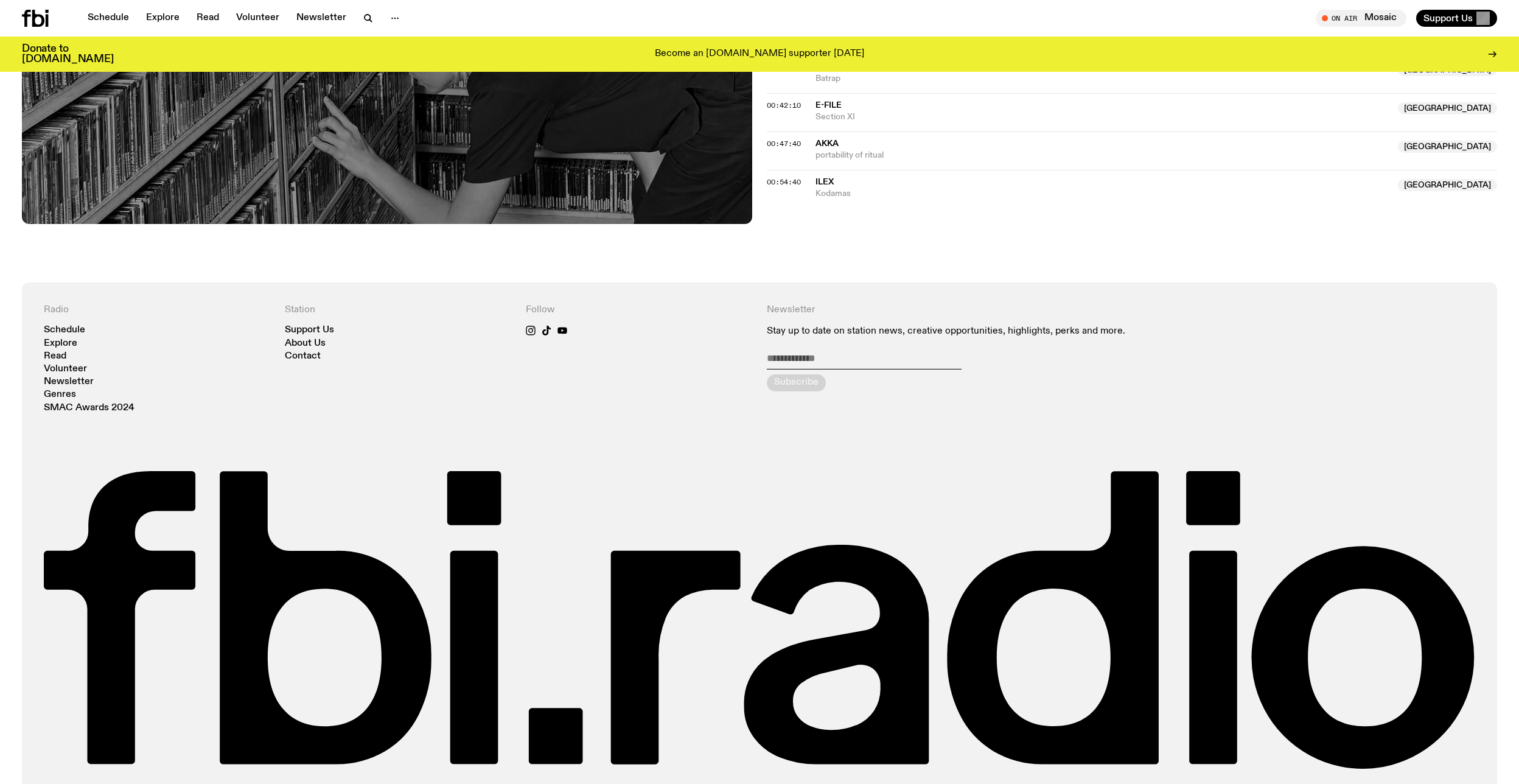
click at [824, 352] on div "Newsletter Stay up to date on station news, creative opportunities, highlights,…" at bounding box center [1000, 358] width 467 height 108
click at [831, 368] on input "email" at bounding box center [864, 361] width 195 height 17
click at [549, 364] on div "Follow" at bounding box center [639, 358] width 227 height 108
click at [445, 394] on div "Station Support Us About Us Contact" at bounding box center [398, 358] width 227 height 108
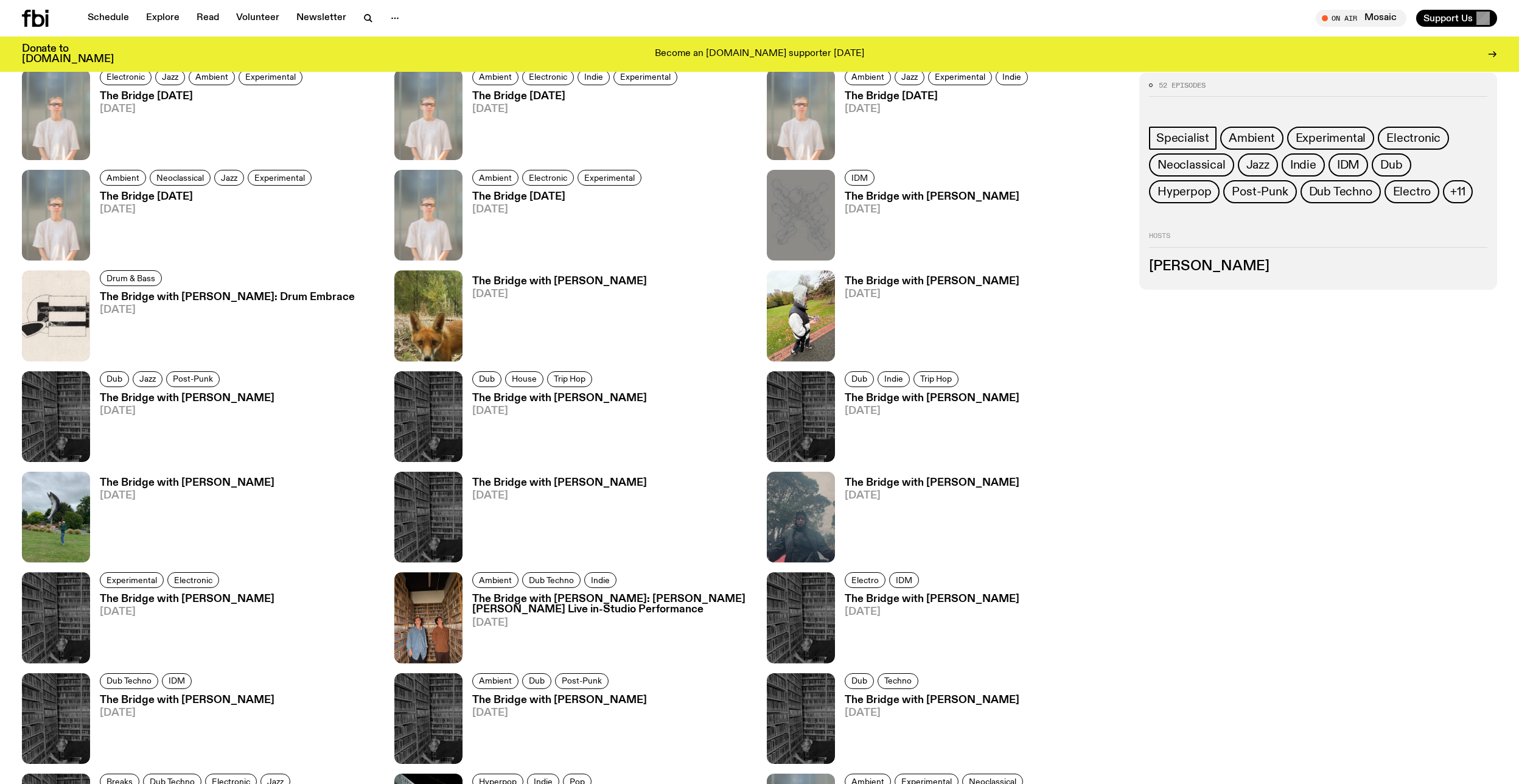
scroll to position [1510, 0]
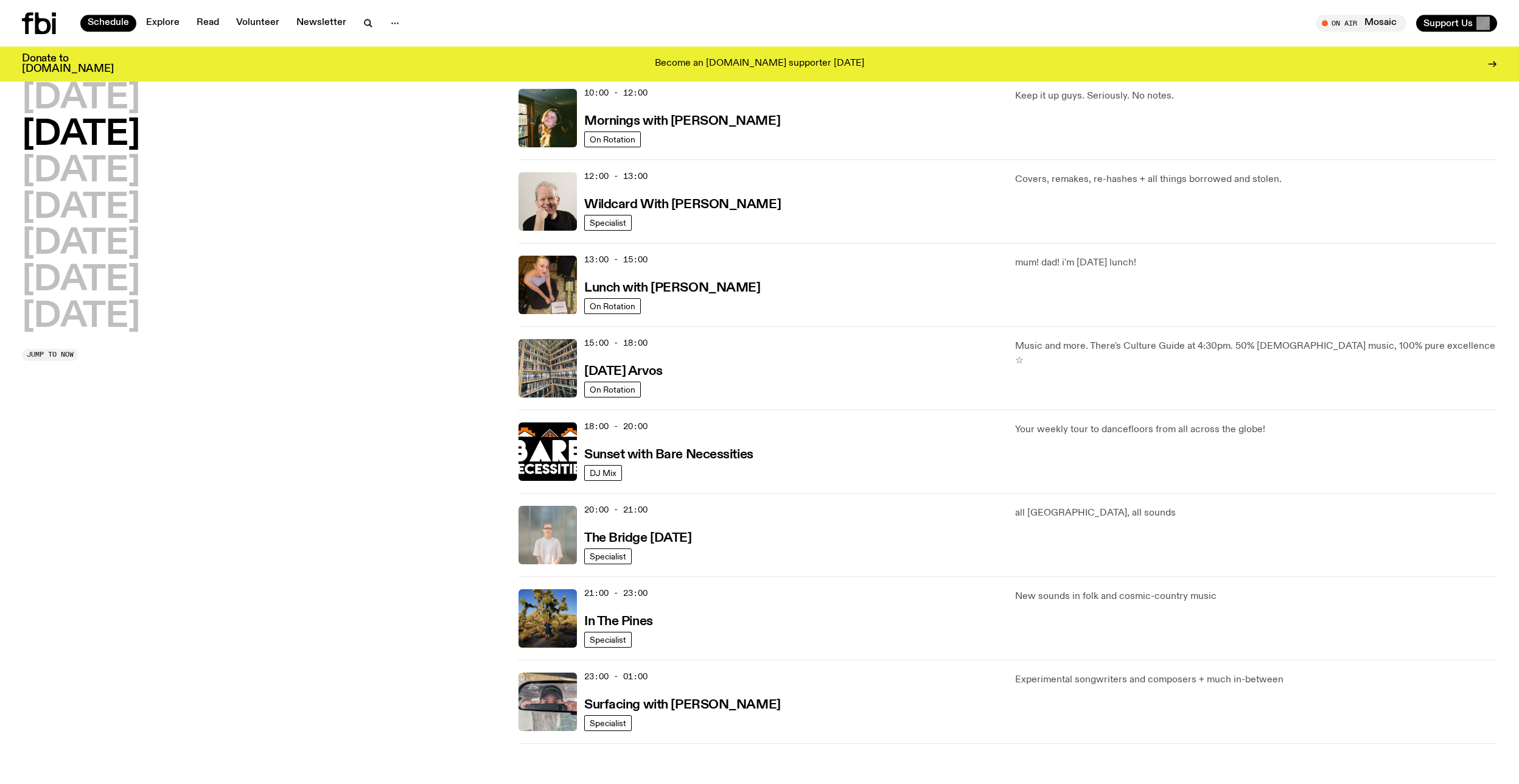
scroll to position [253, 0]
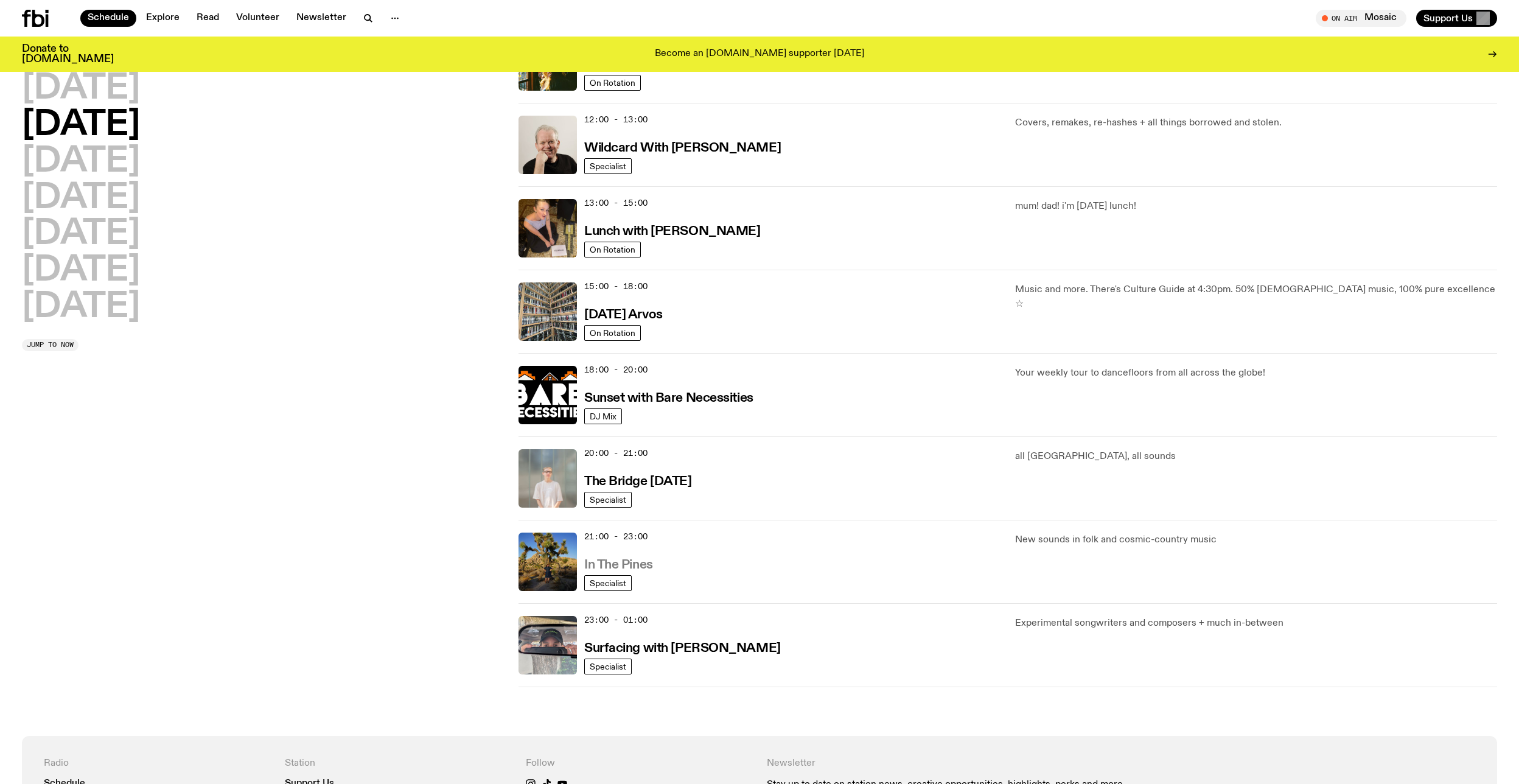
click at [619, 566] on h3 "In The Pines" at bounding box center [618, 565] width 69 height 13
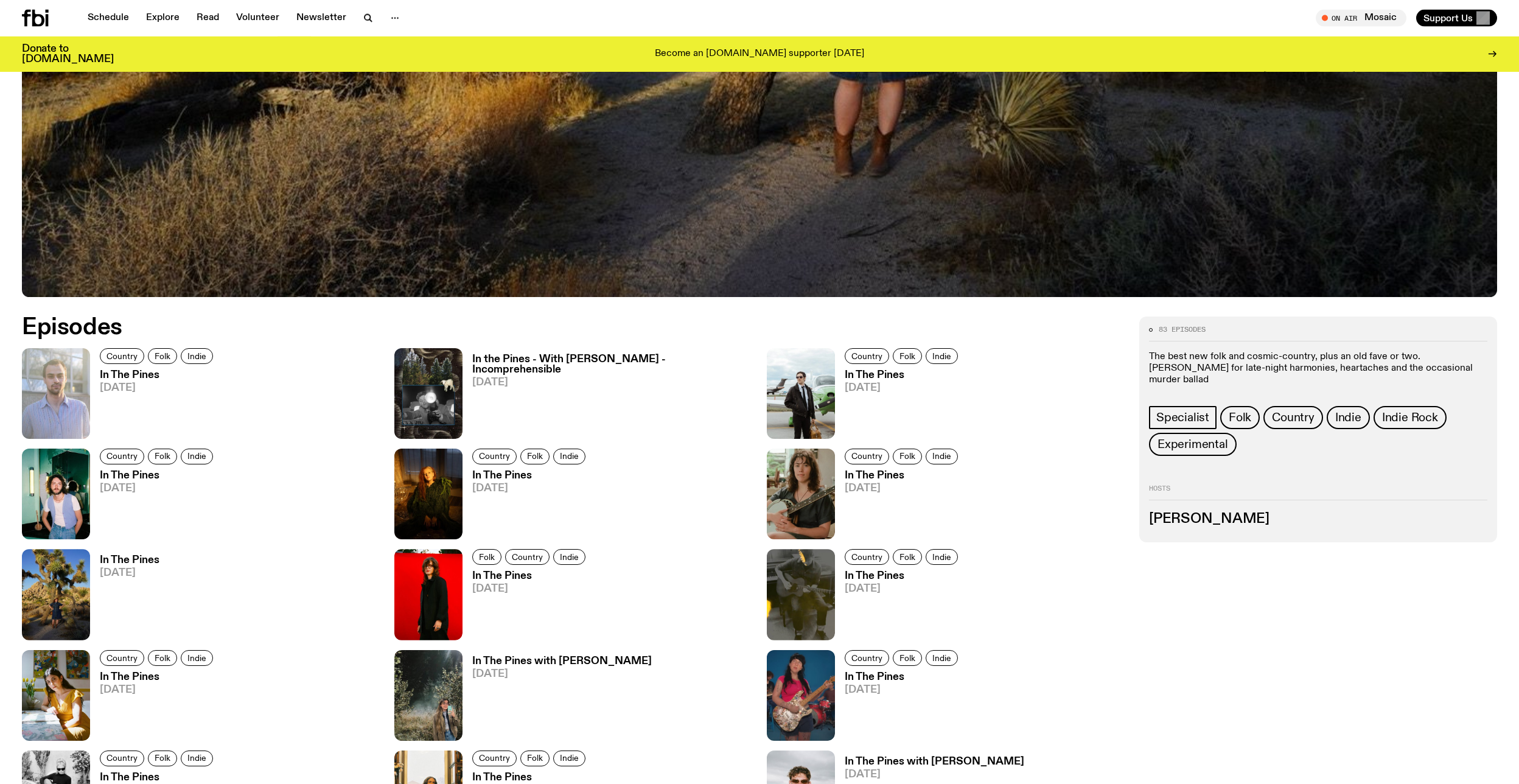
scroll to position [876, 0]
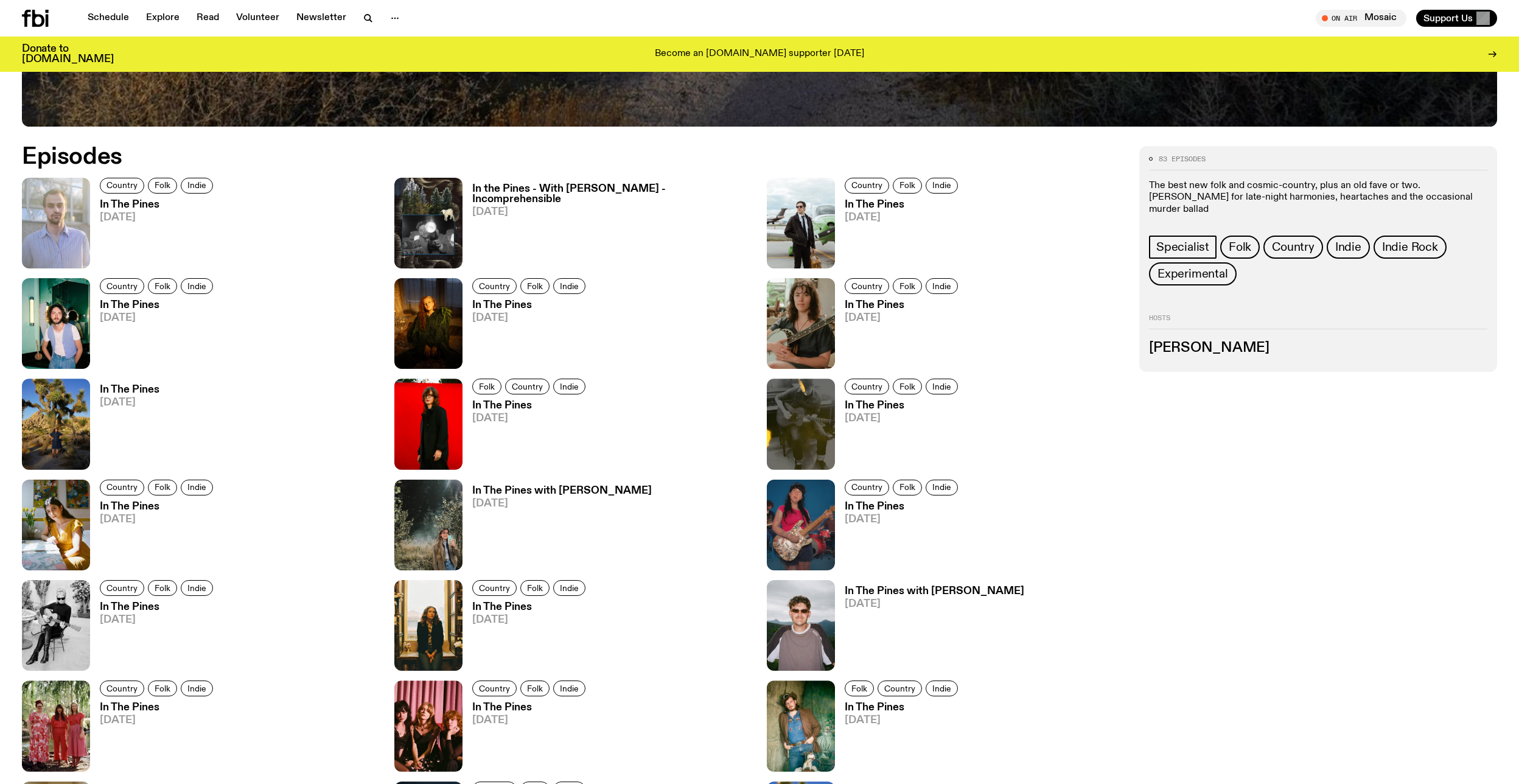
click at [1189, 341] on h3 "Johanna Roberts" at bounding box center [1318, 348] width 339 height 14
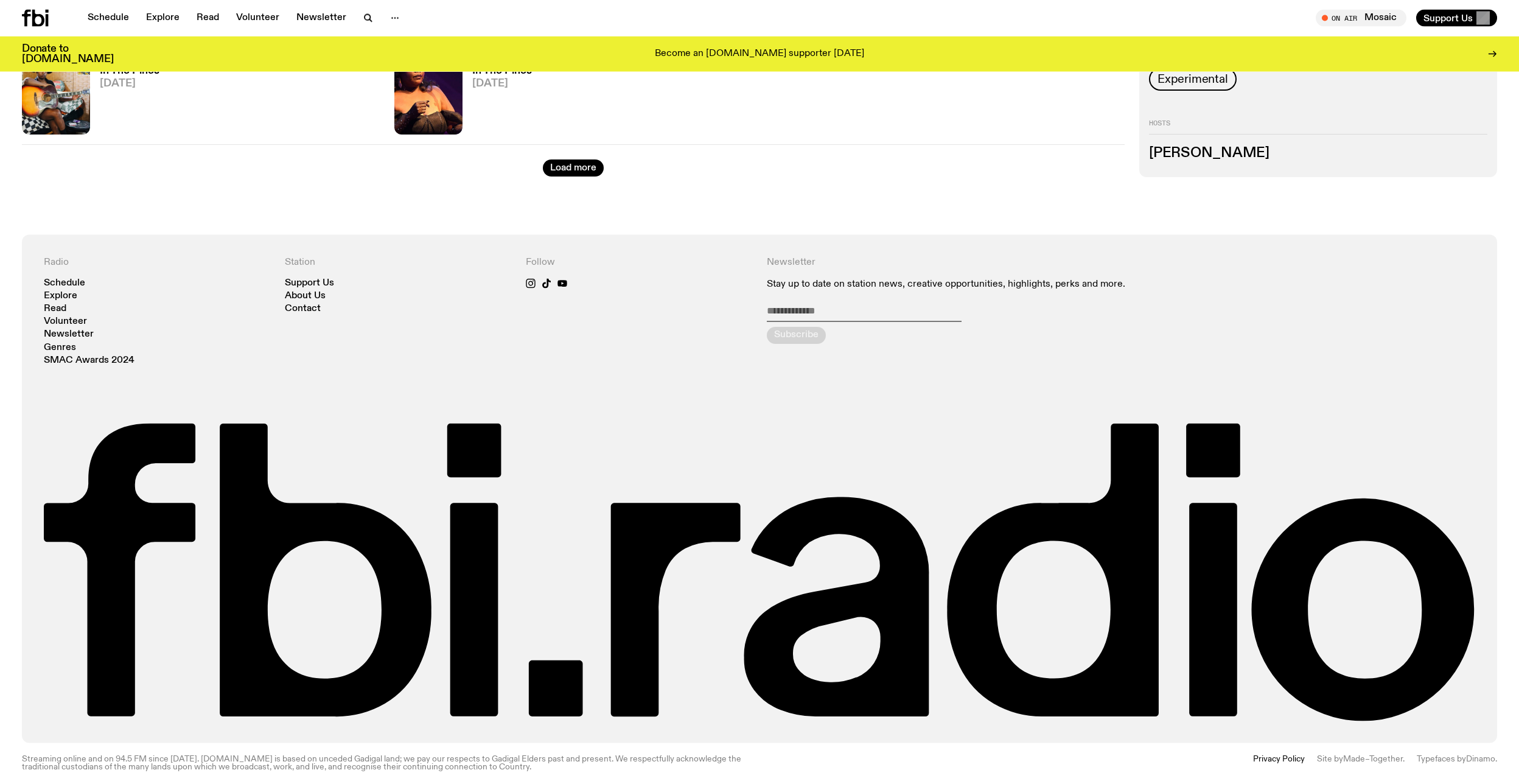
scroll to position [2026, 0]
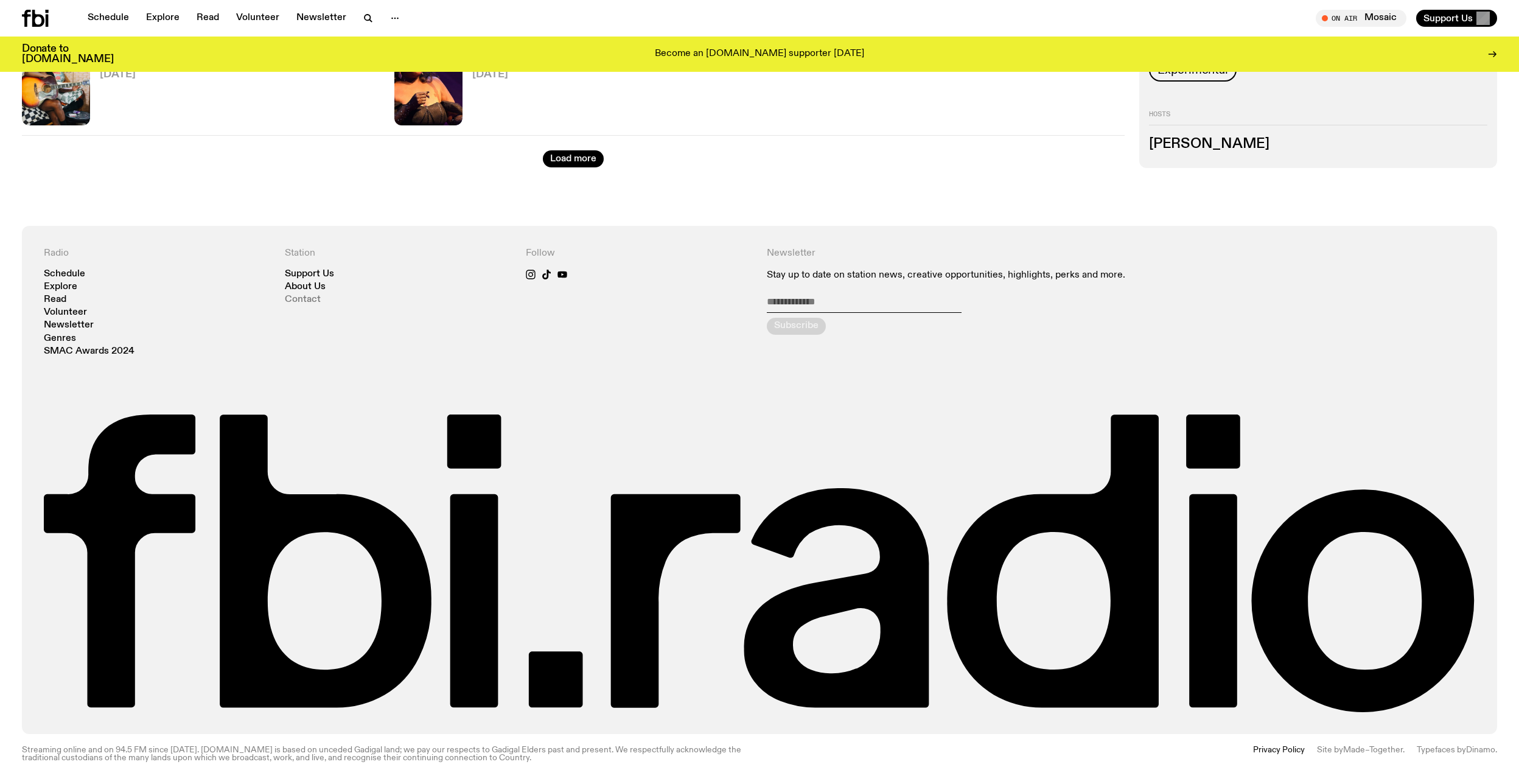
click at [306, 298] on link "Contact" at bounding box center [302, 300] width 36 height 9
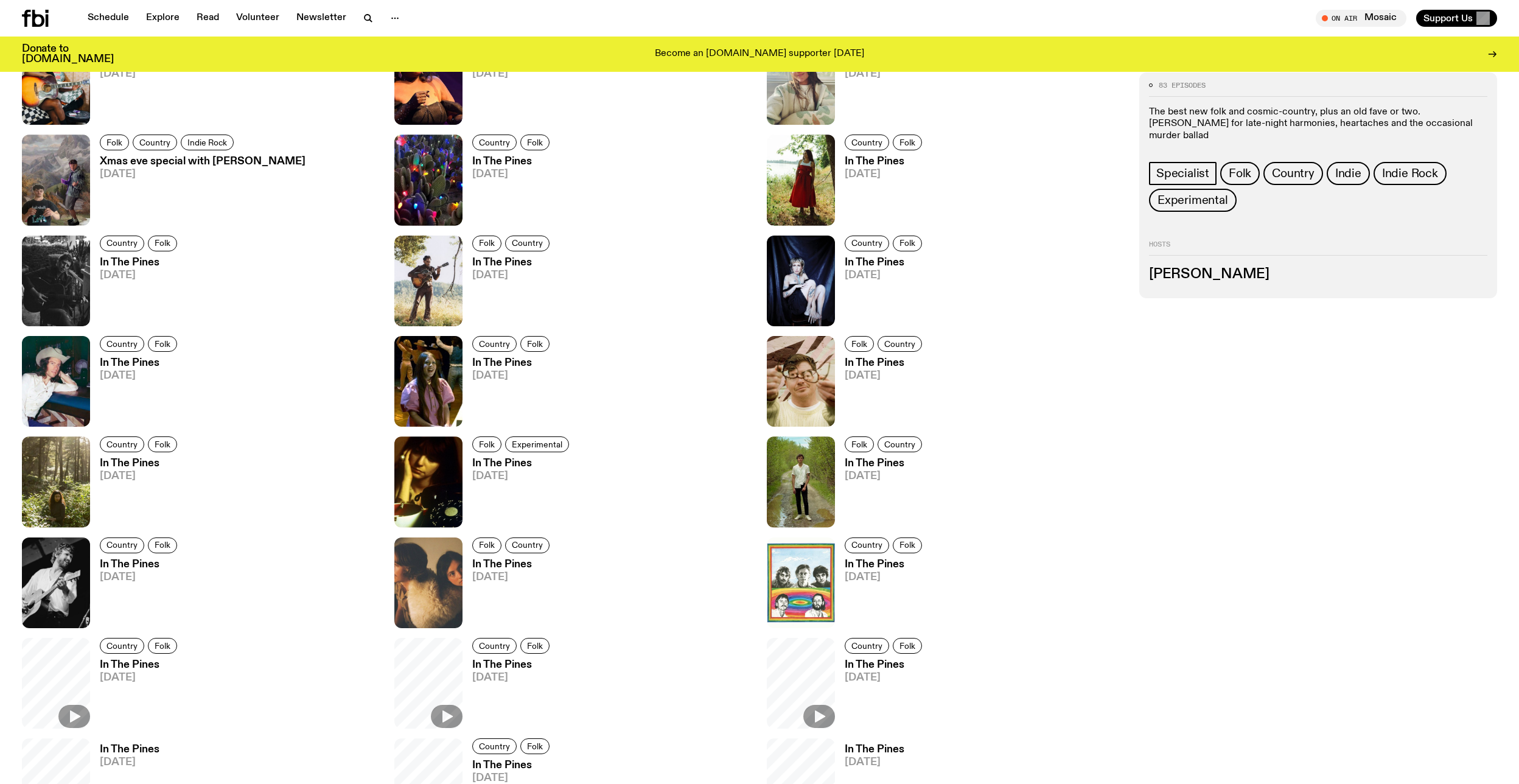
scroll to position [1529, 0]
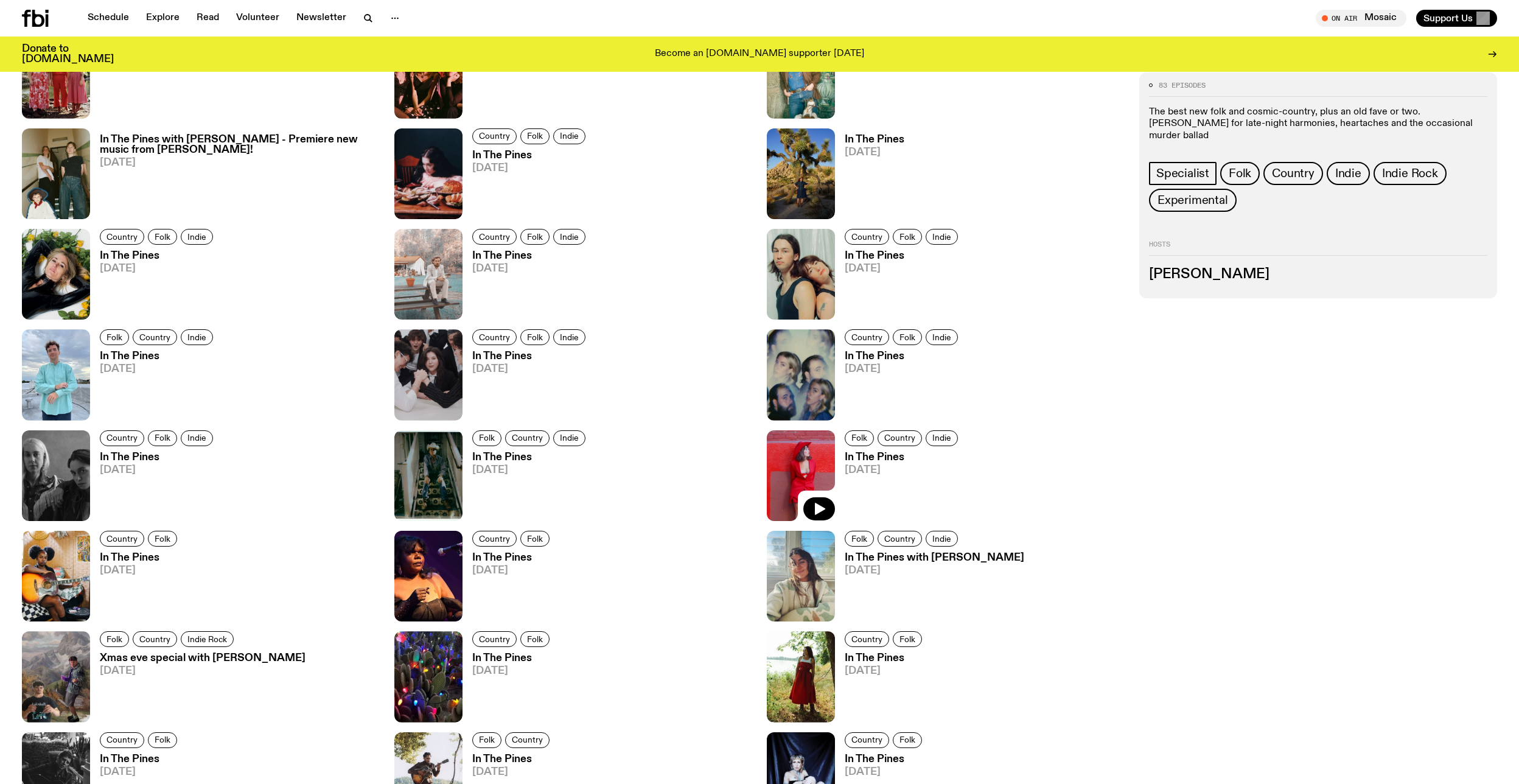
click at [815, 469] on img at bounding box center [800, 475] width 68 height 91
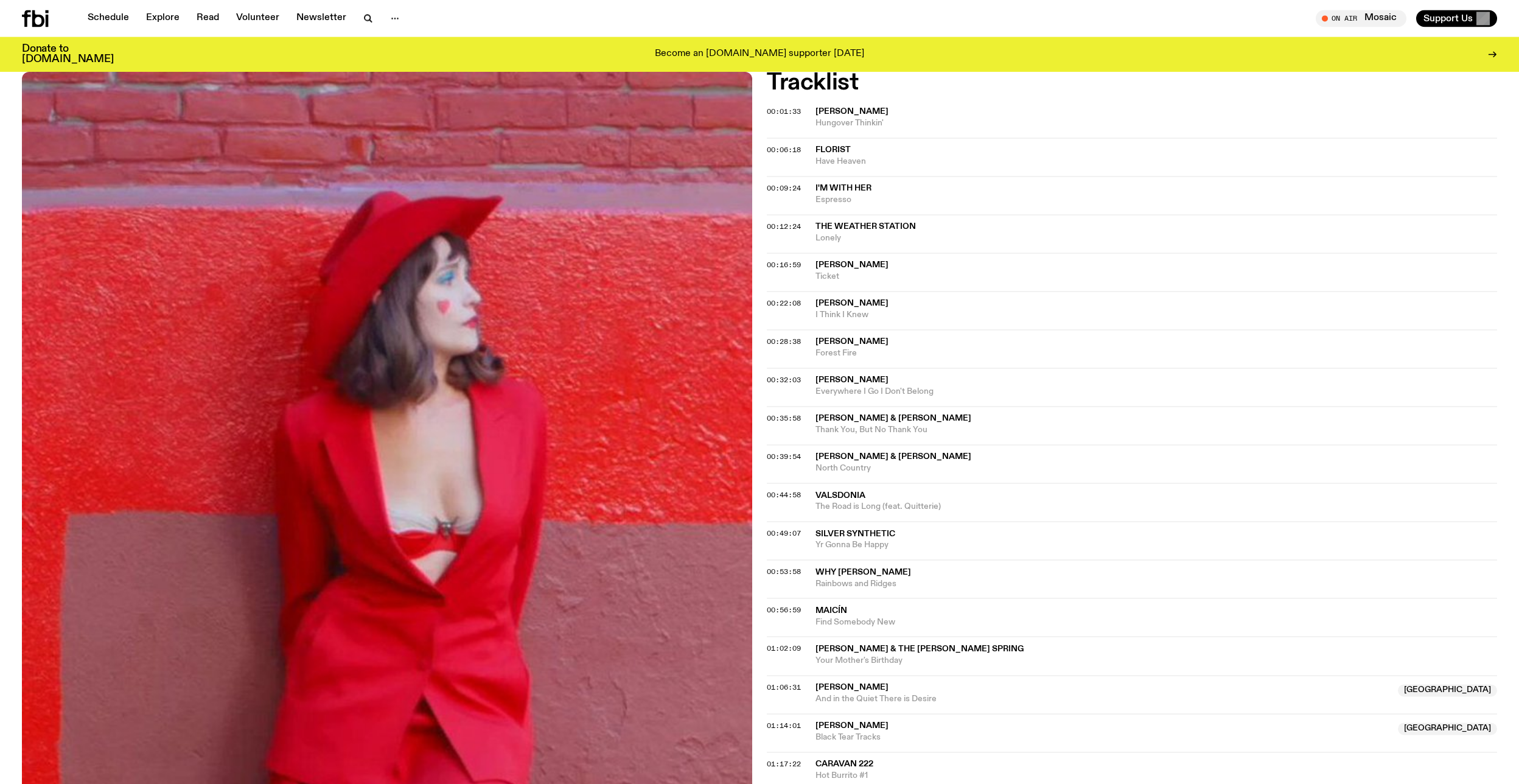
scroll to position [331, 0]
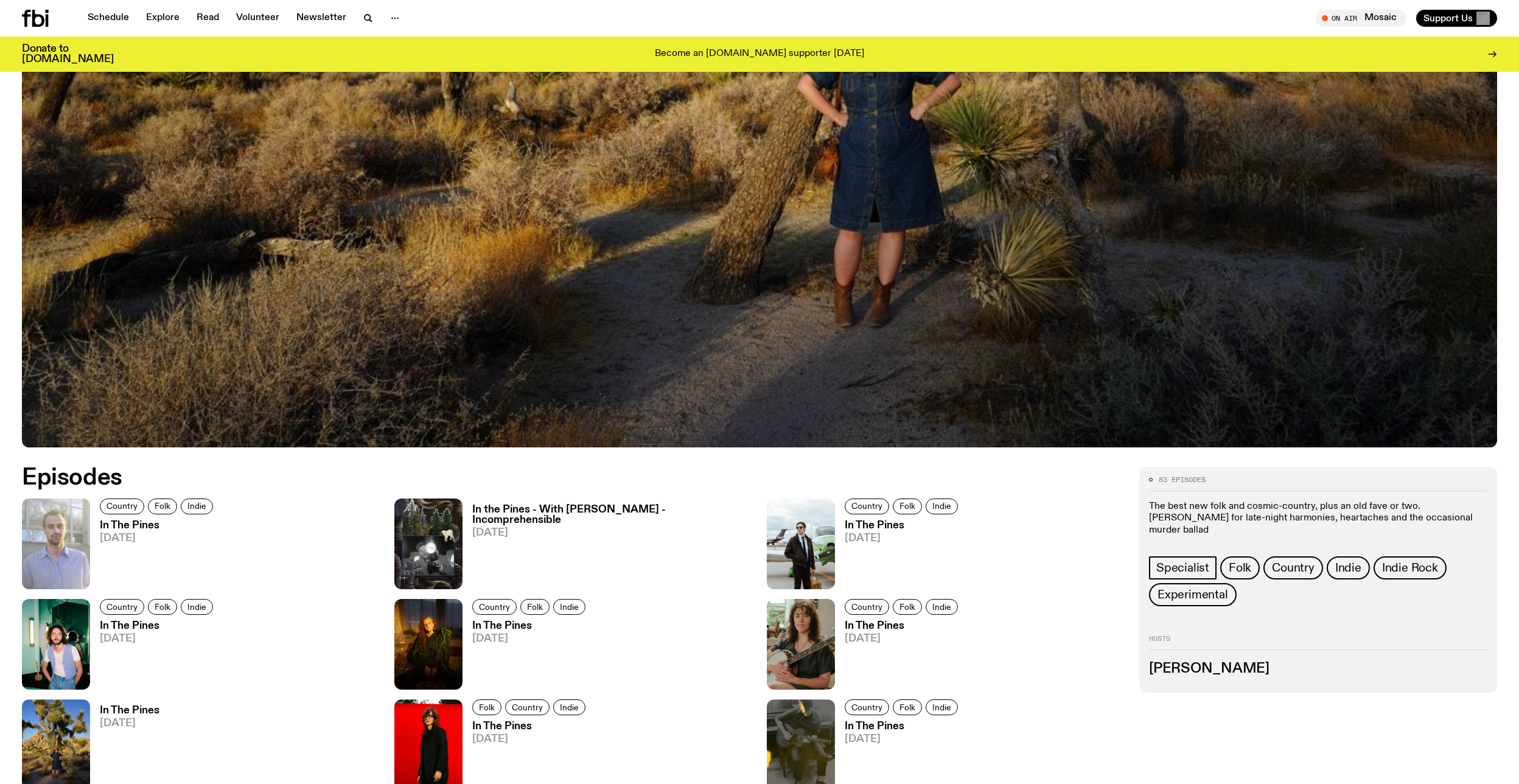
scroll to position [302, 0]
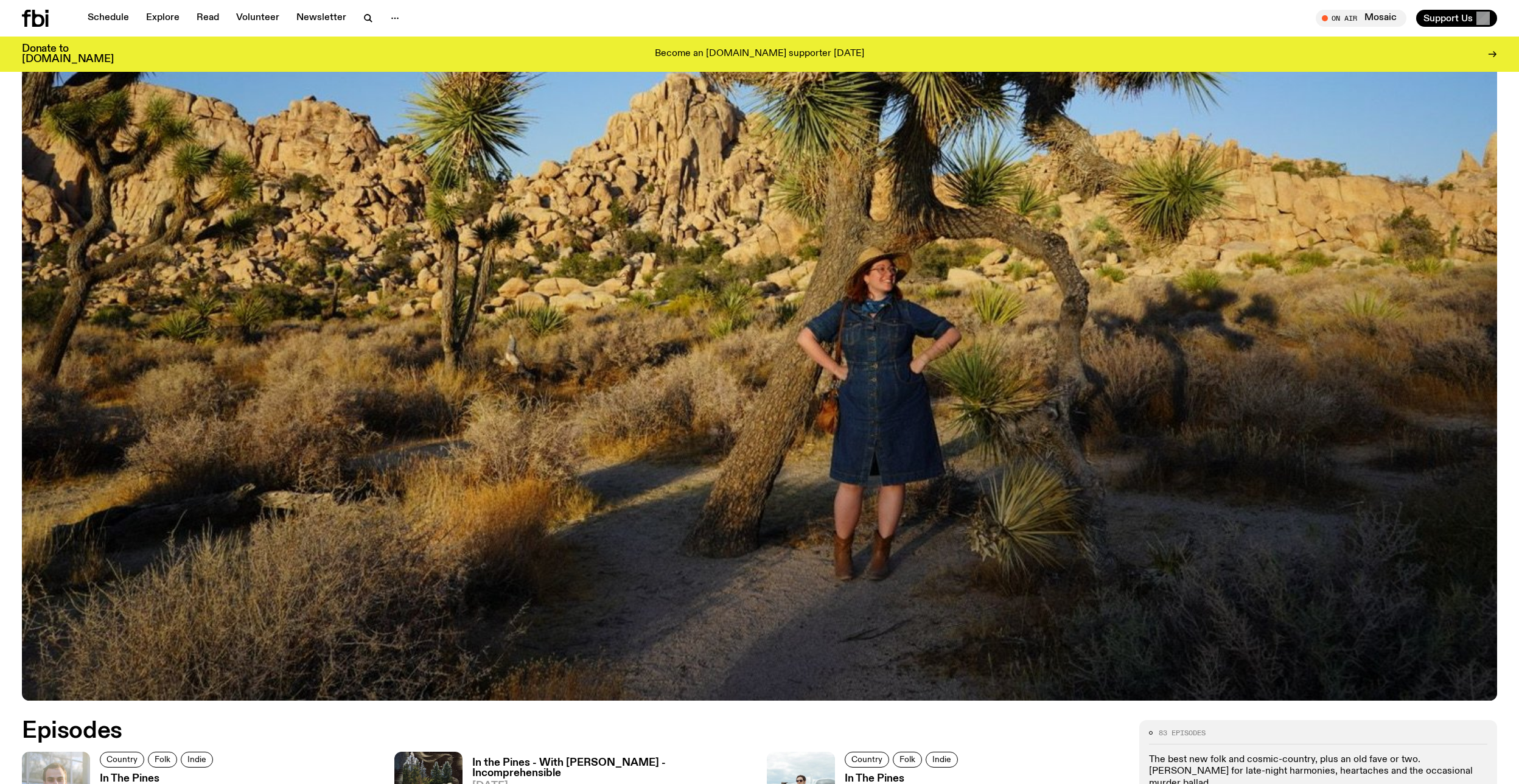
click at [1351, 511] on img at bounding box center [760, 286] width 1475 height 830
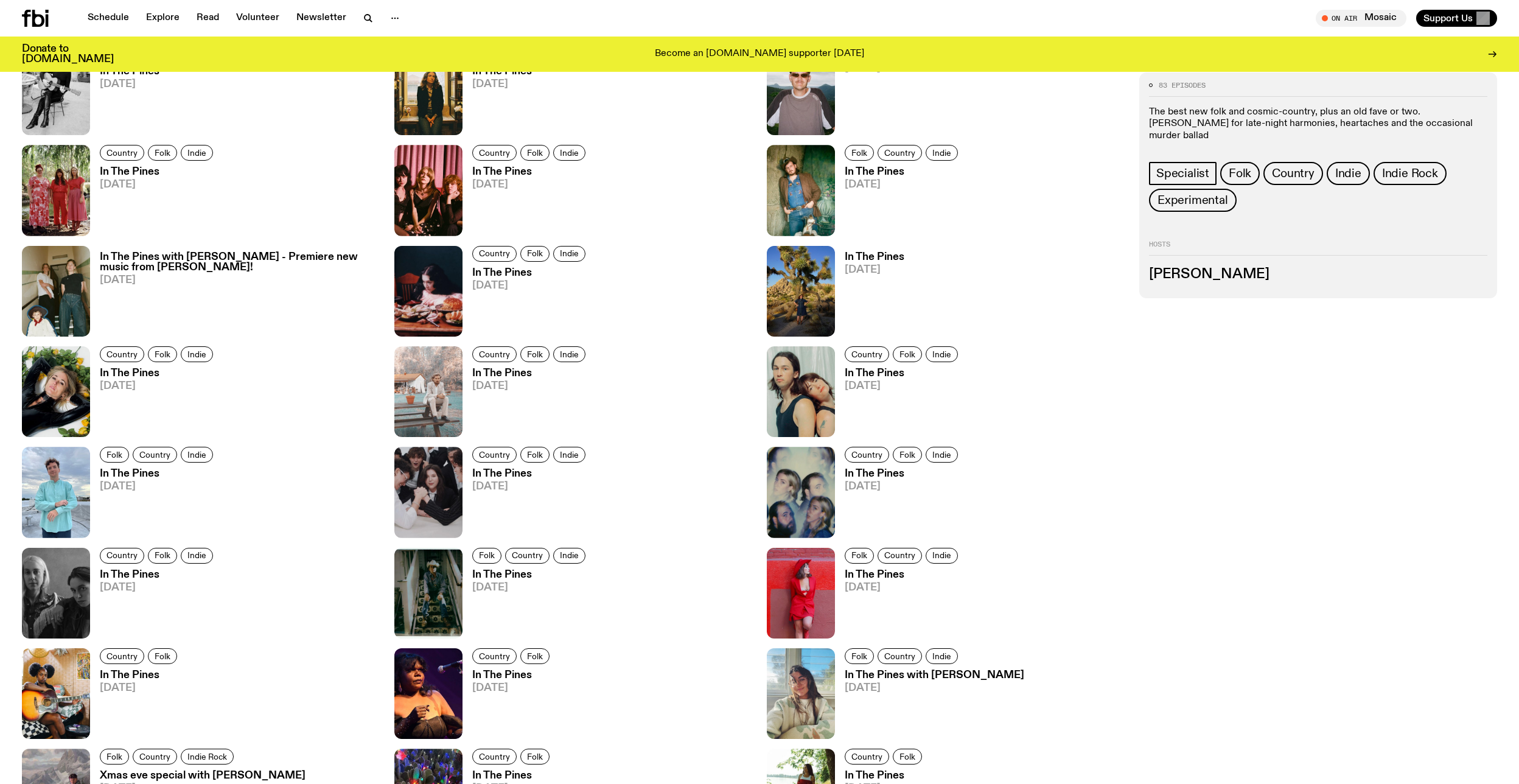
scroll to position [1139, 0]
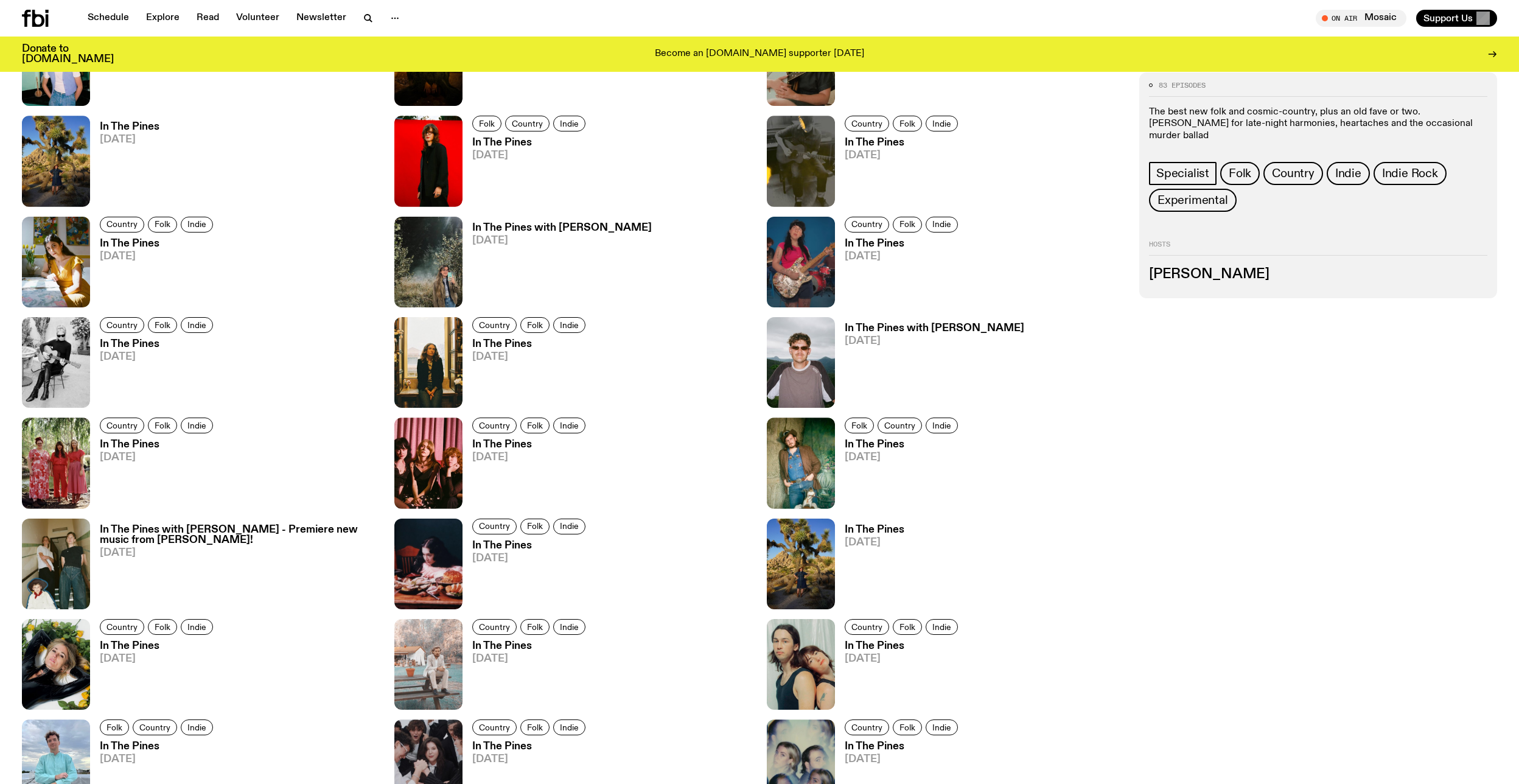
click at [1217, 268] on h3 "Johanna Roberts" at bounding box center [1318, 274] width 339 height 14
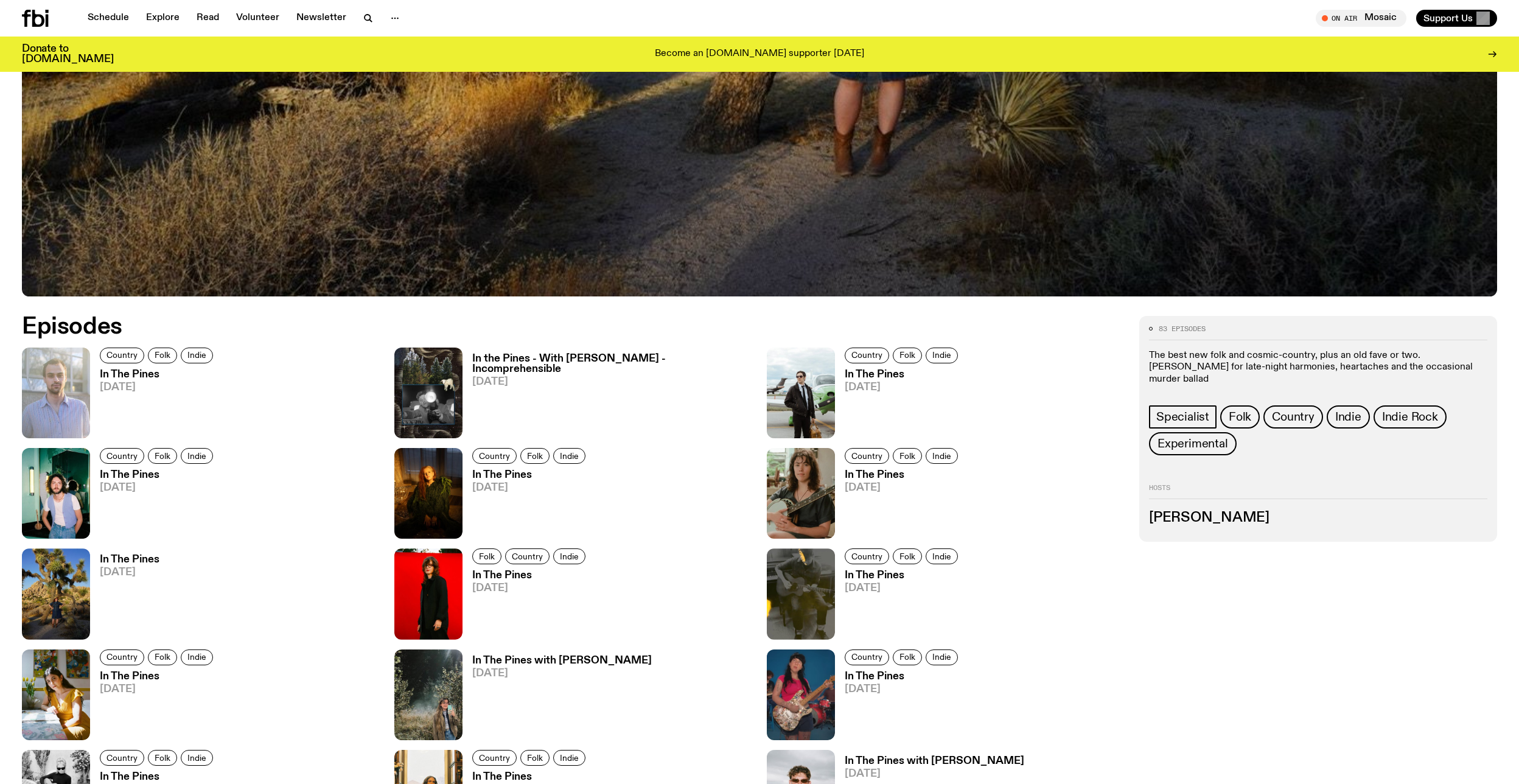
scroll to position [682, 0]
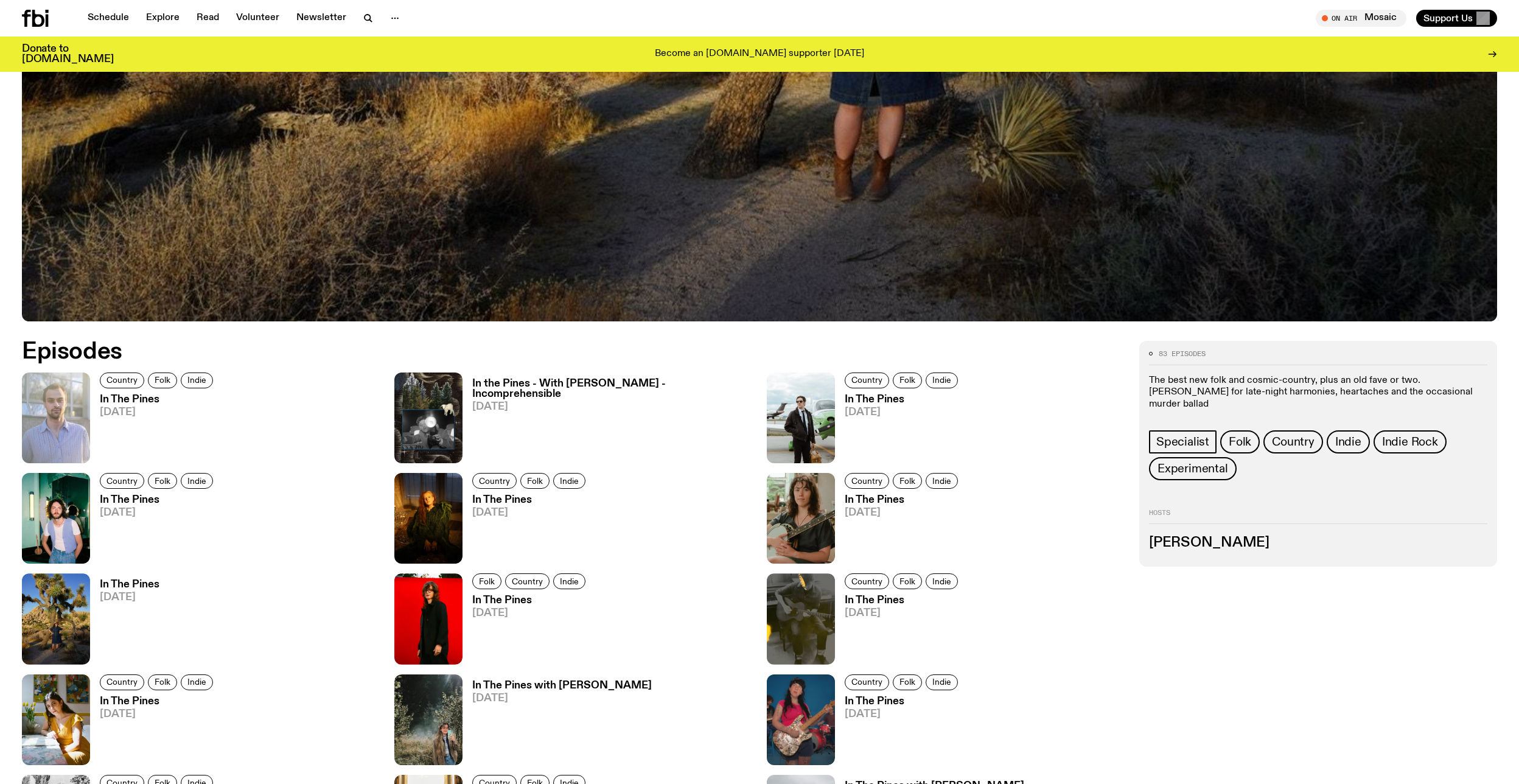
click at [1355, 377] on p "The best new folk and cosmic-country, plus an old fave or two. [PERSON_NAME] fo…" at bounding box center [1318, 392] width 339 height 36
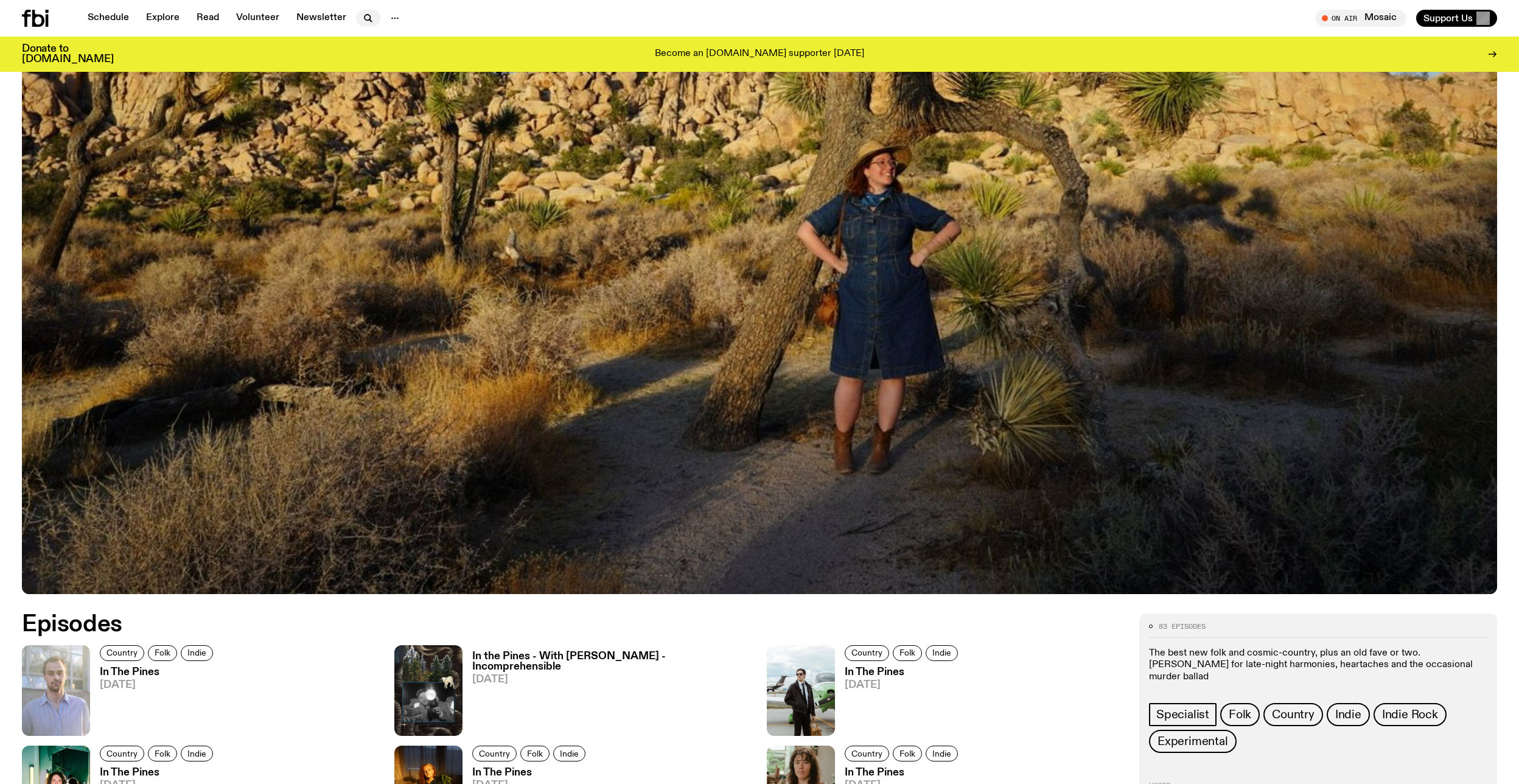
click at [366, 21] on icon "button" at bounding box center [368, 18] width 15 height 15
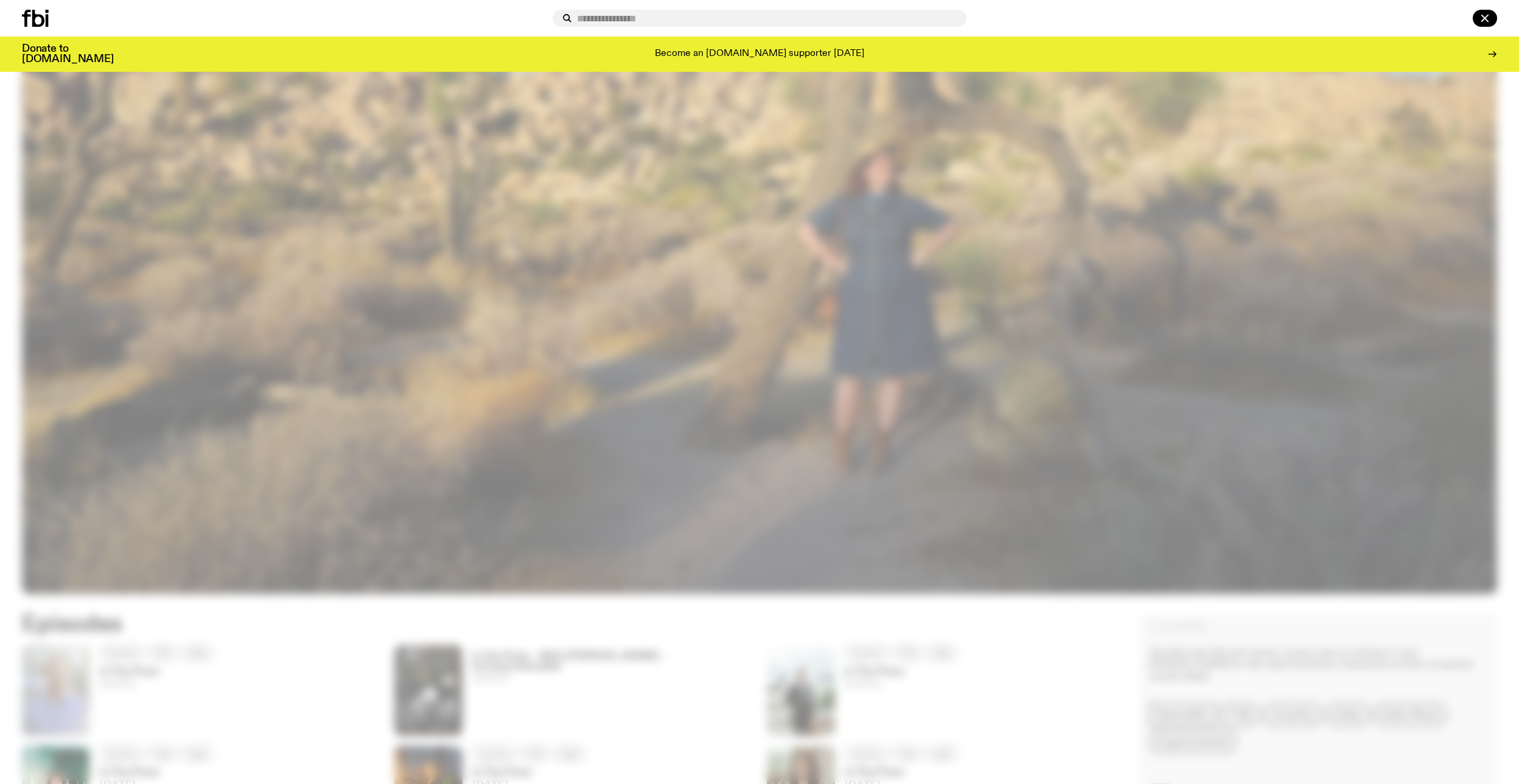
click at [682, 22] on input "text" at bounding box center [767, 19] width 379 height 10
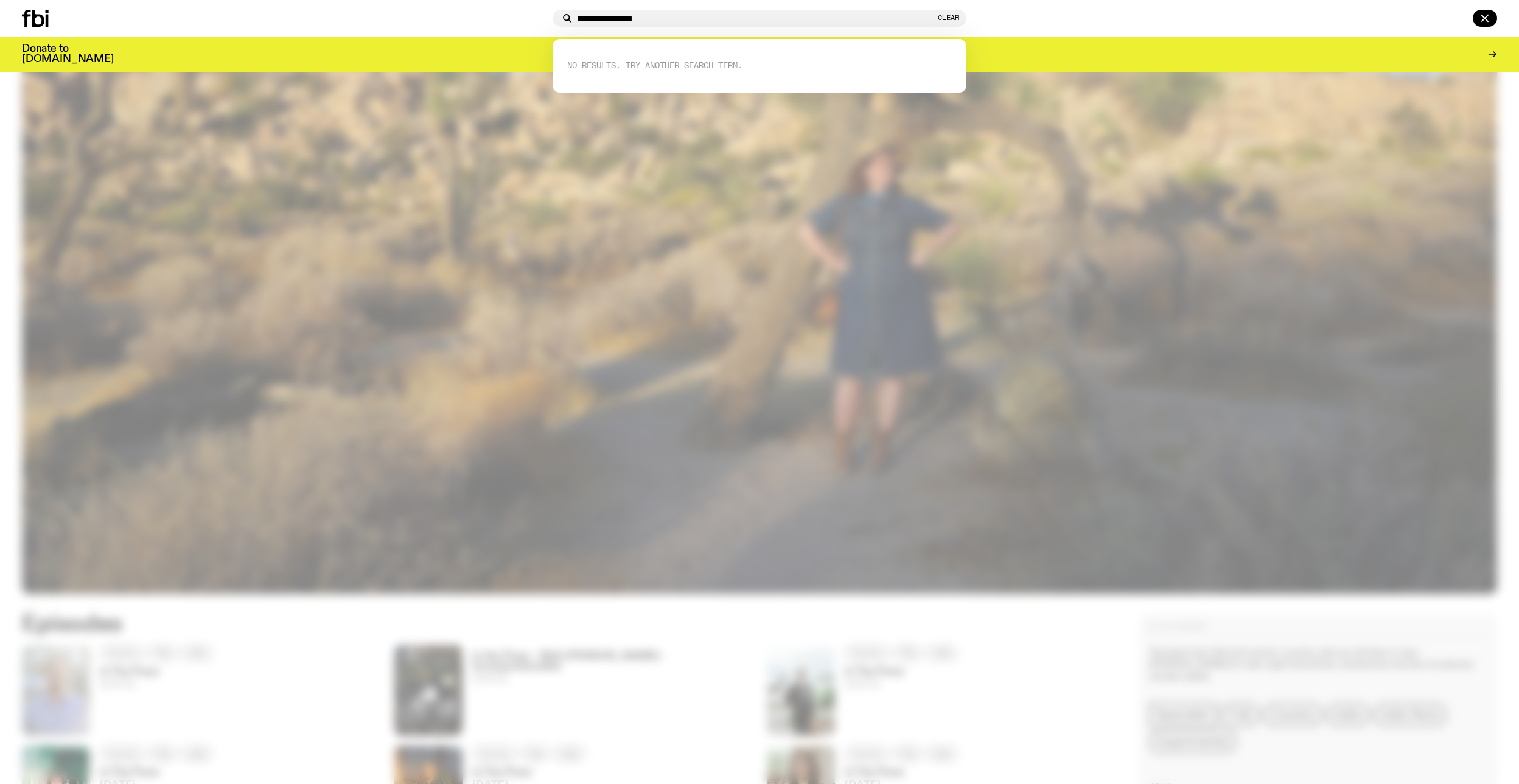
type input "**********"
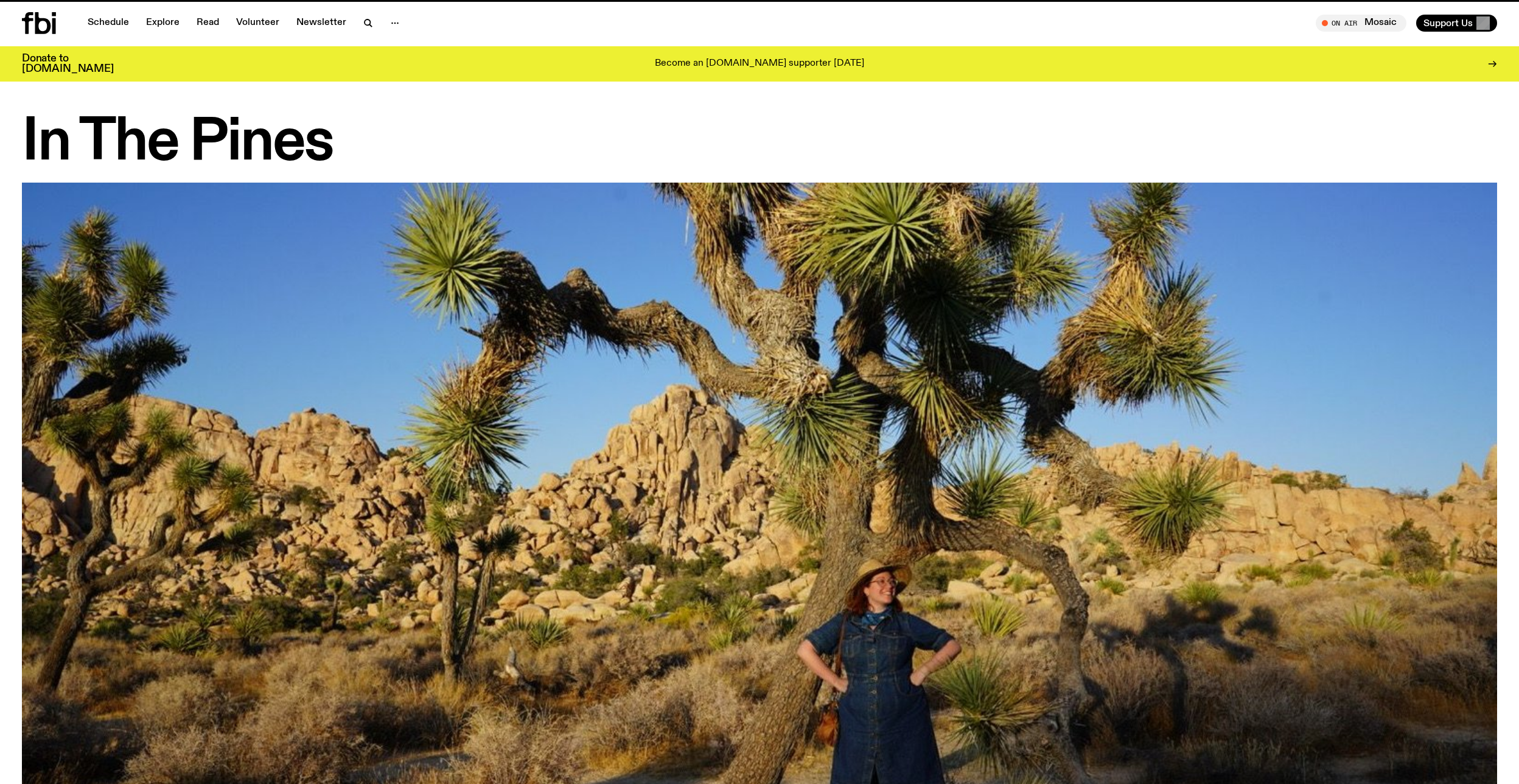
scroll to position [409, 0]
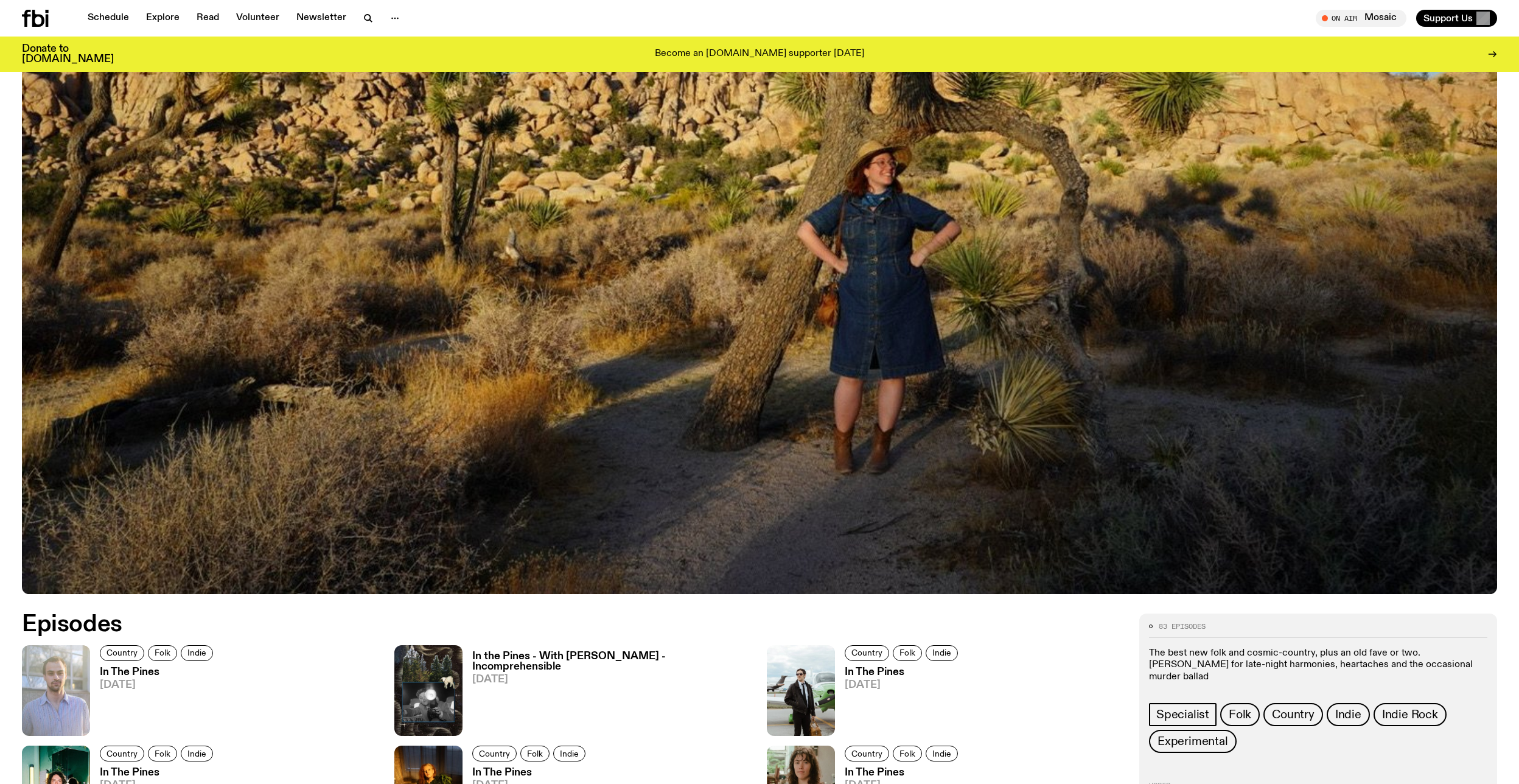
click at [836, 286] on img at bounding box center [760, 179] width 1475 height 830
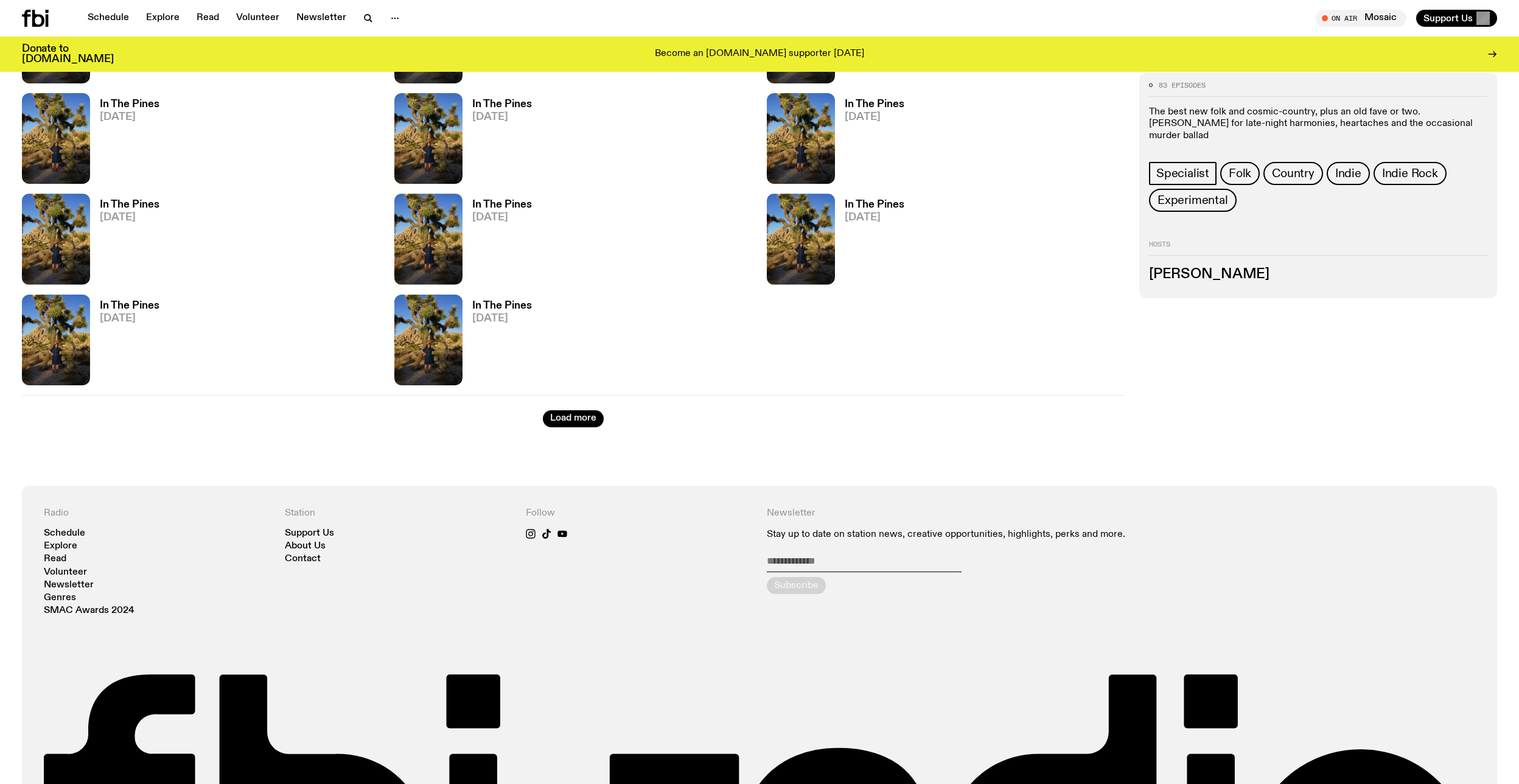
scroll to position [3735, 0]
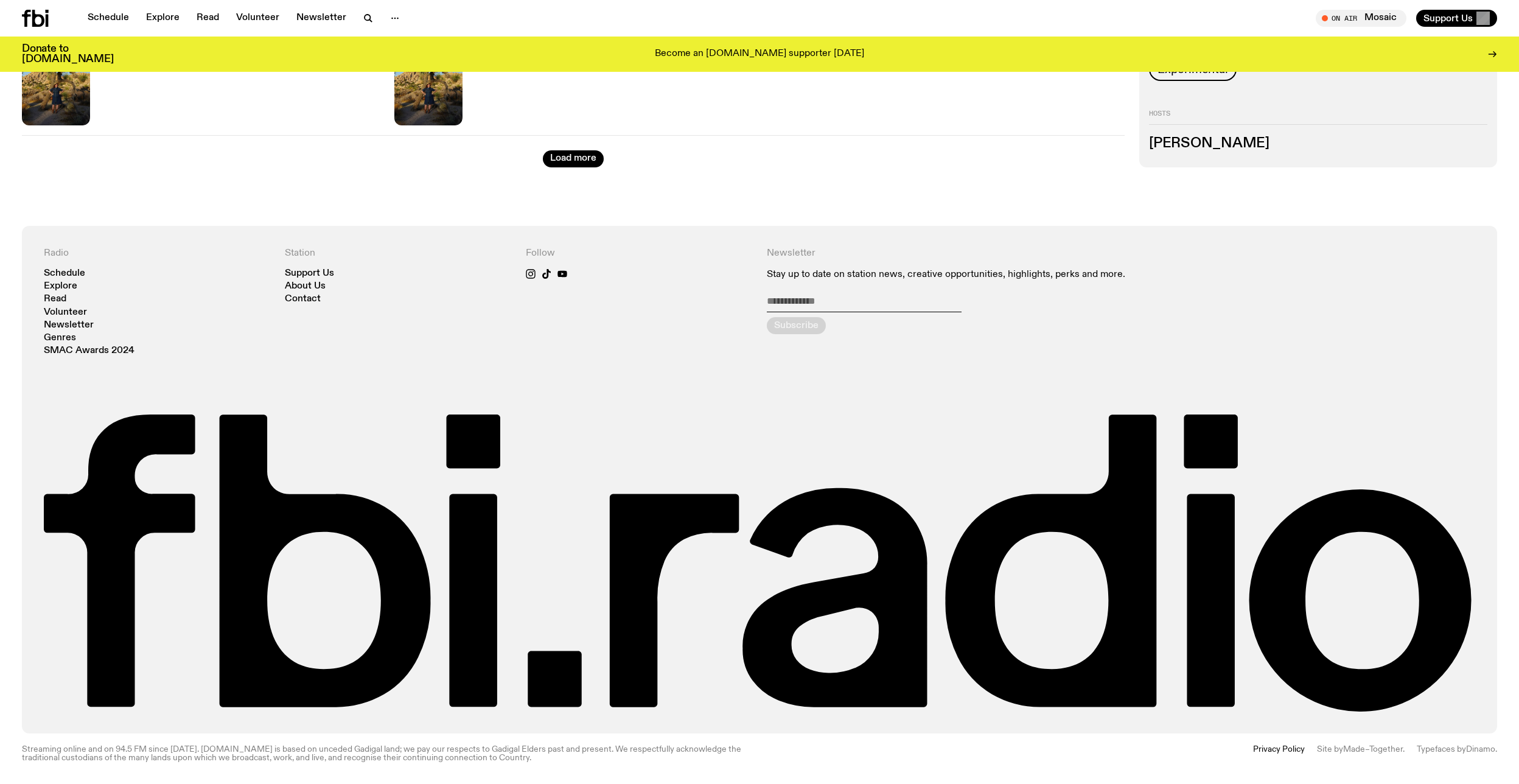
click at [809, 273] on p "Stay up to date on station news, creative opportunities, highlights, perks and …" at bounding box center [1000, 274] width 467 height 12
drag, startPoint x: 530, startPoint y: 294, endPoint x: 516, endPoint y: 296, distance: 14.1
click at [529, 294] on div "Follow" at bounding box center [639, 302] width 227 height 108
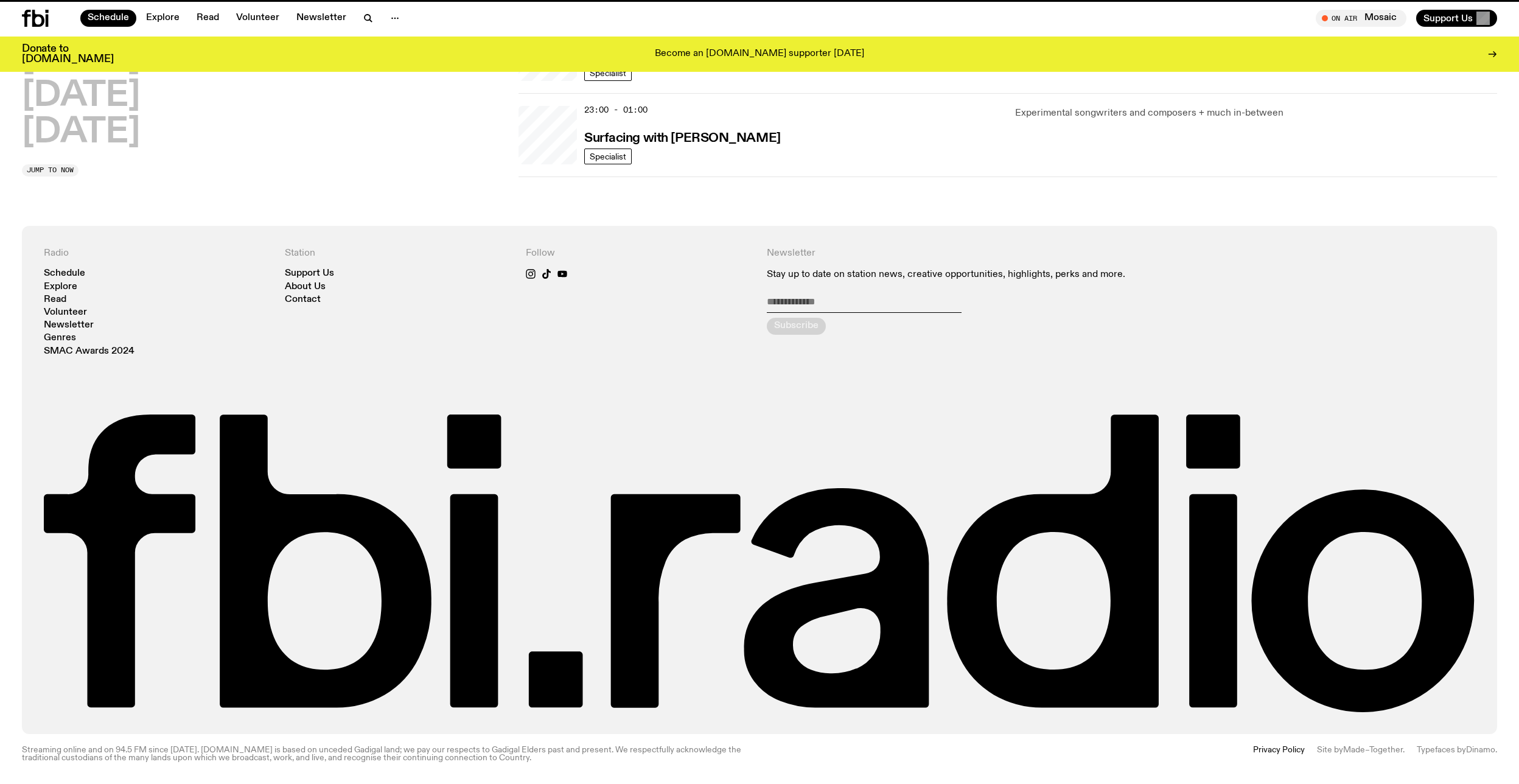
scroll to position [253, 0]
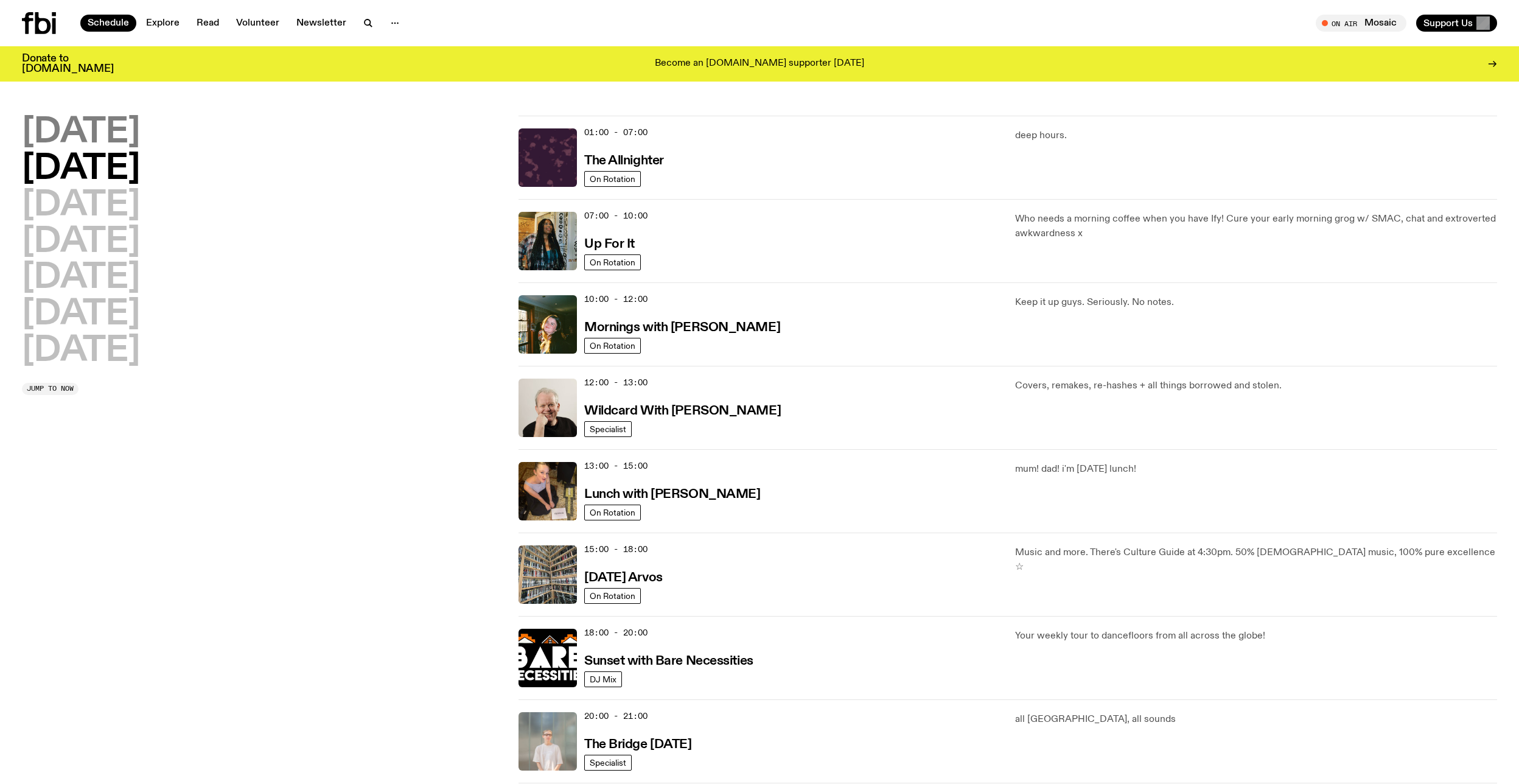
click at [113, 137] on h2 "[DATE]" at bounding box center [81, 133] width 118 height 34
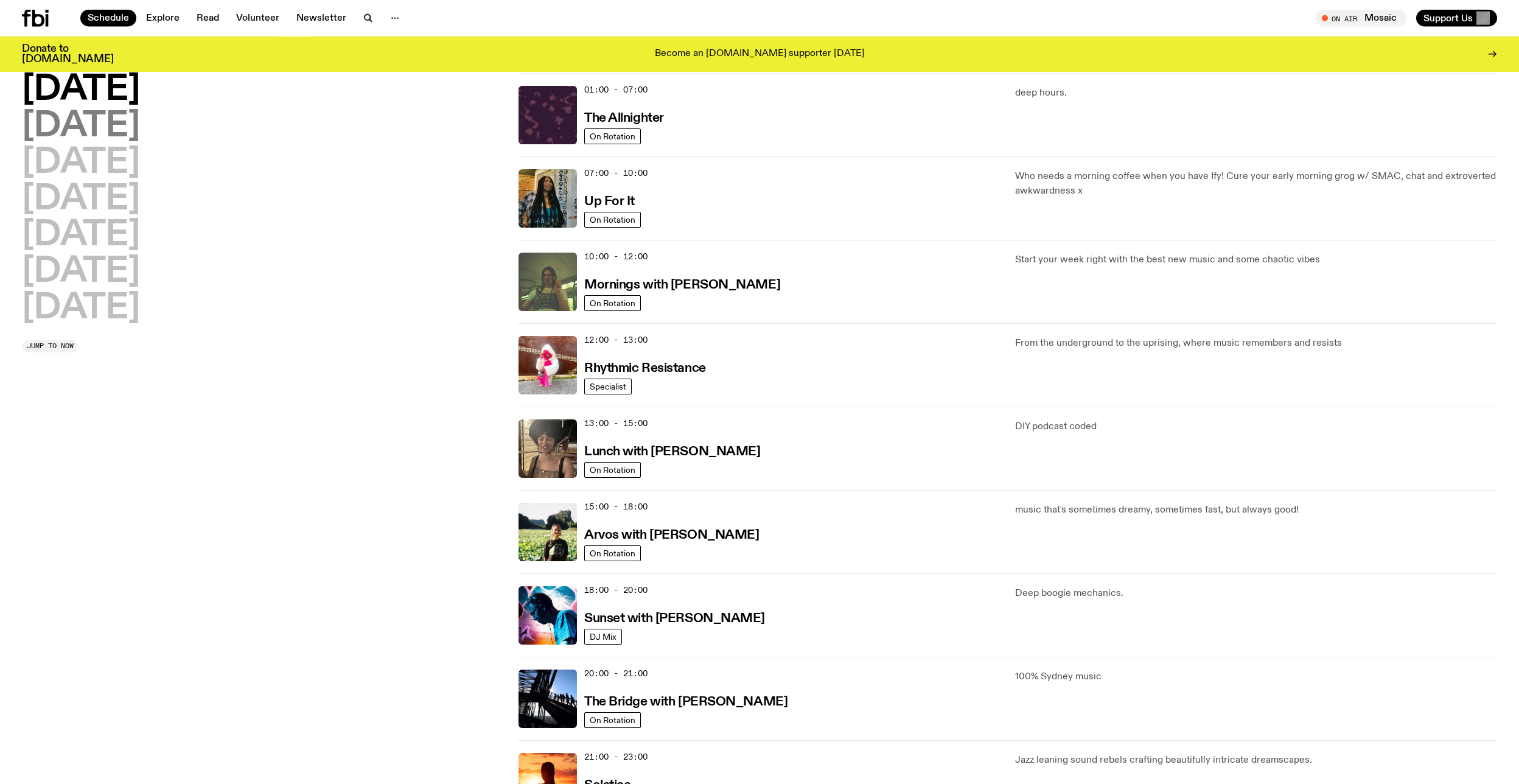
scroll to position [34, 0]
click at [120, 205] on h2 "[DATE]" at bounding box center [81, 199] width 118 height 34
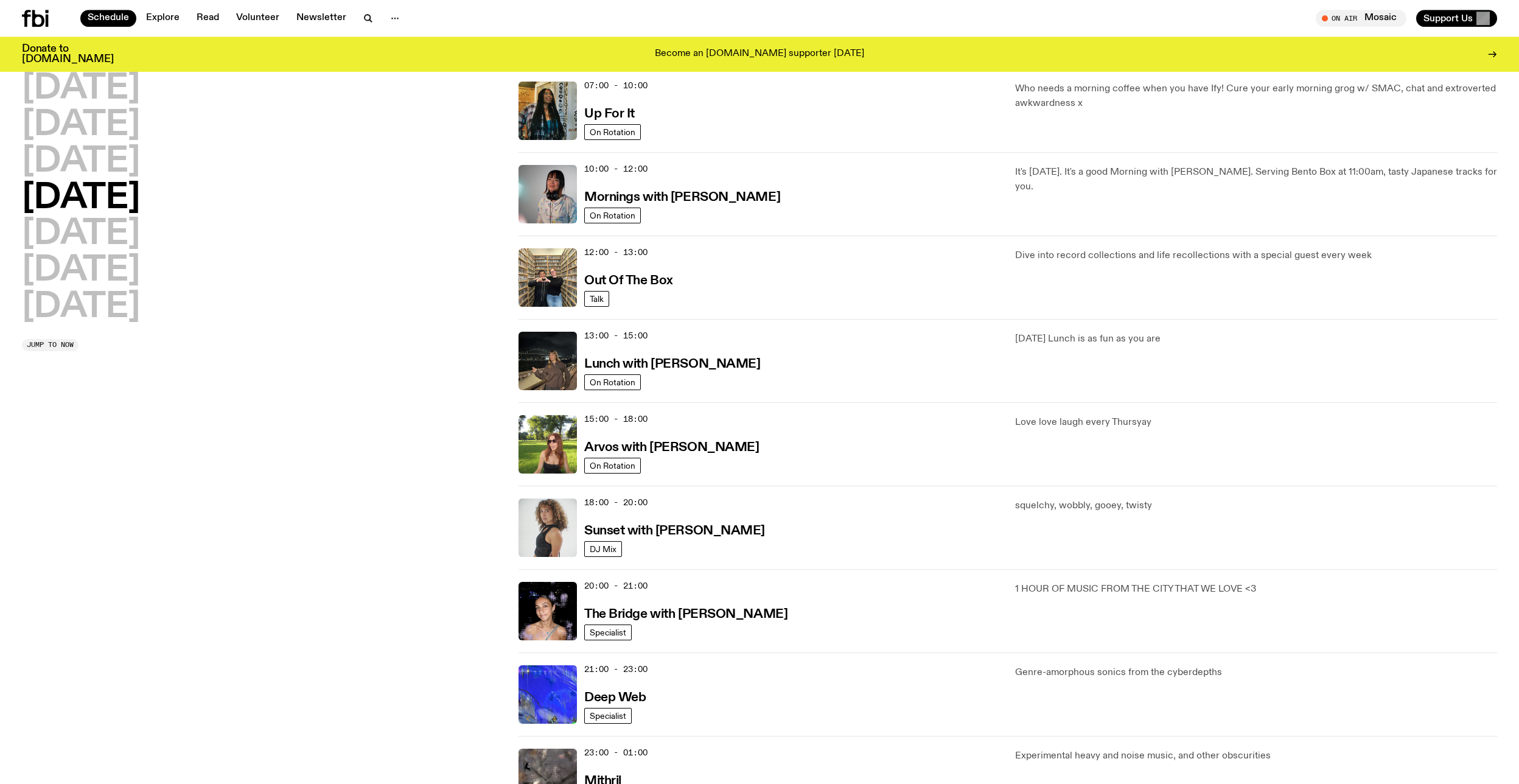
scroll to position [0, 0]
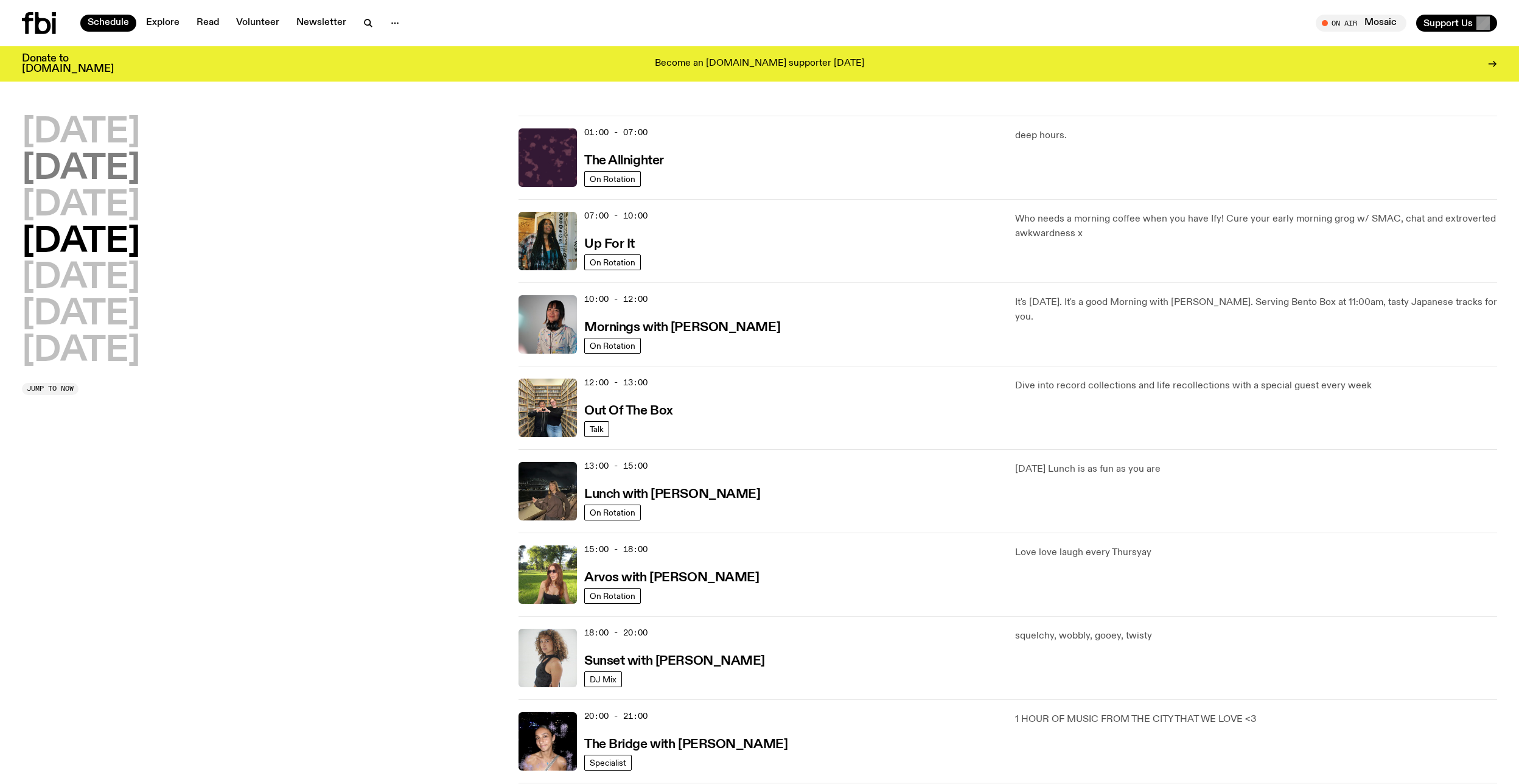
click at [120, 169] on h2 "[DATE]" at bounding box center [81, 169] width 118 height 34
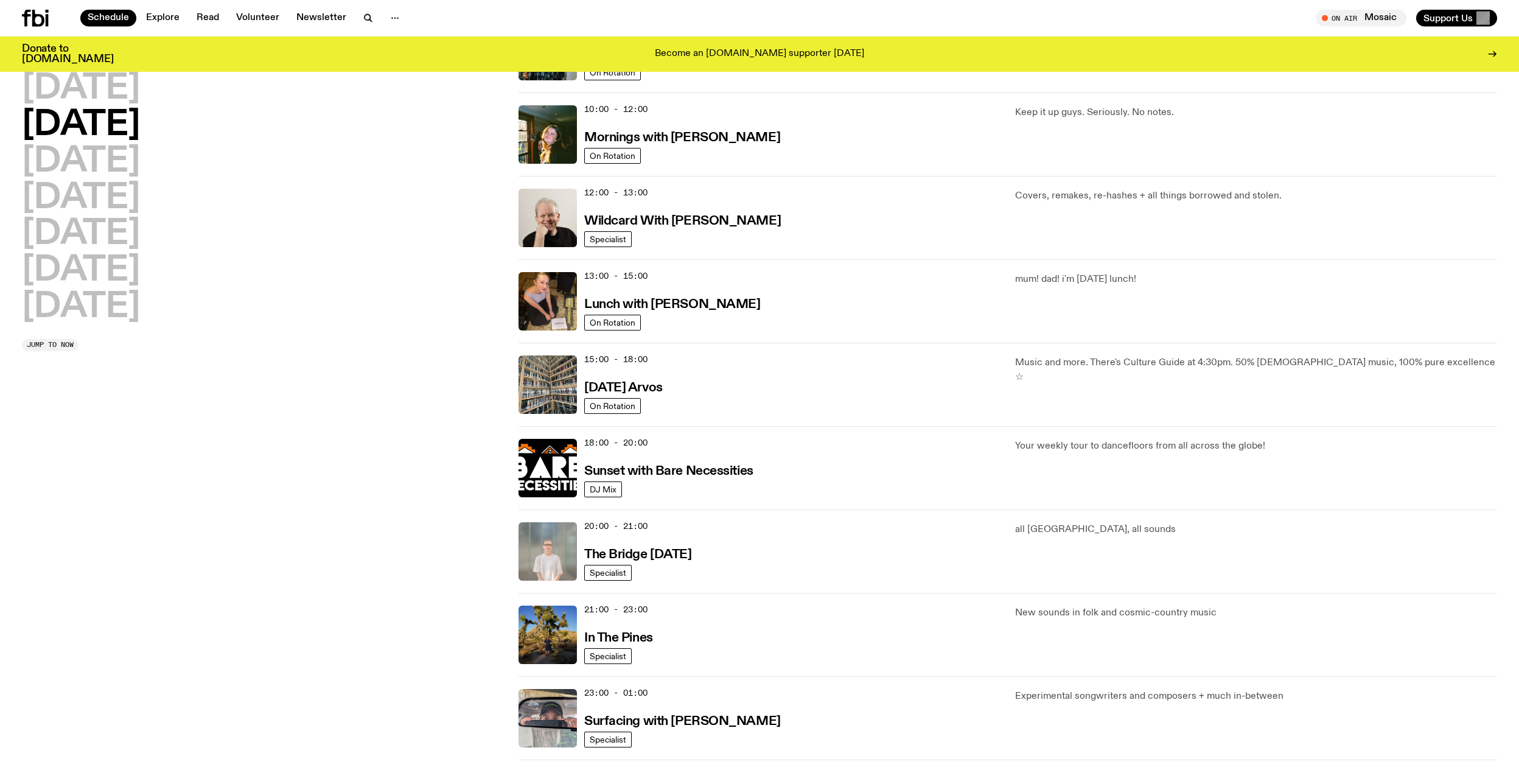
scroll to position [277, 0]
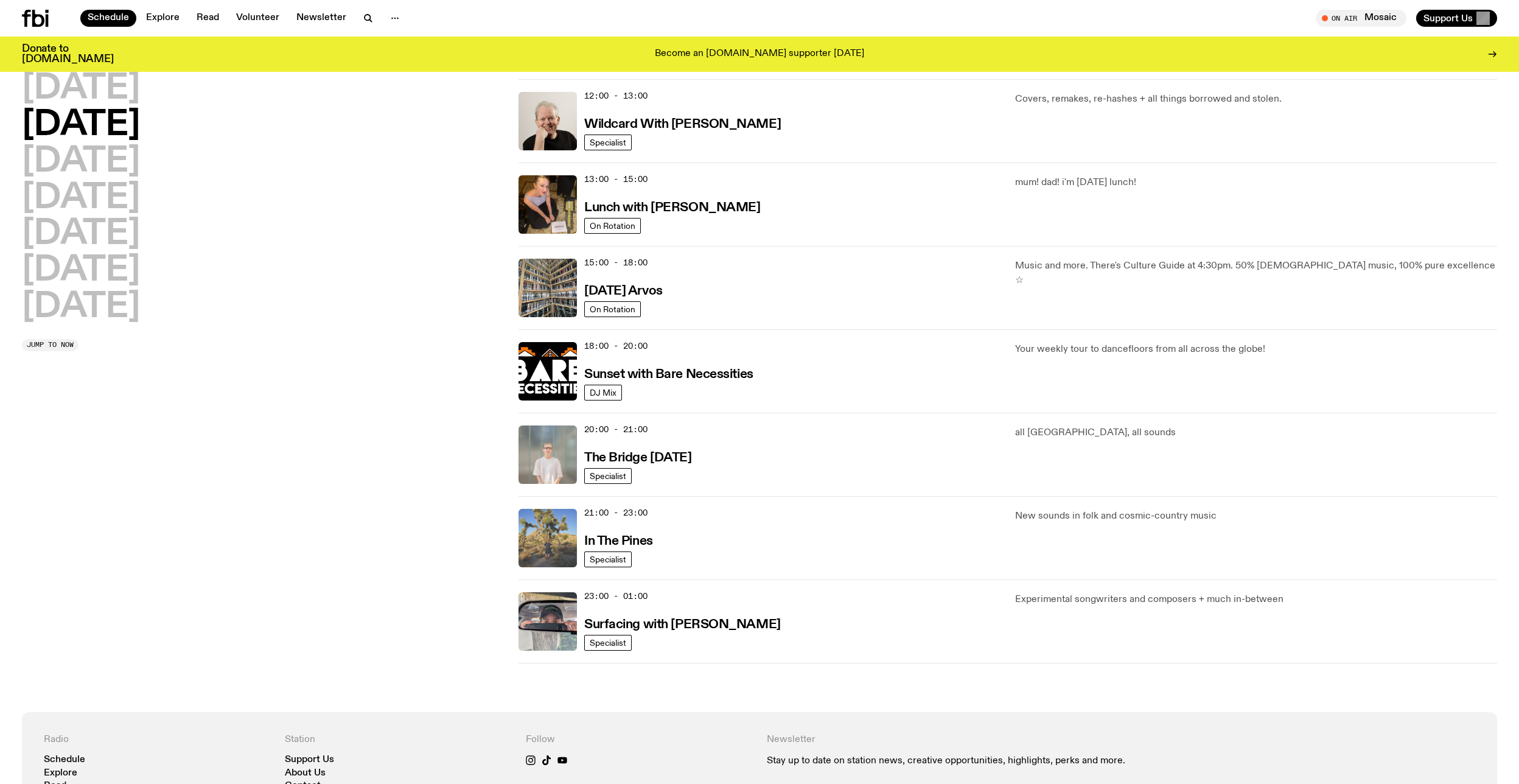
click at [558, 537] on img at bounding box center [548, 538] width 58 height 58
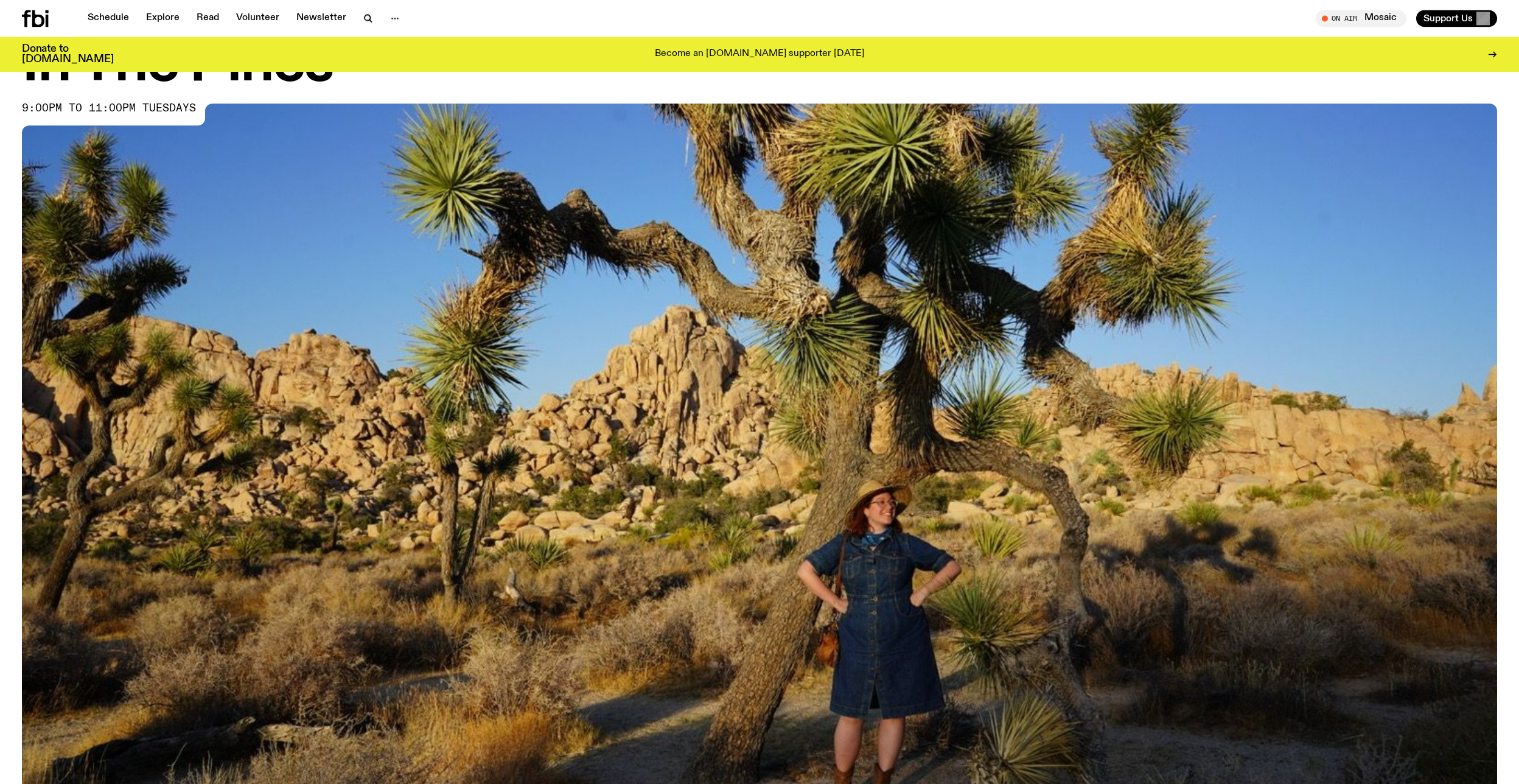
scroll to position [39, 0]
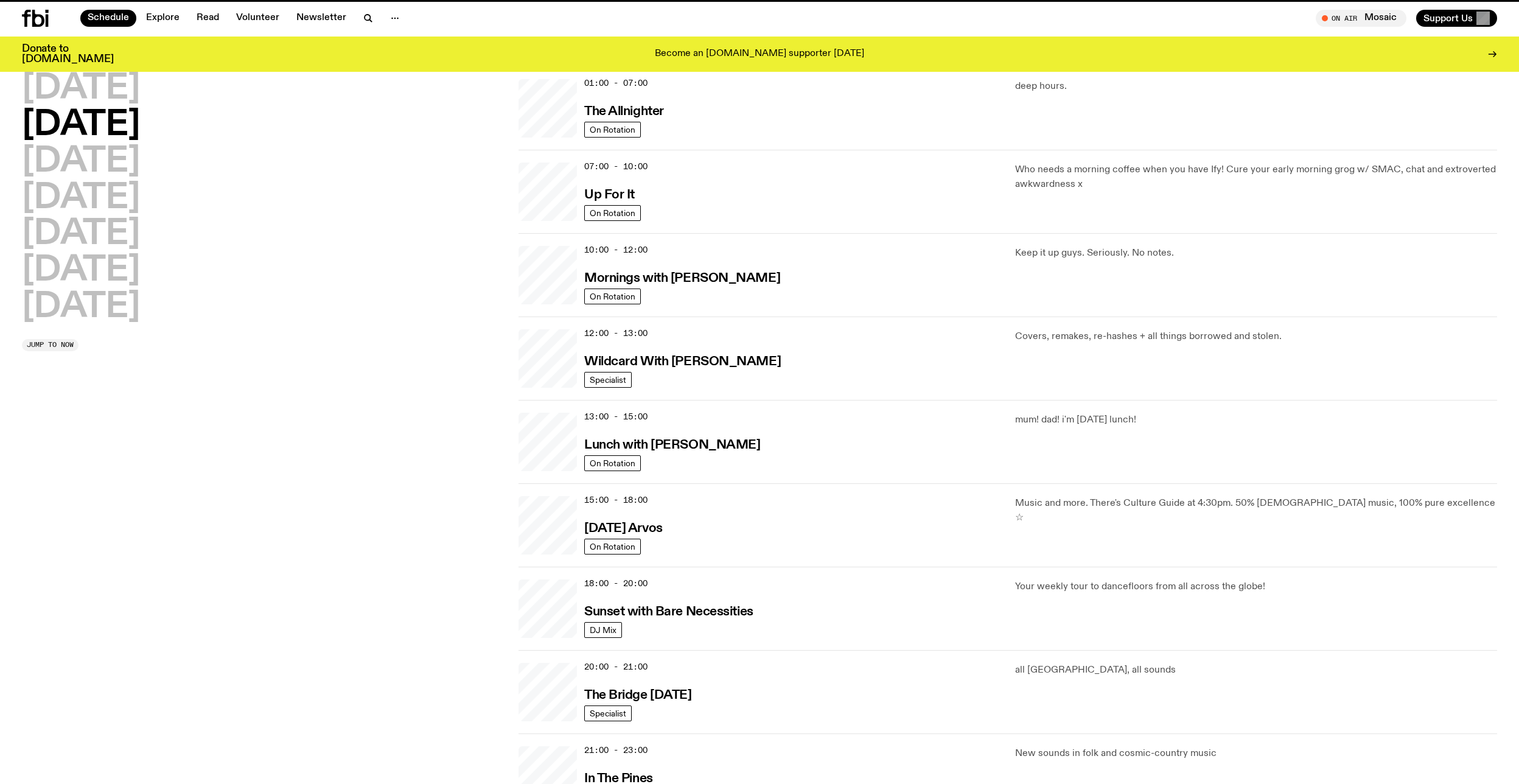
scroll to position [277, 0]
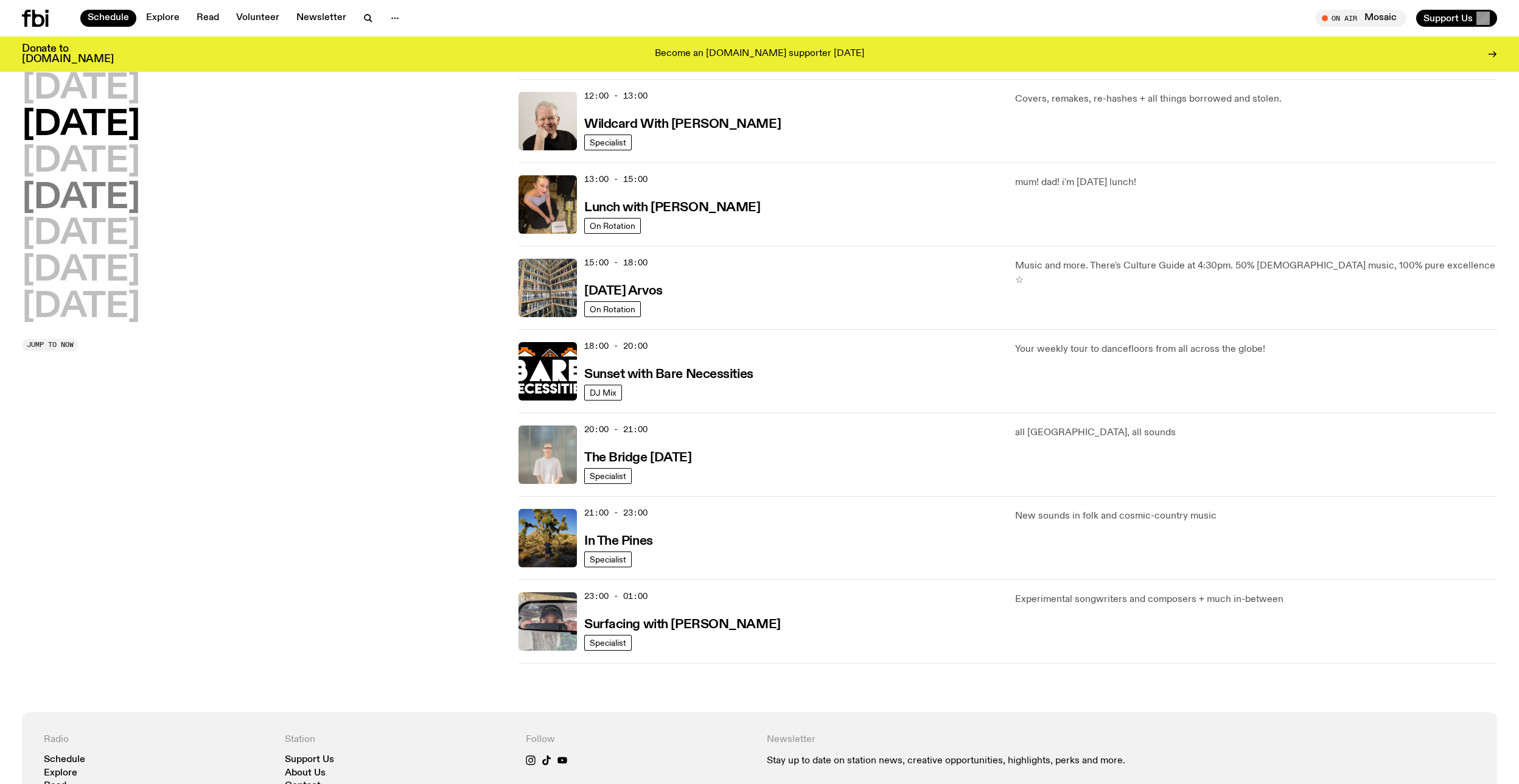
click at [118, 201] on h2 "[DATE]" at bounding box center [81, 198] width 118 height 34
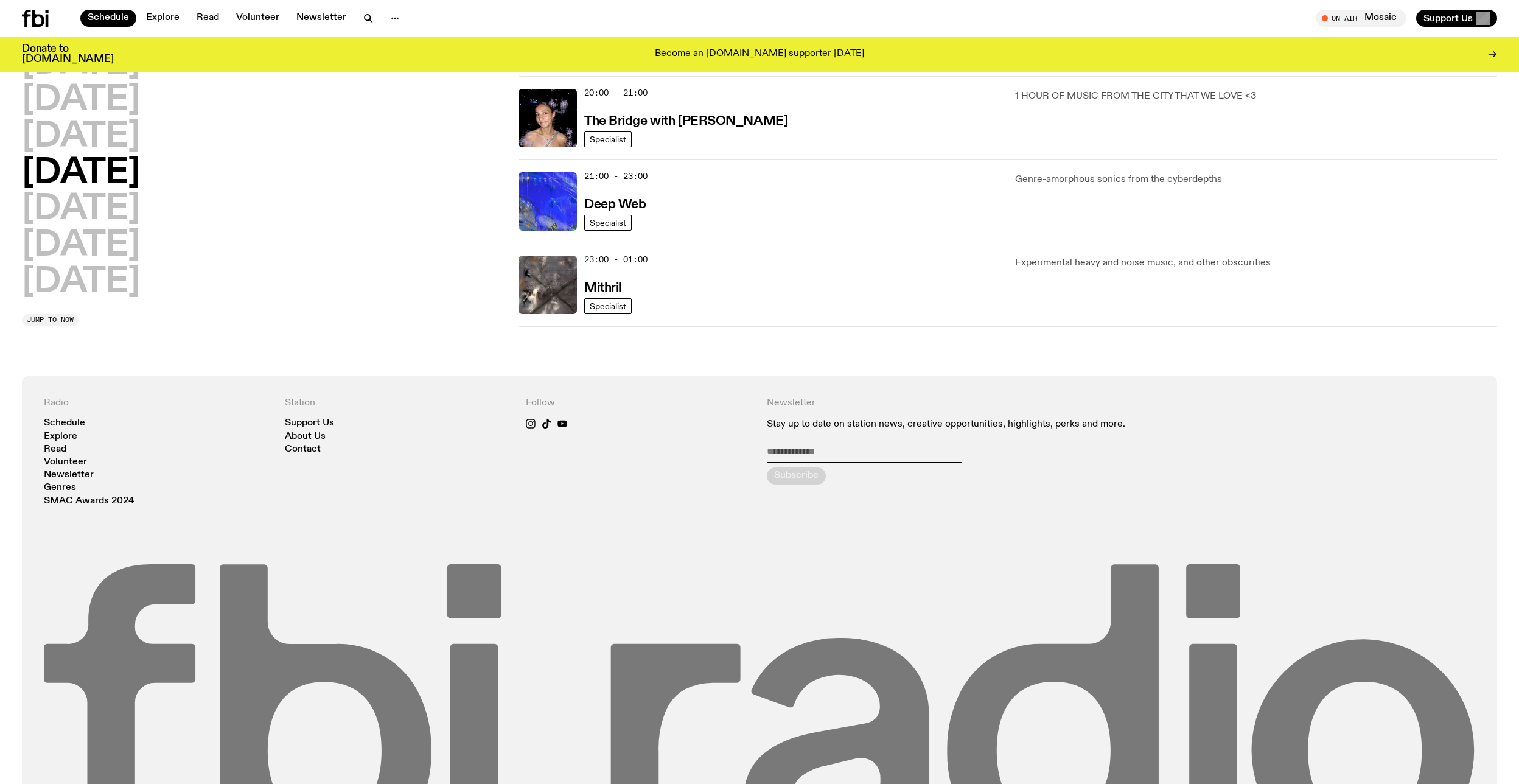
scroll to position [763, 0]
